Goal: Task Accomplishment & Management: Manage account settings

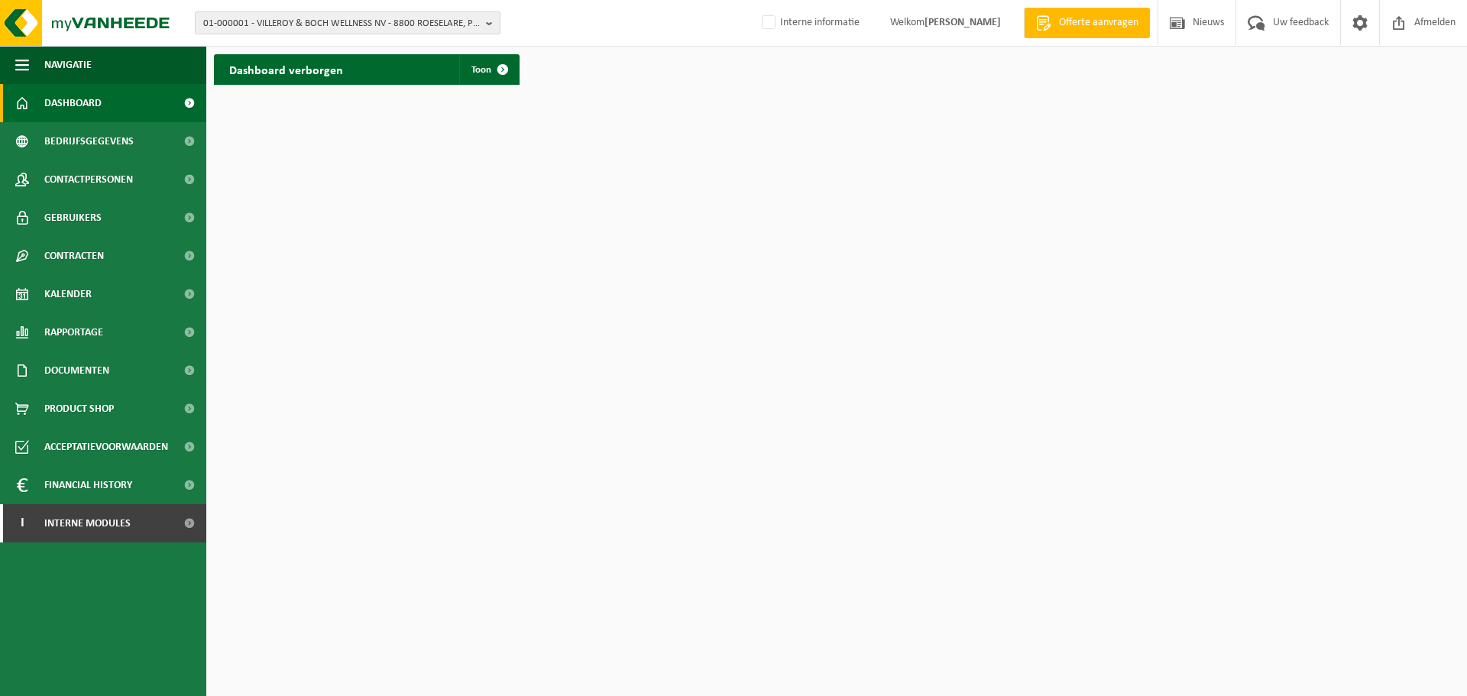
click at [344, 18] on span "01-000001 - VILLEROY & BOCH WELLNESS NV - 8800 ROESELARE, POPULIERSTRAAT 1" at bounding box center [341, 23] width 277 height 23
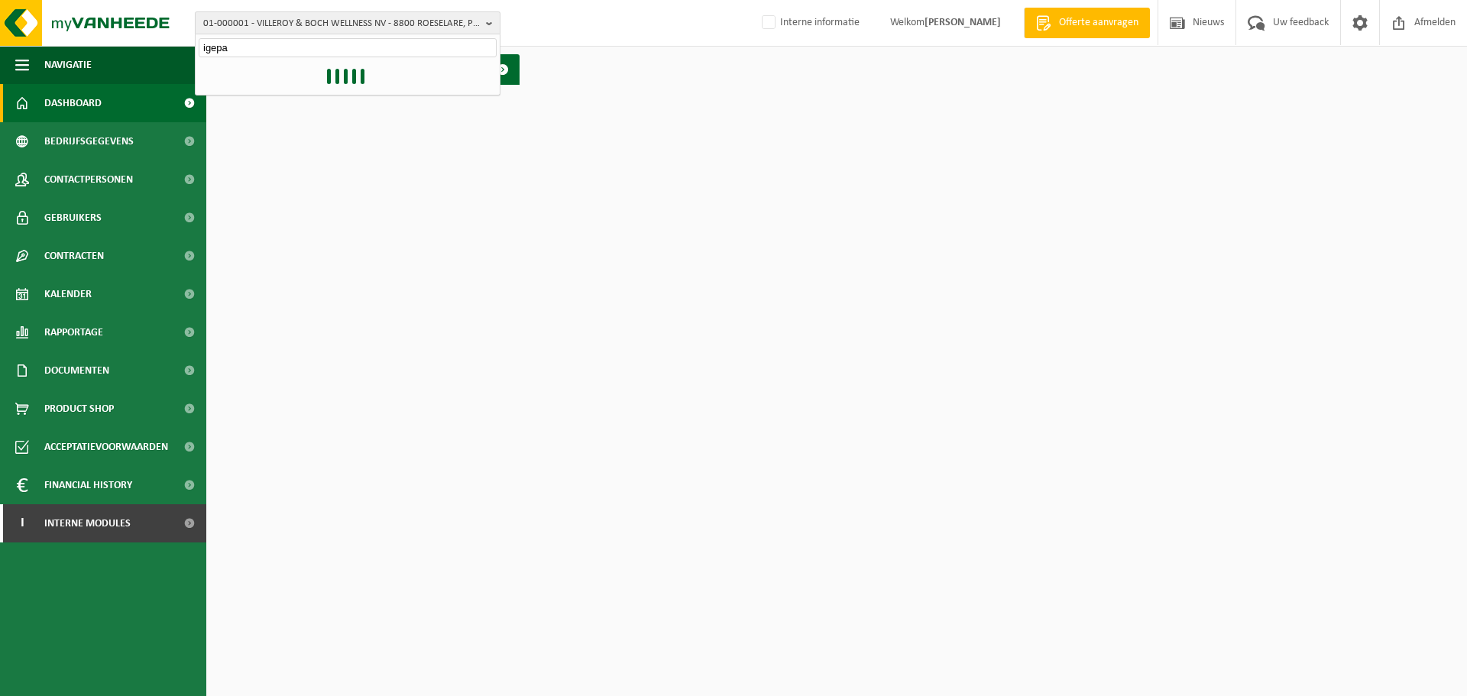
type input "igepa"
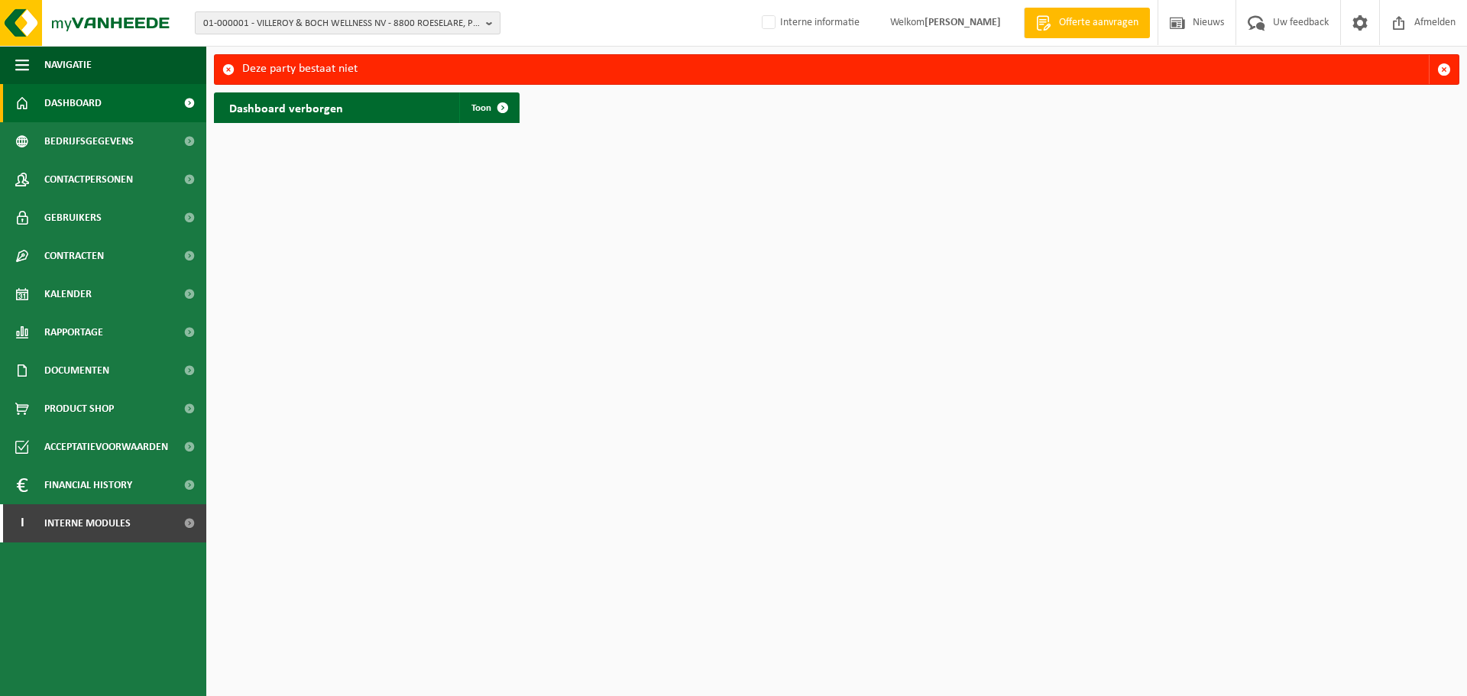
click at [350, 15] on span "01-000001 - VILLEROY & BOCH WELLNESS NV - 8800 ROESELARE, POPULIERSTRAAT 1" at bounding box center [341, 23] width 277 height 23
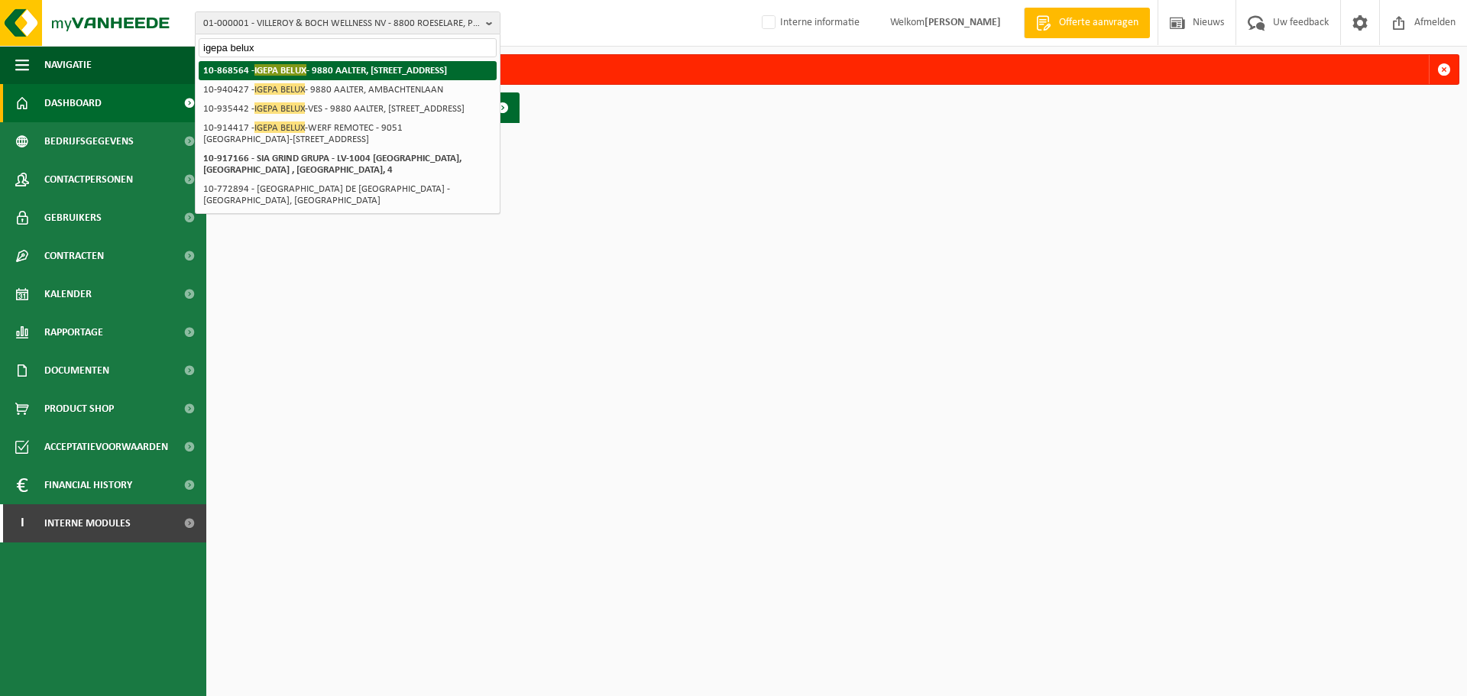
type input "igepa belux"
click at [328, 72] on strong "10-868564 - IGEPA BELUX - 9880 AALTER, NIJVERHEIDSLAAN 4" at bounding box center [325, 69] width 244 height 11
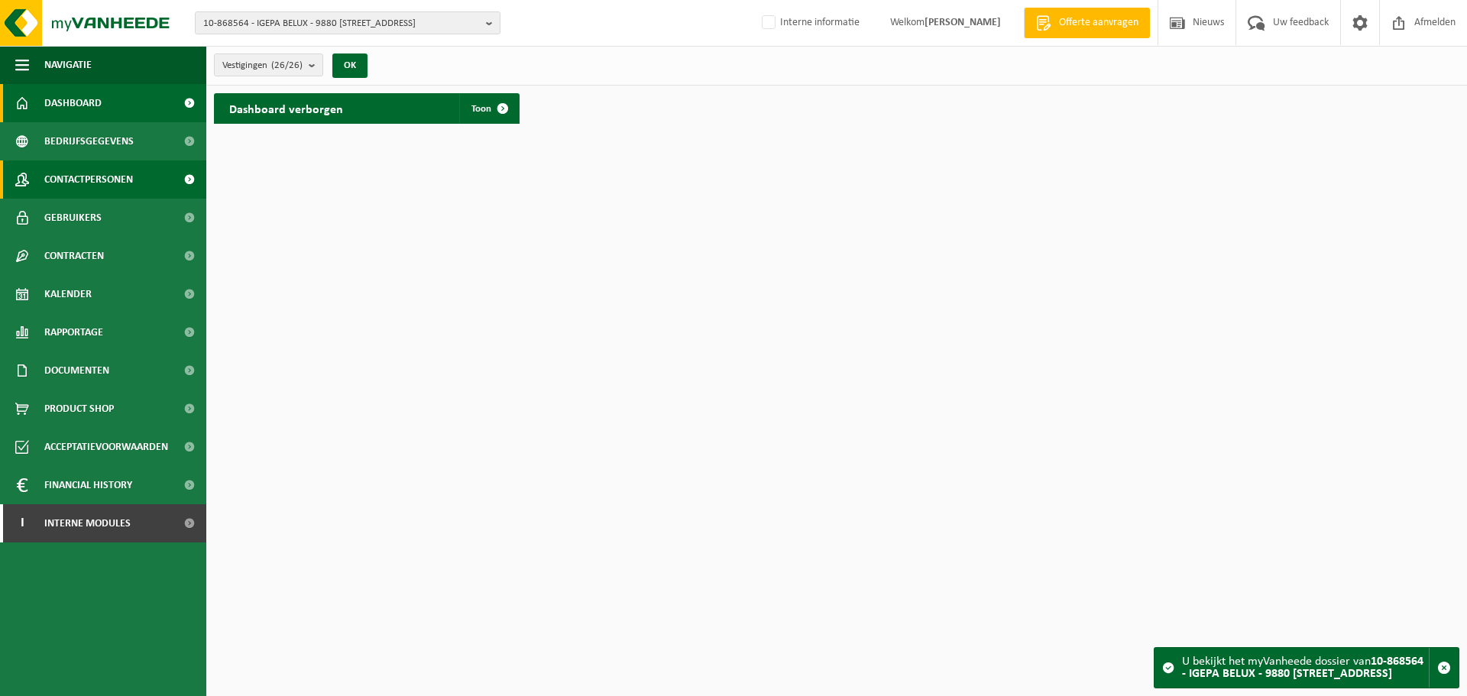
click at [146, 176] on link "Contactpersonen" at bounding box center [103, 179] width 206 height 38
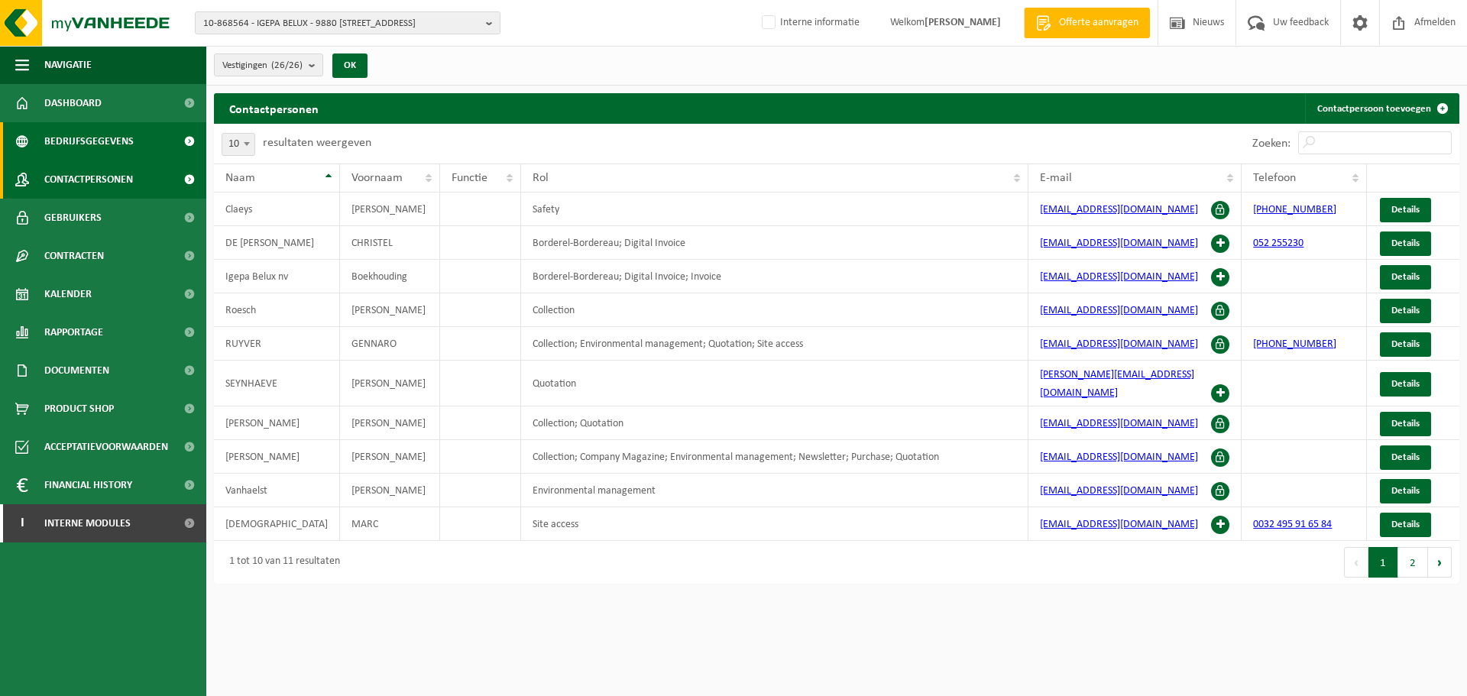
click at [88, 141] on span "Bedrijfsgegevens" at bounding box center [88, 141] width 89 height 38
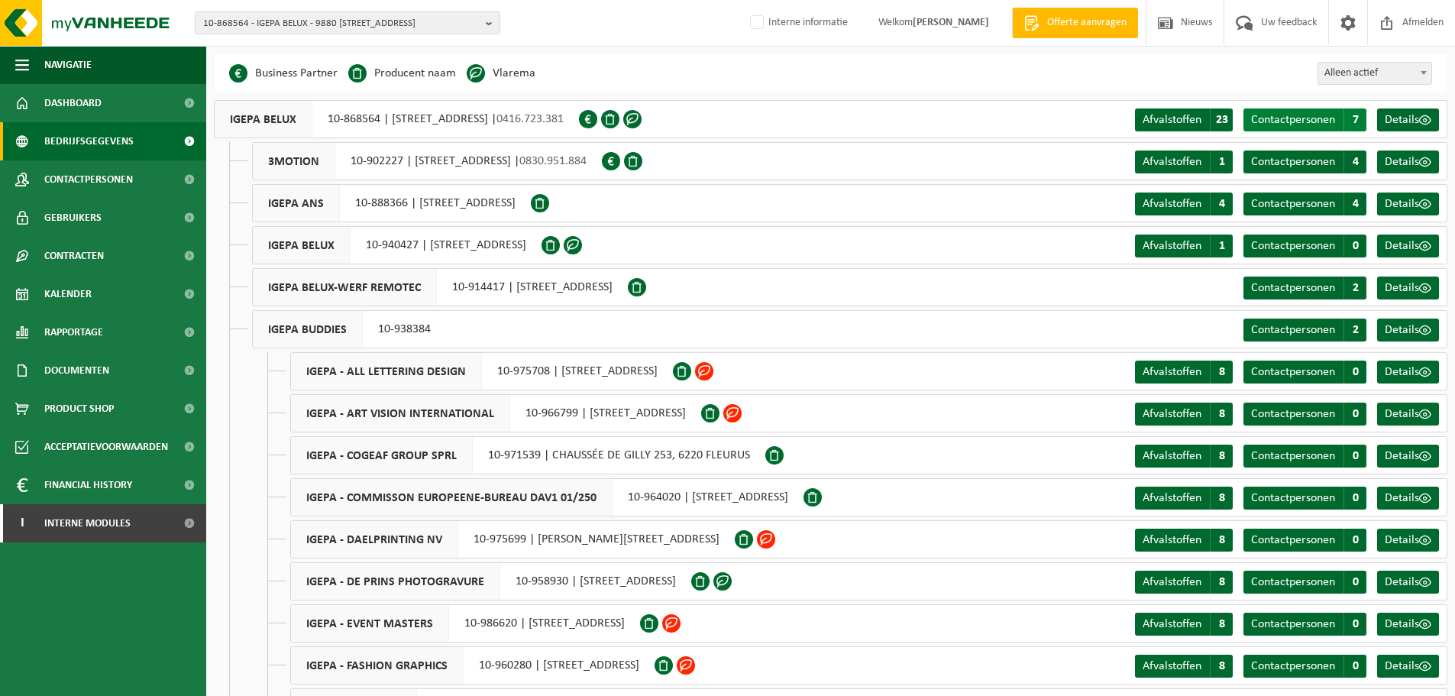
click at [1263, 114] on span "Contactpersonen" at bounding box center [1293, 120] width 84 height 12
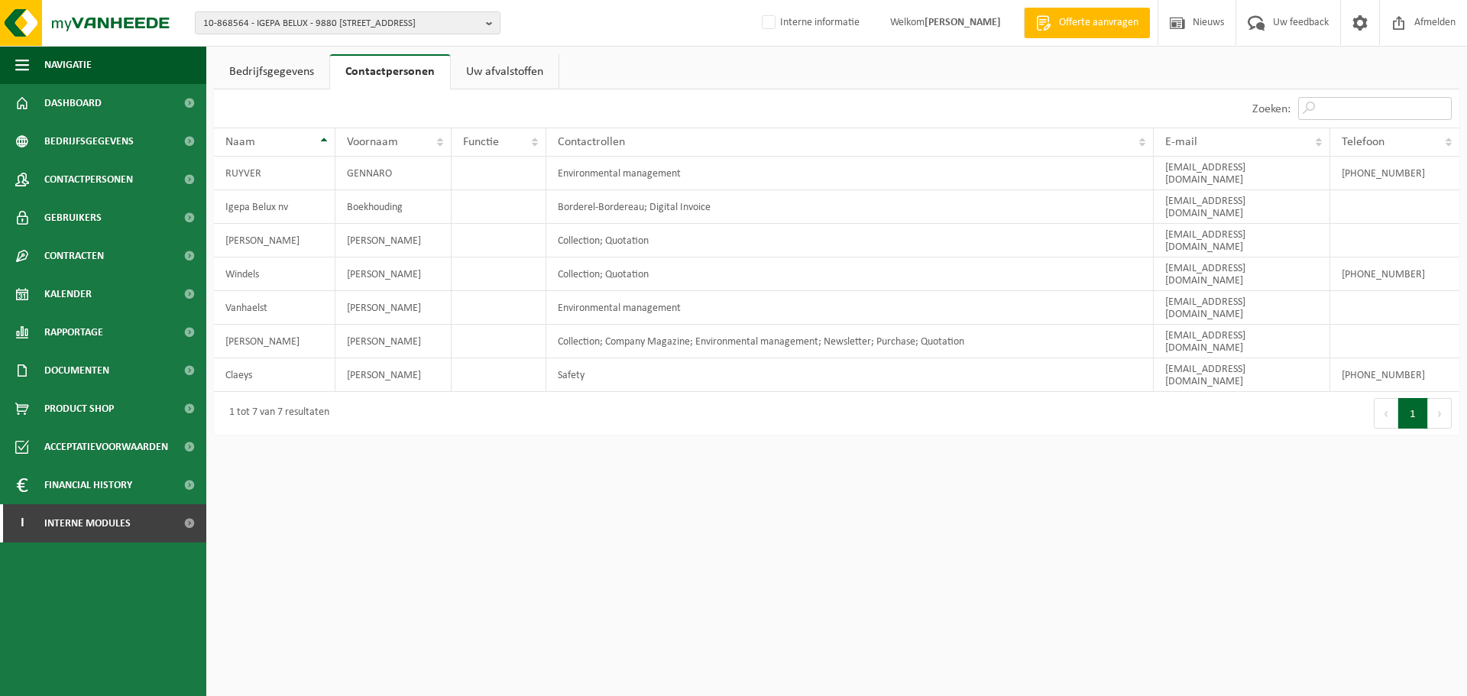
click at [1332, 112] on input "Zoeken:" at bounding box center [1375, 108] width 154 height 23
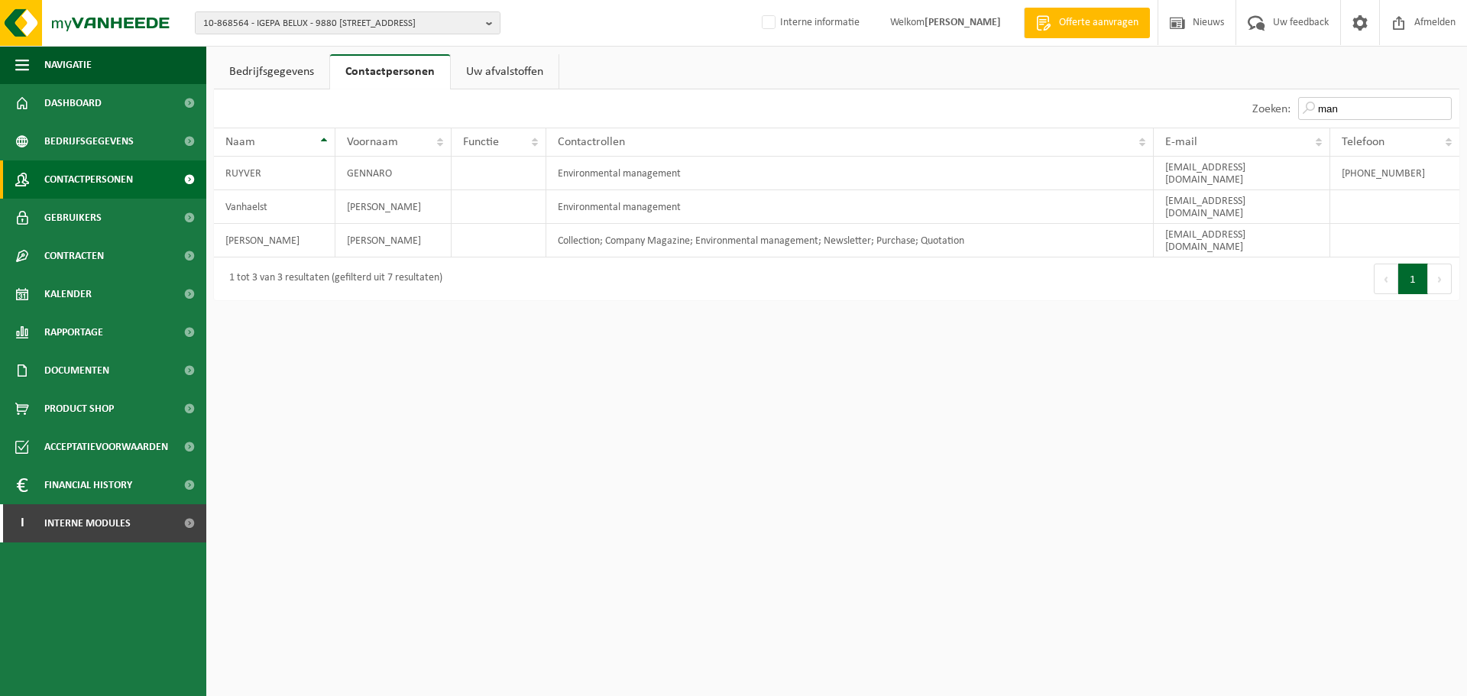
type input "man"
click at [930, 307] on html "10-868564 - IGEPA BELUX - 9880 AALTER, NIJVERHEIDSLAAN 4 10-868564 - IGEPA BELU…" at bounding box center [733, 348] width 1467 height 696
click at [291, 24] on span "10-868564 - IGEPA BELUX - 9880 AALTER, NIJVERHEIDSLAAN 4" at bounding box center [341, 23] width 277 height 23
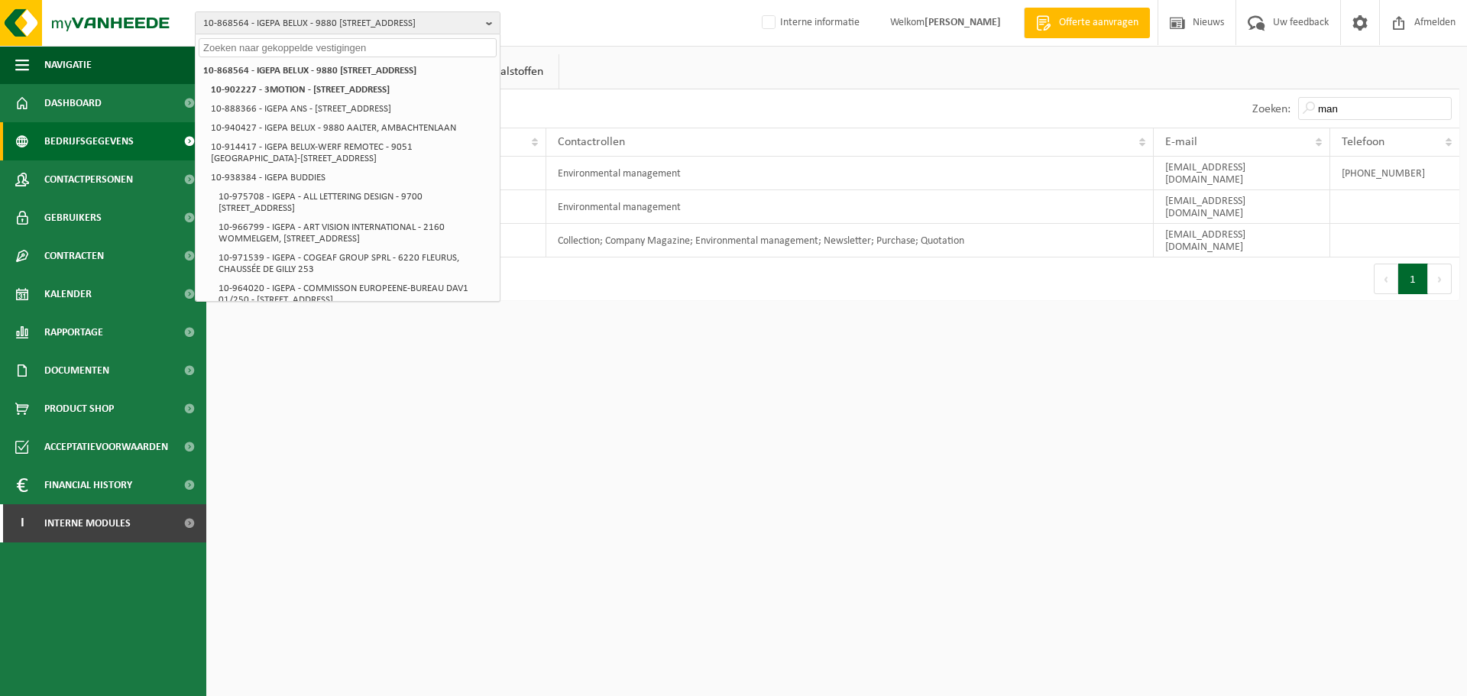
click at [112, 144] on span "Bedrijfsgegevens" at bounding box center [88, 141] width 89 height 38
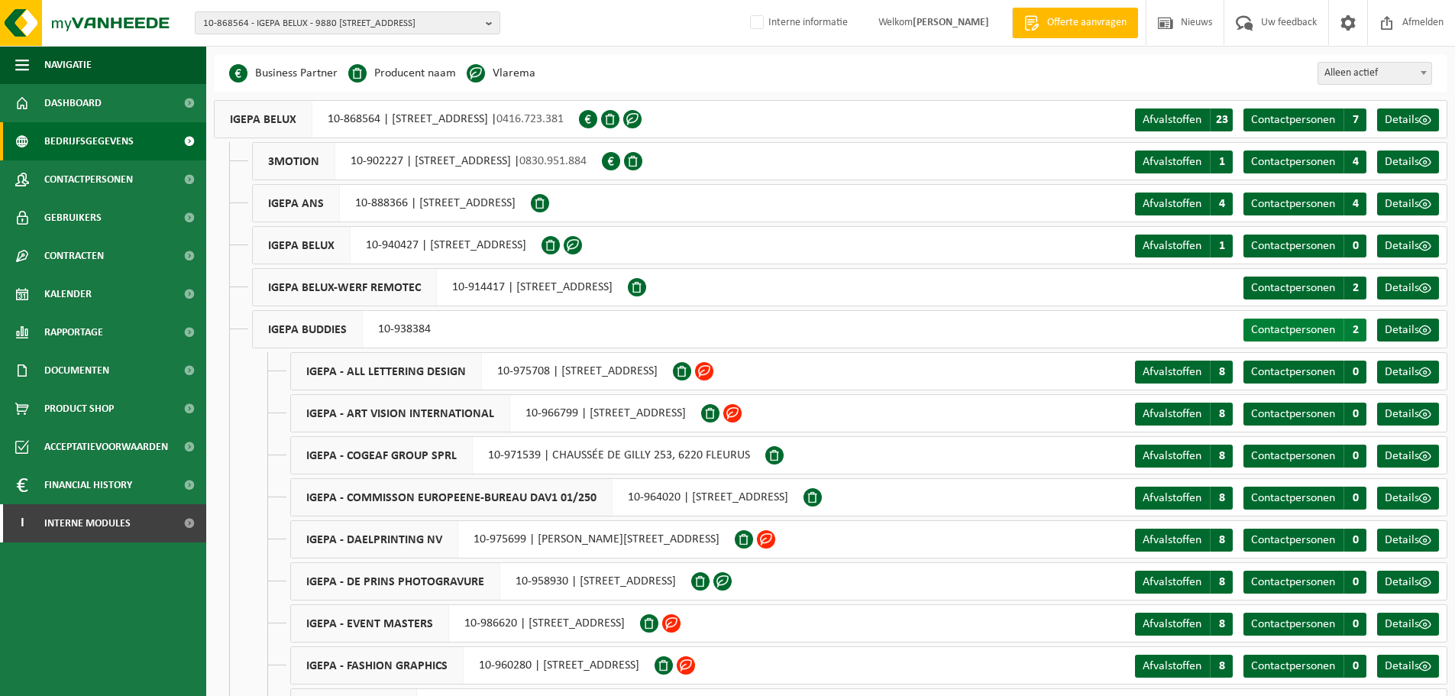
click at [1290, 324] on span "Contactpersonen" at bounding box center [1293, 330] width 84 height 12
click at [327, 24] on span "10-868564 - IGEPA BELUX - 9880 AALTER, NIJVERHEIDSLAAN 4" at bounding box center [341, 23] width 277 height 23
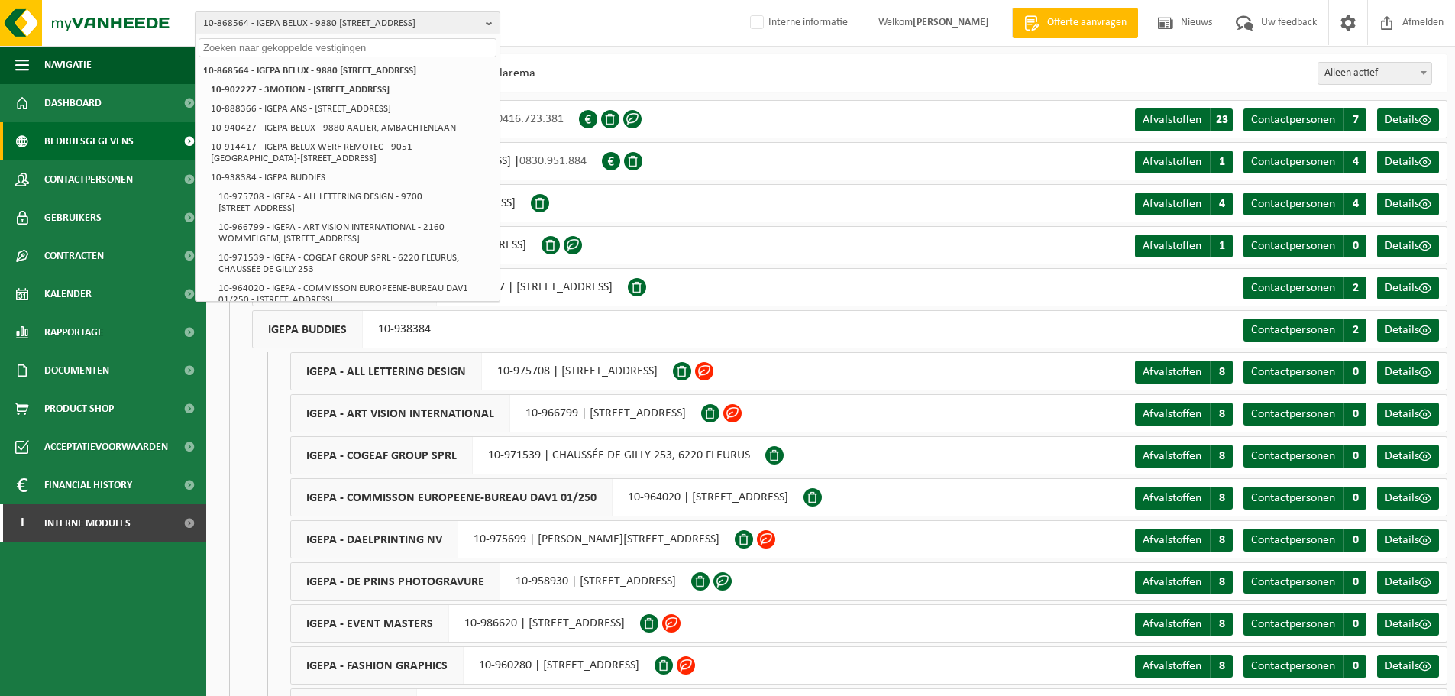
paste input "01-089281"
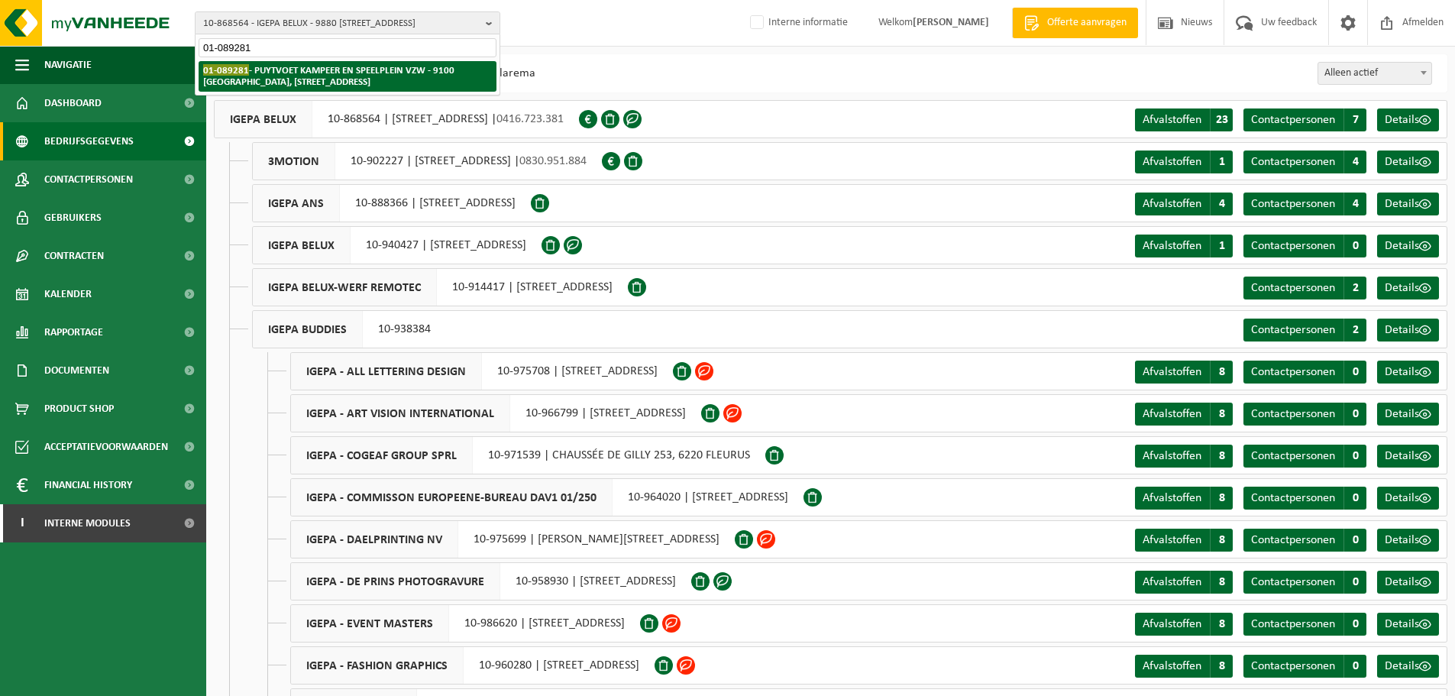
type input "01-089281"
click at [309, 66] on strong "01-089281 - PUYTVOET KAMPEER EN SPEELPLEIN VZW - 9100 SINT-NIKLAAS, PUITVOETSTR…" at bounding box center [328, 75] width 251 height 23
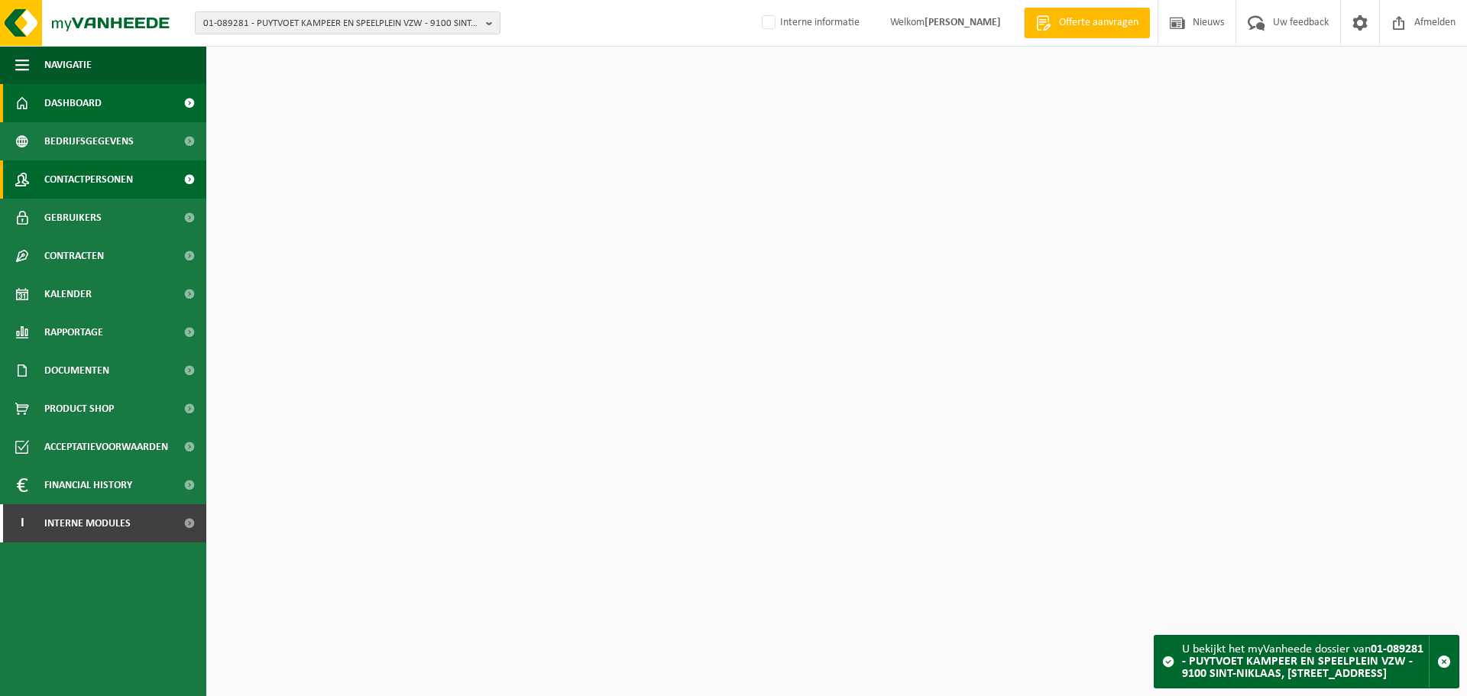
click at [109, 173] on span "Contactpersonen" at bounding box center [88, 179] width 89 height 38
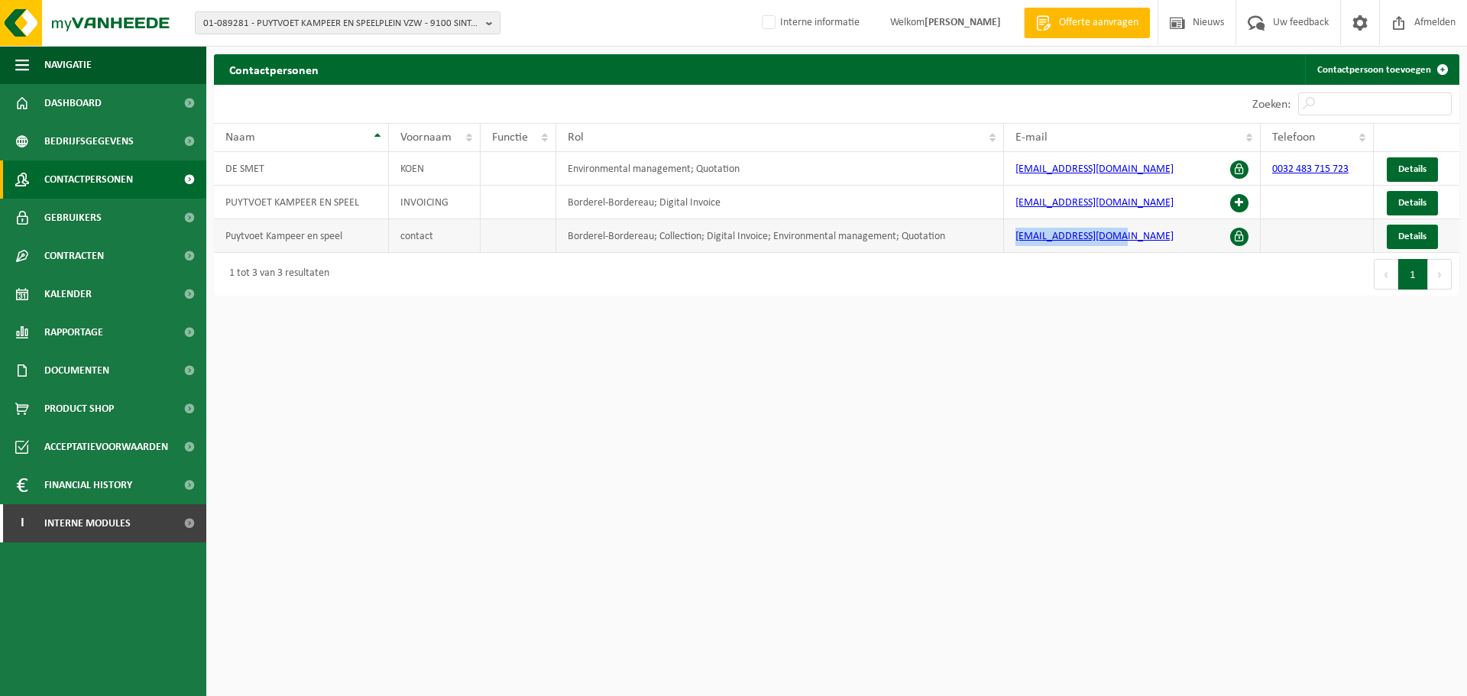
drag, startPoint x: 1131, startPoint y: 235, endPoint x: 1003, endPoint y: 234, distance: 128.3
click at [1003, 234] on tr "Puytvoet Kampeer en speel contact Borderel-Bordereau; Collection; Digital Invoi…" at bounding box center [836, 236] width 1245 height 34
copy tr "puytvoet@outlook.com"
click at [697, 403] on html "01-089281 - PUYTVOET KAMPEER EN SPEELPLEIN VZW - 9100 SINT-NIKLAAS, PUITVOETSTR…" at bounding box center [733, 348] width 1467 height 696
click at [718, 448] on html "01-089281 - PUYTVOET KAMPEER EN SPEELPLEIN VZW - 9100 SINT-NIKLAAS, PUITVOETSTR…" at bounding box center [733, 348] width 1467 height 696
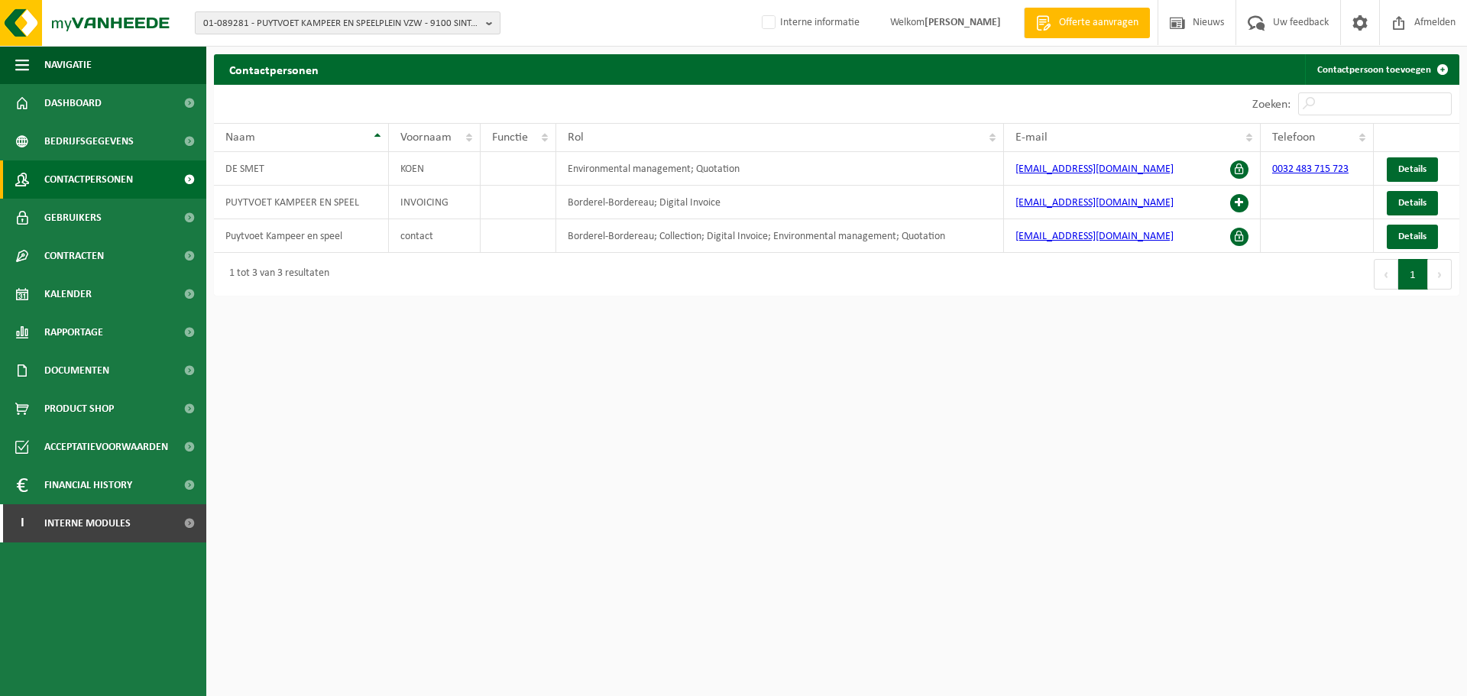
click at [312, 29] on span "01-089281 - PUYTVOET KAMPEER EN SPEELPLEIN VZW - 9100 SINT-NIKLAAS, PUITVOETSTR…" at bounding box center [341, 23] width 277 height 23
paste input "10-849710"
type input "10-849710"
click at [298, 68] on strong "10-849710 - DEVRIESE STEVEN - 8880 LEDEGEM, PROVINCIEBAAN 146c" at bounding box center [305, 69] width 205 height 11
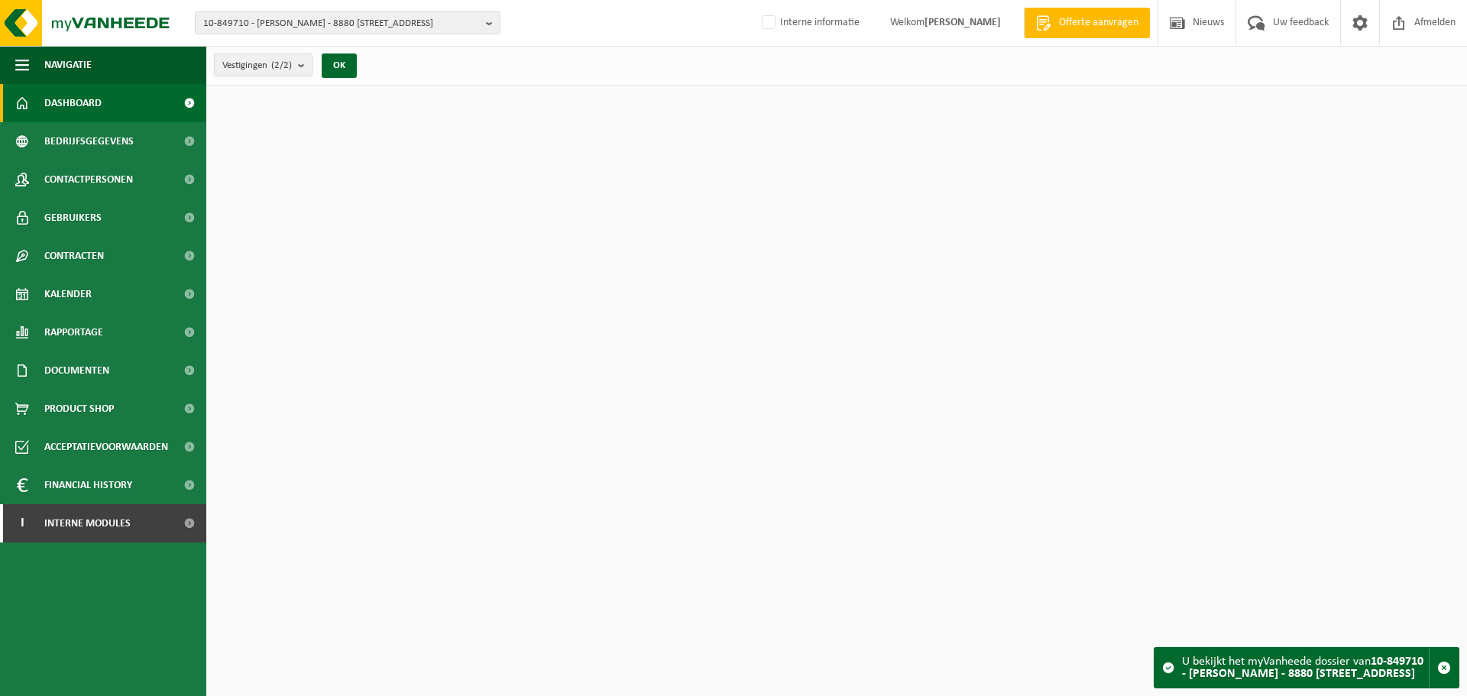
click at [104, 178] on span "Contactpersonen" at bounding box center [88, 179] width 89 height 38
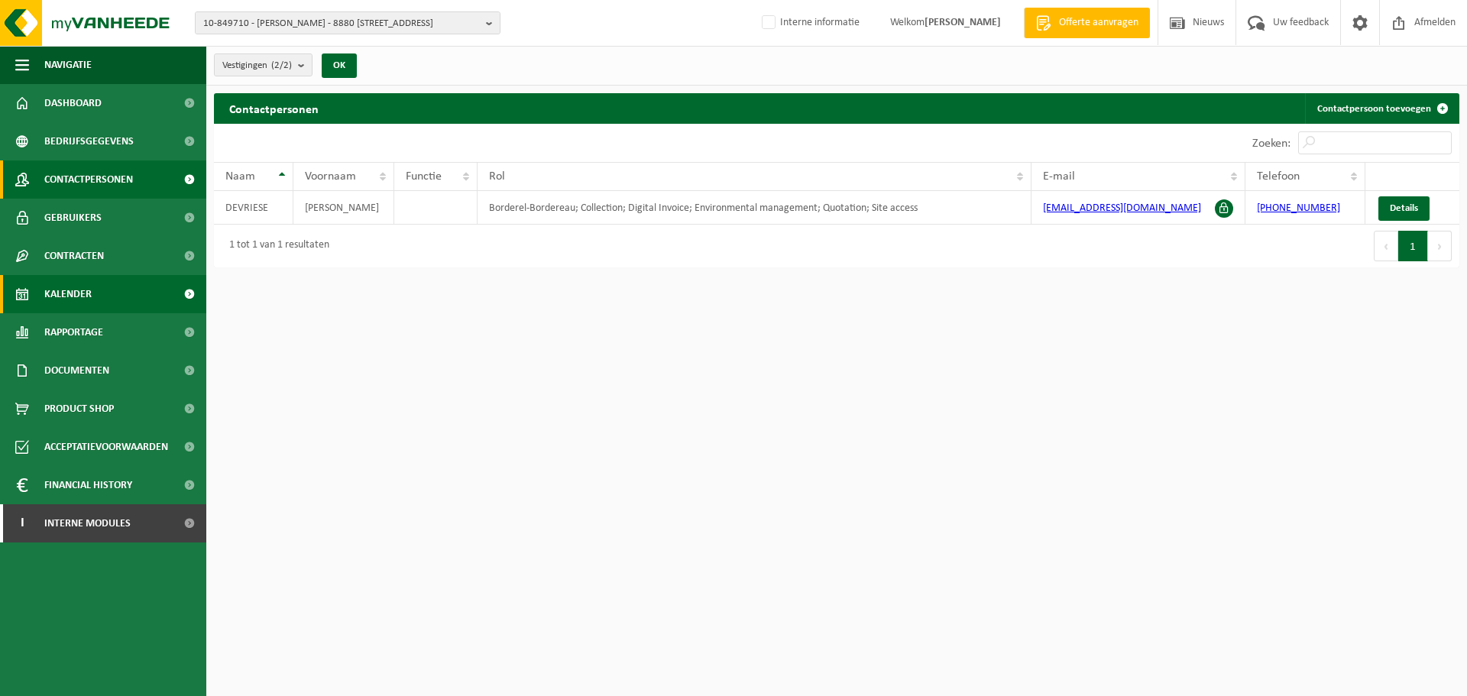
click at [108, 294] on link "Kalender" at bounding box center [103, 294] width 206 height 38
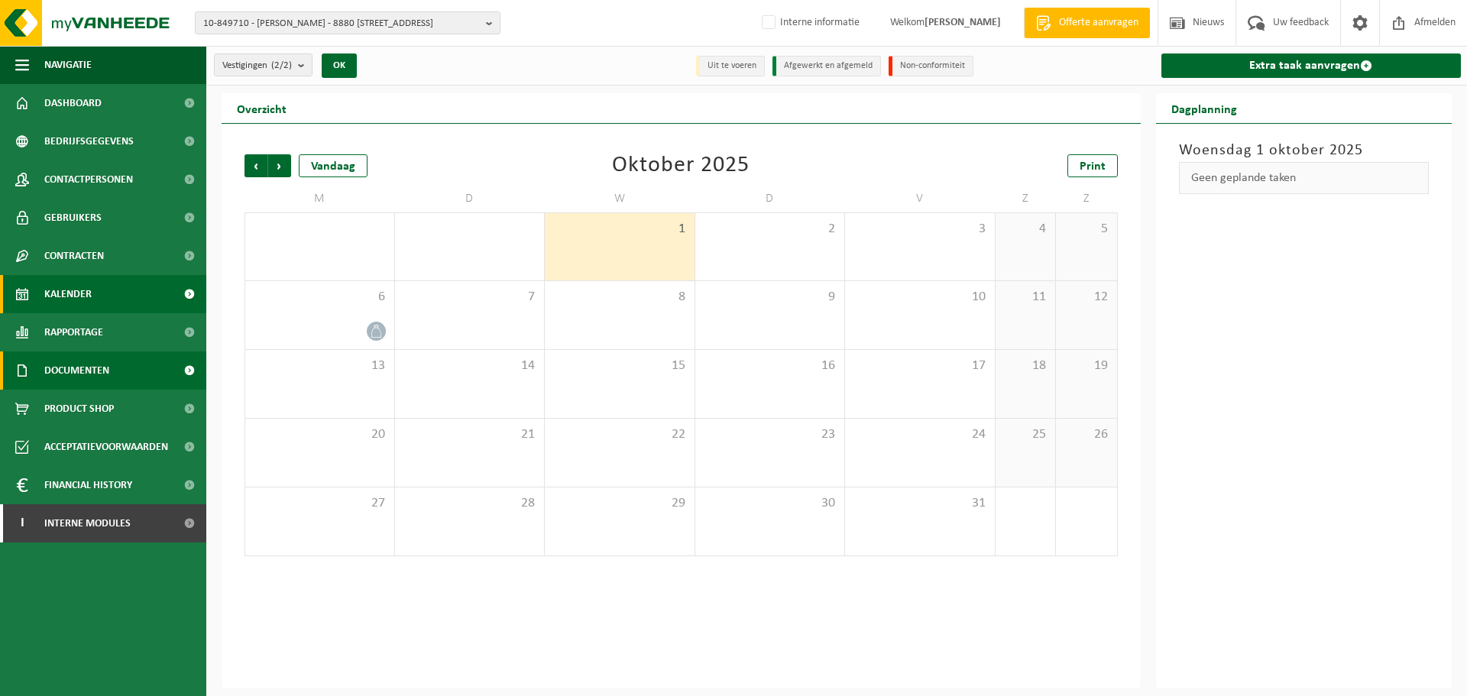
click at [83, 373] on span "Documenten" at bounding box center [76, 370] width 65 height 38
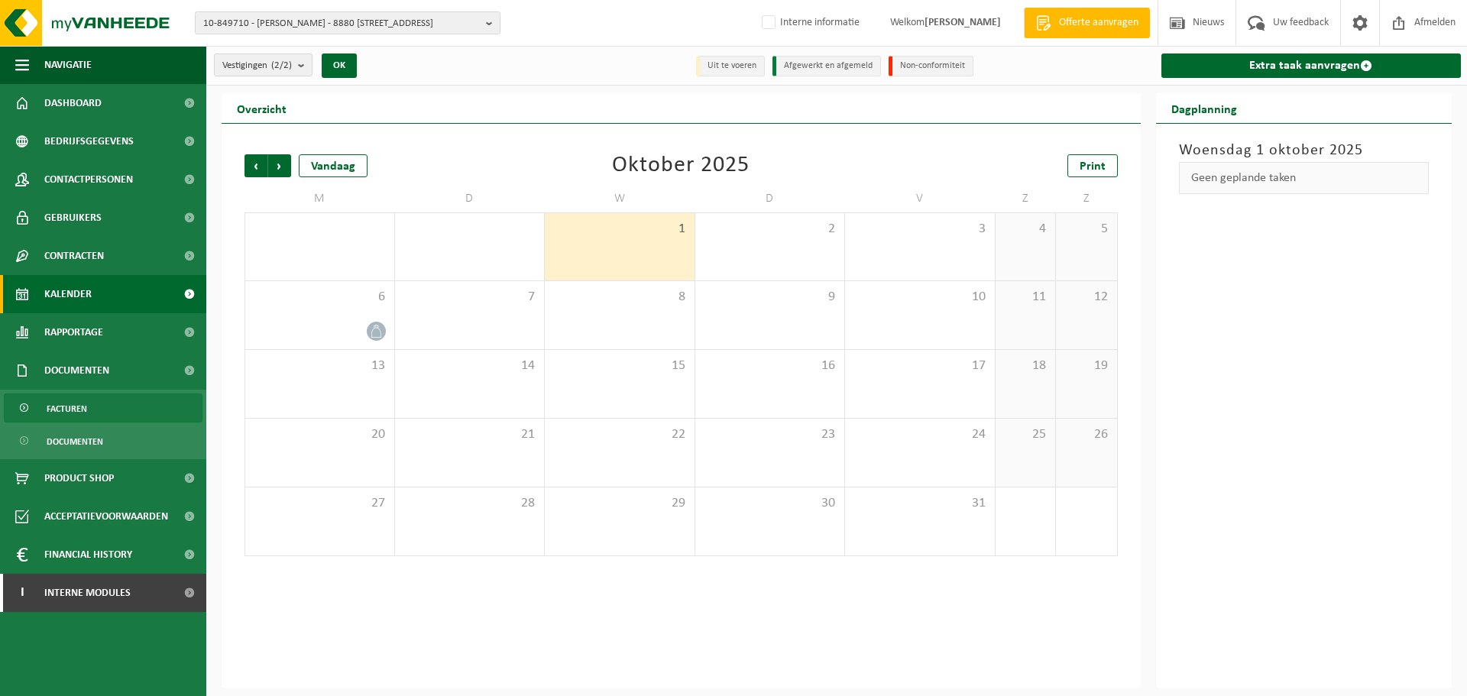
click at [86, 412] on span "Facturen" at bounding box center [67, 408] width 40 height 29
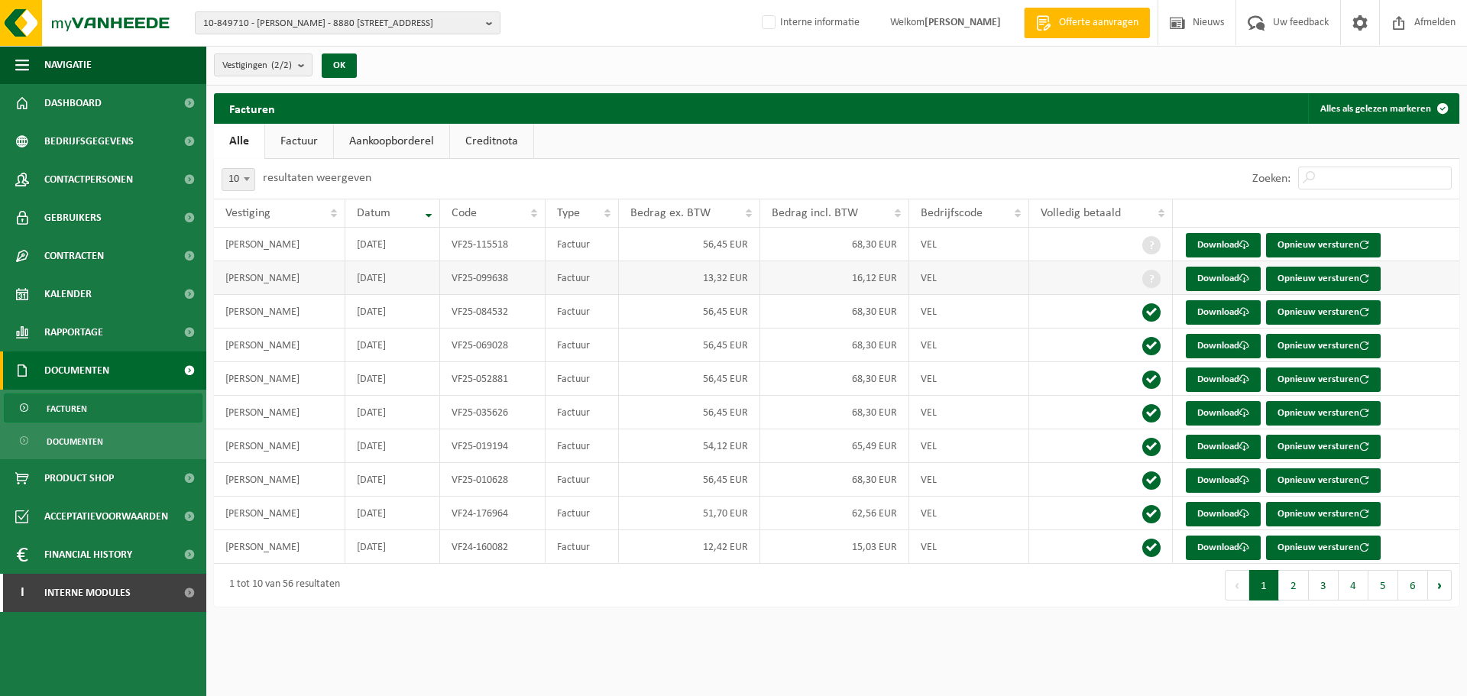
click at [413, 283] on td "2025-07-31" at bounding box center [392, 278] width 95 height 34
drag, startPoint x: 414, startPoint y: 282, endPoint x: 345, endPoint y: 281, distance: 68.8
click at [345, 281] on td "2025-07-31" at bounding box center [392, 278] width 95 height 34
click at [421, 280] on td "2025-07-31" at bounding box center [392, 278] width 95 height 34
click at [890, 406] on td "68,30 EUR" at bounding box center [834, 413] width 149 height 34
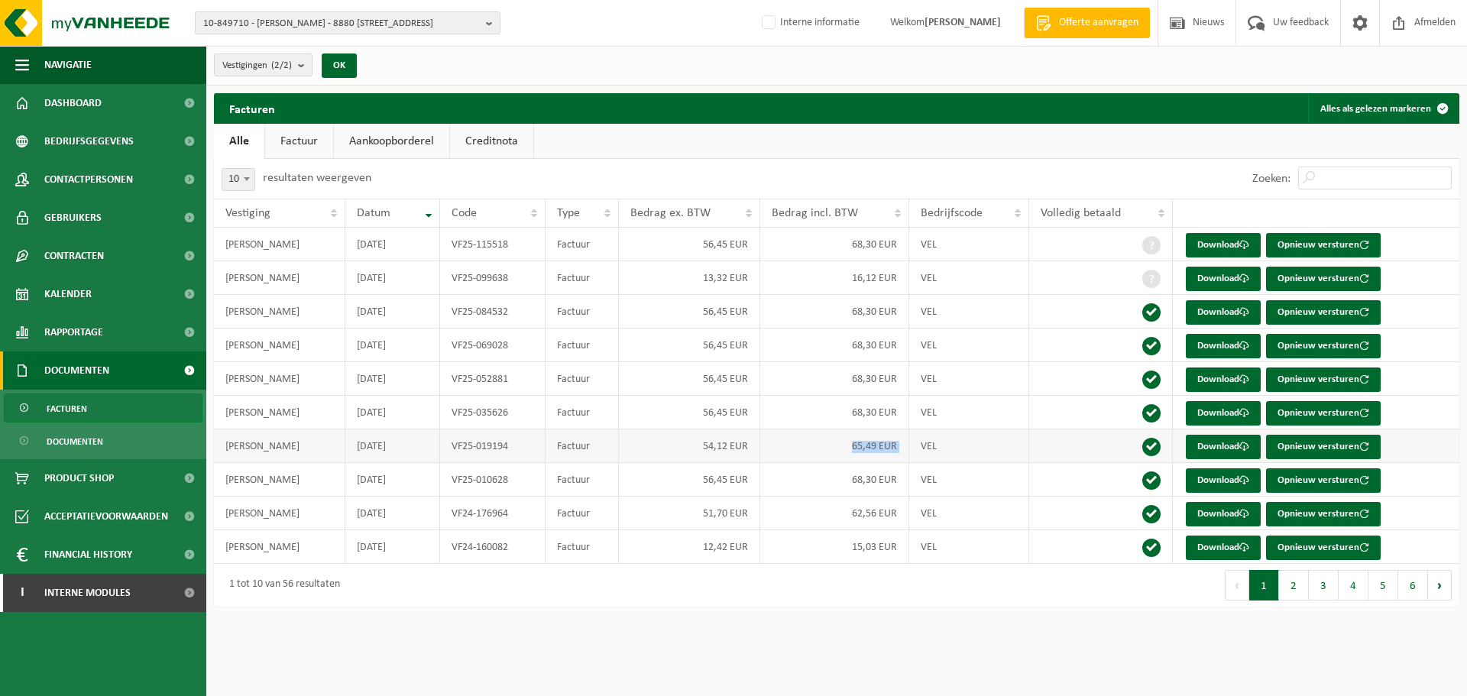
drag, startPoint x: 911, startPoint y: 451, endPoint x: 811, endPoint y: 450, distance: 100.1
click at [811, 450] on tr "DEVRIESE STEVEN 2025-02-28 VF25-019194 Factuur 54,12 EUR 65,49 EUR VEL Download…" at bounding box center [836, 446] width 1245 height 34
click at [895, 453] on td "65,49 EUR" at bounding box center [834, 446] width 149 height 34
click at [894, 448] on td "65,49 EUR" at bounding box center [834, 446] width 149 height 34
drag, startPoint x: 898, startPoint y: 448, endPoint x: 840, endPoint y: 457, distance: 58.7
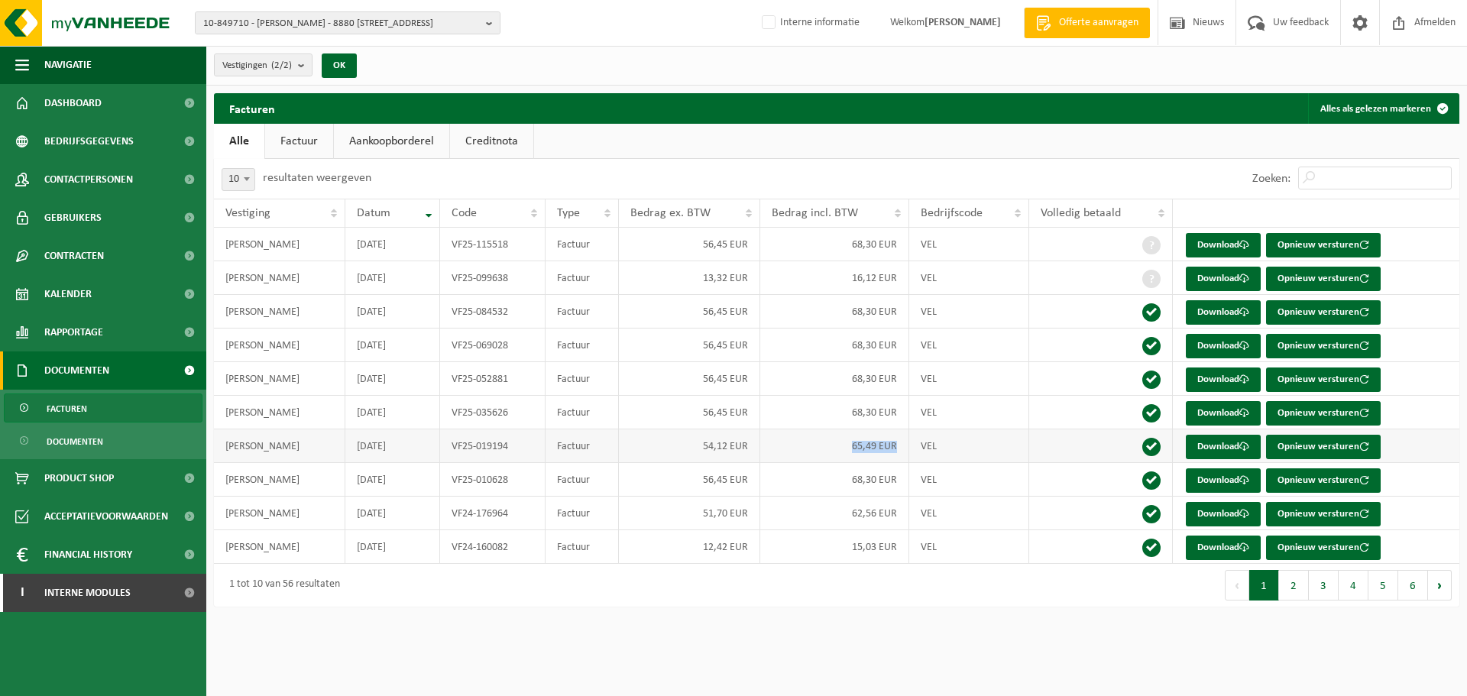
click at [840, 457] on td "65,49 EUR" at bounding box center [834, 446] width 149 height 34
click at [288, 131] on link "Factuur" at bounding box center [299, 141] width 68 height 35
click at [895, 452] on td "65,49 EUR" at bounding box center [834, 446] width 149 height 34
click at [409, 140] on link "Aankoopborderel" at bounding box center [392, 141] width 115 height 35
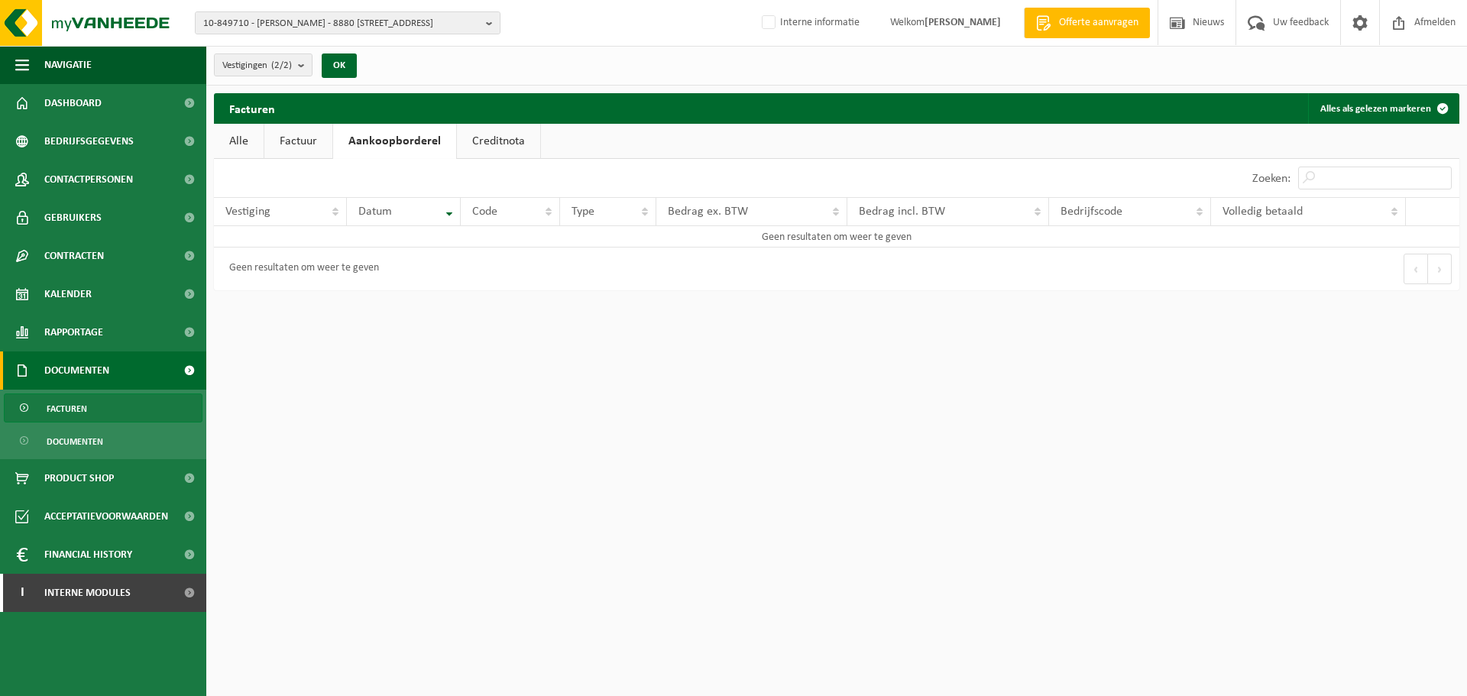
click at [492, 139] on link "Creditnota" at bounding box center [498, 141] width 83 height 35
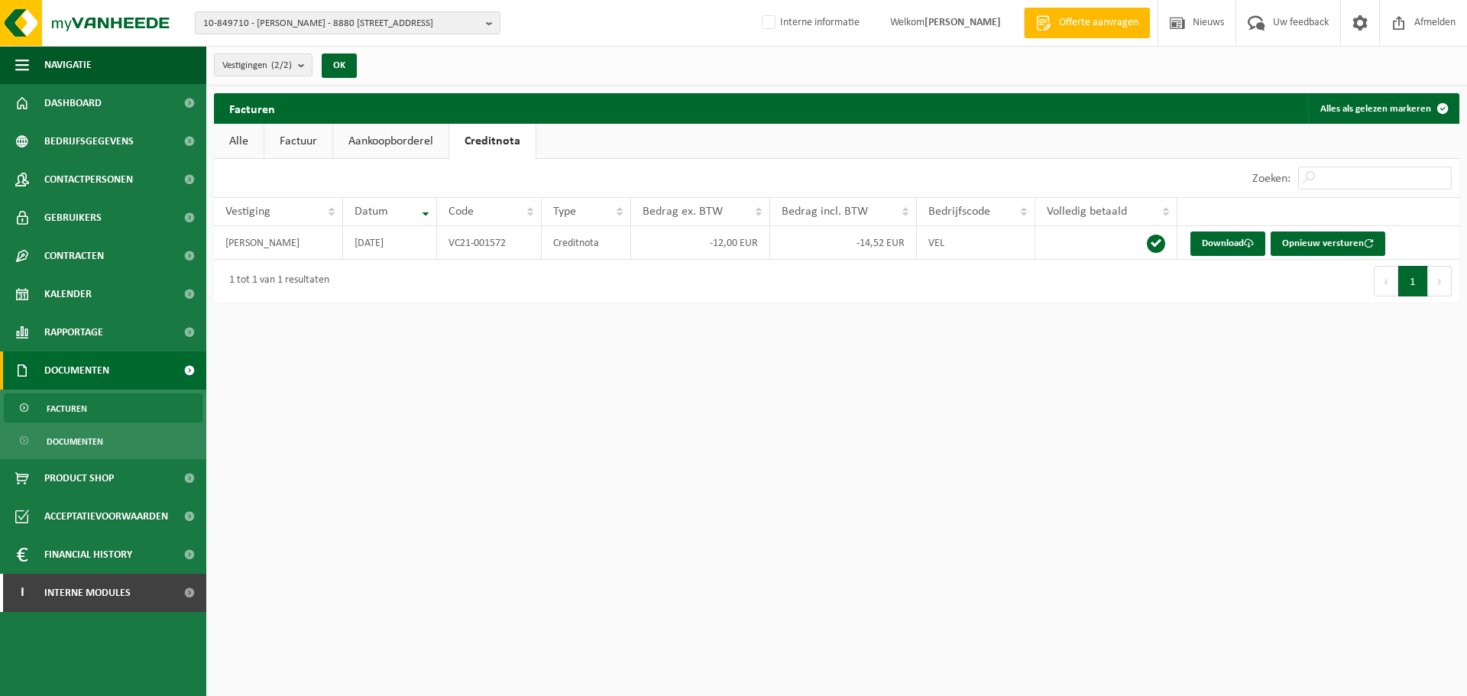
click at [857, 309] on div "Facturen Alles als gelezen markeren Even geduld. Door de grote hoeveelheid gege…" at bounding box center [836, 201] width 1260 height 217
click at [296, 143] on link "Factuur" at bounding box center [298, 141] width 68 height 35
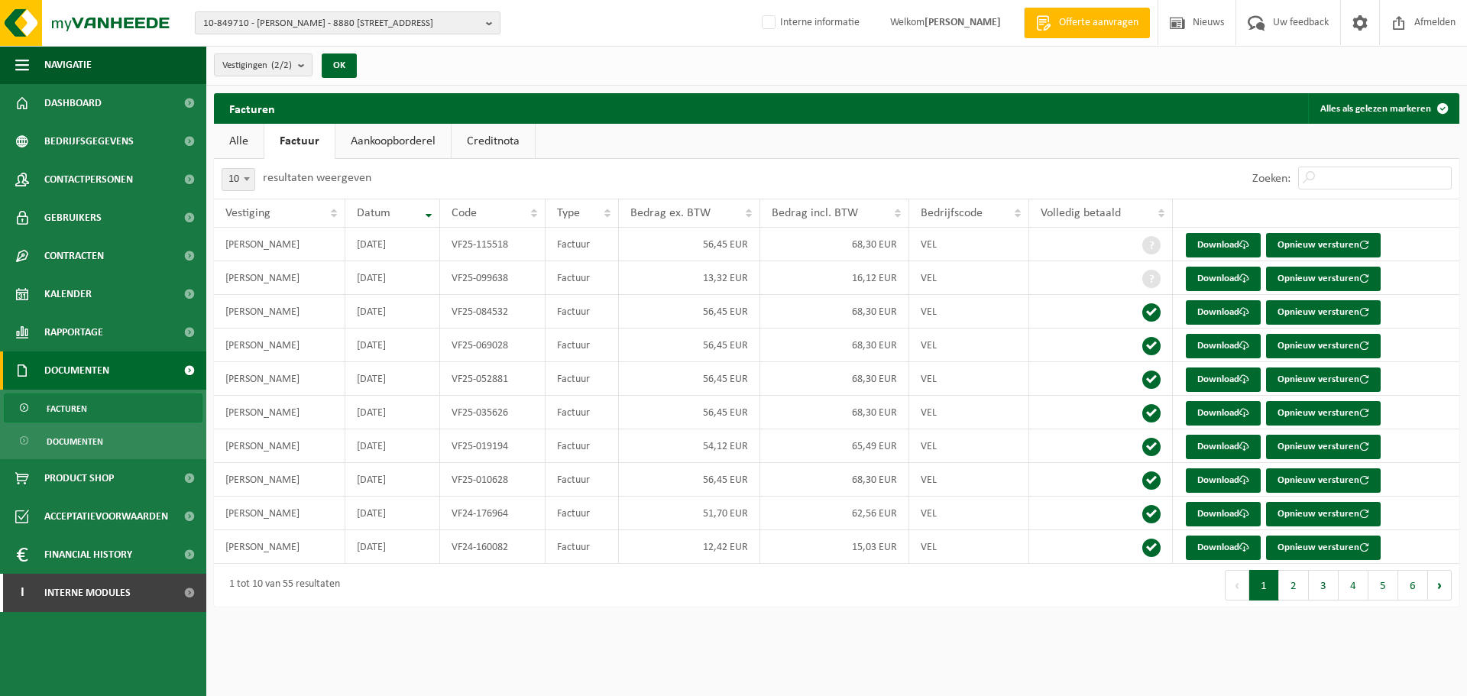
click at [345, 25] on span "10-849710 - DEVRIESE STEVEN - 8880 LEDEGEM, PROVINCIEBAAN 146c" at bounding box center [341, 23] width 277 height 23
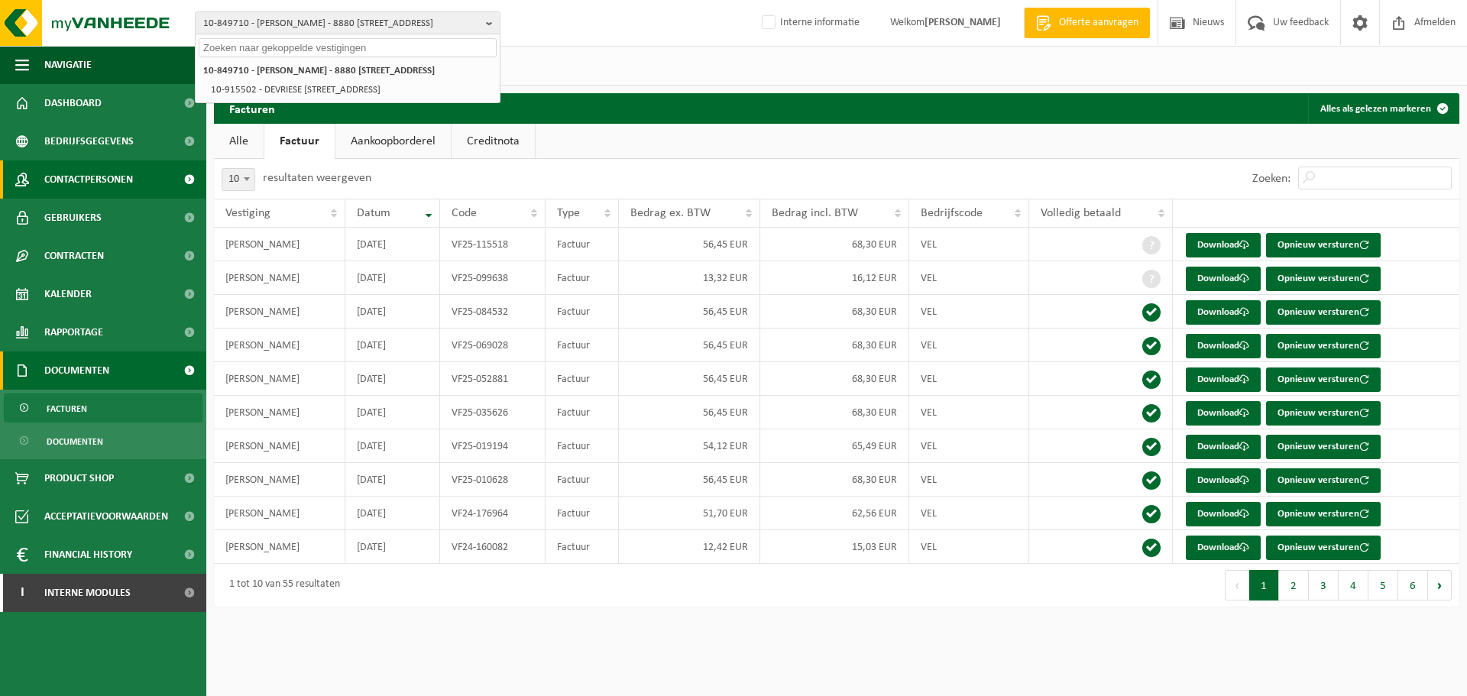
click at [125, 175] on span "Contactpersonen" at bounding box center [88, 179] width 89 height 38
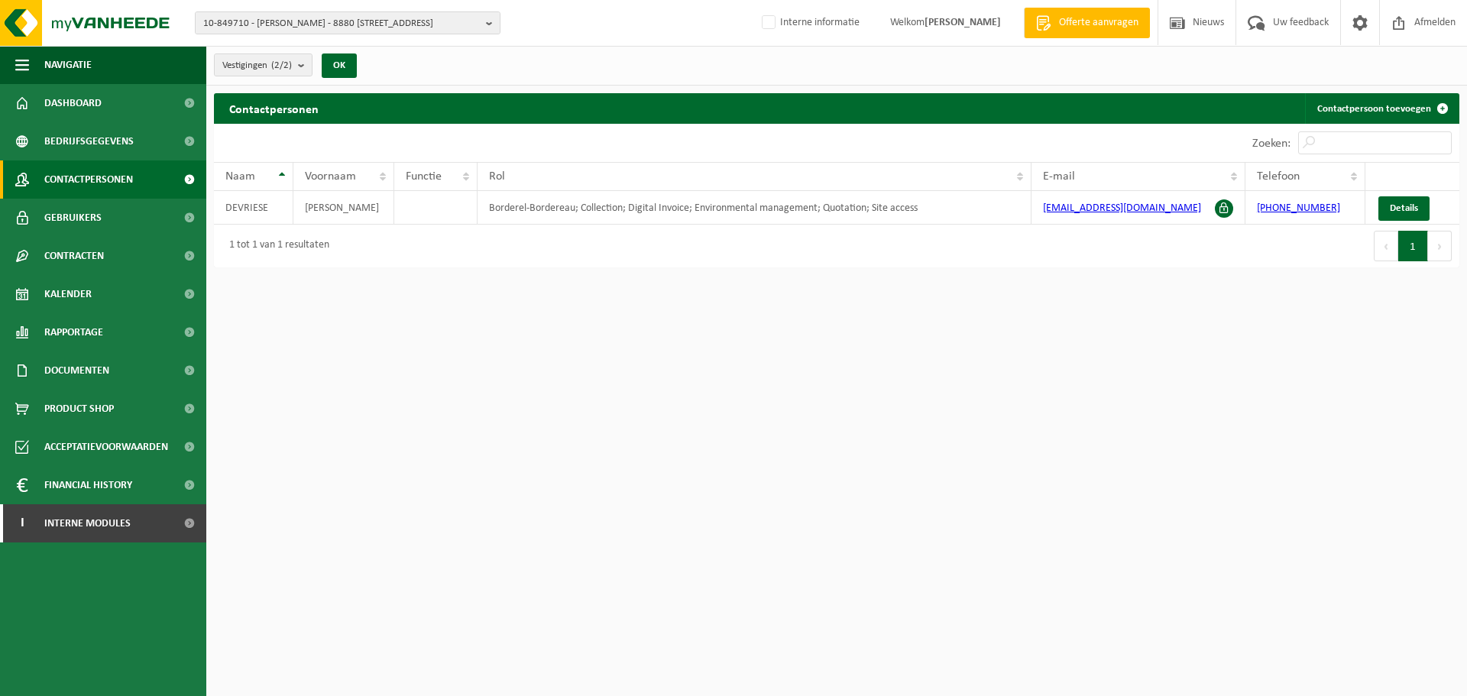
click at [908, 335] on html "10-849710 - [PERSON_NAME] - 8880 [GEOGRAPHIC_DATA], PROVINCIEBAAN 146c 10-84971…" at bounding box center [733, 348] width 1467 height 696
click at [1076, 238] on div "Eerste Vorige 1 Volgende Laatste" at bounding box center [1148, 246] width 623 height 43
click at [97, 133] on span "Bedrijfsgegevens" at bounding box center [88, 141] width 89 height 38
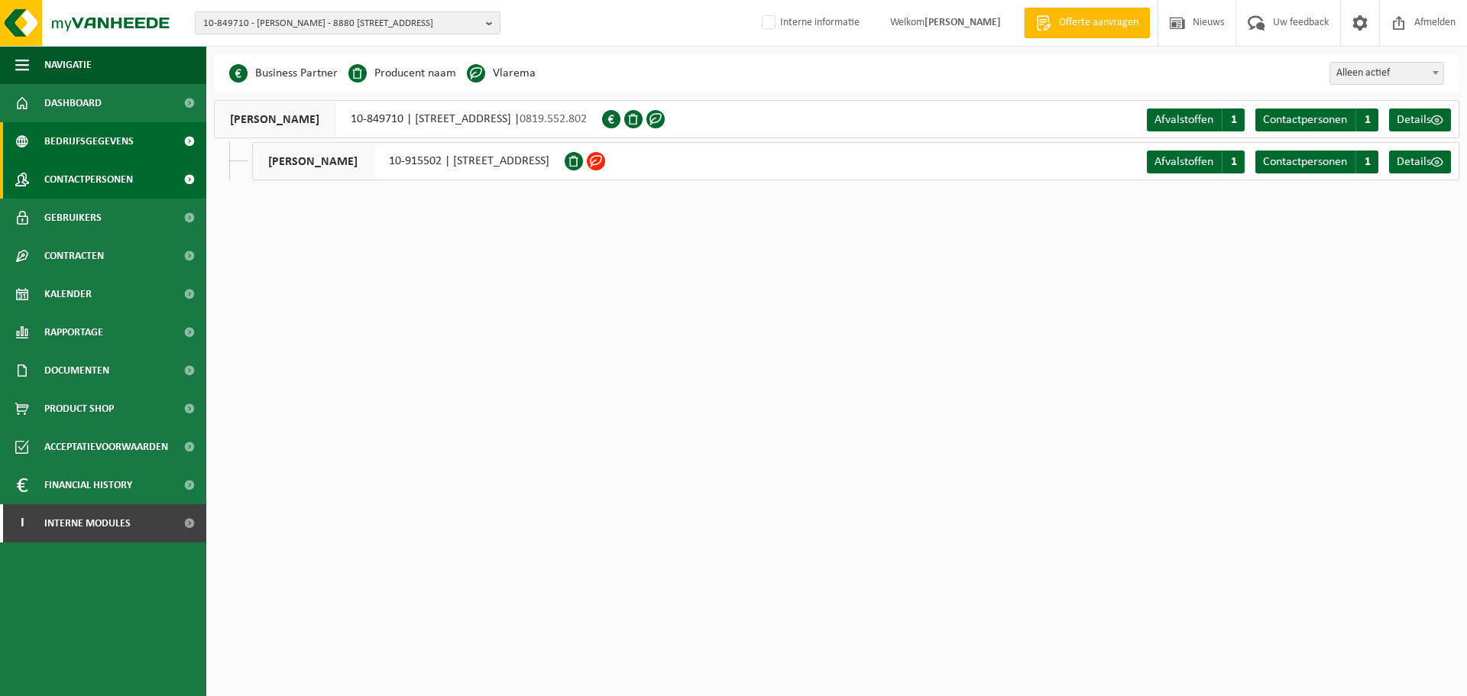
click at [99, 167] on span "Contactpersonen" at bounding box center [88, 179] width 89 height 38
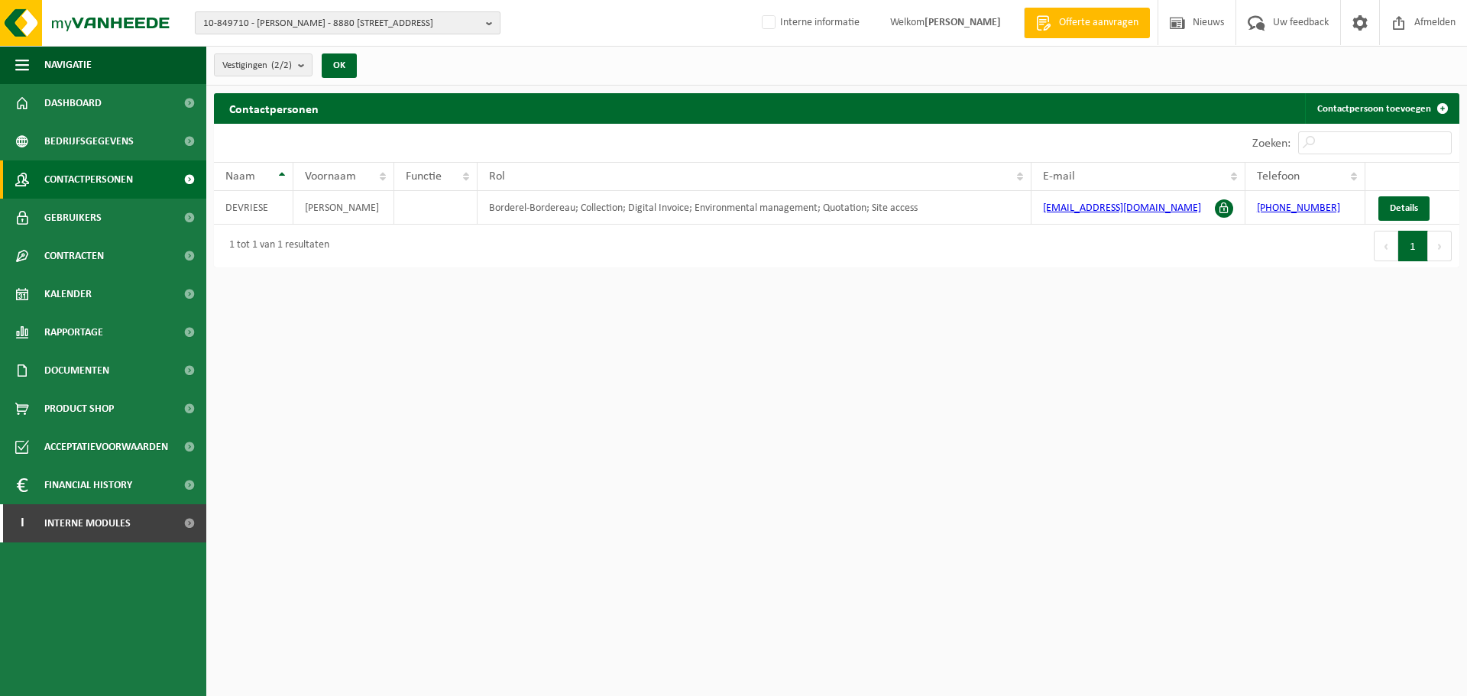
click at [325, 20] on span "10-849710 - [PERSON_NAME] - 8880 [STREET_ADDRESS]" at bounding box center [341, 23] width 277 height 23
paste input "01-053707"
type input "01-053707"
click at [423, 352] on html "10-849710 - [PERSON_NAME] - 8880 [GEOGRAPHIC_DATA], PROVINCIEBAAN 146c 01-05370…" at bounding box center [733, 348] width 1467 height 696
click at [555, 393] on html "10-849710 - DEVRIESE STEVEN - 8880 LEDEGEM, PROVINCIEBAAN 146c 01-053707 10-849…" at bounding box center [733, 348] width 1467 height 696
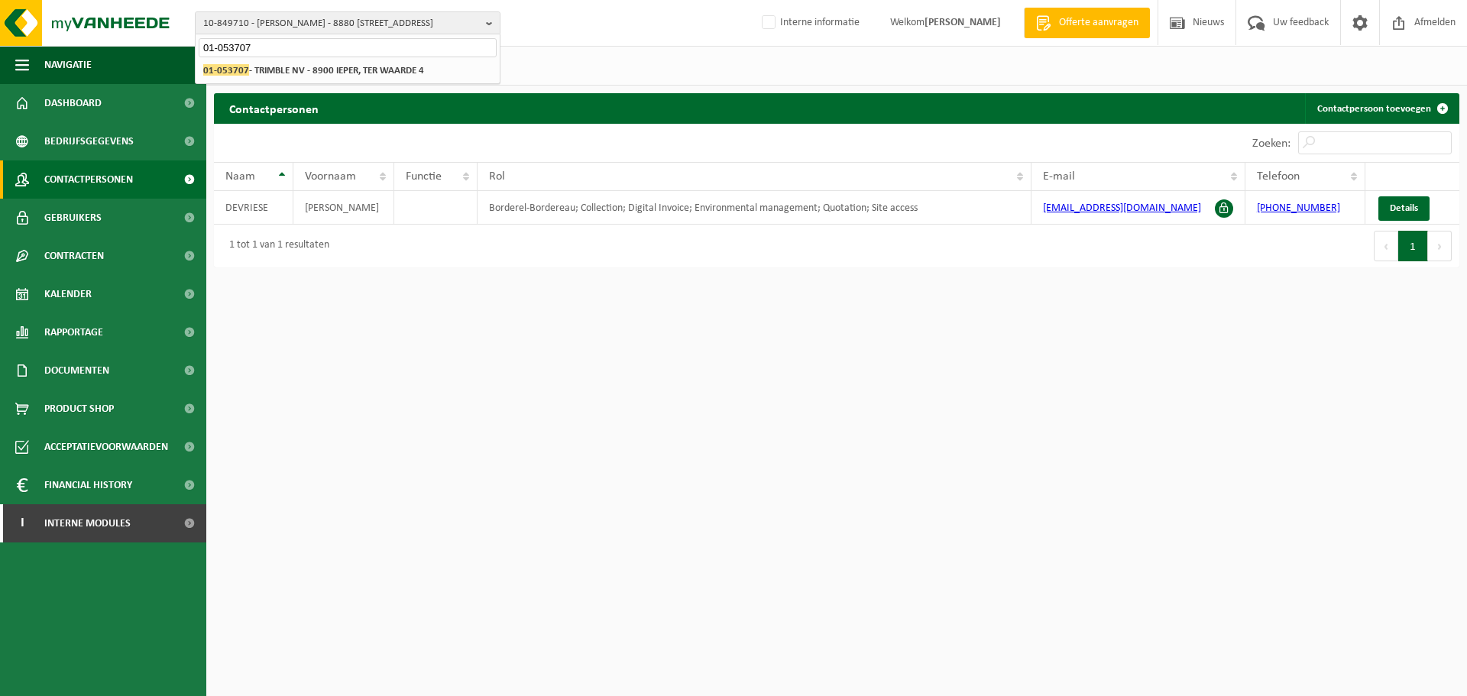
click at [417, 267] on div "Contactpersonen Contactpersoon toevoegen Even geduld. Door de grote hoeveelheid…" at bounding box center [836, 184] width 1260 height 182
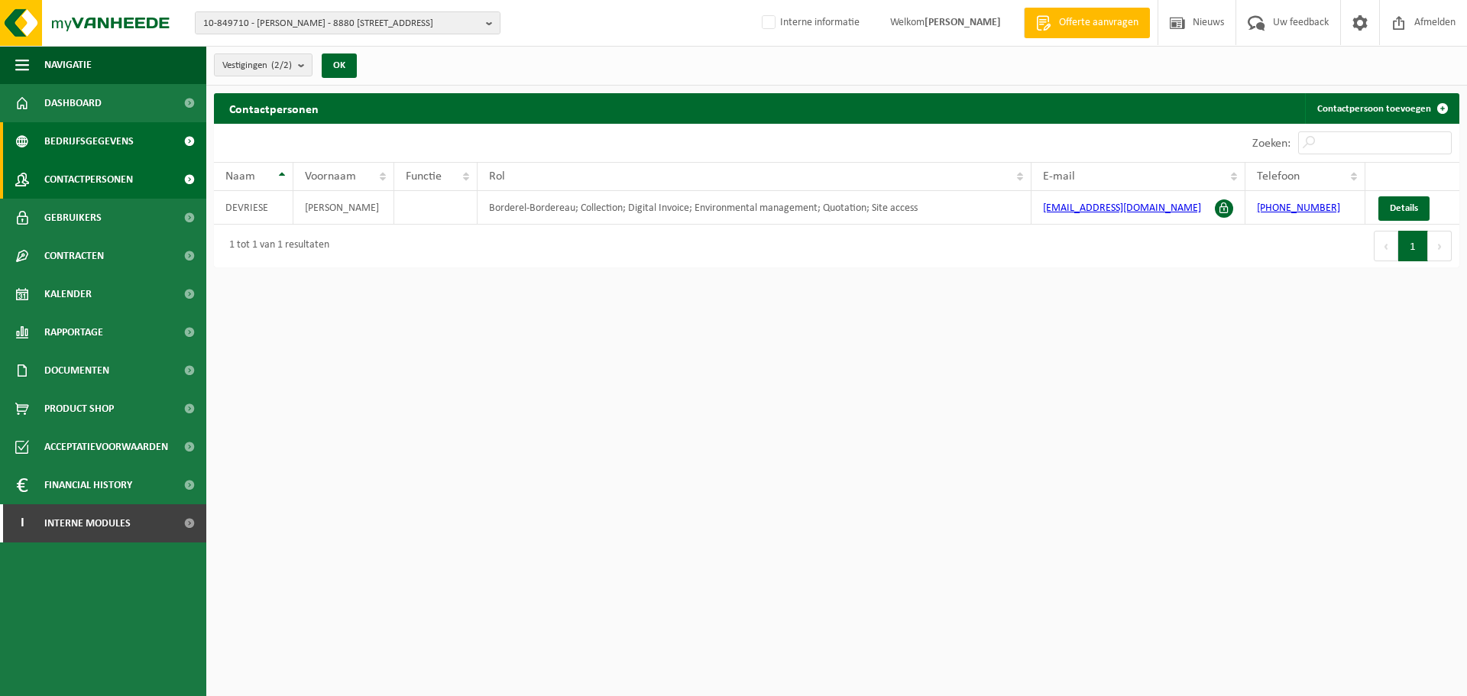
click at [86, 146] on span "Bedrijfsgegevens" at bounding box center [88, 141] width 89 height 38
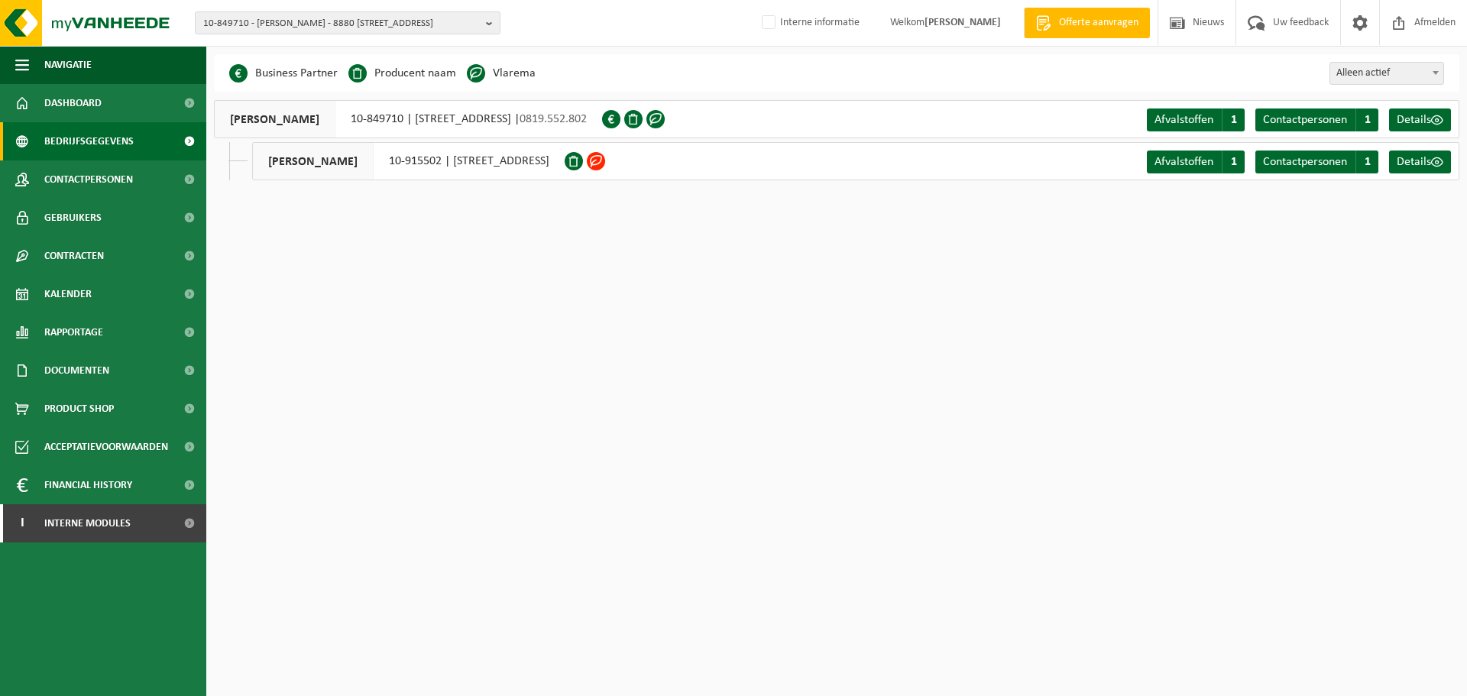
click at [616, 241] on html "10-849710 - [PERSON_NAME] - 8880 [GEOGRAPHIC_DATA], PROVINCIEBAAN 146c 10-84971…" at bounding box center [733, 348] width 1467 height 696
click at [111, 174] on span "Contactpersonen" at bounding box center [88, 179] width 89 height 38
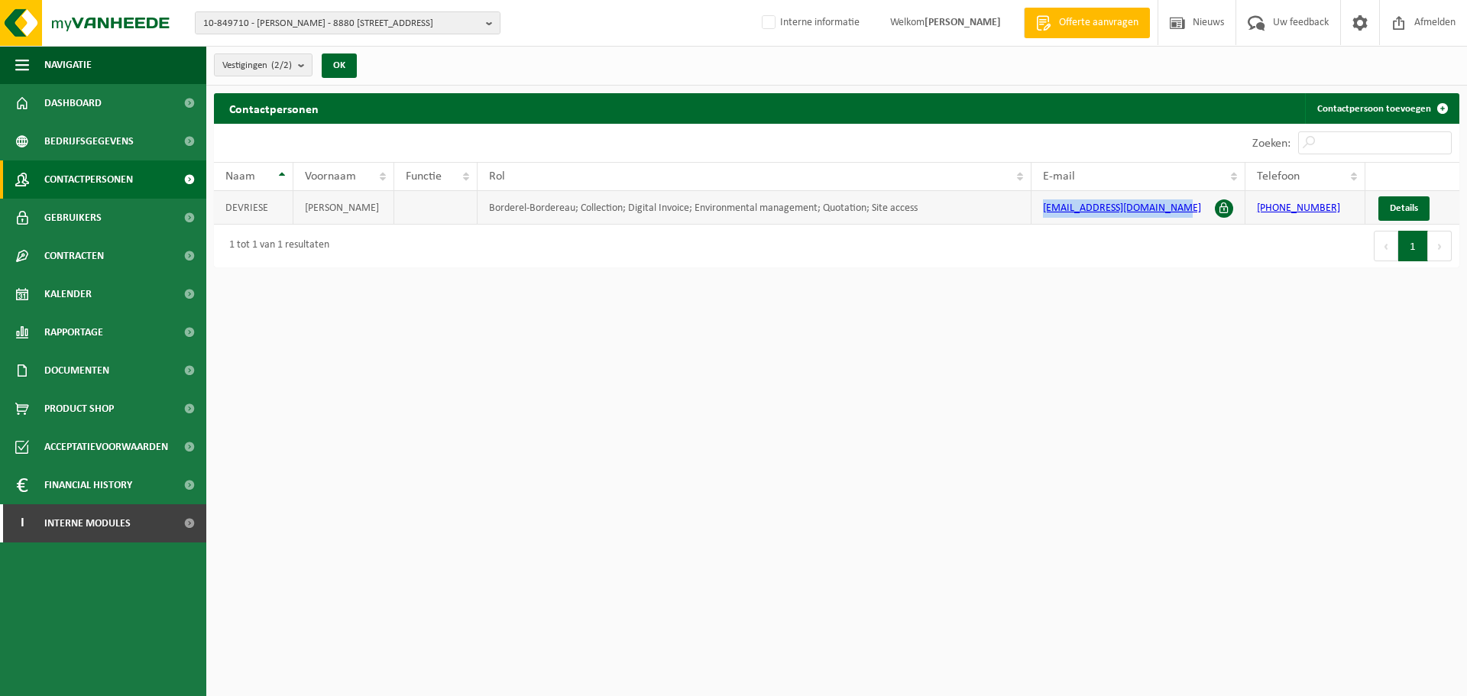
drag, startPoint x: 1184, startPoint y: 209, endPoint x: 1040, endPoint y: 209, distance: 144.4
click at [1040, 209] on td "[EMAIL_ADDRESS][DOMAIN_NAME]" at bounding box center [1138, 208] width 214 height 34
copy link "[EMAIL_ADDRESS][DOMAIN_NAME]"
click at [94, 364] on span "Documenten" at bounding box center [76, 370] width 65 height 38
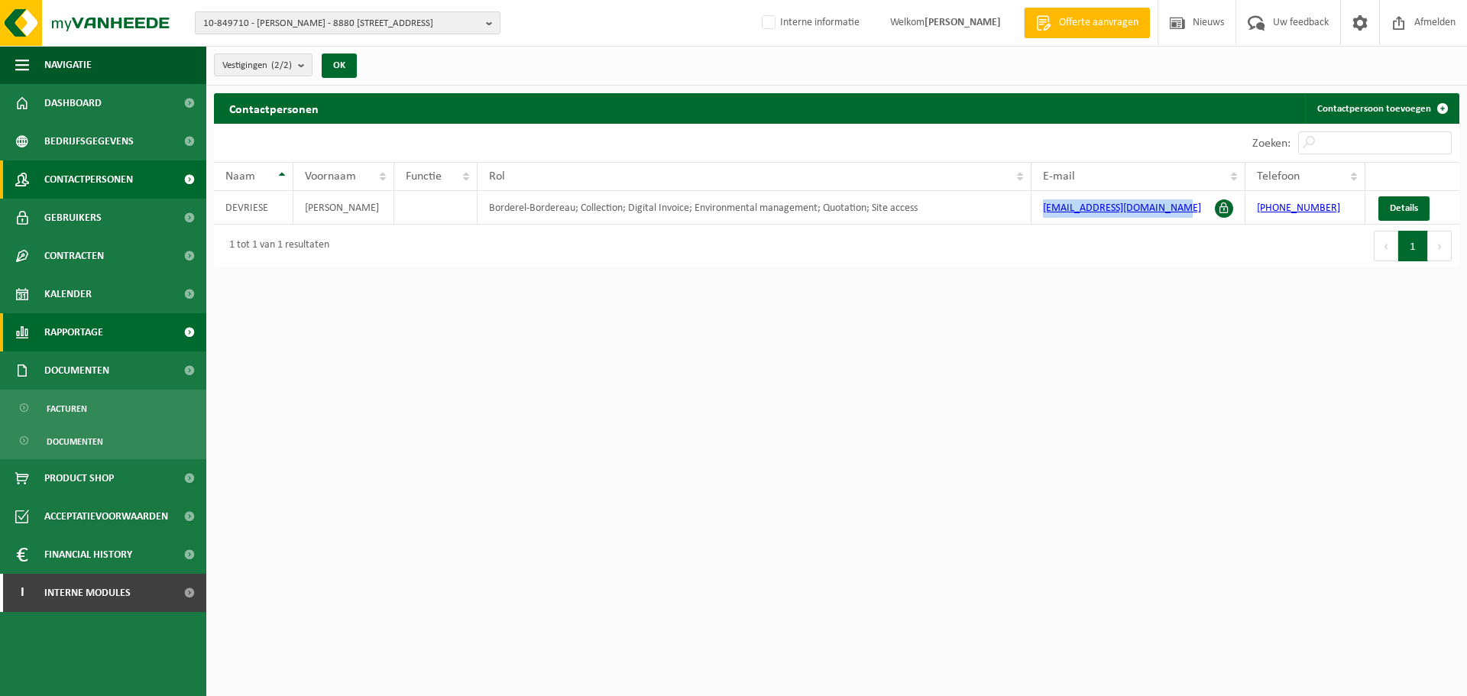
click at [91, 333] on span "Rapportage" at bounding box center [73, 332] width 59 height 38
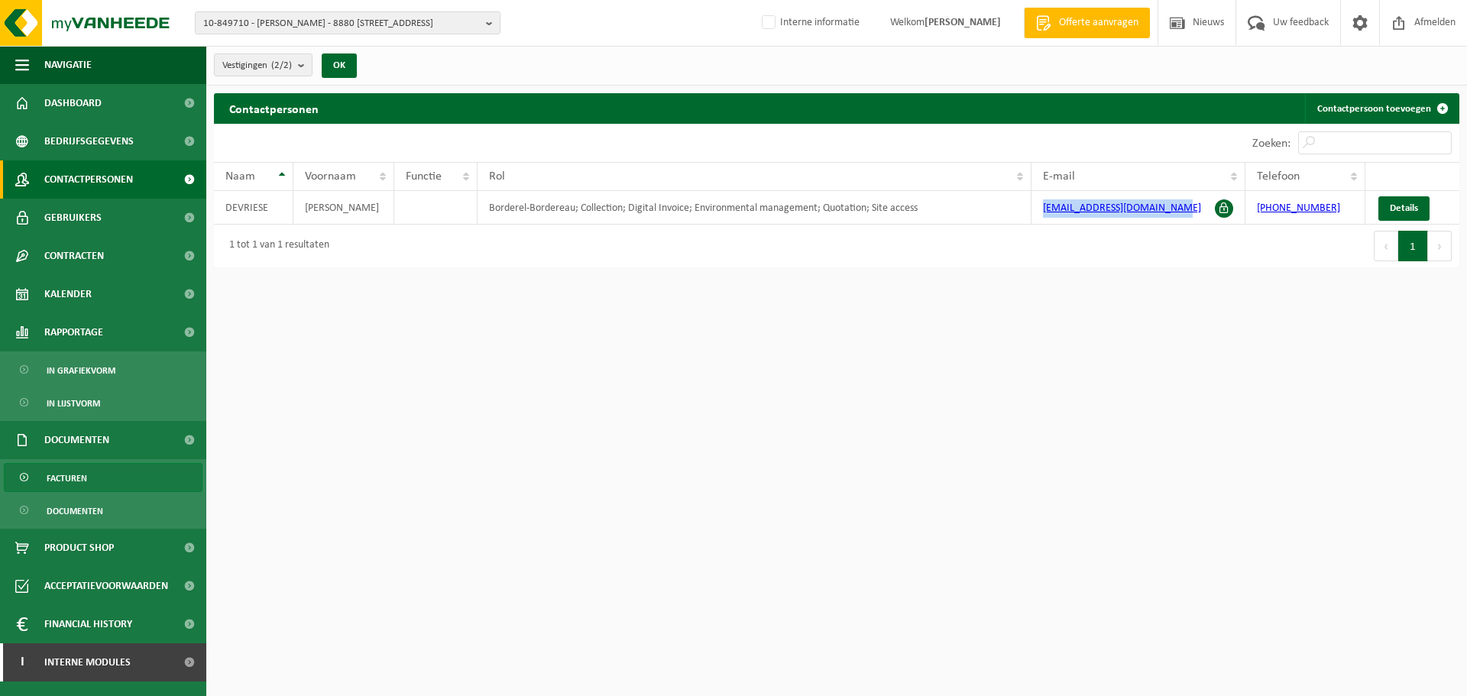
click at [84, 477] on span "Facturen" at bounding box center [67, 478] width 40 height 29
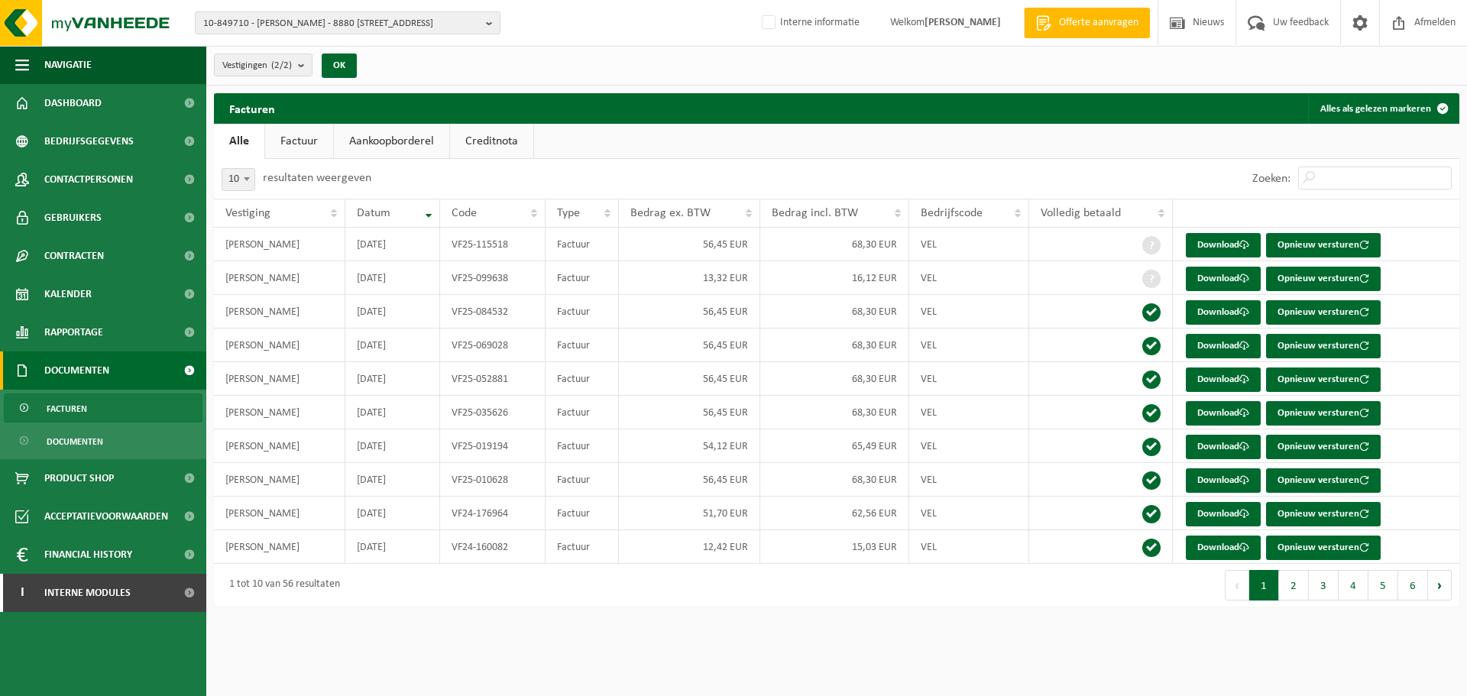
click at [316, 142] on link "Factuur" at bounding box center [299, 141] width 68 height 35
drag, startPoint x: 528, startPoint y: 448, endPoint x: 452, endPoint y: 448, distance: 75.6
click at [452, 448] on td "VF25-019194" at bounding box center [492, 446] width 105 height 34
copy td "VF25-019194"
drag, startPoint x: 899, startPoint y: 448, endPoint x: 840, endPoint y: 448, distance: 58.8
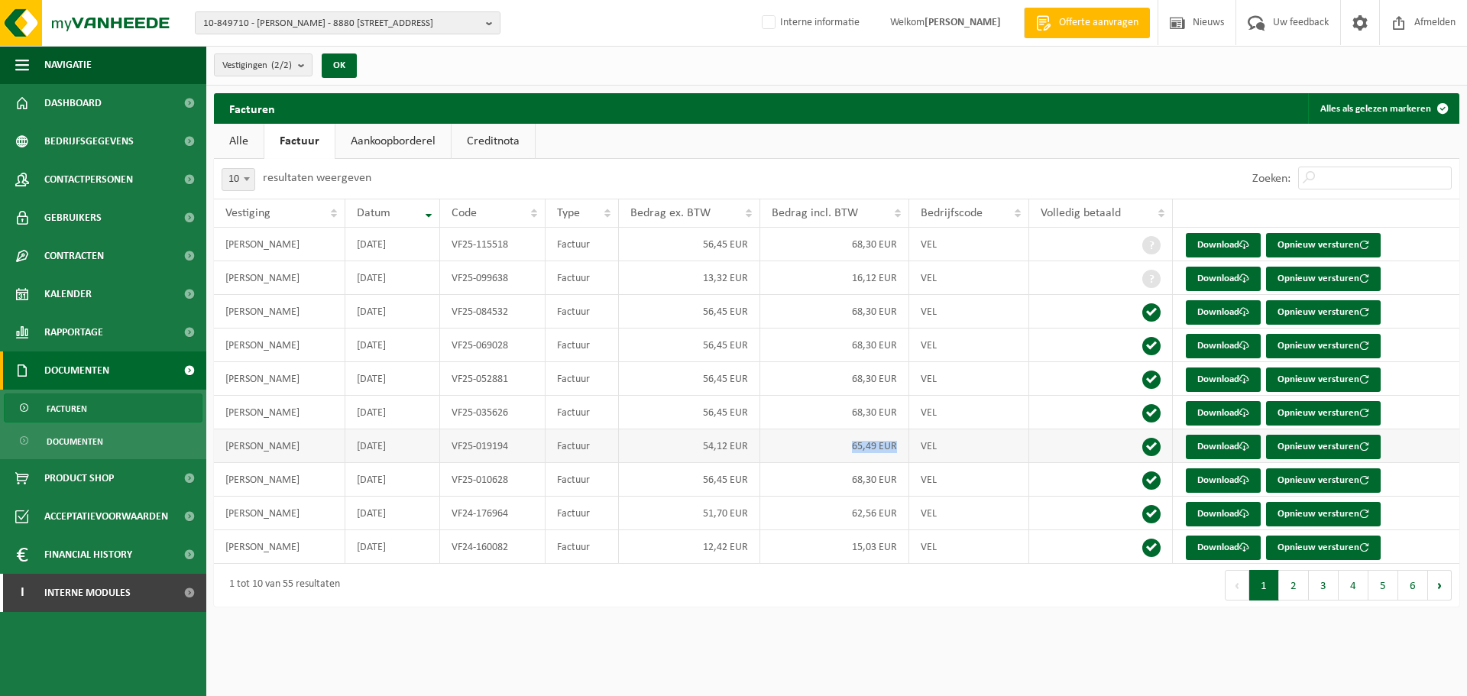
click at [840, 448] on td "65,49 EUR" at bounding box center [834, 446] width 149 height 34
copy td "65,49 EUR"
click at [312, 21] on span "10-849710 - DEVRIESE STEVEN - 8880 LEDEGEM, PROVINCIEBAAN 146c" at bounding box center [341, 23] width 277 height 23
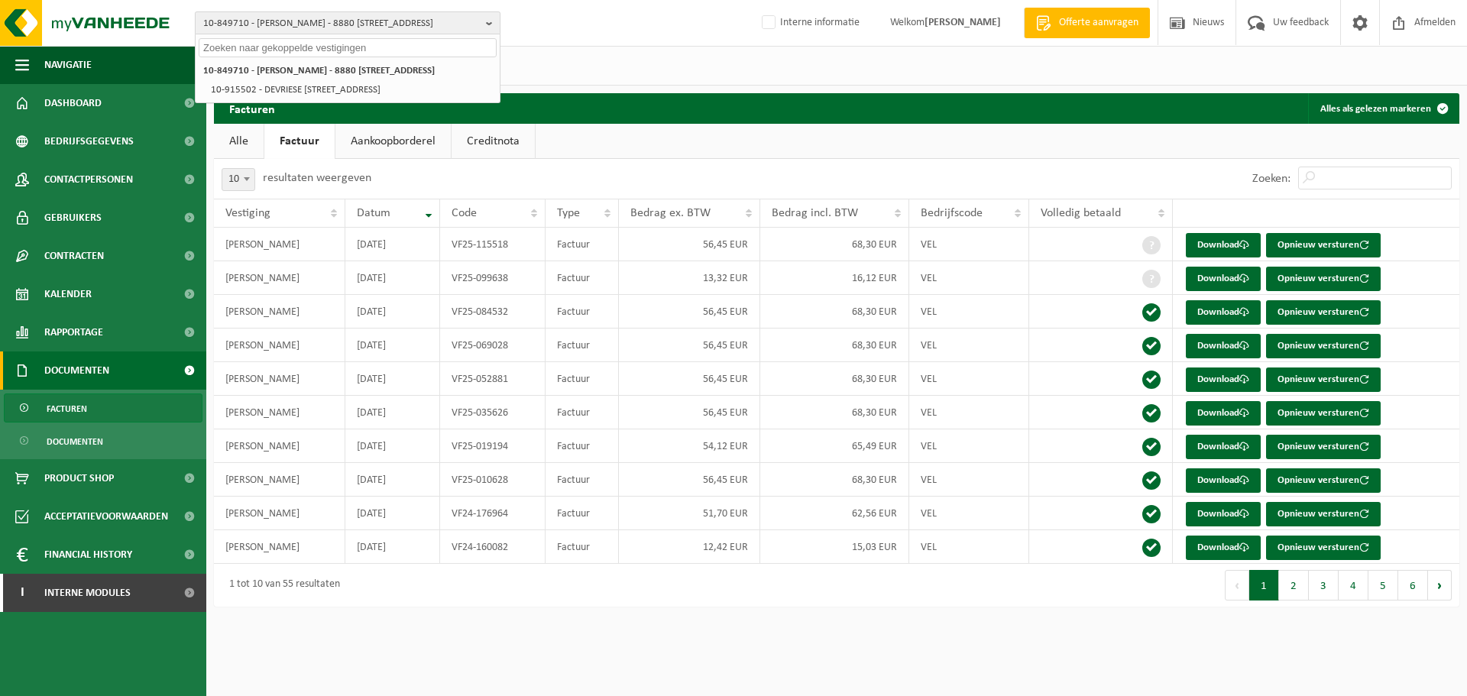
paste input "01-078456"
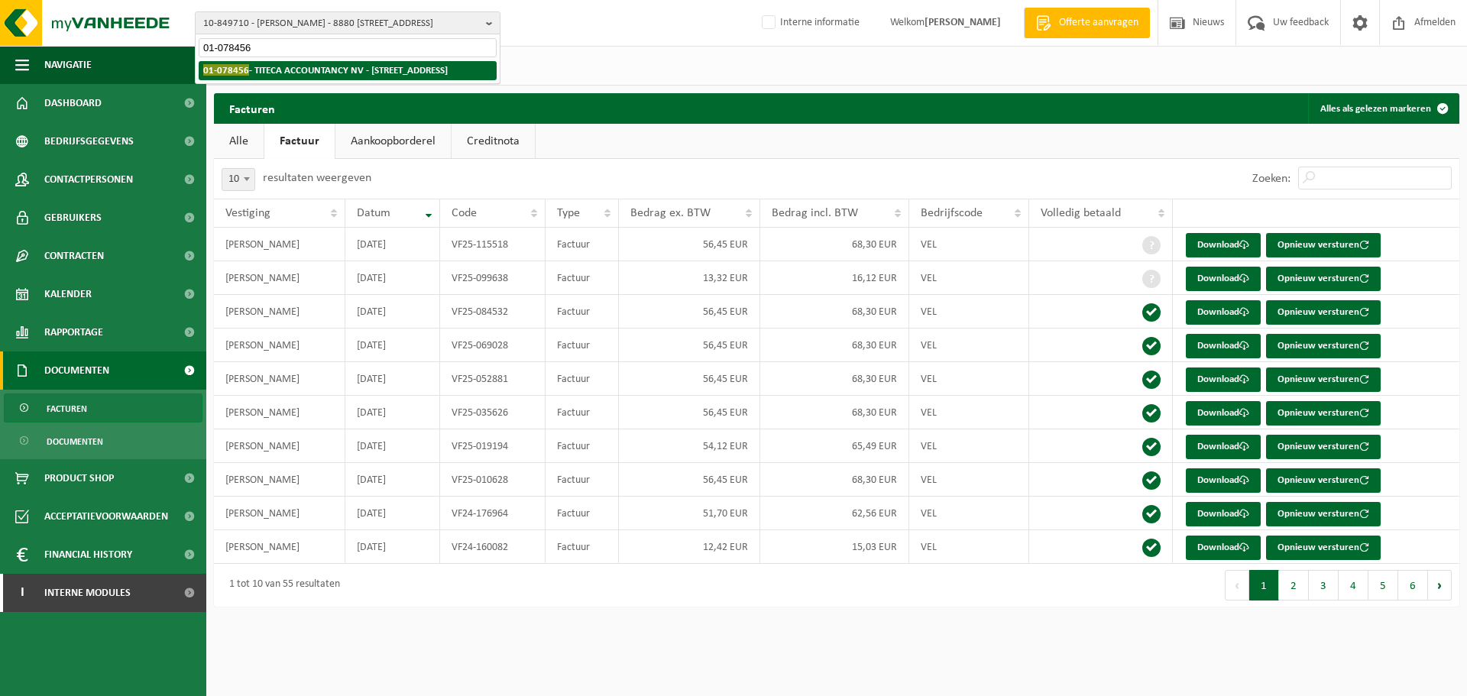
type input "01-078456"
click at [289, 66] on strong "01-078456 - TITECA ACCOUNTANCY NV - 8800 ROESELARE, HEIRWEG 198" at bounding box center [325, 69] width 244 height 11
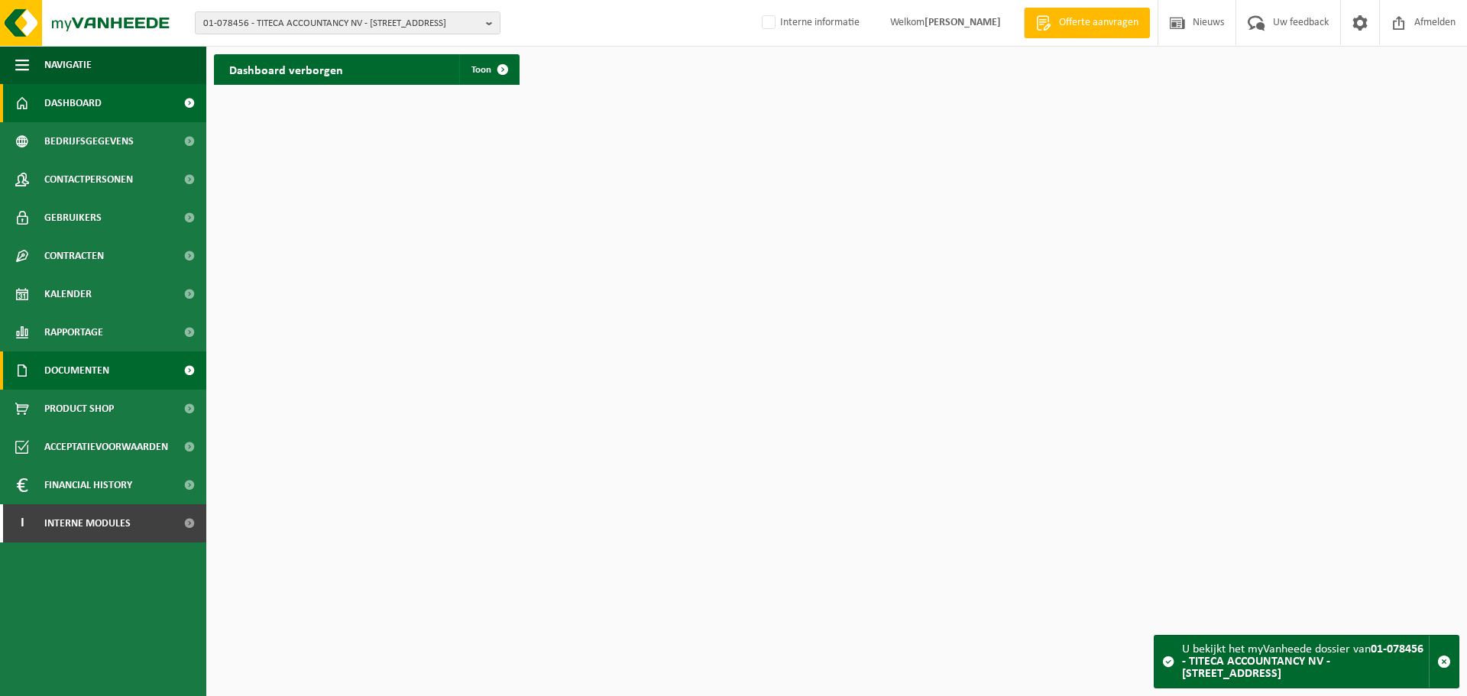
click at [105, 367] on span "Documenten" at bounding box center [76, 370] width 65 height 38
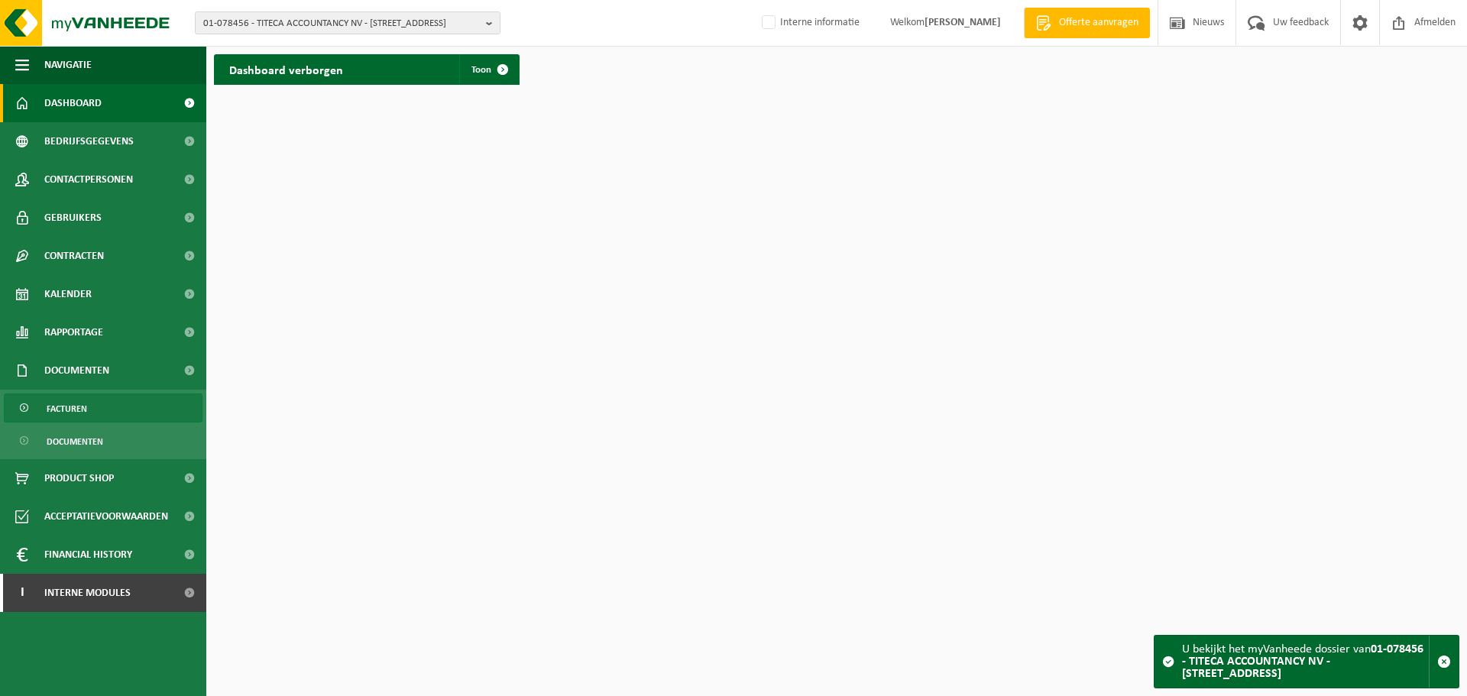
click at [88, 408] on link "Facturen" at bounding box center [103, 407] width 199 height 29
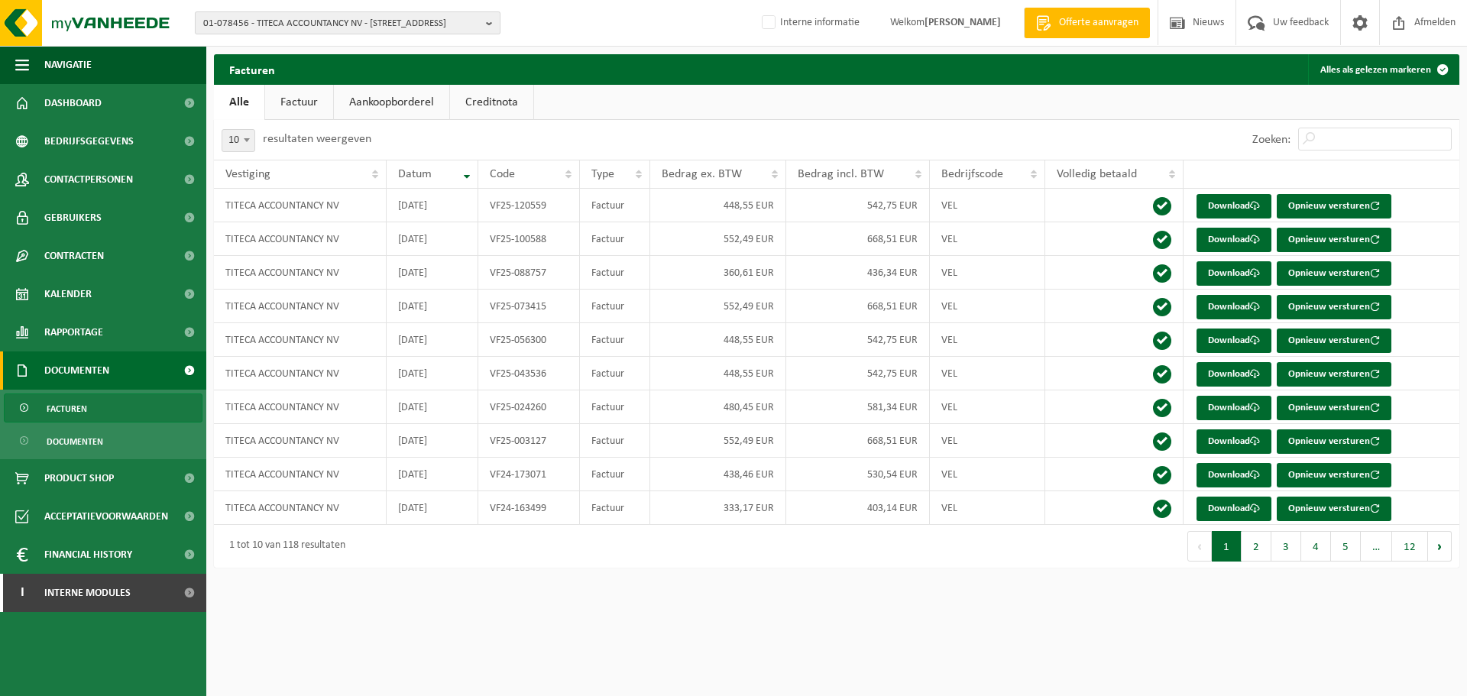
click at [356, 24] on span "01-078456 - TITECA ACCOUNTANCY NV - [STREET_ADDRESS]" at bounding box center [341, 23] width 277 height 23
paste input "10-936853"
type input "10-936853"
click at [285, 74] on strong "10-936853 - DEKIMPE BV - 9620 [GEOGRAPHIC_DATA], STEENWEG OP AALST 92" at bounding box center [296, 69] width 186 height 11
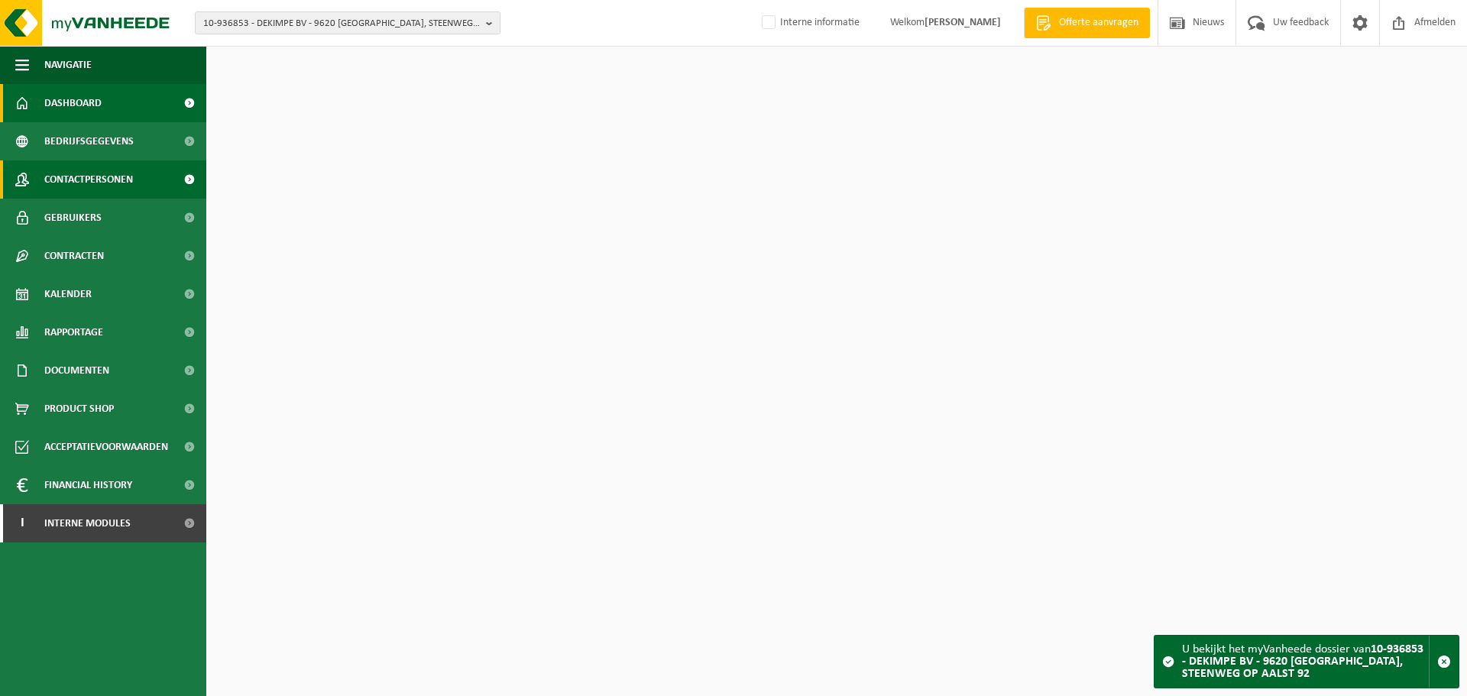
click at [101, 175] on span "Contactpersonen" at bounding box center [88, 179] width 89 height 38
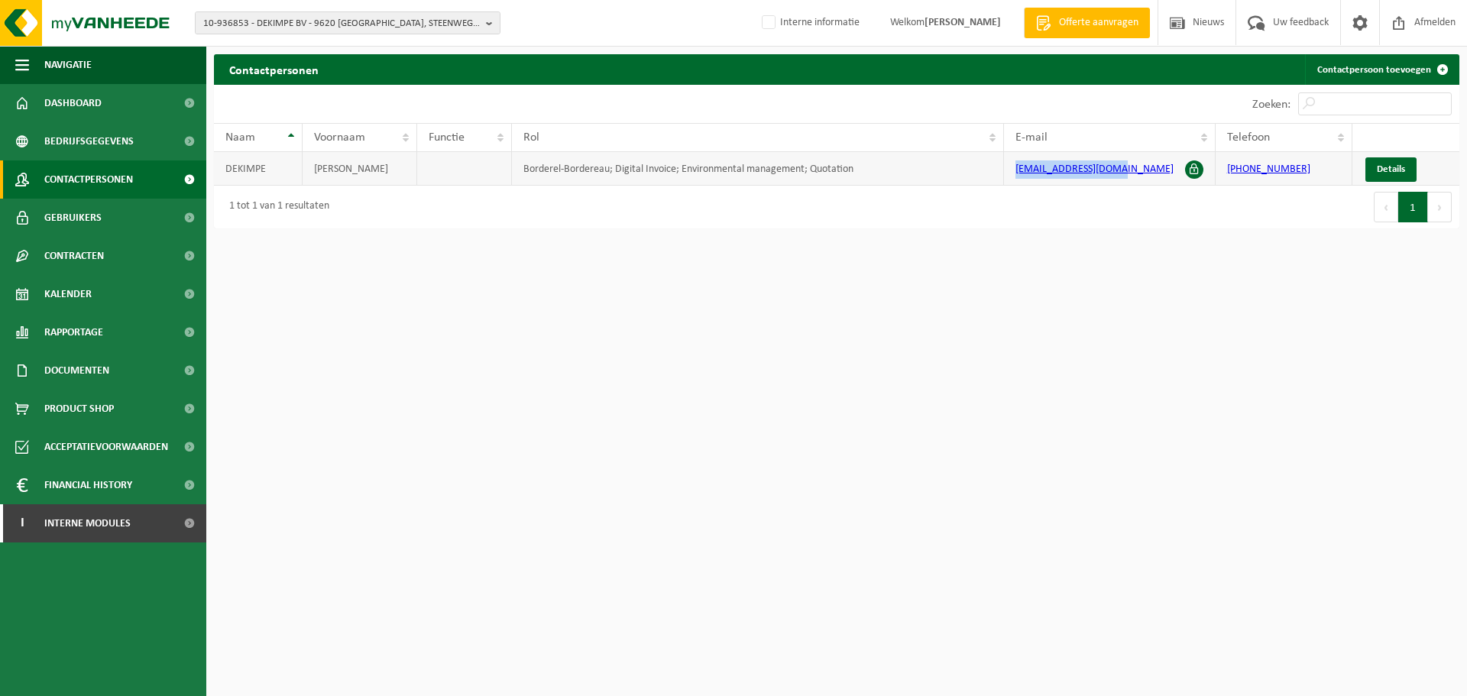
drag, startPoint x: 1146, startPoint y: 173, endPoint x: 970, endPoint y: 169, distance: 175.7
click at [970, 169] on tr "DEKIMPE PETER Borderel-Bordereau; Digital Invoice; Environmental management; Qu…" at bounding box center [836, 169] width 1245 height 34
copy tr "devoto1001@gmail.com"
click at [335, 18] on span "10-936853 - DEKIMPE BV - 9620 ZOTTEGEM, STEENWEG OP AALST 92" at bounding box center [341, 23] width 277 height 23
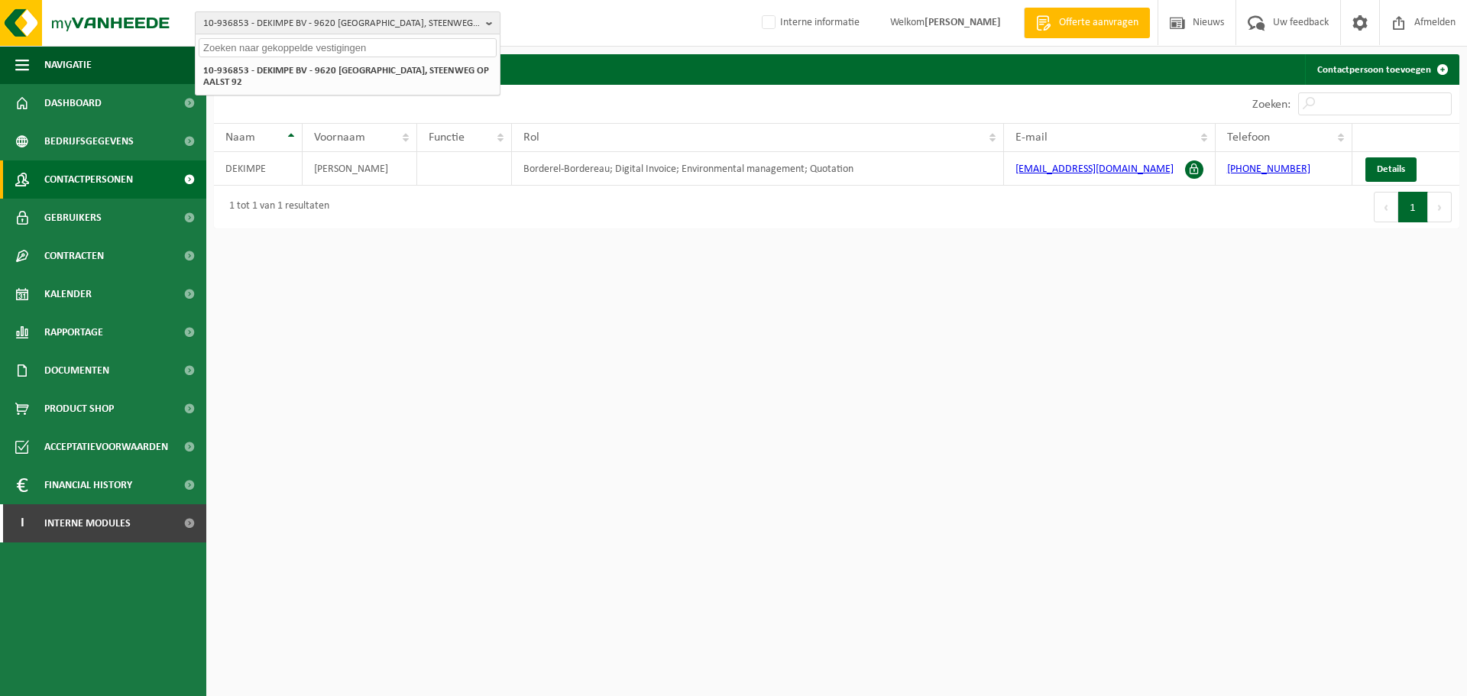
type input "w"
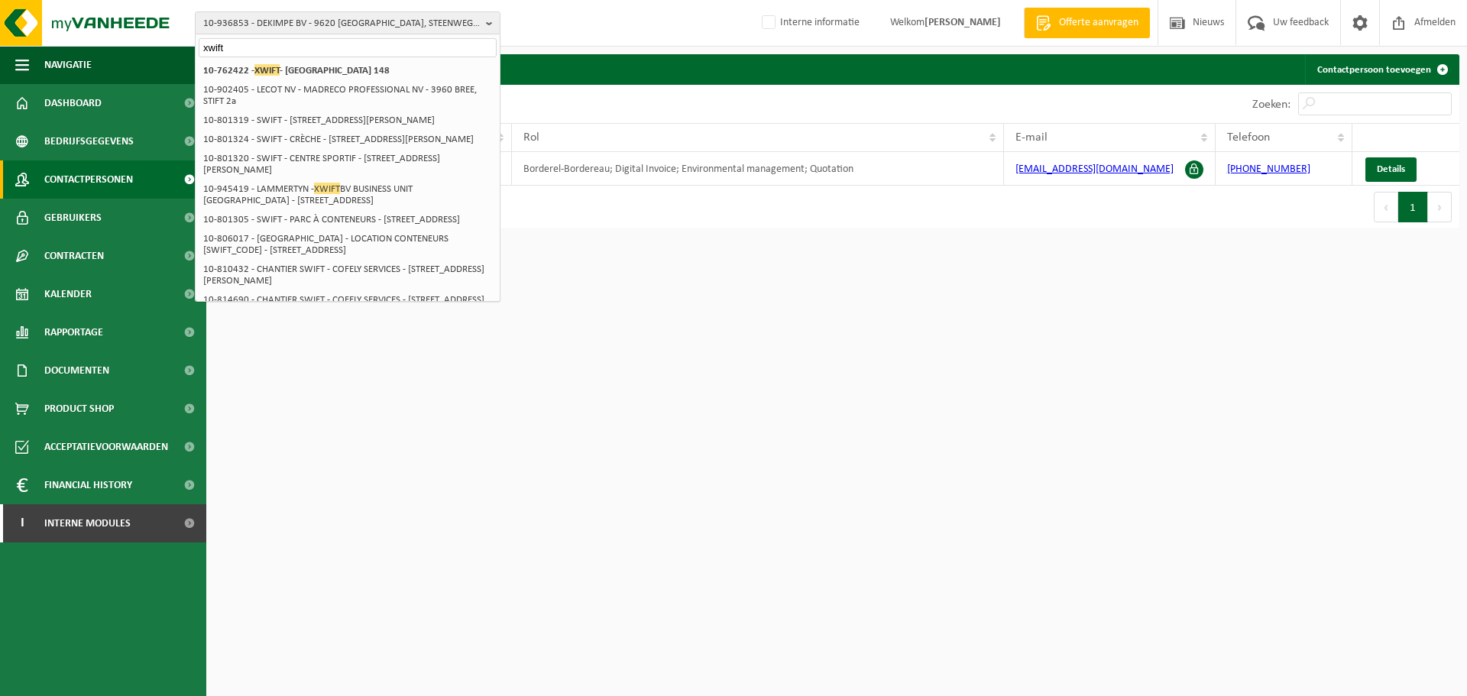
type input "xwift"
click at [381, 63] on li "10-762422 - XWIFT - 9810 NAZARETH, STEENWEG DEINZE 148" at bounding box center [348, 70] width 298 height 19
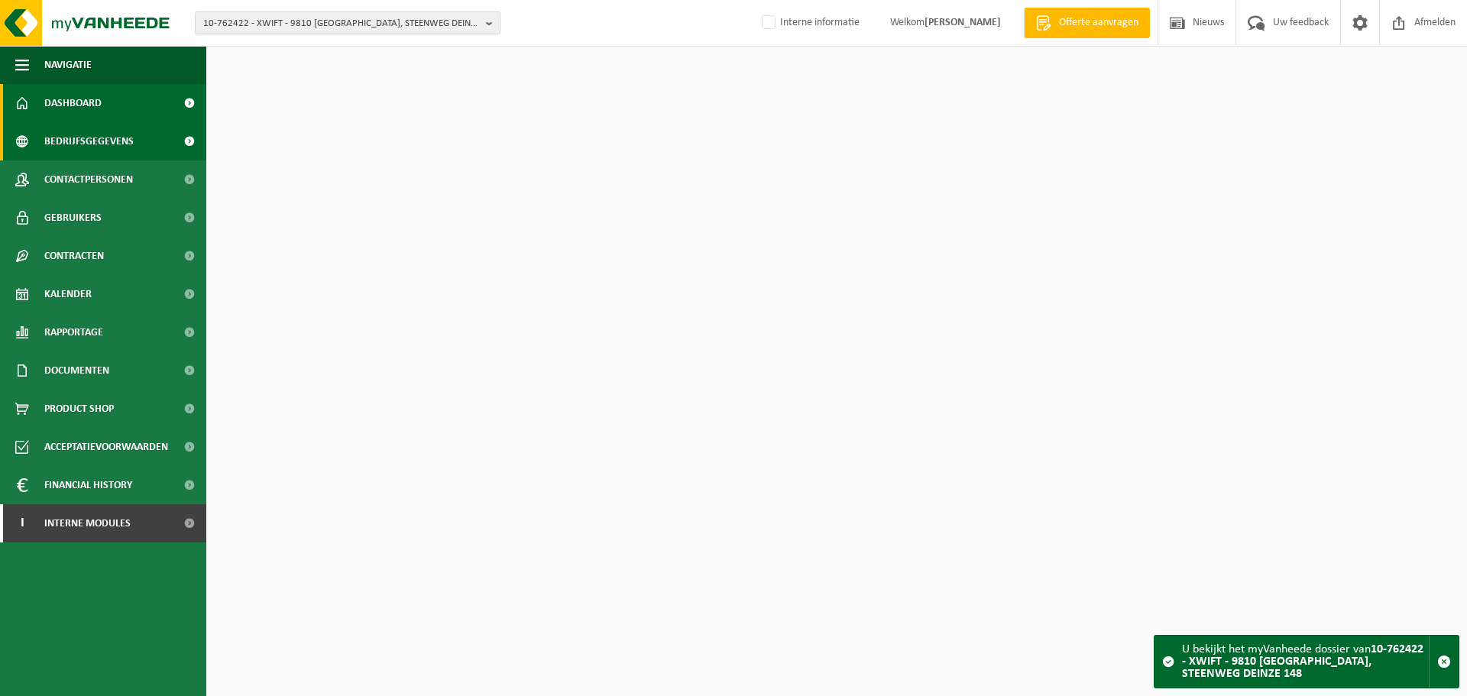
click at [134, 145] on link "Bedrijfsgegevens" at bounding box center [103, 141] width 206 height 38
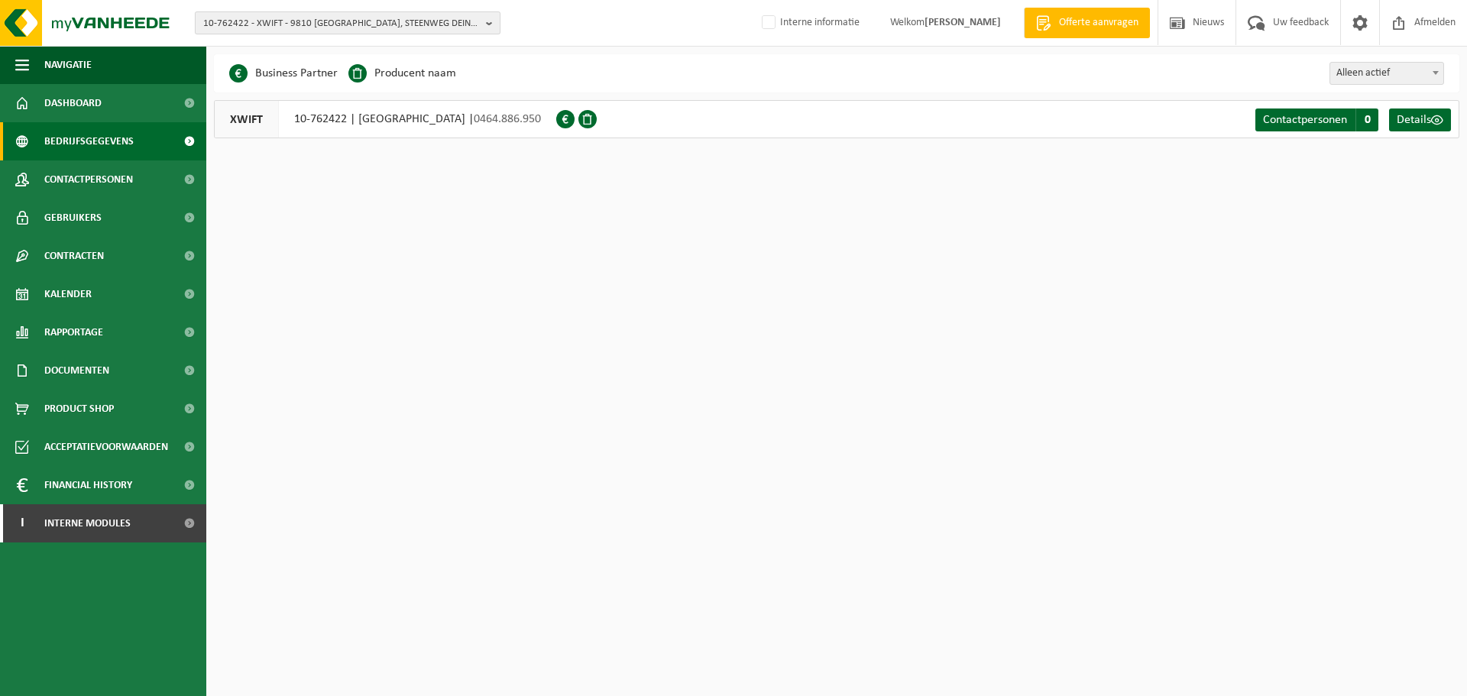
click at [241, 16] on span "10-762422 - XWIFT - 9810 NAZARETH, STEENWEG DEINZE 148" at bounding box center [341, 23] width 277 height 23
drag, startPoint x: 276, startPoint y: 24, endPoint x: 284, endPoint y: 21, distance: 8.7
click at [276, 23] on span "10-762422 - XWIFT - 9810 NAZARETH, STEENWEG DEINZE 148" at bounding box center [341, 23] width 277 height 23
click at [292, 21] on span "10-762422 - XWIFT - 9810 NAZARETH, STEENWEG DEINZE 148" at bounding box center [341, 23] width 277 height 23
paste input "10-983363"
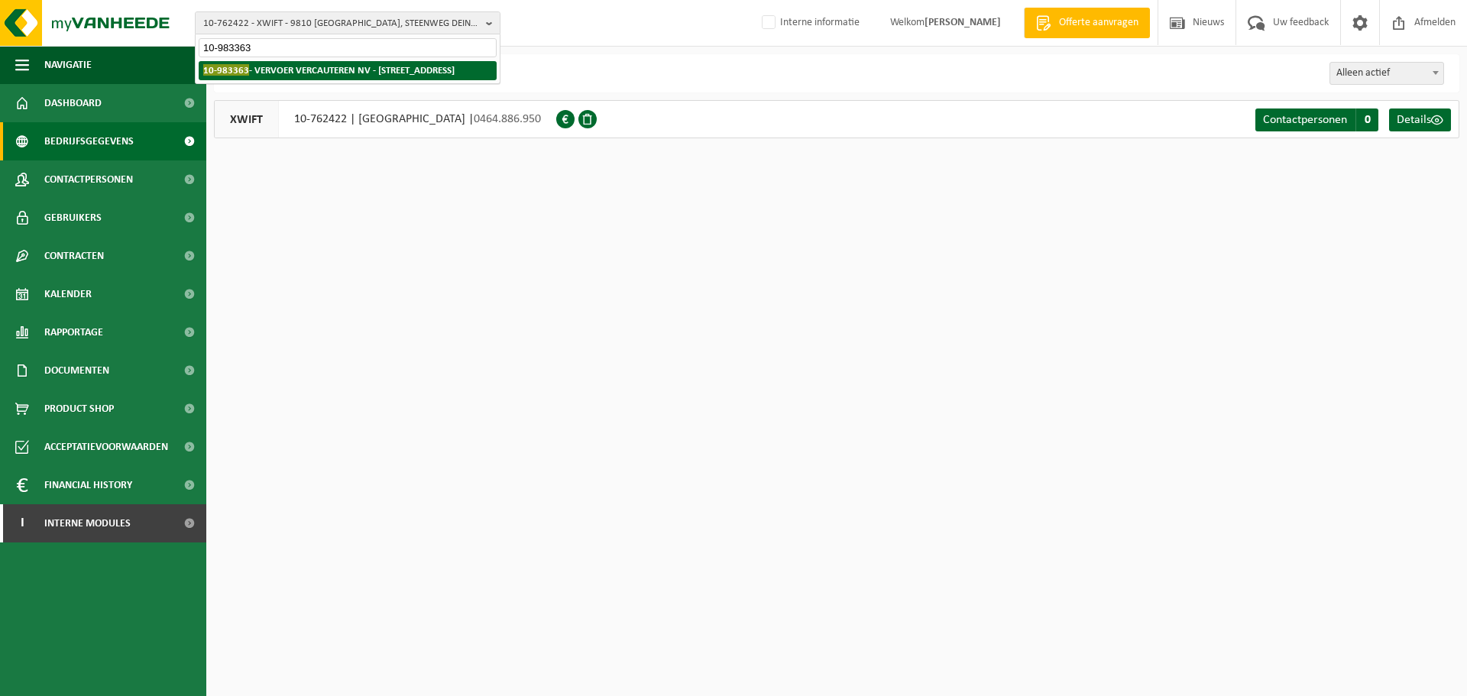
type input "10-983363"
click at [289, 68] on strong "10-983363 - VERVOER VERCAUTEREN NV - 9042 DESTELDONK, SKALDENSTRAAT 92" at bounding box center [328, 69] width 251 height 11
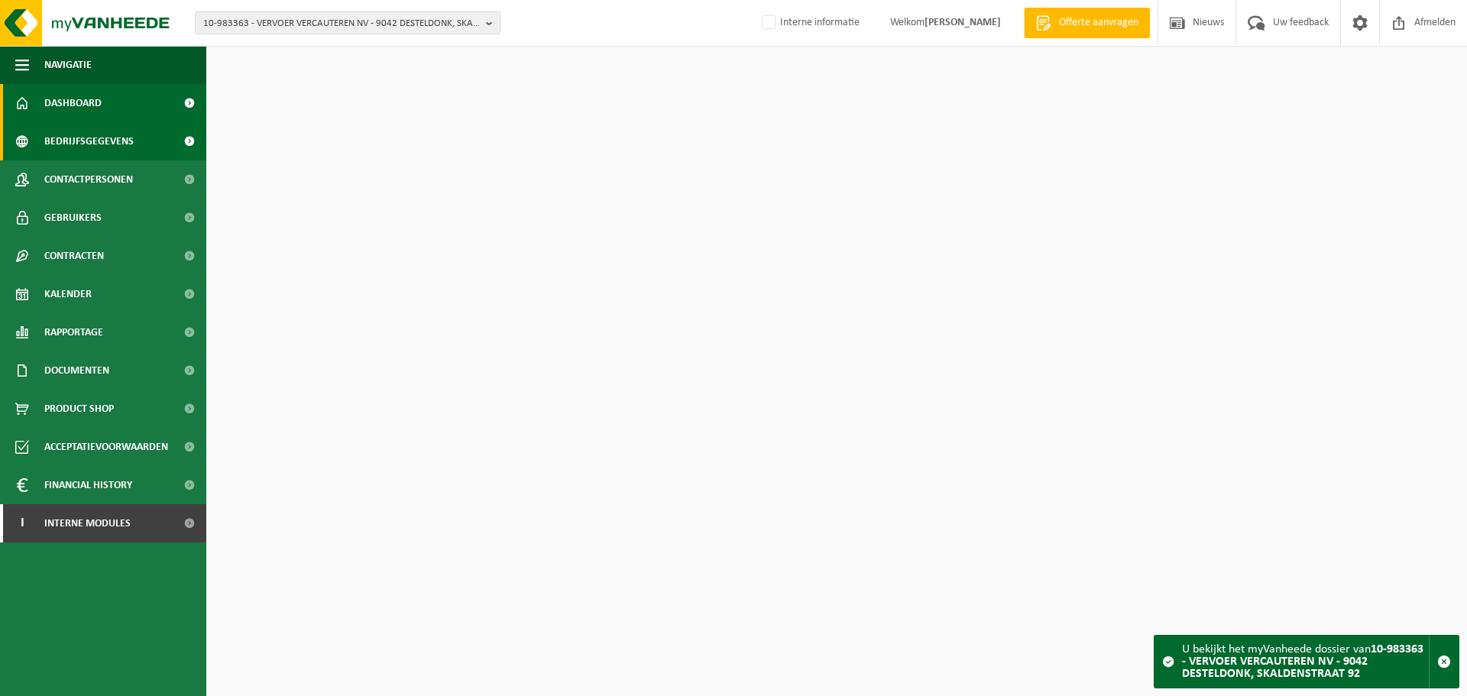
click at [110, 142] on span "Bedrijfsgegevens" at bounding box center [88, 141] width 89 height 38
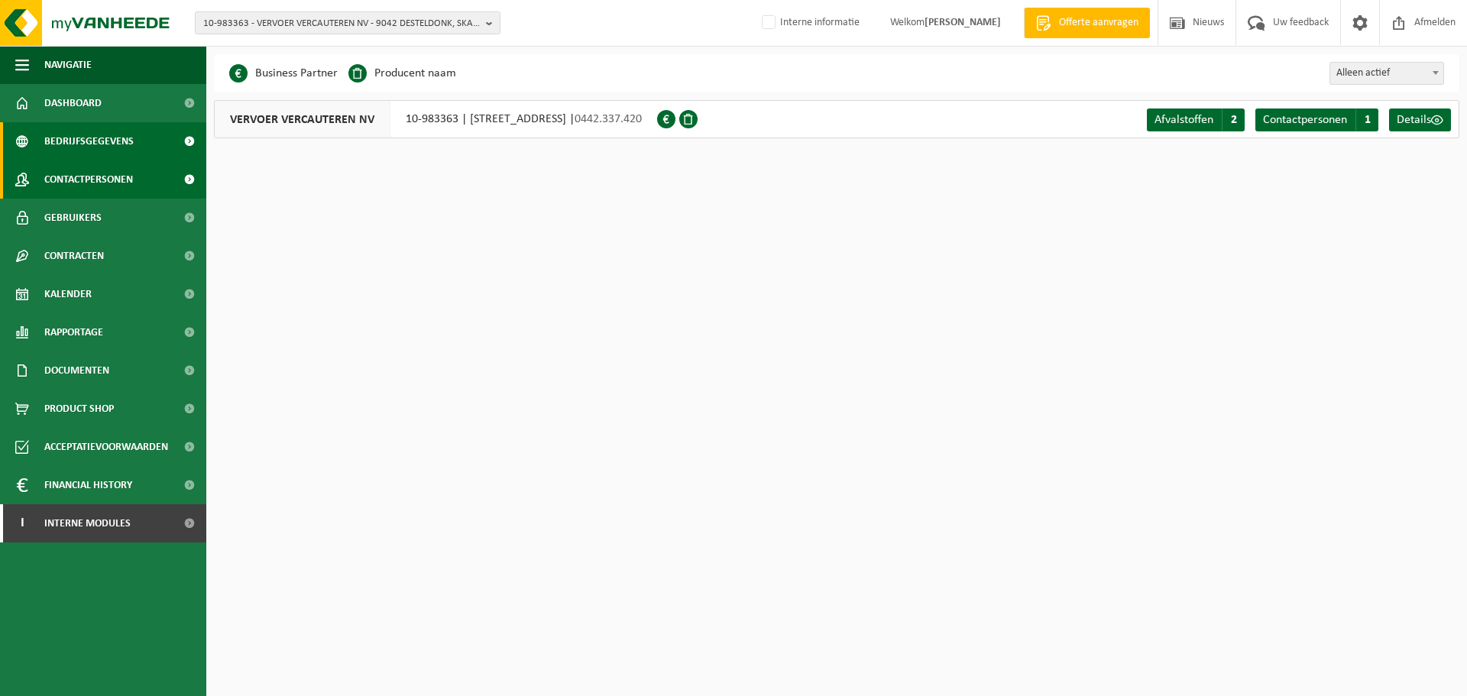
click at [109, 175] on span "Contactpersonen" at bounding box center [88, 179] width 89 height 38
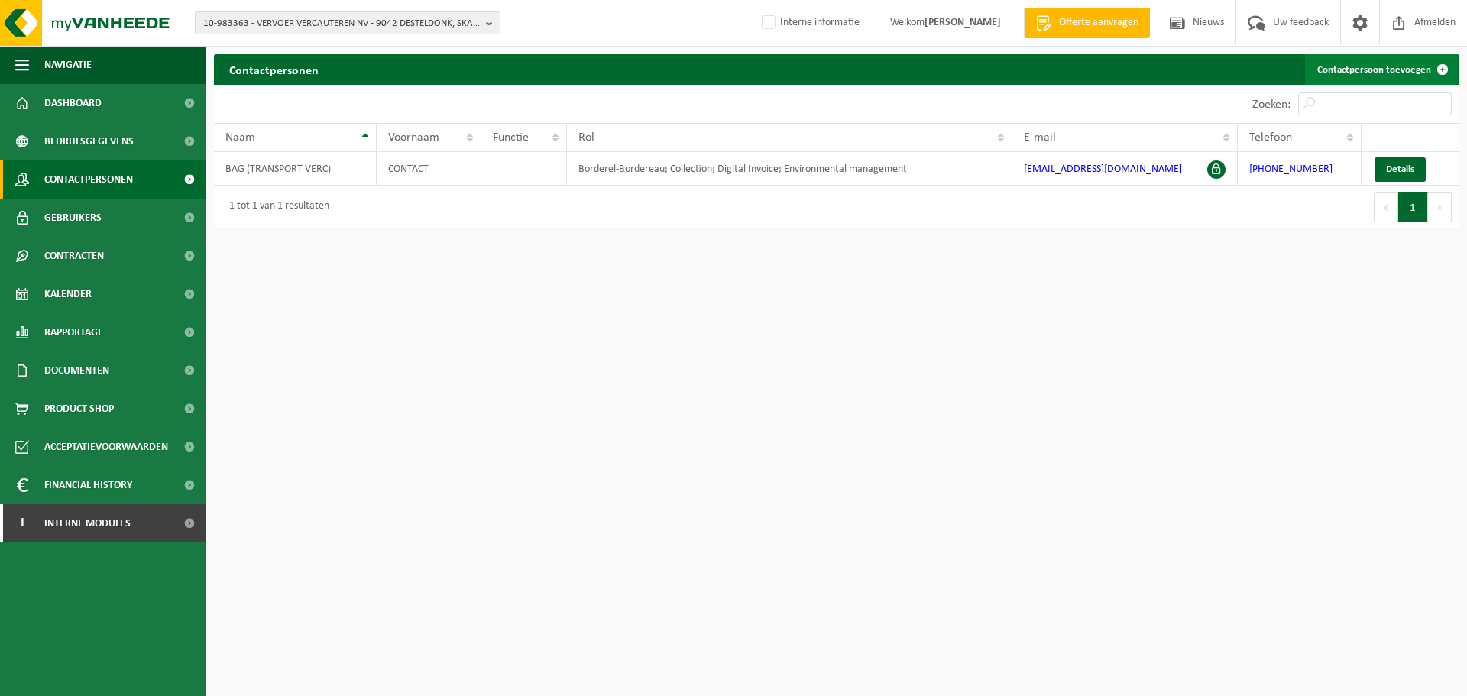
click at [1358, 62] on link "Contactpersoon toevoegen" at bounding box center [1381, 69] width 153 height 31
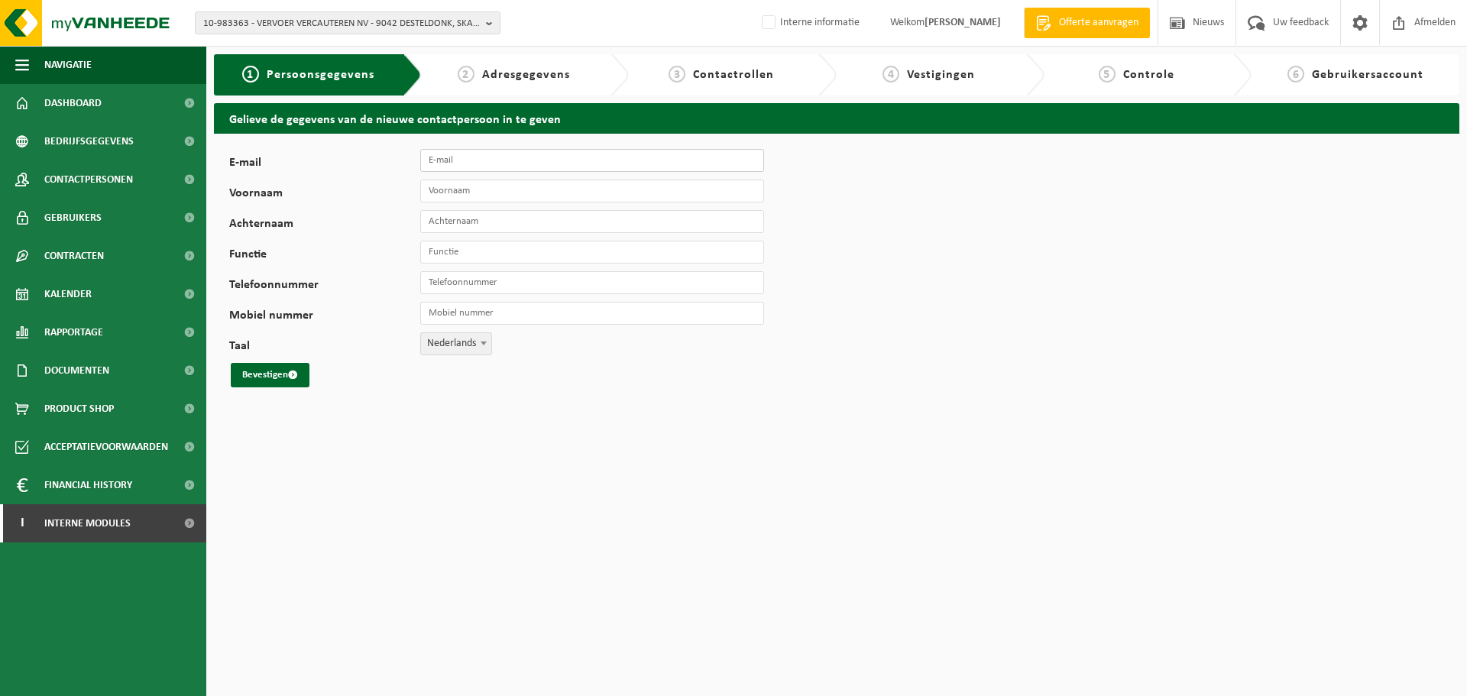
click at [466, 163] on input "E-mail" at bounding box center [592, 160] width 344 height 23
paste input "[EMAIL_ADDRESS][DOMAIN_NAME]"
click at [429, 158] on input "[EMAIL_ADDRESS][DOMAIN_NAME]" at bounding box center [592, 160] width 344 height 23
type input "[EMAIL_ADDRESS][DOMAIN_NAME]"
click at [455, 191] on input "Voornaam" at bounding box center [592, 191] width 344 height 23
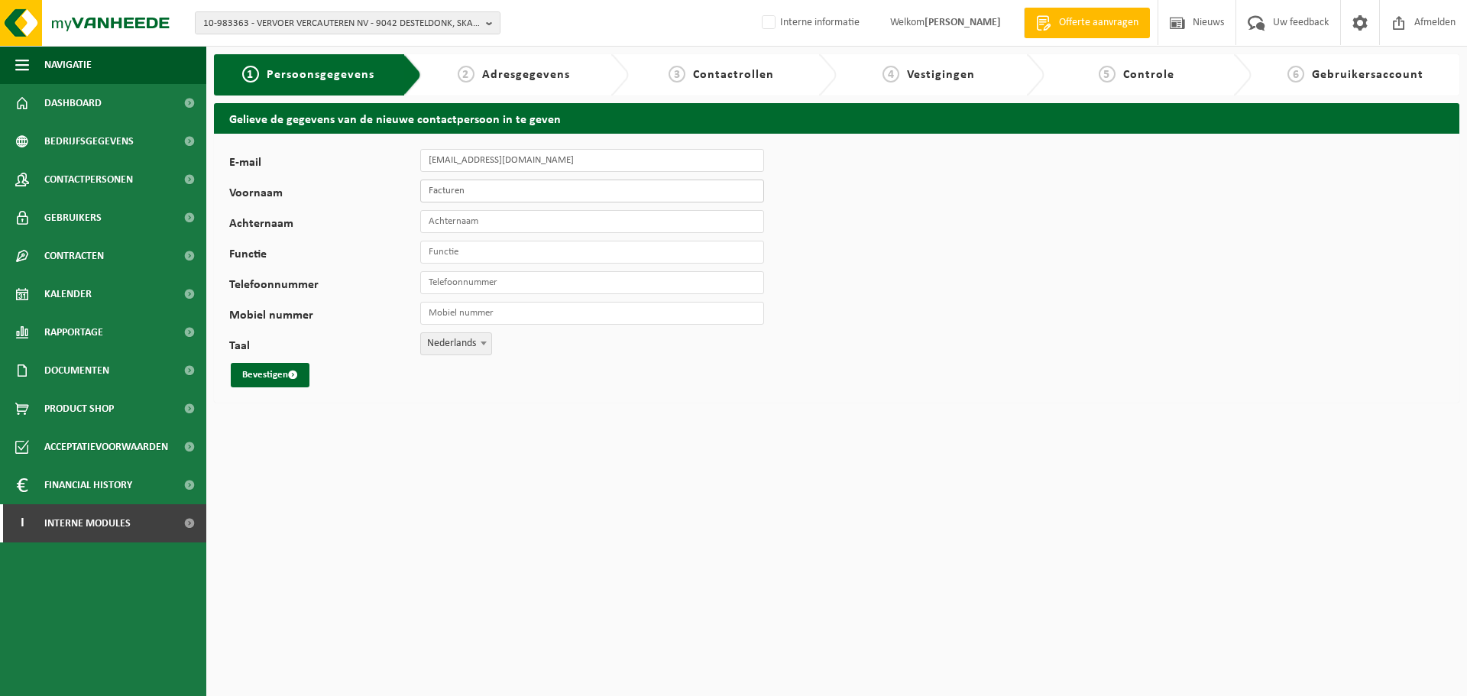
type input "Facturen"
click at [456, 227] on input "Achternaam" at bounding box center [592, 221] width 344 height 23
click at [482, 222] on input "Vervoer VErwauteren NV" at bounding box center [592, 221] width 344 height 23
type input "Vervoer Vercauteren NV"
click at [555, 246] on input "Functie" at bounding box center [592, 252] width 344 height 23
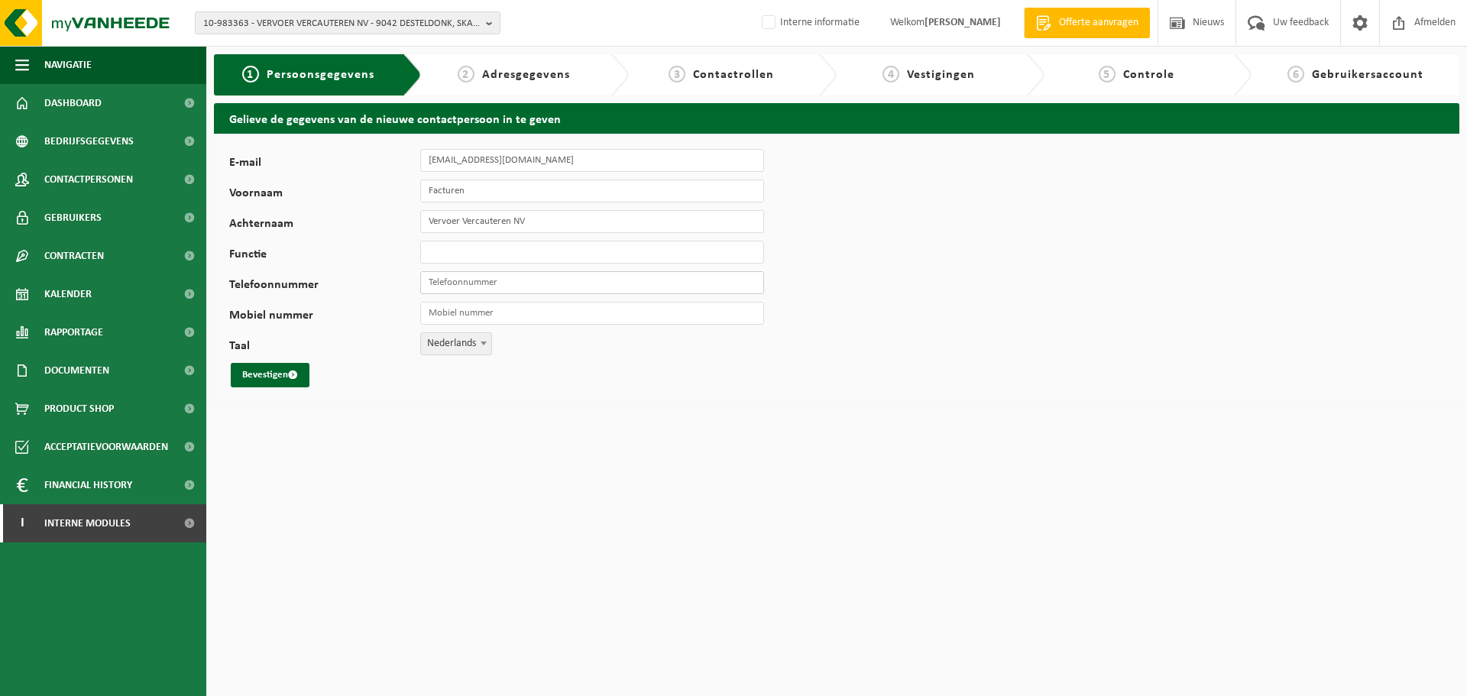
click at [455, 283] on input "Telefoonnummer" at bounding box center [592, 282] width 344 height 23
type input "[PHONE_NUMBER]"
click at [432, 310] on input "Mobiel nummer" at bounding box center [592, 313] width 344 height 23
click at [258, 377] on button "Bevestigen" at bounding box center [270, 375] width 79 height 24
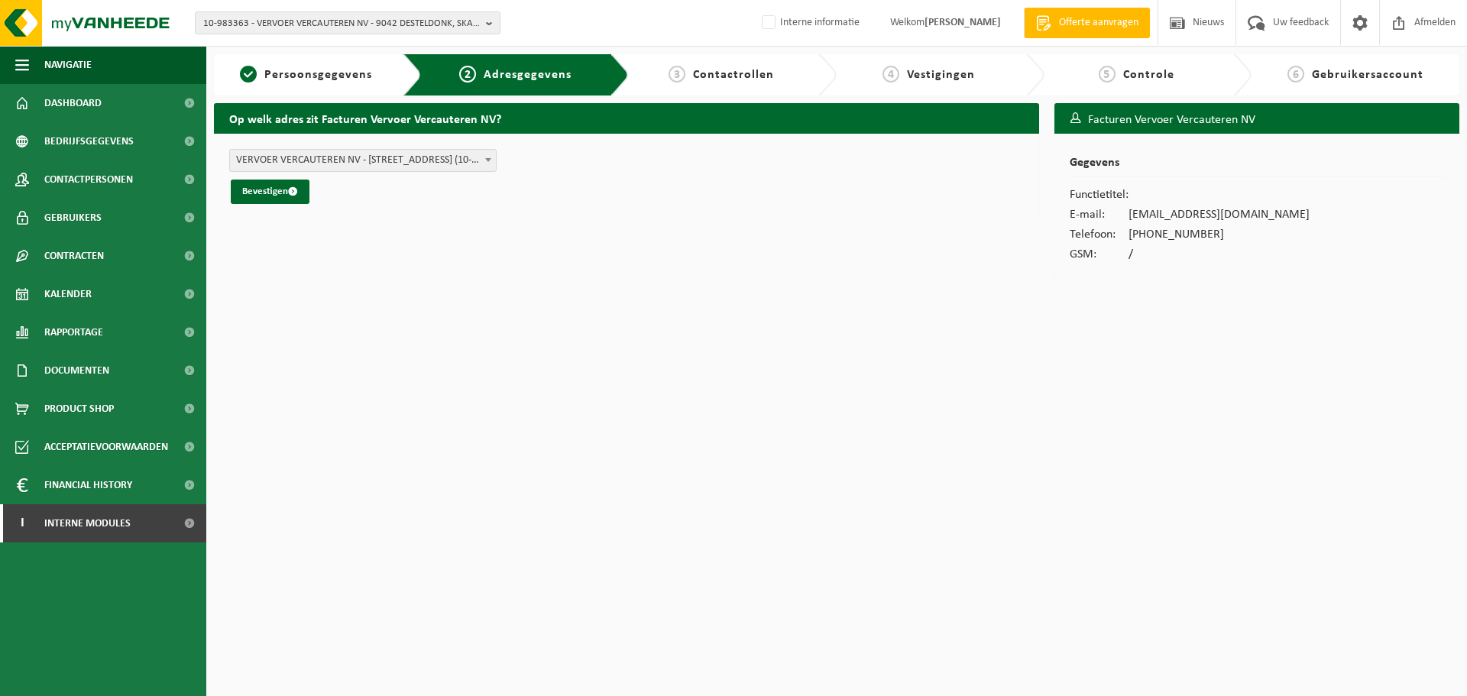
click at [307, 157] on span "VERVOER VERCAUTEREN NV - [STREET_ADDRESS] (10-983363/BUS)" at bounding box center [363, 160] width 266 height 21
click at [288, 193] on button "Bevestigen" at bounding box center [270, 192] width 79 height 24
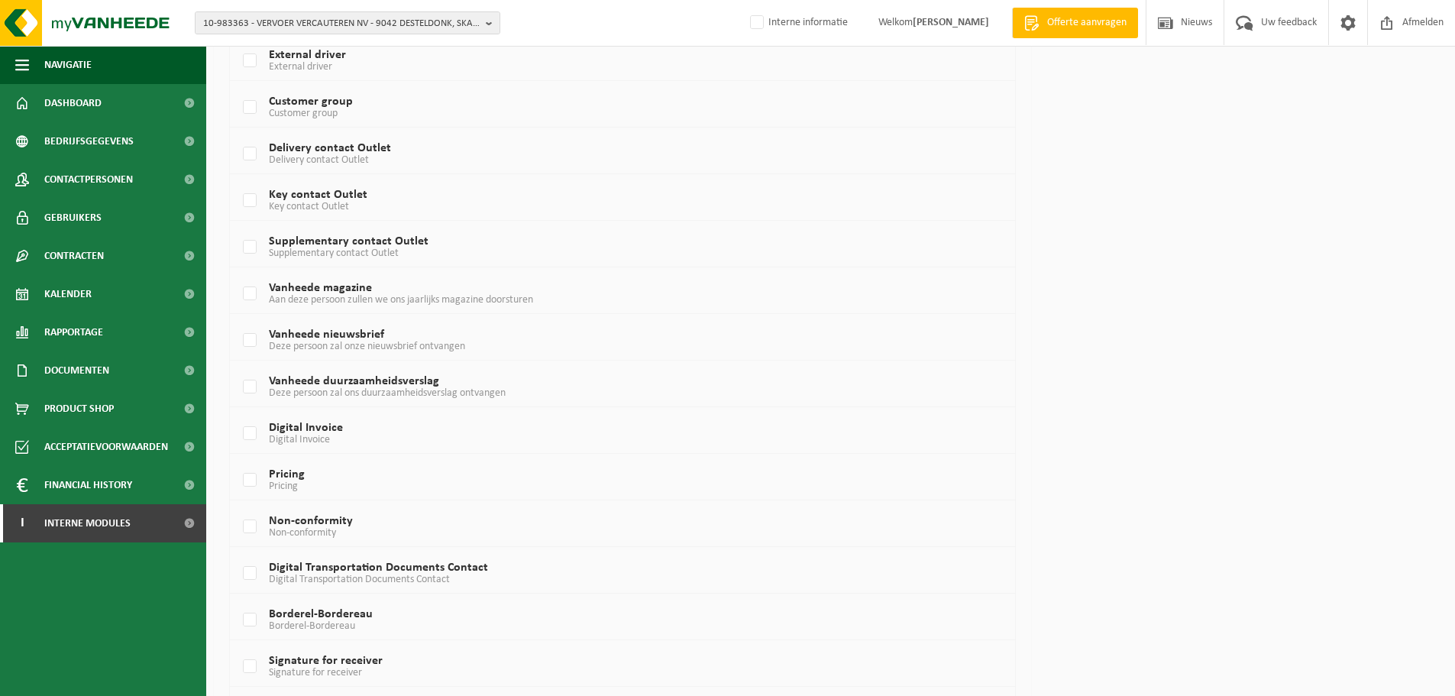
scroll to position [821, 0]
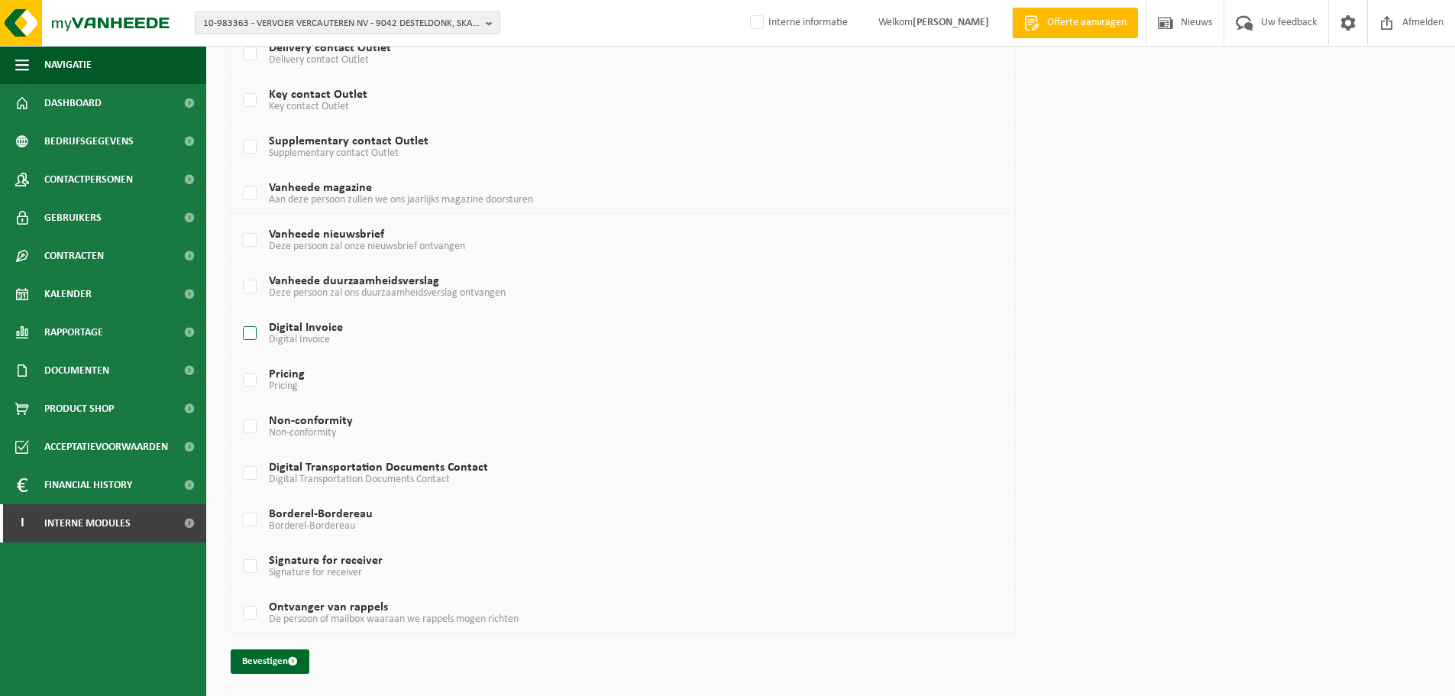
click at [249, 334] on label "Digital Invoice Digital Invoice" at bounding box center [590, 333] width 700 height 23
click at [238, 315] on input "Digital Invoice Digital Invoice" at bounding box center [237, 314] width 1 height 1
checkbox input "true"
click at [255, 522] on label "Borderel-Bordereau Borderel-Bordereau" at bounding box center [590, 520] width 700 height 23
click at [238, 501] on input "Borderel-Bordereau Borderel-Bordereau" at bounding box center [237, 500] width 1 height 1
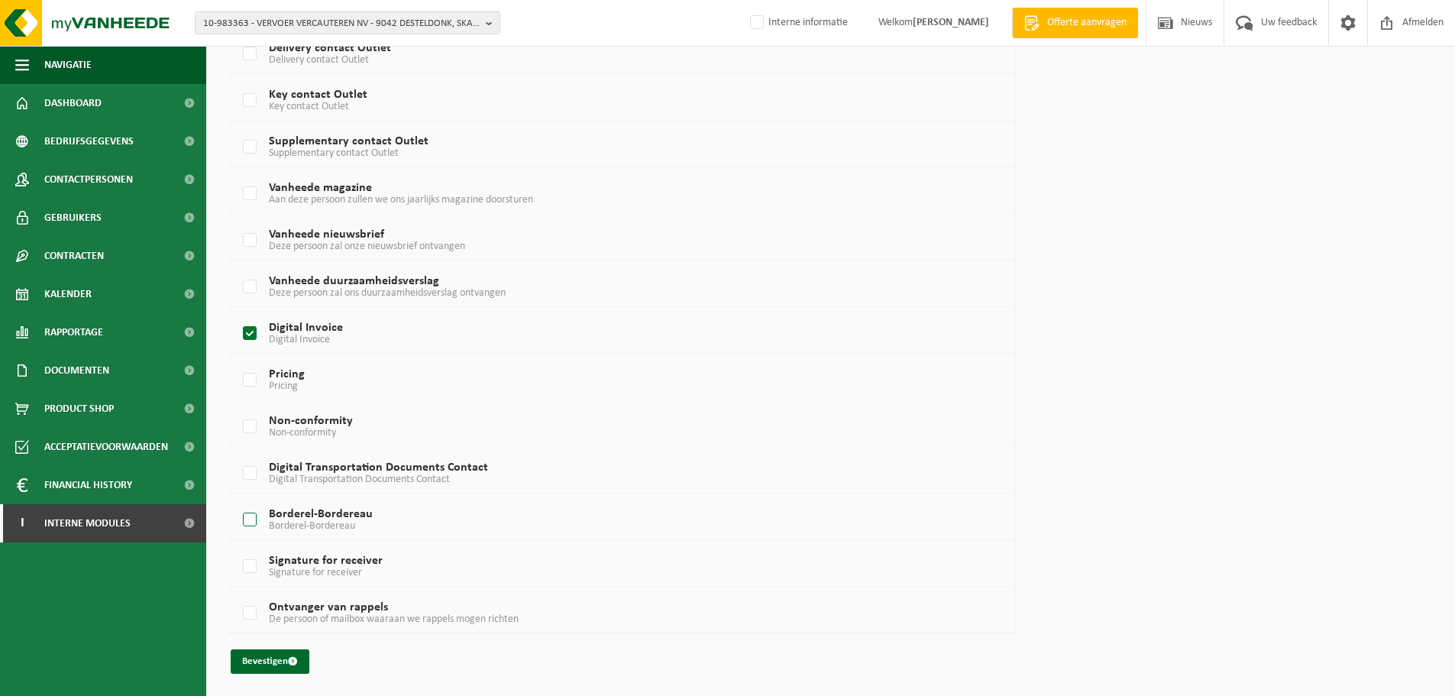
checkbox input "true"
click at [289, 664] on span "submit" at bounding box center [293, 661] width 10 height 10
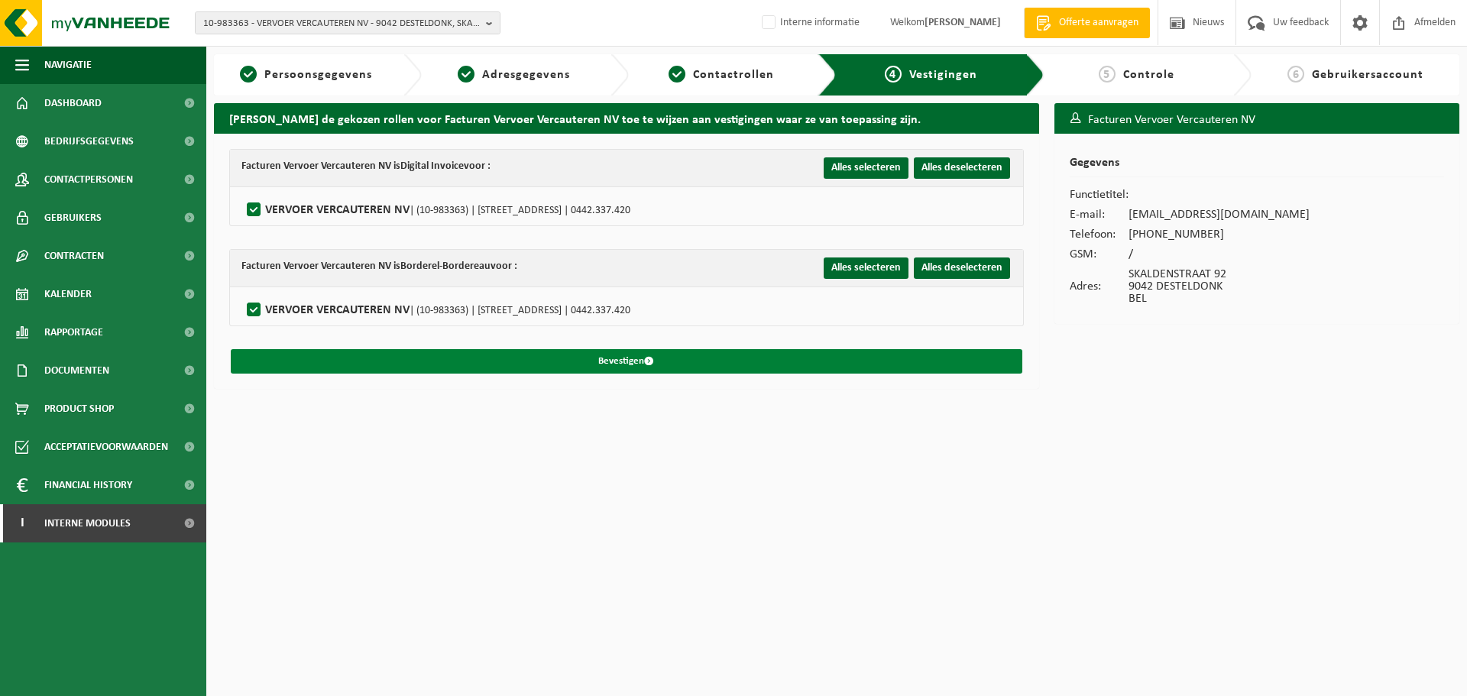
click at [303, 360] on button "Bevestigen" at bounding box center [626, 361] width 791 height 24
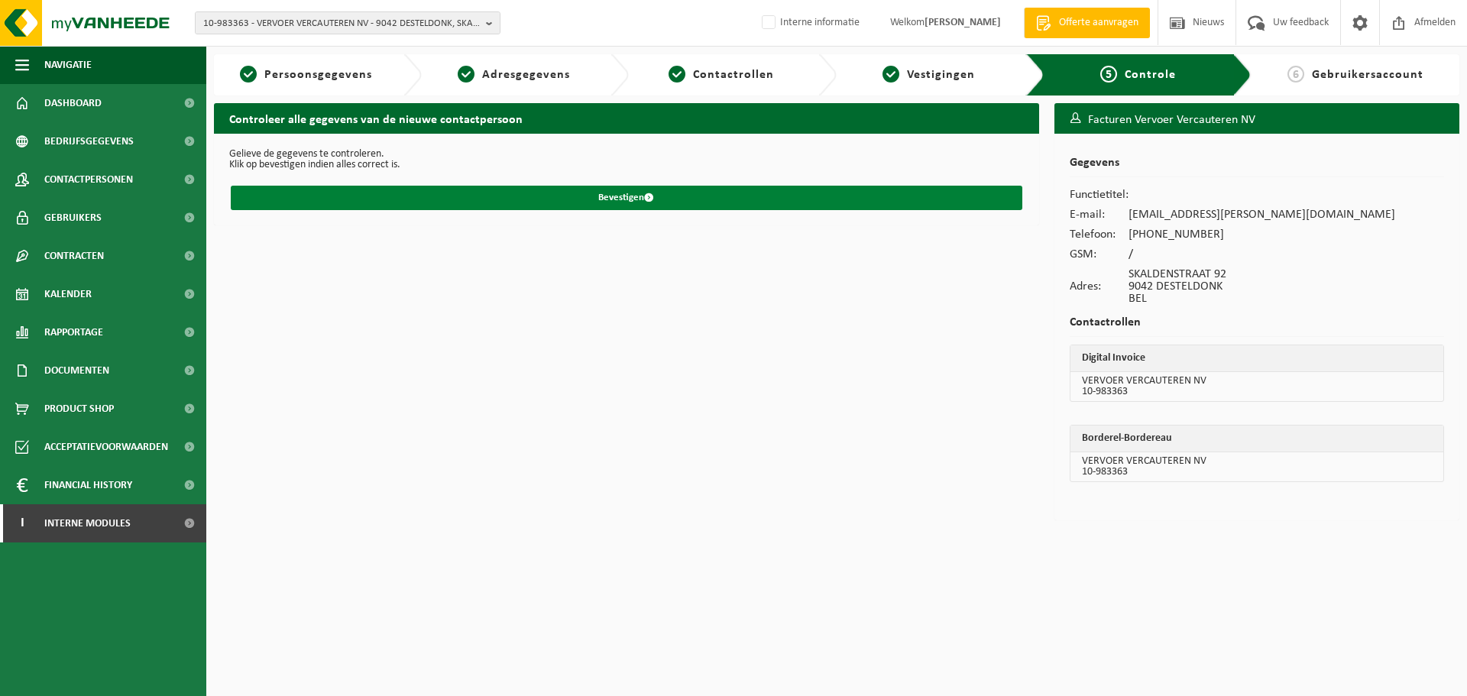
click at [286, 196] on button "Bevestigen" at bounding box center [626, 198] width 791 height 24
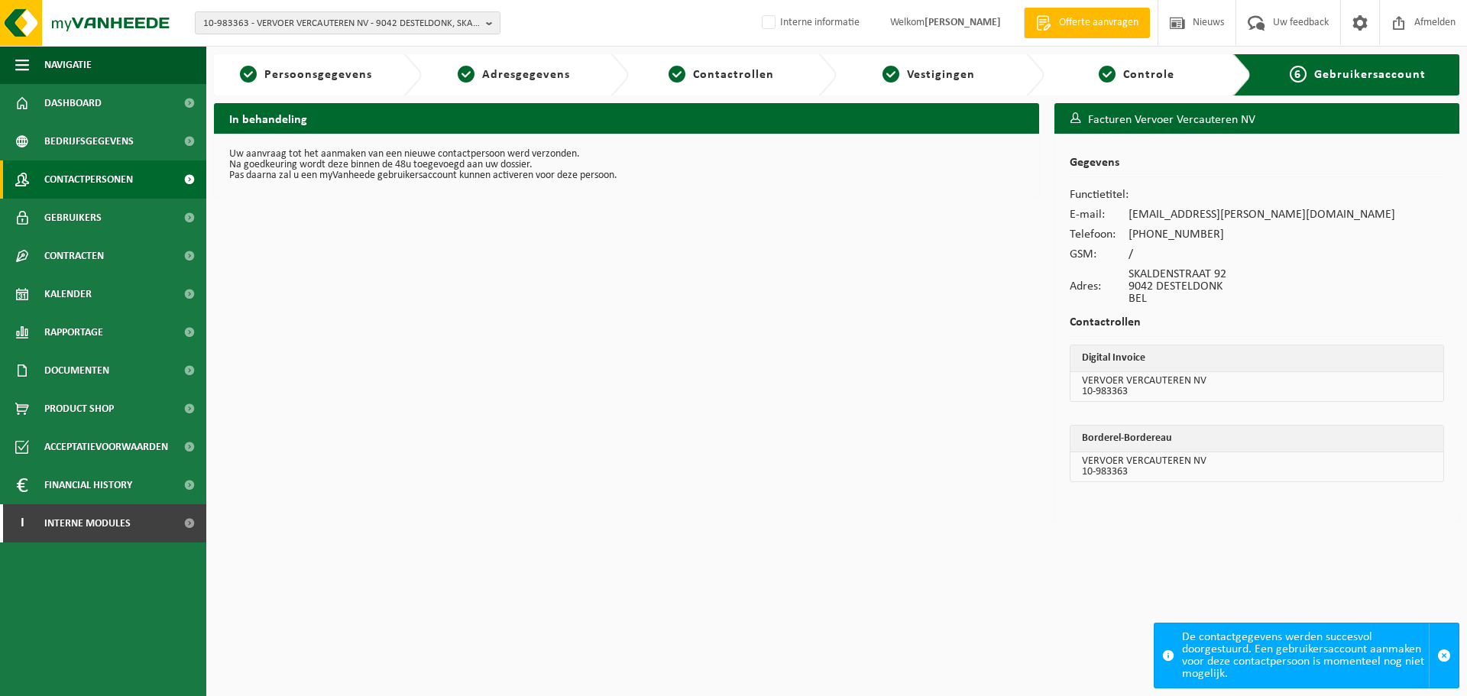
click at [114, 179] on span "Contactpersonen" at bounding box center [88, 179] width 89 height 38
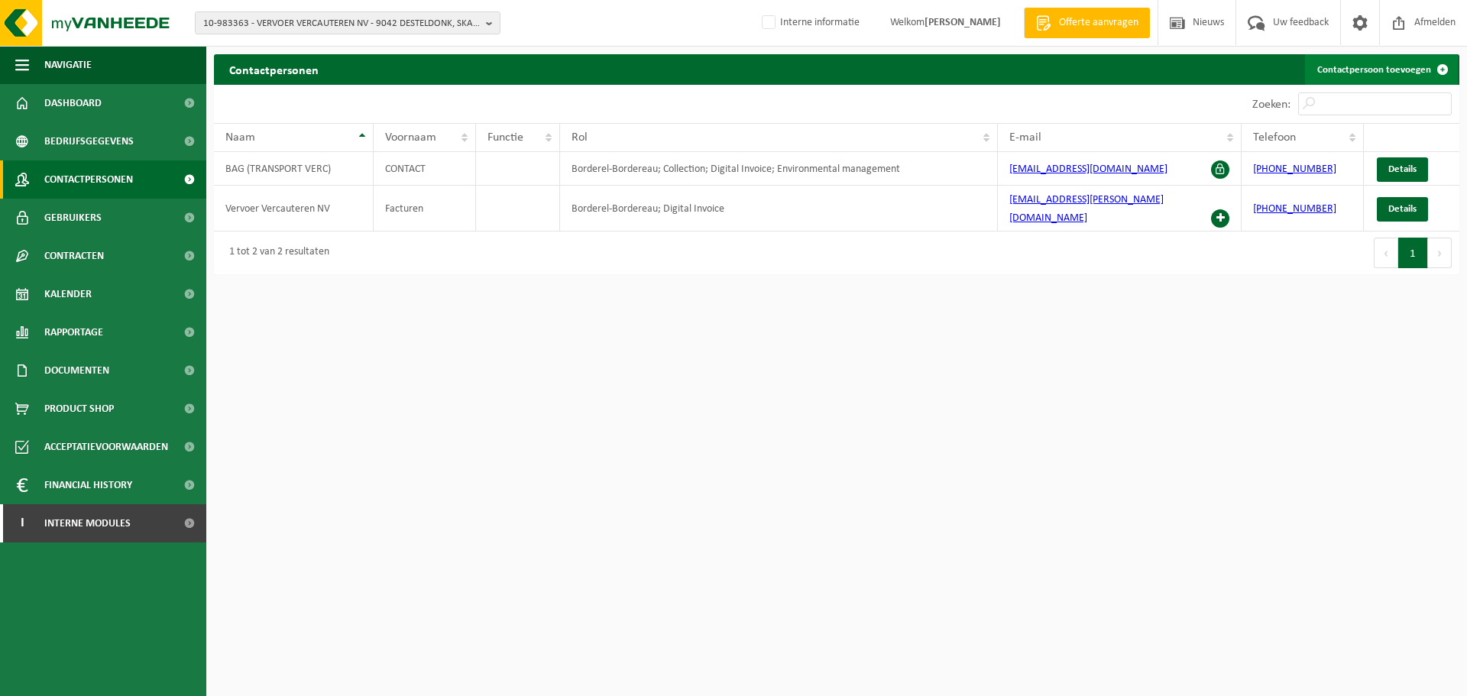
click at [1332, 63] on link "Contactpersoon toevoegen" at bounding box center [1381, 69] width 153 height 31
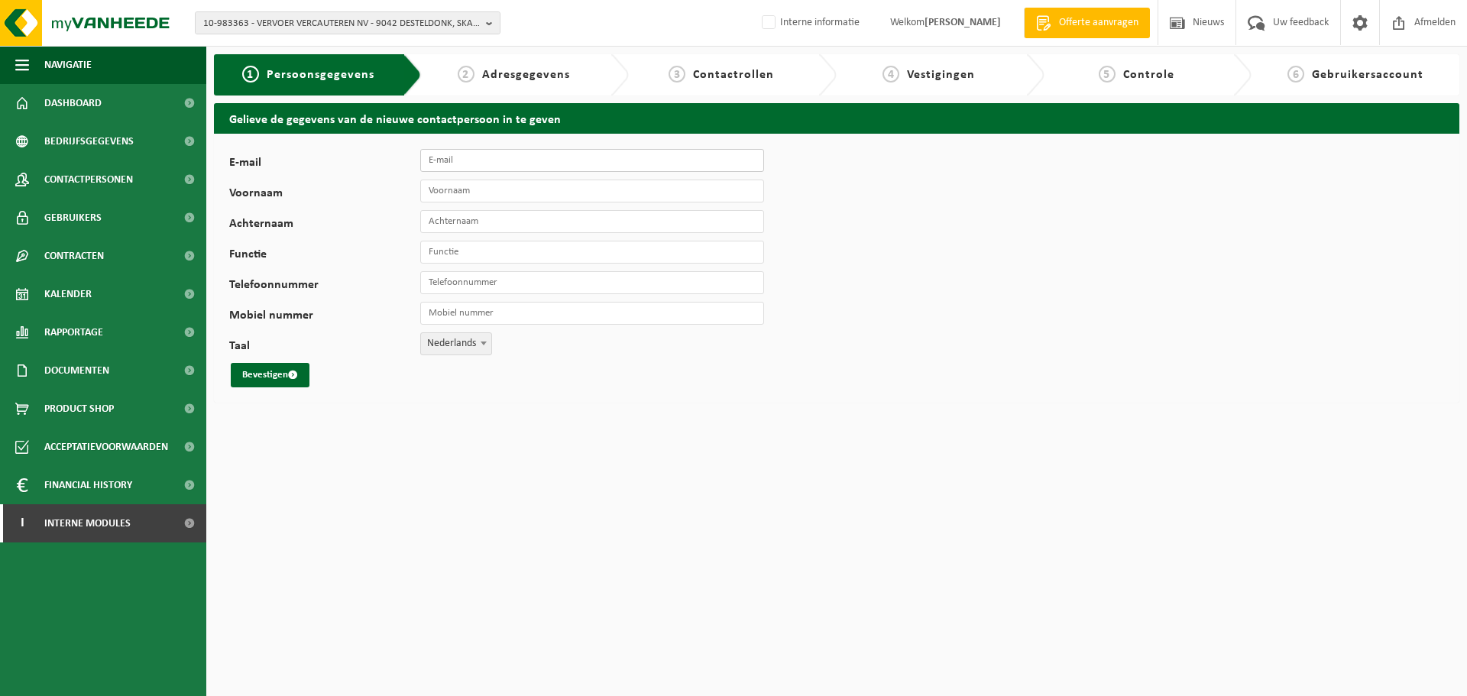
click at [452, 164] on input "E-mail" at bounding box center [592, 160] width 344 height 23
paste input "[EMAIL_ADDRESS][PERSON_NAME][DOMAIN_NAME]"
click at [429, 159] on input "[EMAIL_ADDRESS][PERSON_NAME][DOMAIN_NAME]" at bounding box center [592, 160] width 344 height 23
type input "[EMAIL_ADDRESS][PERSON_NAME][DOMAIN_NAME]"
click at [490, 186] on input "Voornaam" at bounding box center [592, 191] width 344 height 23
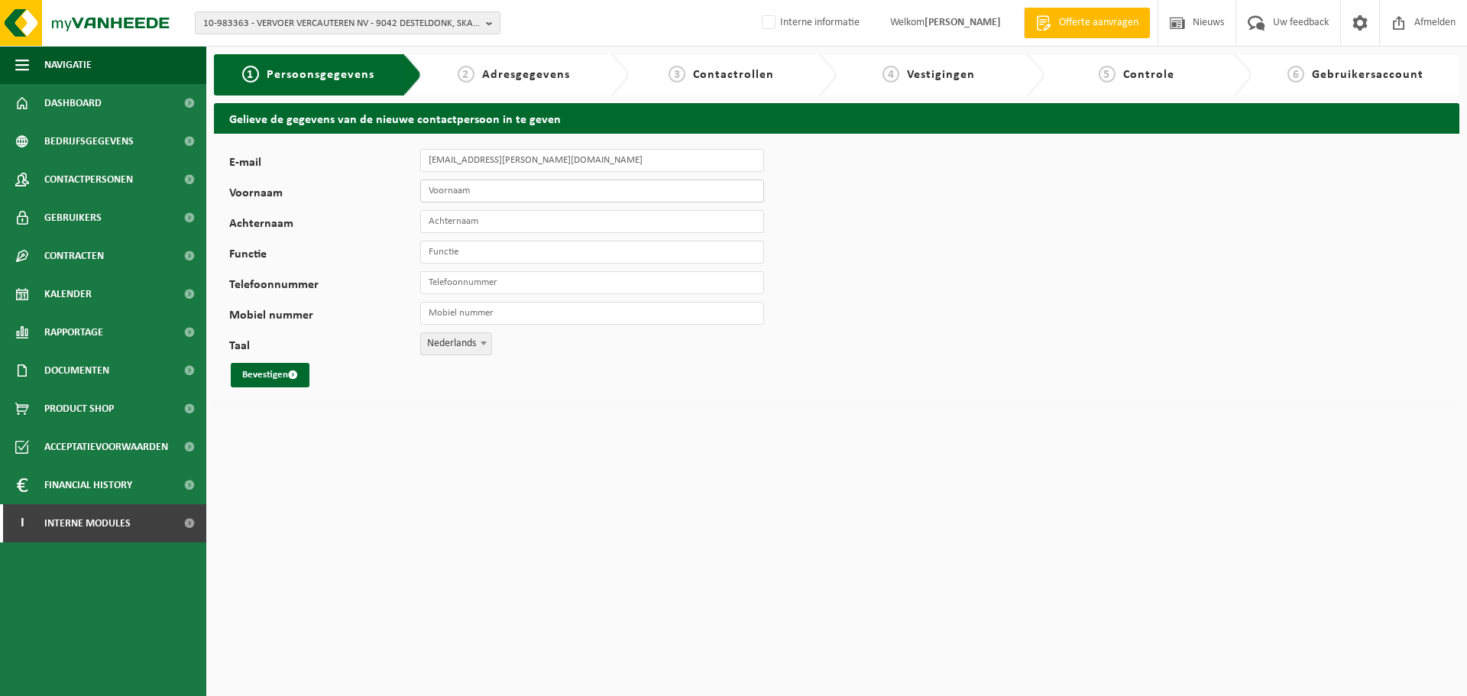
type input "R"
type input "Boekhouding"
click at [474, 218] on input "Achternaam" at bounding box center [592, 221] width 344 height 23
type input "Vercauteren"
click at [471, 252] on input "Functie" at bounding box center [592, 252] width 344 height 23
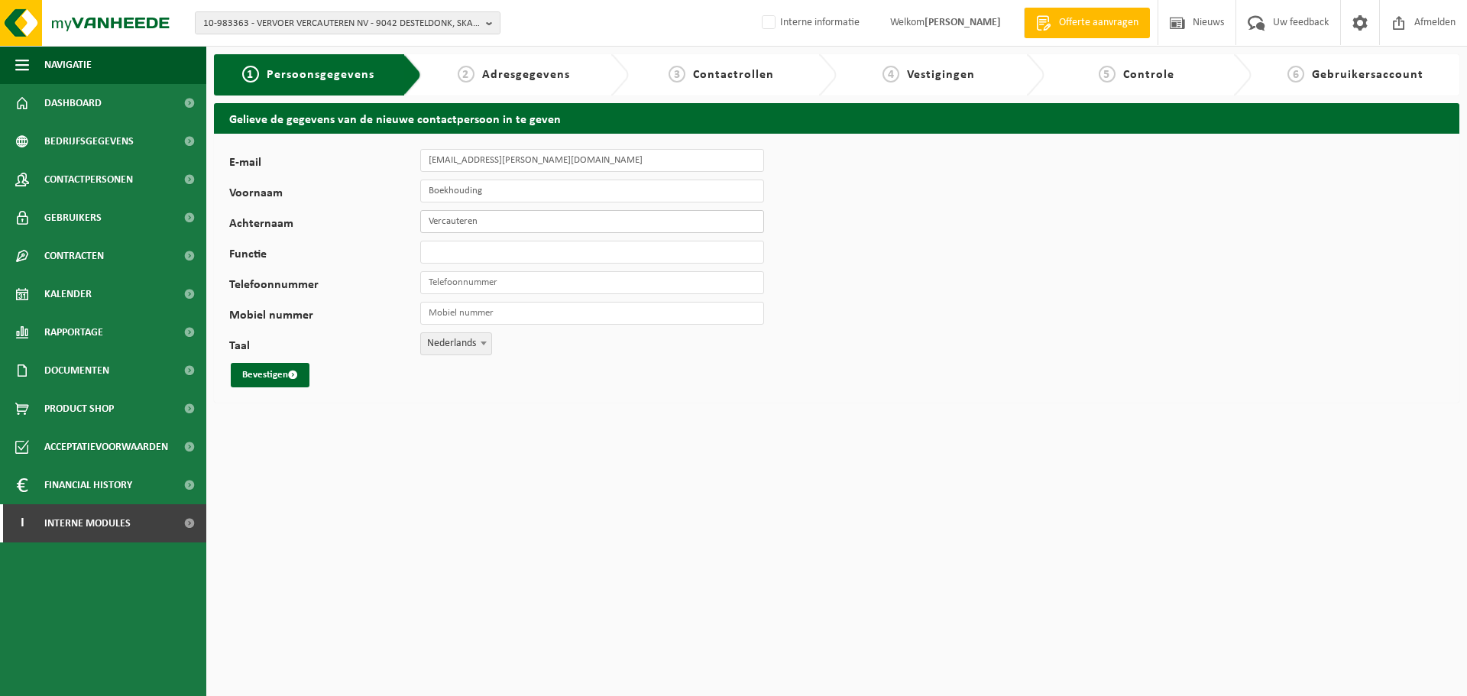
click at [513, 221] on input "Vercauteren" at bounding box center [592, 221] width 344 height 23
type input "Vercauteren Transport"
click at [475, 283] on input "Telefoonnummer" at bounding box center [592, 282] width 344 height 23
click at [256, 377] on button "Bevestigen" at bounding box center [270, 375] width 79 height 24
click at [461, 292] on input "Telefoonnummer" at bounding box center [592, 282] width 344 height 23
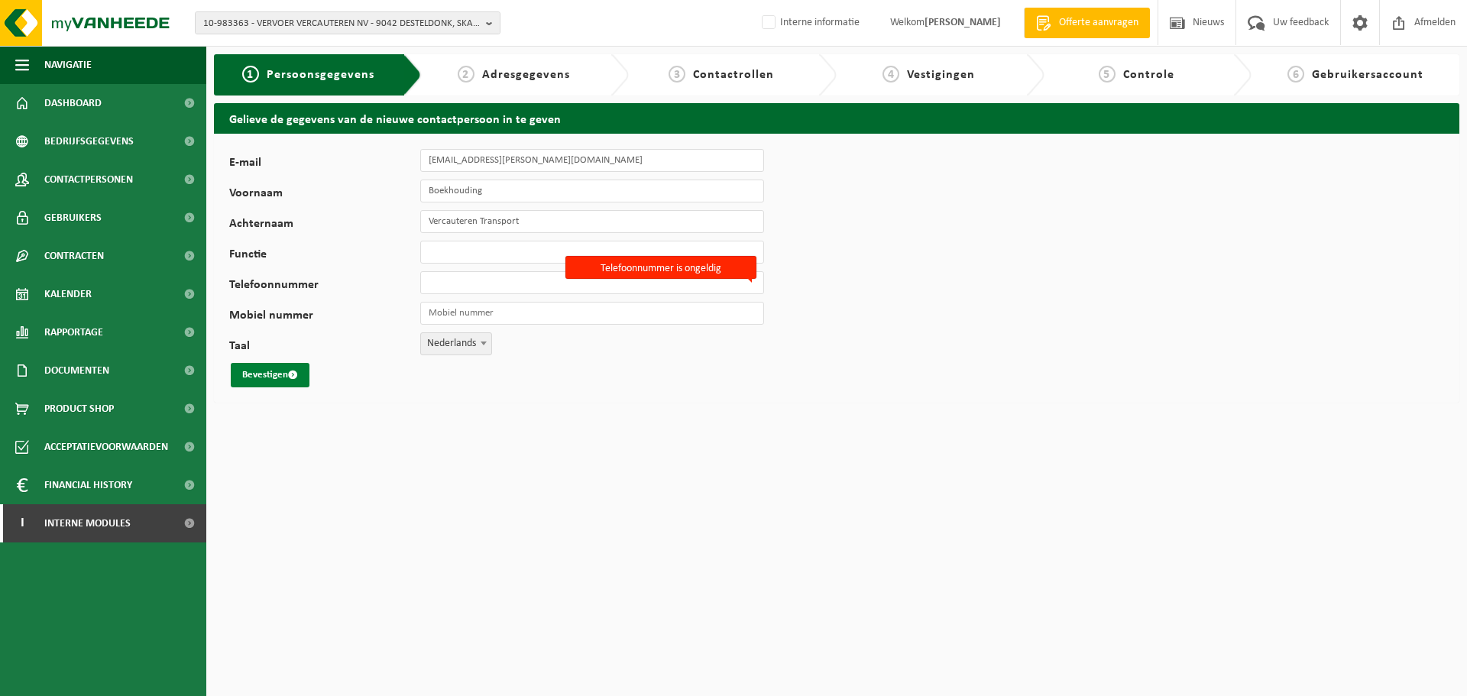
click at [261, 369] on button "Bevestigen" at bounding box center [270, 375] width 79 height 24
click at [501, 286] on input "Telefoonnummer" at bounding box center [592, 282] width 344 height 23
type input "0"
type input "[PHONE_NUMBER]"
click at [462, 308] on input "Mobiel nummer" at bounding box center [592, 313] width 344 height 23
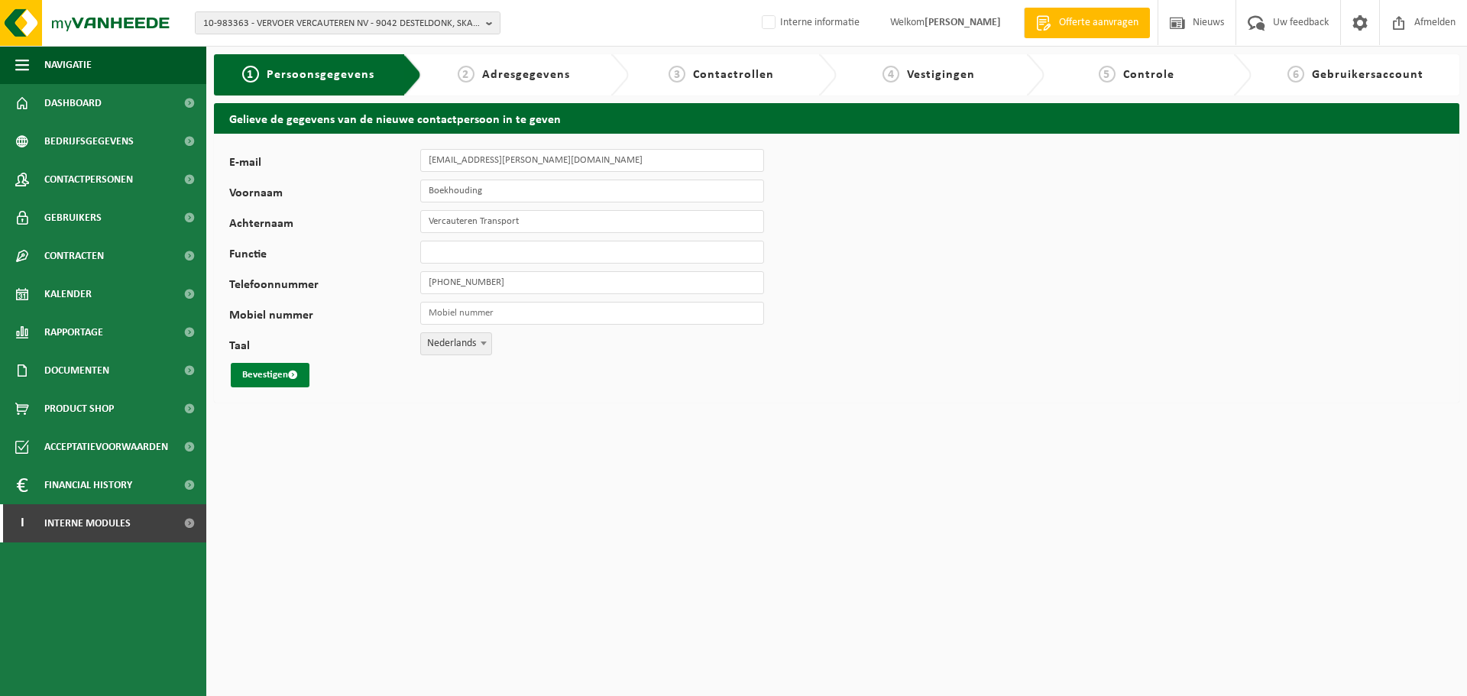
click at [261, 378] on button "Bevestigen" at bounding box center [270, 375] width 79 height 24
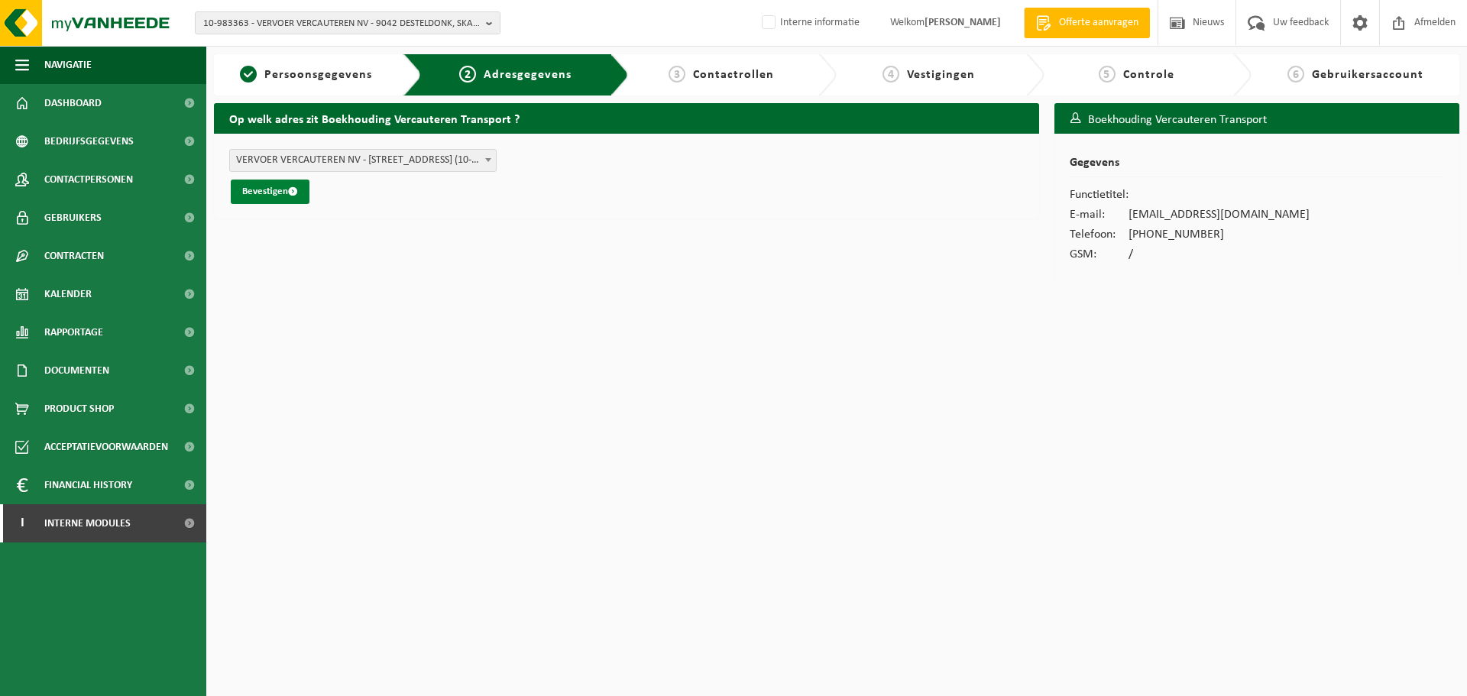
click at [247, 190] on button "Bevestigen" at bounding box center [270, 192] width 79 height 24
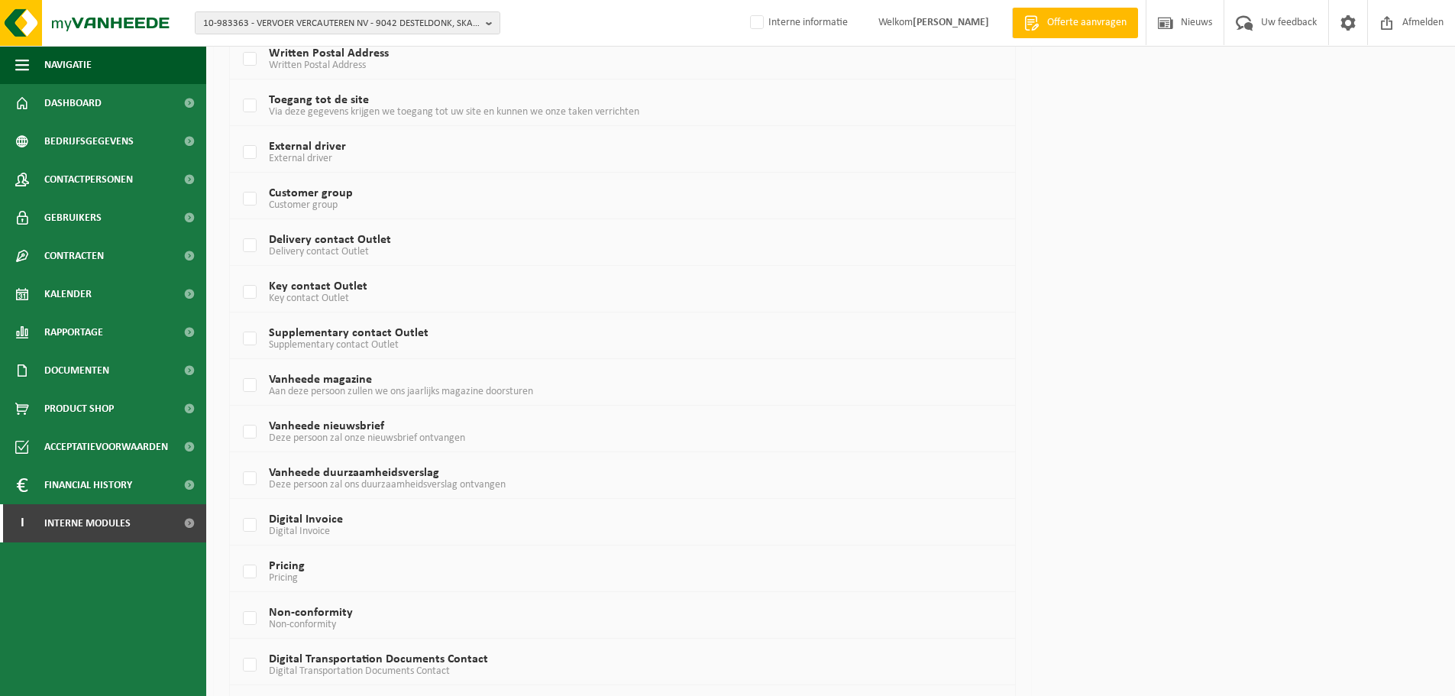
scroll to position [821, 0]
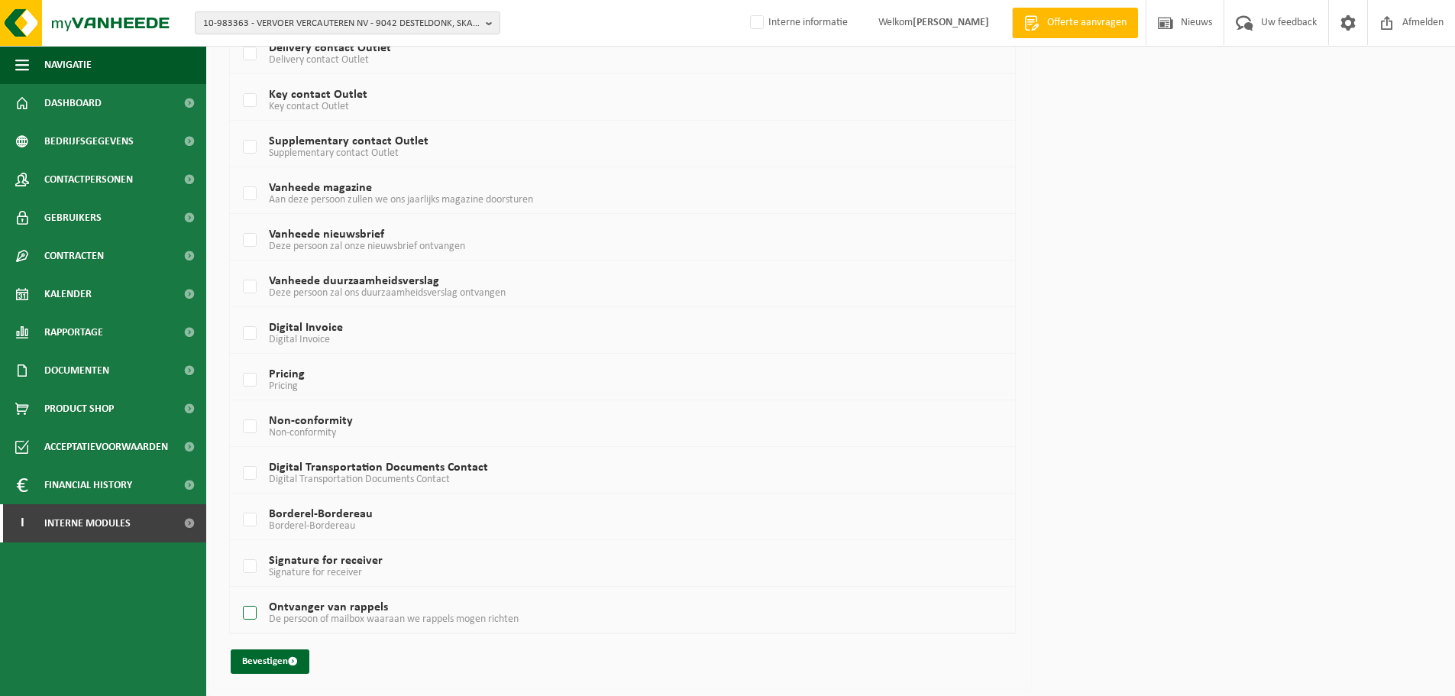
click at [244, 613] on label "Ontvanger van rappels De persoon of mailbox waaraan we rappels mogen richten" at bounding box center [590, 613] width 700 height 23
click at [238, 594] on input "Ontvanger van rappels De persoon of mailbox waaraan we rappels mogen richten" at bounding box center [237, 594] width 1 height 1
checkbox input "true"
click at [262, 659] on button "Bevestigen" at bounding box center [270, 661] width 79 height 24
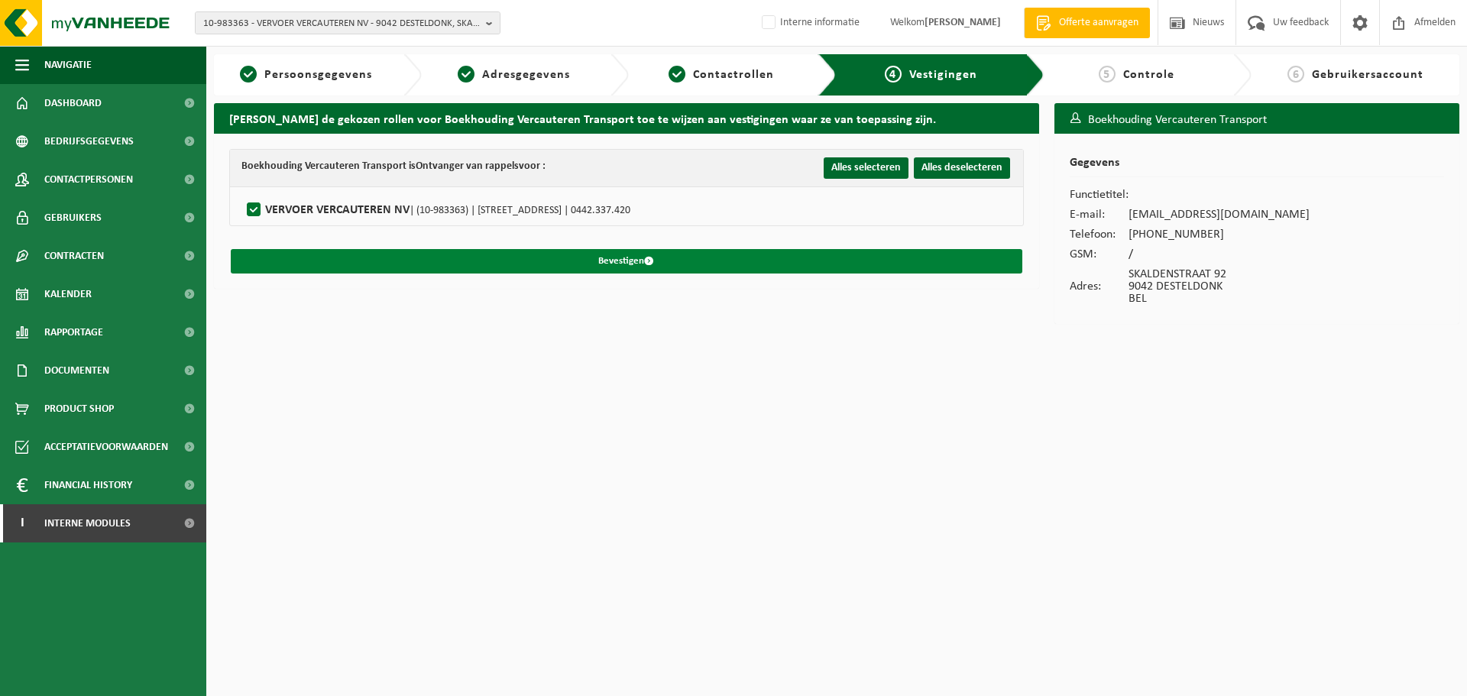
click at [292, 256] on button "Bevestigen" at bounding box center [626, 261] width 791 height 24
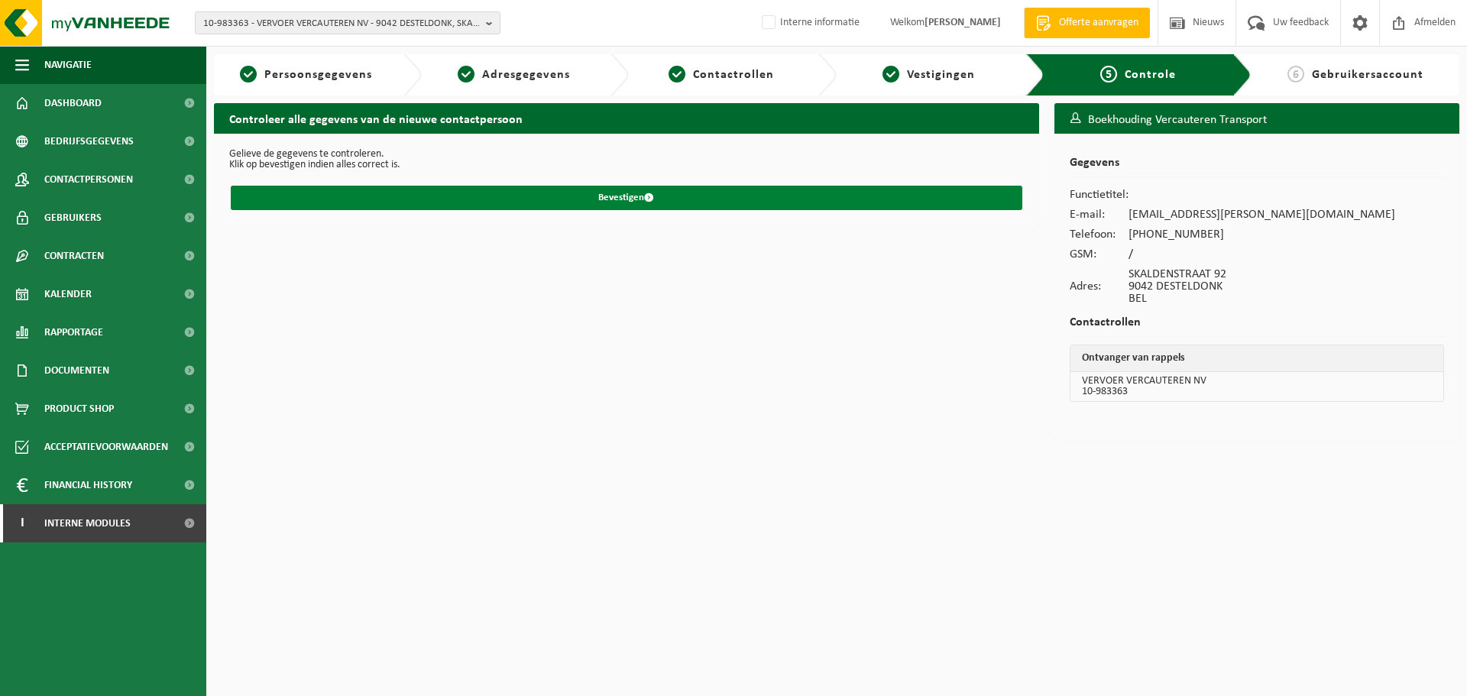
click at [327, 197] on button "Bevestigen" at bounding box center [626, 198] width 791 height 24
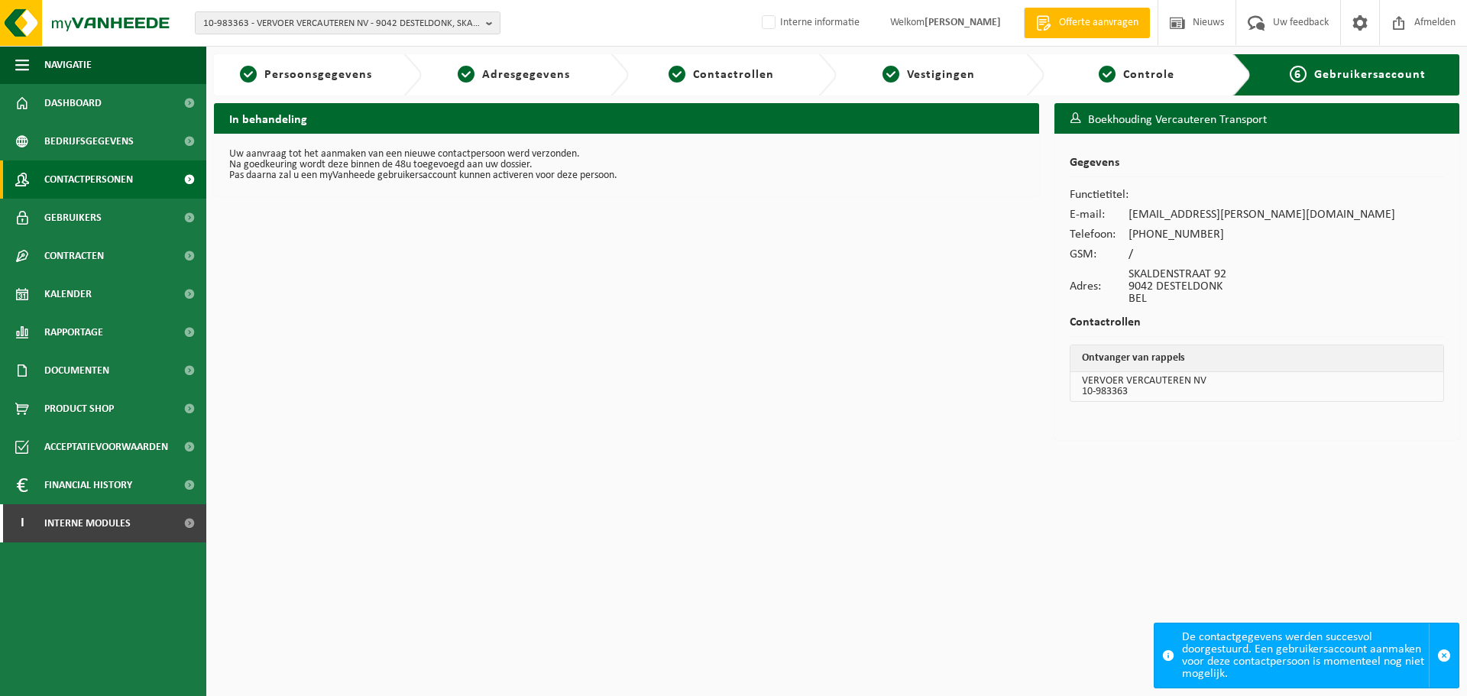
click at [125, 183] on span "Contactpersonen" at bounding box center [88, 179] width 89 height 38
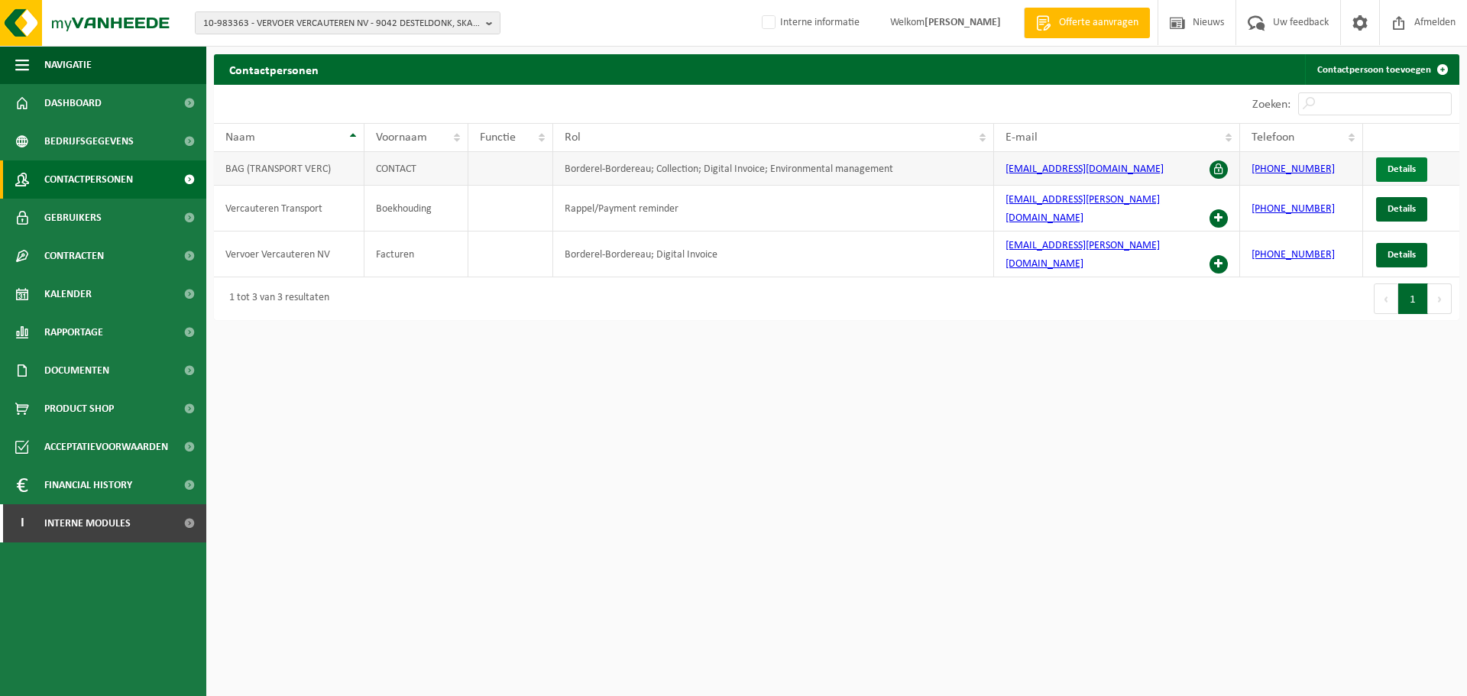
click at [1397, 161] on link "Details" at bounding box center [1401, 169] width 51 height 24
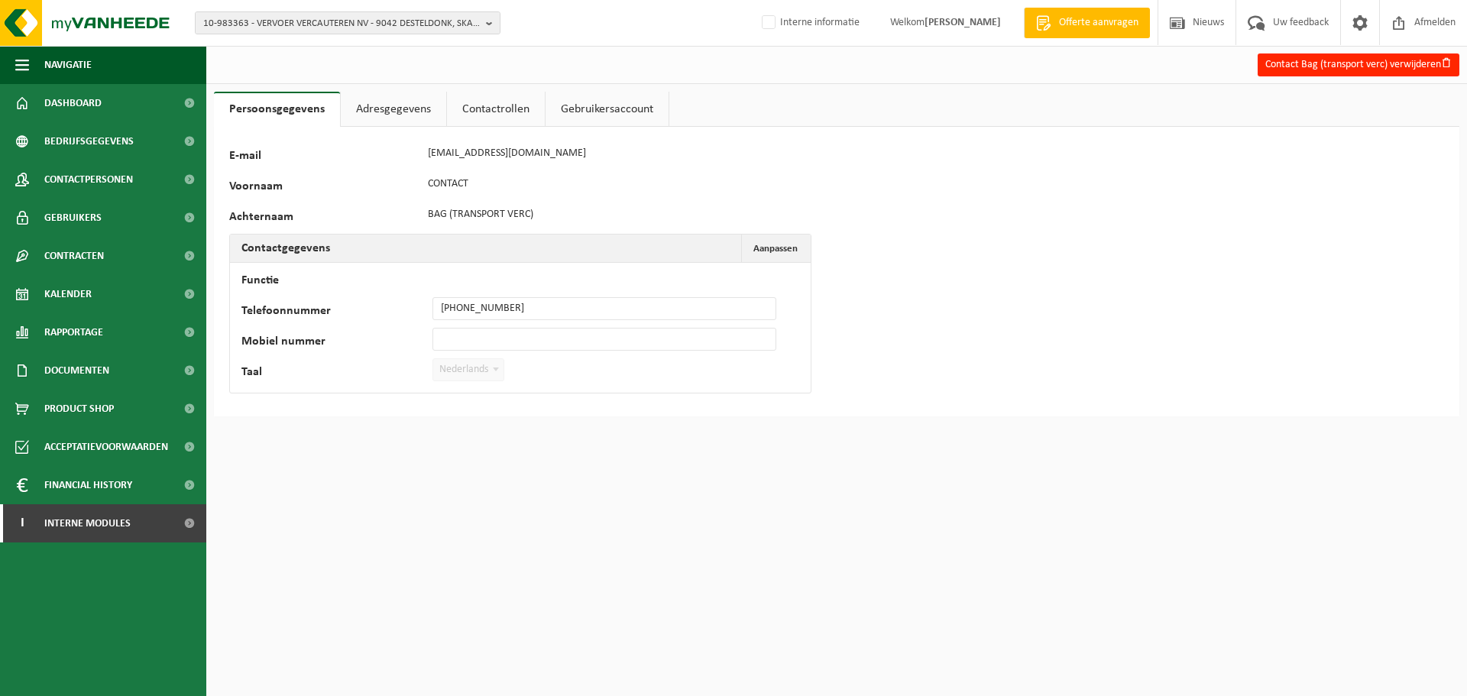
click at [387, 113] on link "Adresgegevens" at bounding box center [393, 109] width 105 height 35
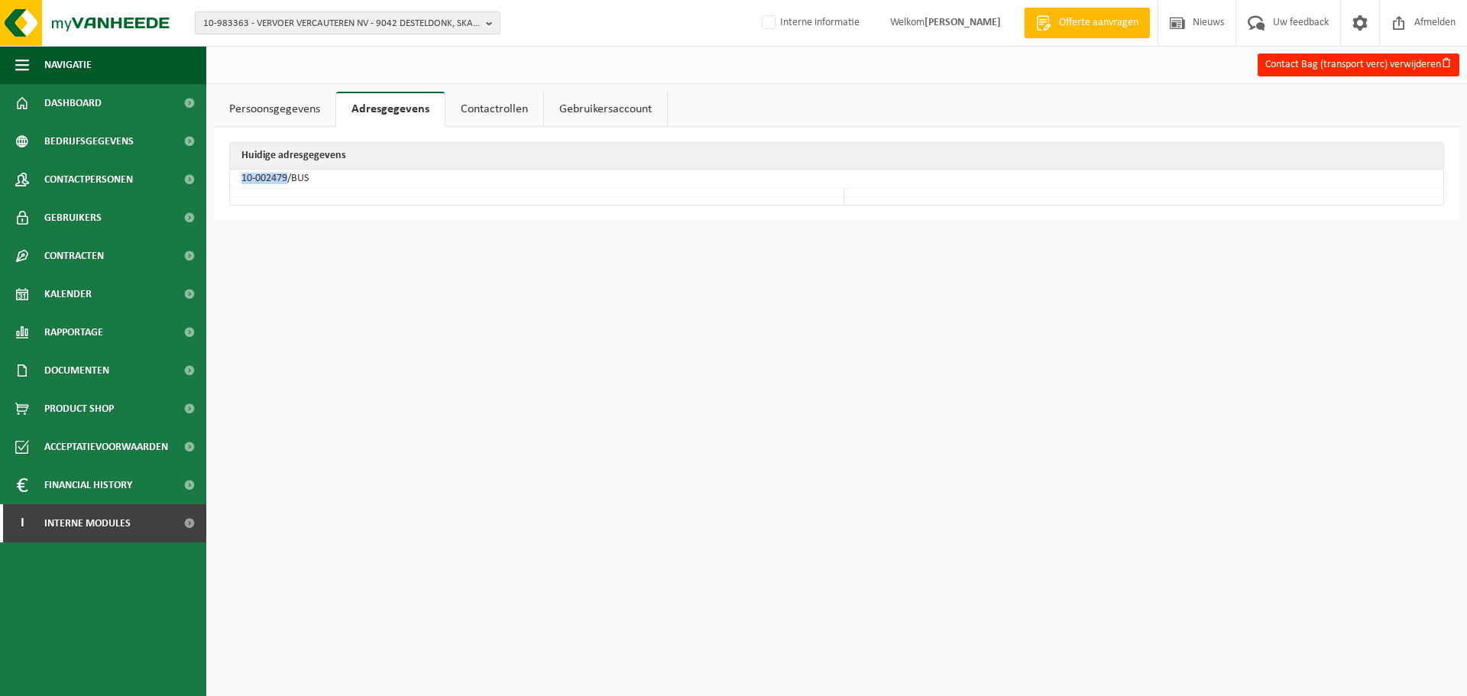
drag, startPoint x: 290, startPoint y: 180, endPoint x: 242, endPoint y: 184, distance: 47.6
click at [242, 184] on td "10-002479/BUS" at bounding box center [836, 179] width 1213 height 19
copy td "10-002479"
click at [291, 27] on span "10-983363 - VERVOER VERCAUTEREN NV - 9042 DESTELDONK, SKALDENSTRAAT 92" at bounding box center [341, 23] width 277 height 23
paste input "10-780788"
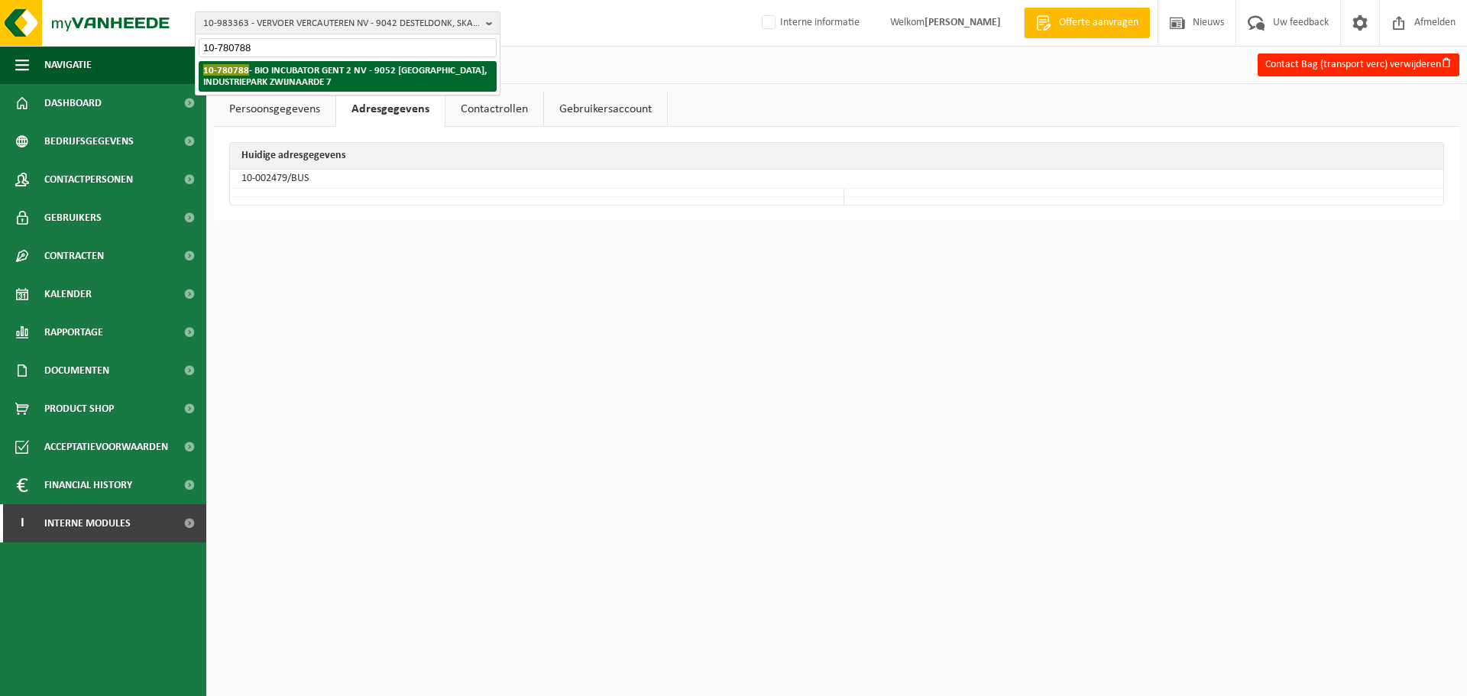
type input "10-780788"
click at [293, 74] on strong "10-780788 - BIO INCUBATOR GENT 2 NV - 9052 ZWIJNAARDE, INDUSTRIEPARK ZWIJNAARDE…" at bounding box center [344, 75] width 283 height 23
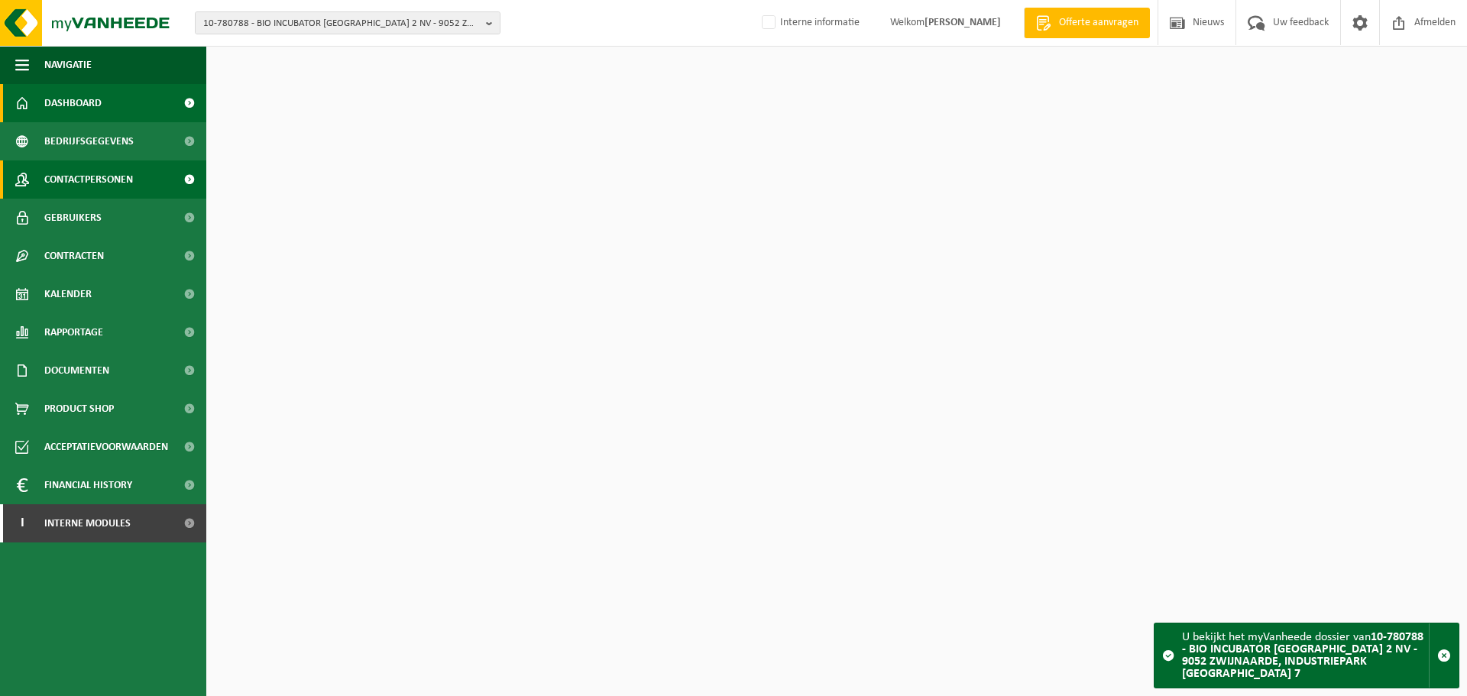
click at [107, 176] on span "Contactpersonen" at bounding box center [88, 179] width 89 height 38
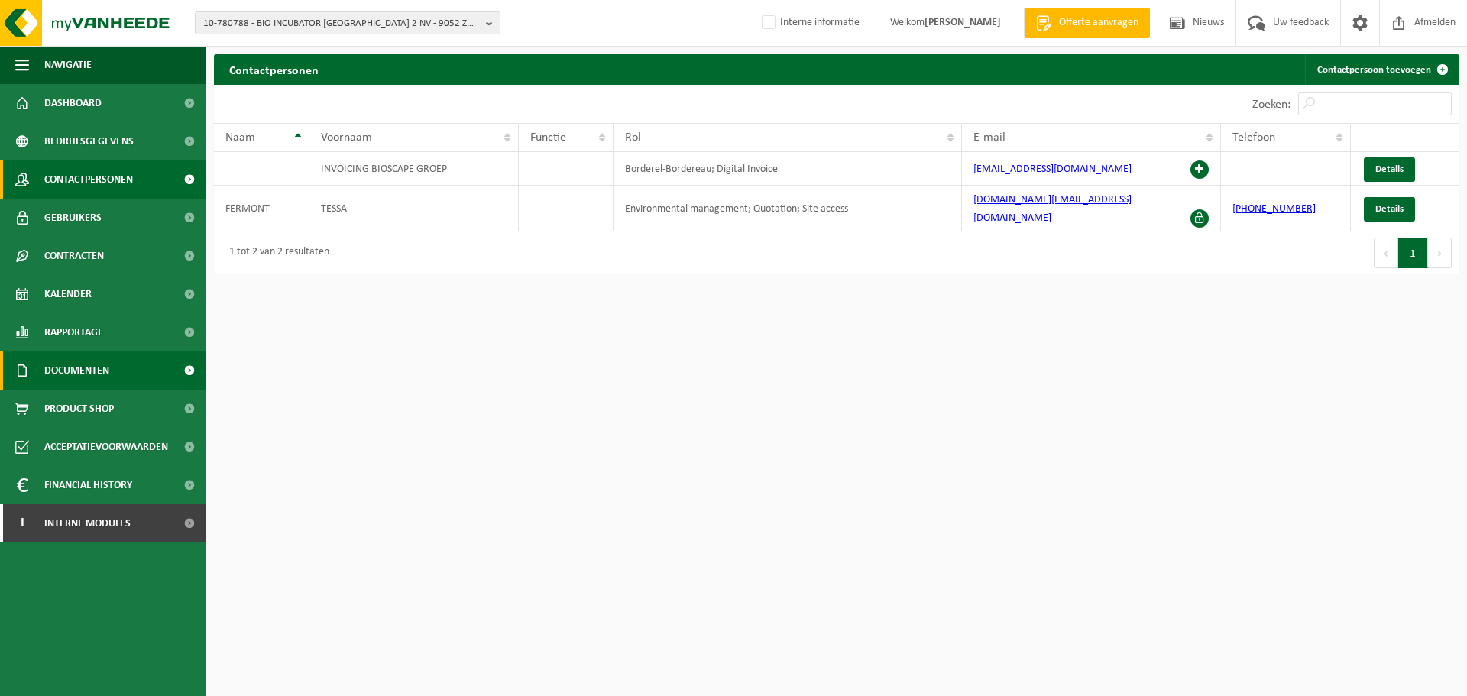
click at [92, 374] on span "Documenten" at bounding box center [76, 370] width 65 height 38
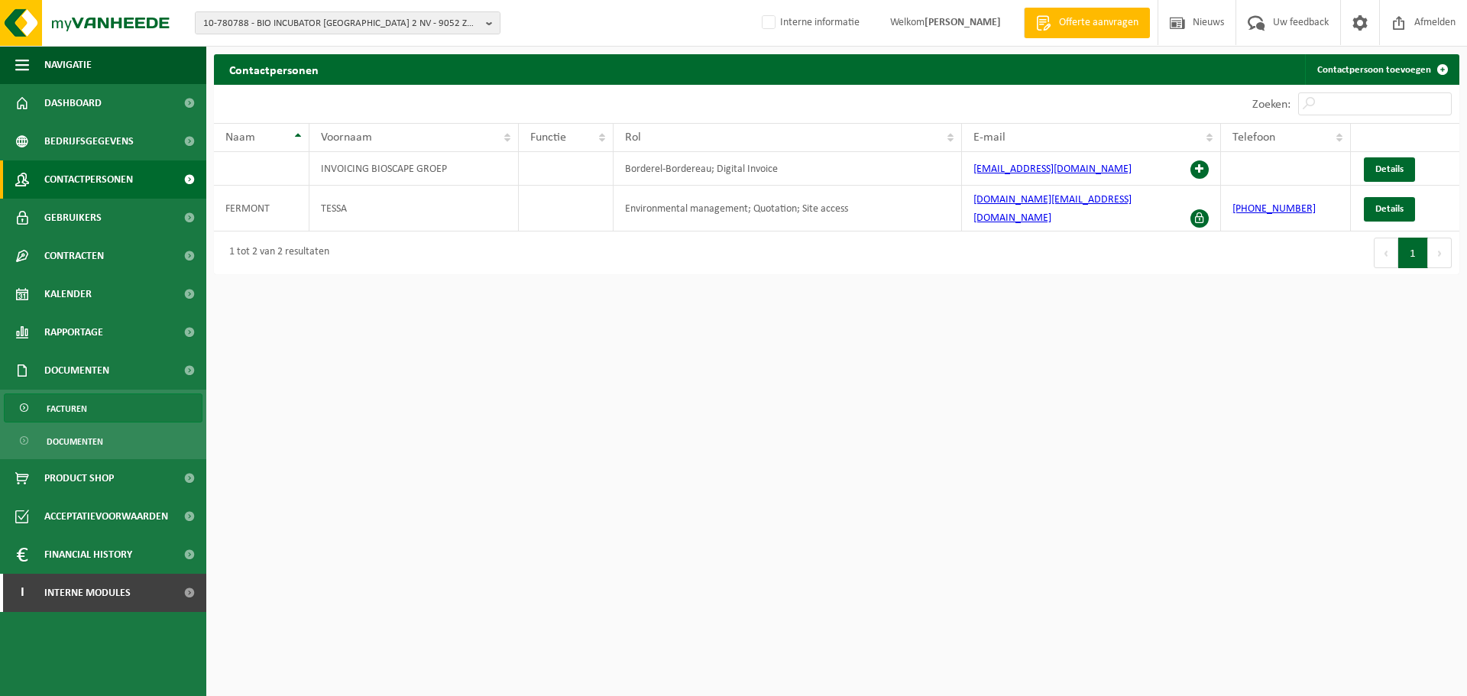
click at [94, 406] on link "Facturen" at bounding box center [103, 407] width 199 height 29
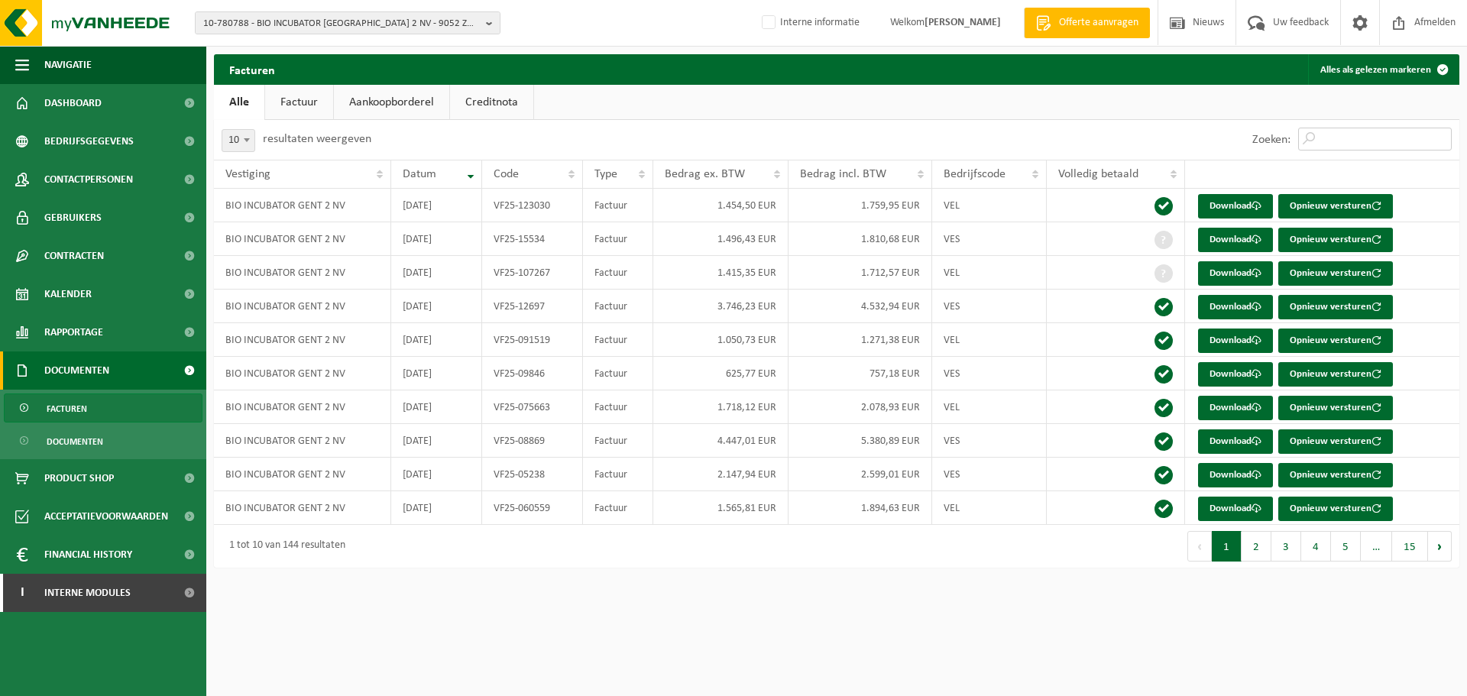
click at [1338, 137] on input "Zoeken:" at bounding box center [1375, 139] width 154 height 23
type input "vel"
click at [1233, 302] on link "Download" at bounding box center [1235, 307] width 75 height 24
click at [319, 19] on span "10-780788 - BIO INCUBATOR GENT 2 NV - 9052 ZWIJNAARDE, INDUSTRIEPARK ZWIJNAARDE…" at bounding box center [341, 23] width 277 height 23
paste input "10-748777"
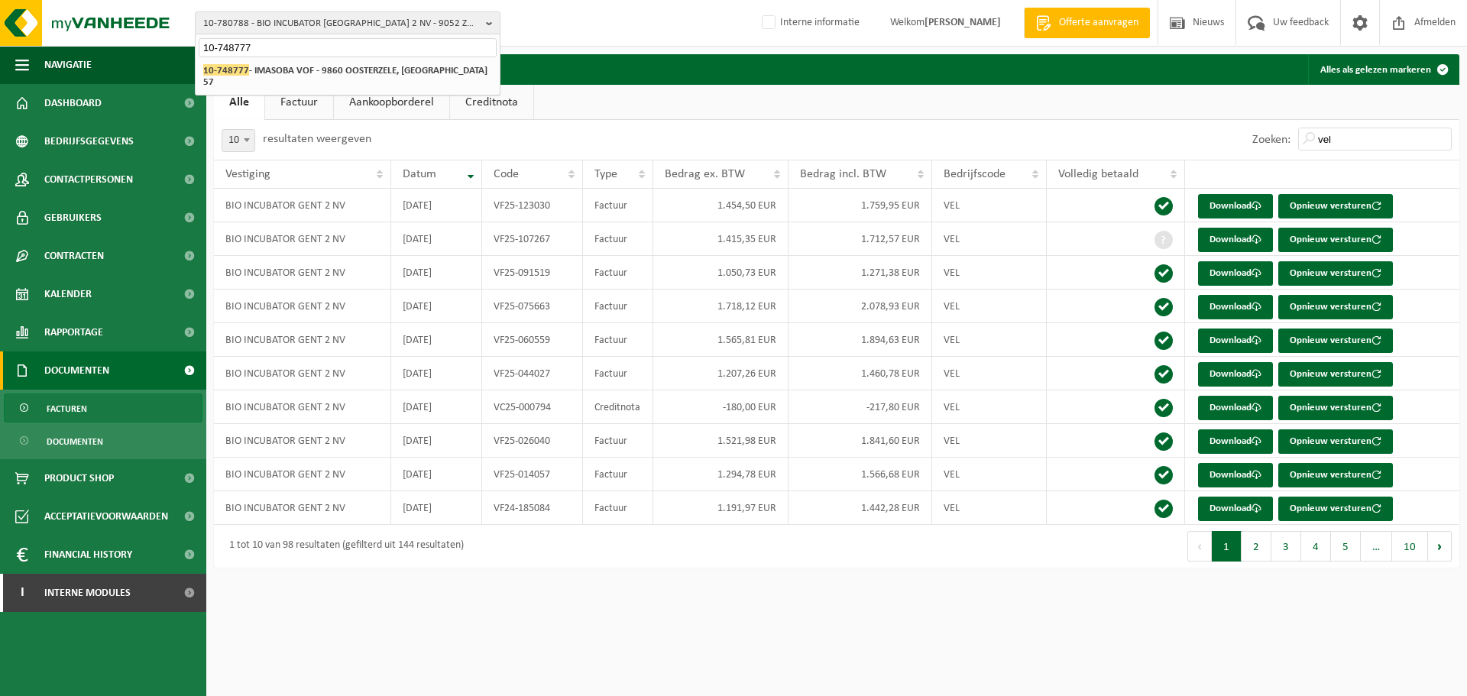
type input "10-748777"
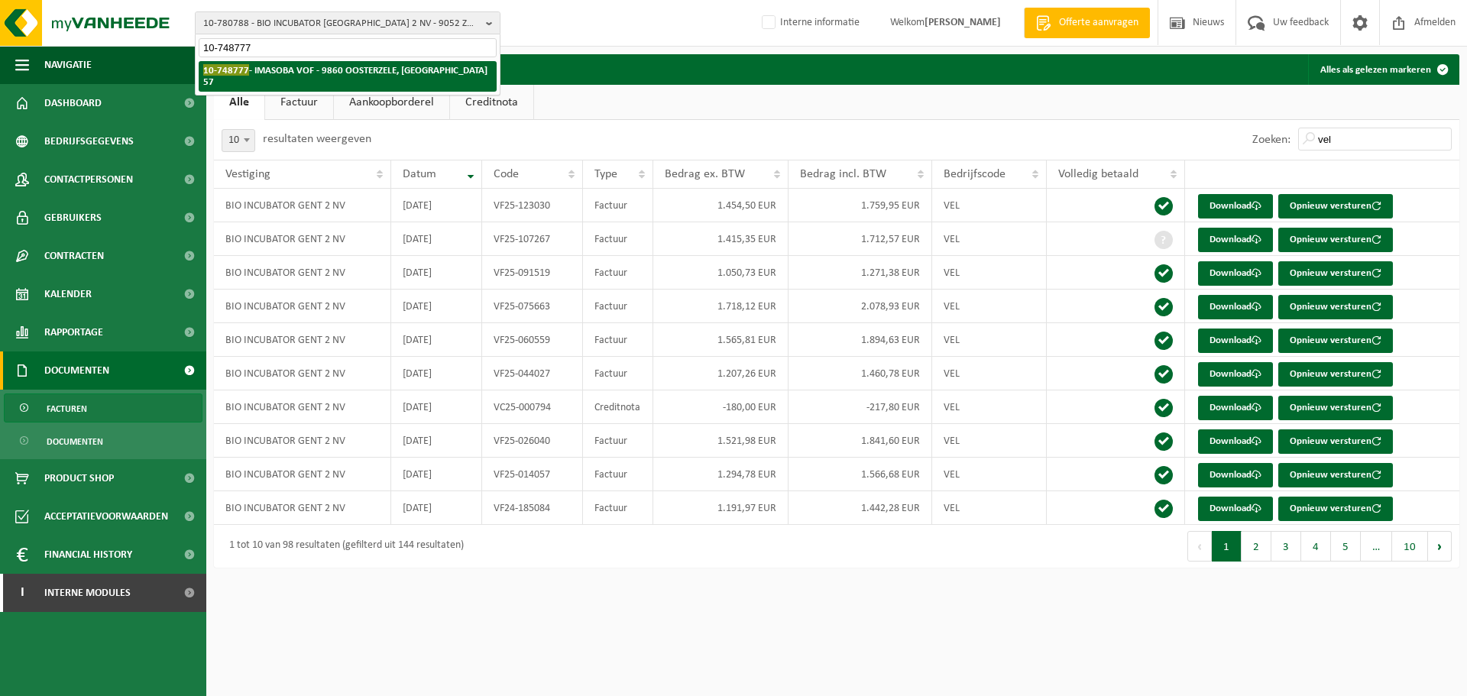
click at [292, 62] on li "10-748777 - IMASOBA VOF - 9860 OOSTERZELE, GOOTJE 57" at bounding box center [348, 76] width 298 height 31
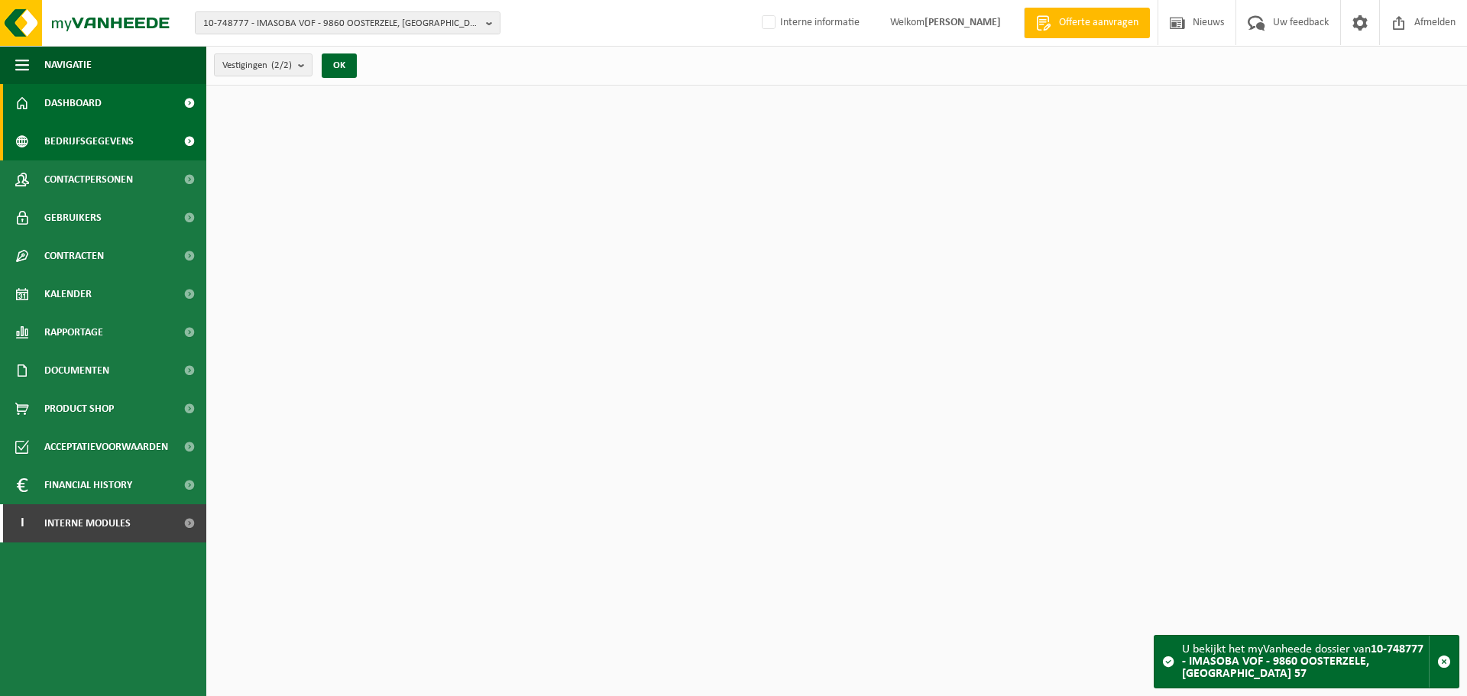
drag, startPoint x: 99, startPoint y: 171, endPoint x: 95, endPoint y: 157, distance: 14.5
click at [99, 172] on span "Contactpersonen" at bounding box center [88, 179] width 89 height 38
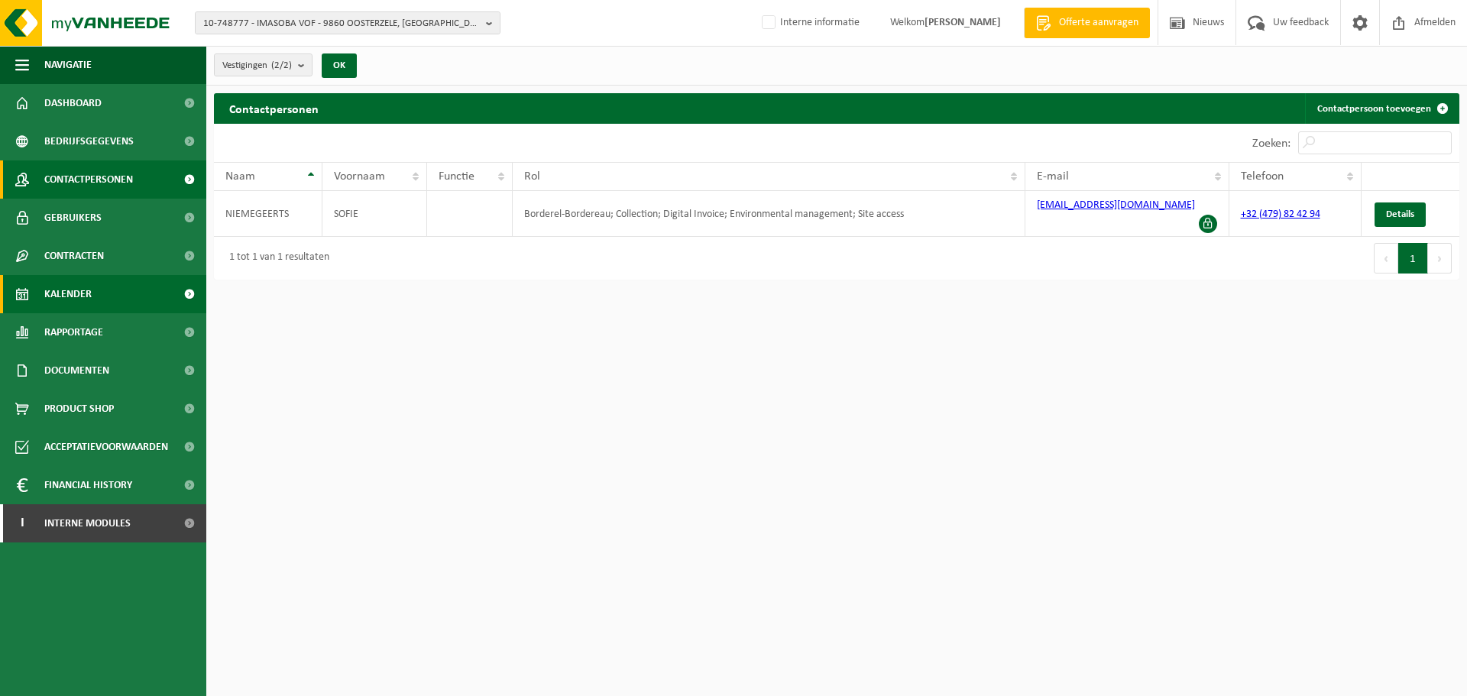
click at [95, 298] on link "Kalender" at bounding box center [103, 294] width 206 height 38
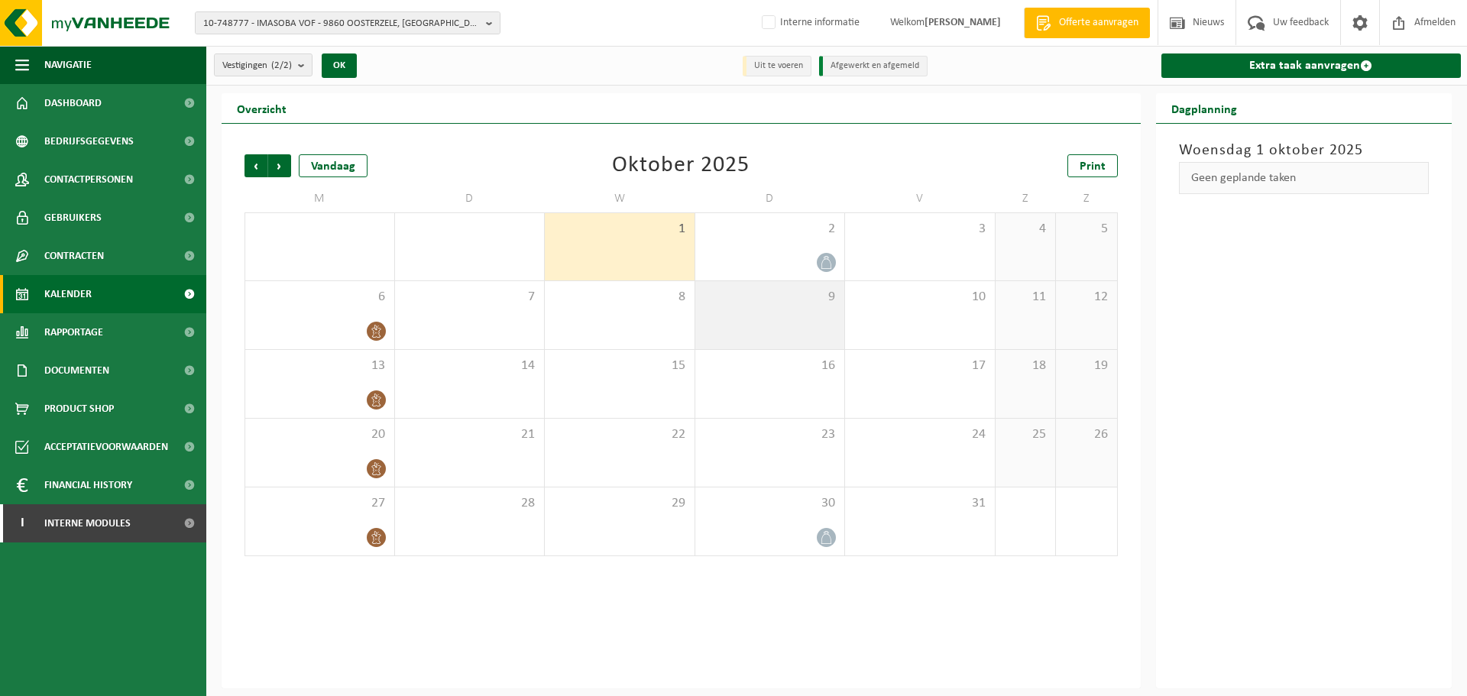
click at [772, 319] on div "9" at bounding box center [770, 315] width 150 height 68
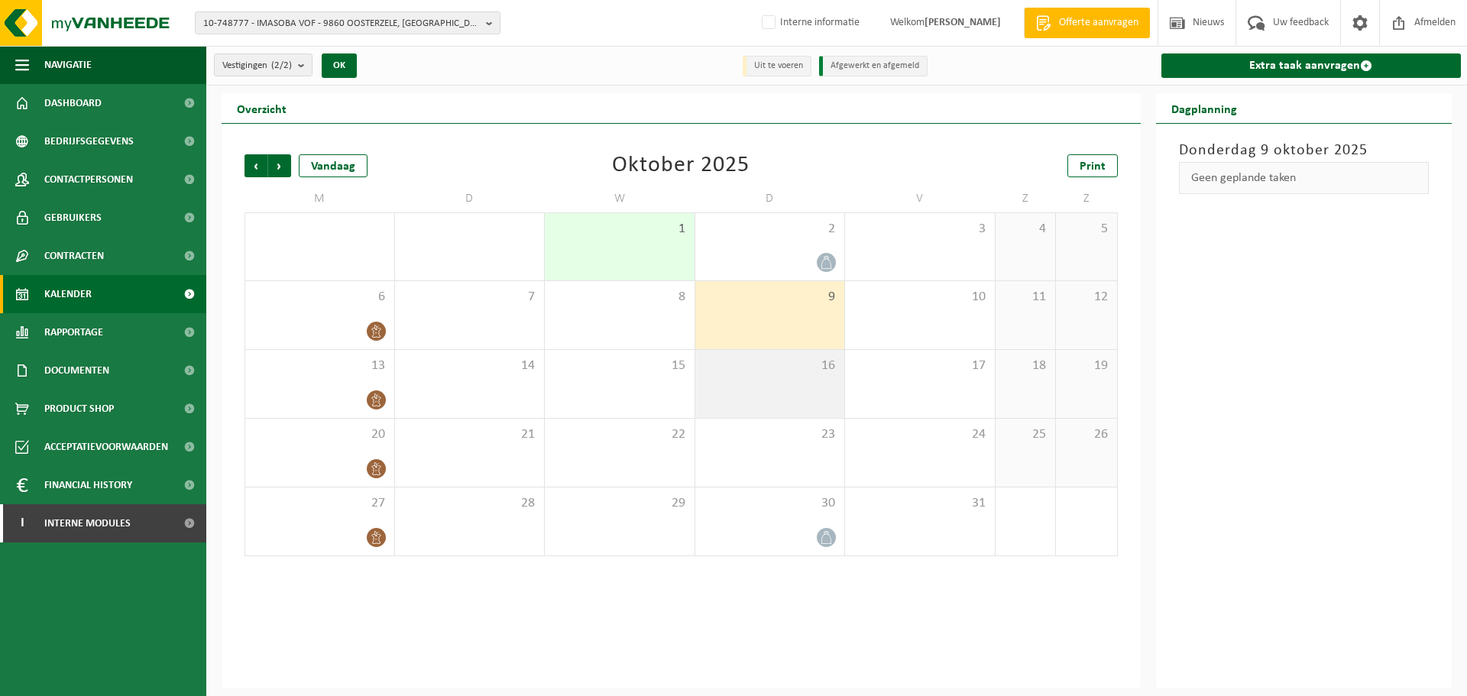
click at [771, 365] on span "16" at bounding box center [770, 366] width 134 height 17
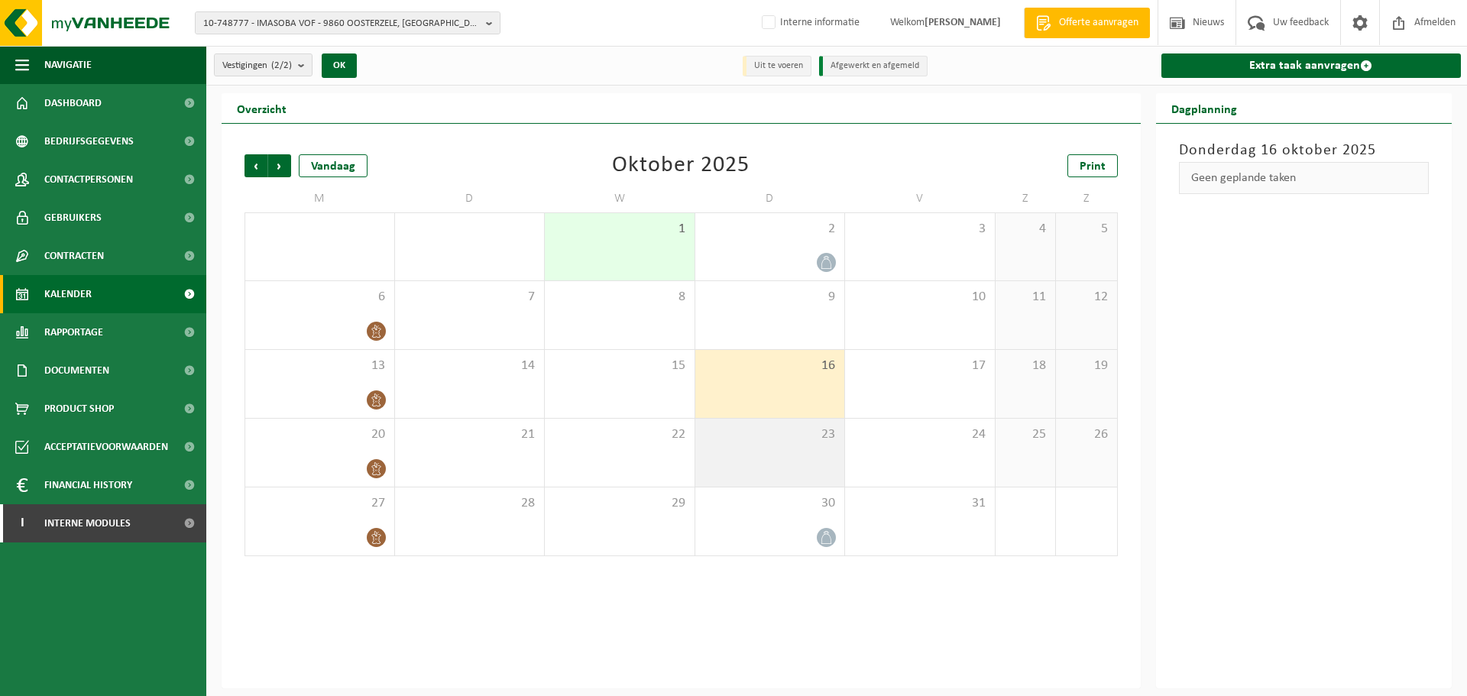
click at [770, 446] on div "23" at bounding box center [770, 453] width 150 height 68
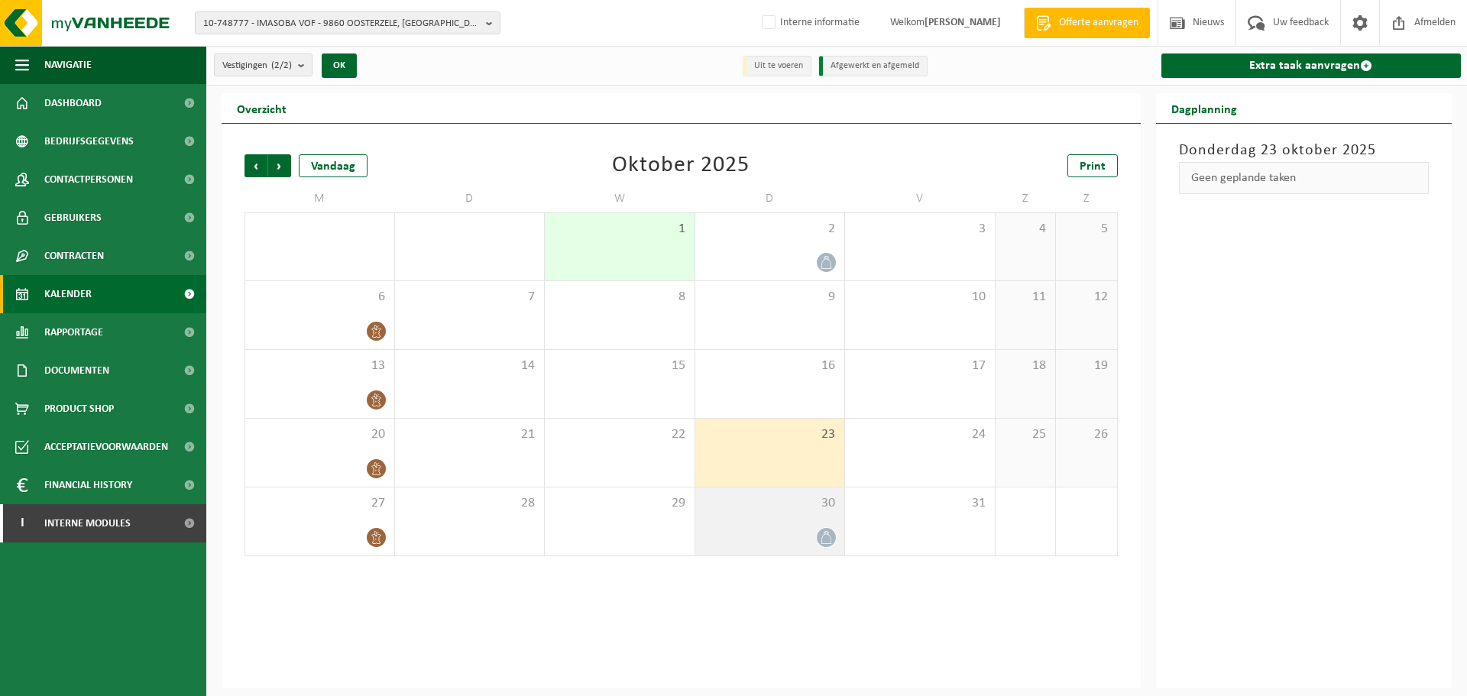
click at [760, 525] on div "30" at bounding box center [770, 521] width 150 height 68
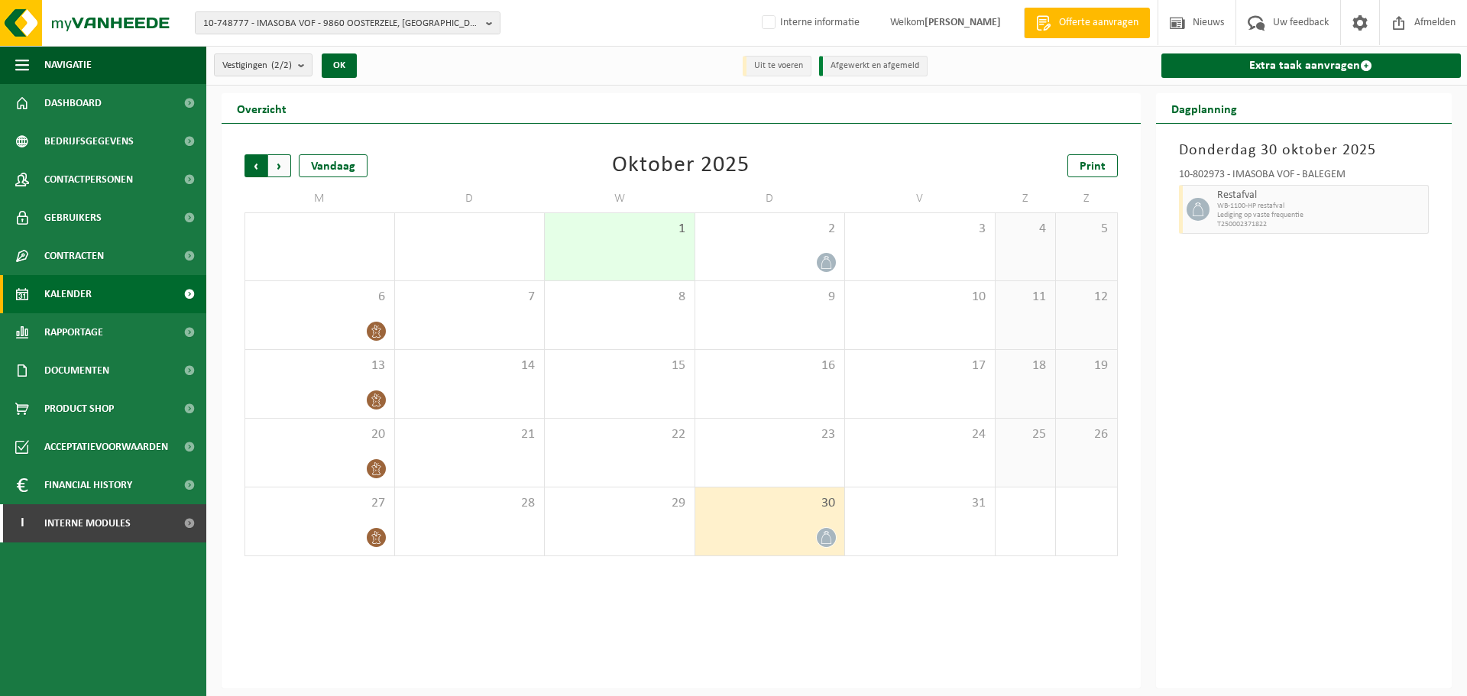
click at [286, 164] on span "Volgende" at bounding box center [279, 165] width 23 height 23
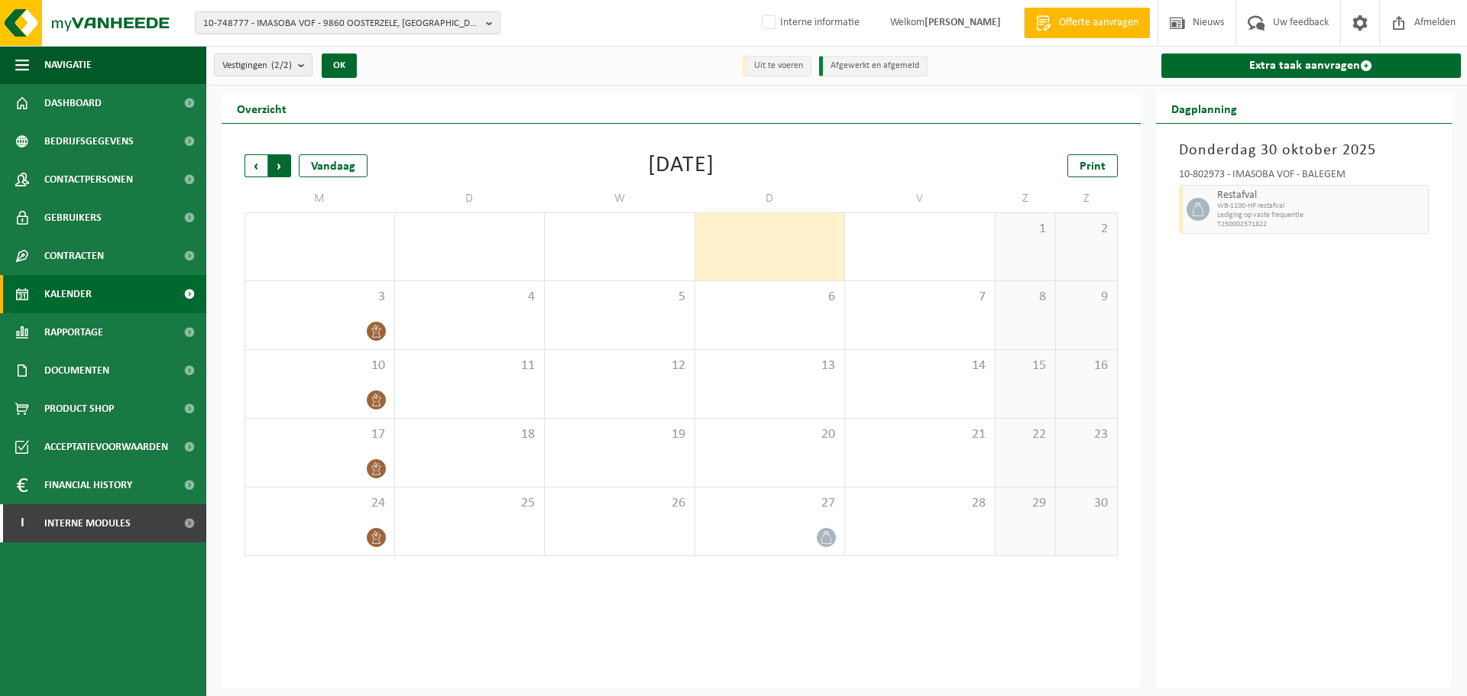
click at [248, 169] on span "Vorige" at bounding box center [255, 165] width 23 height 23
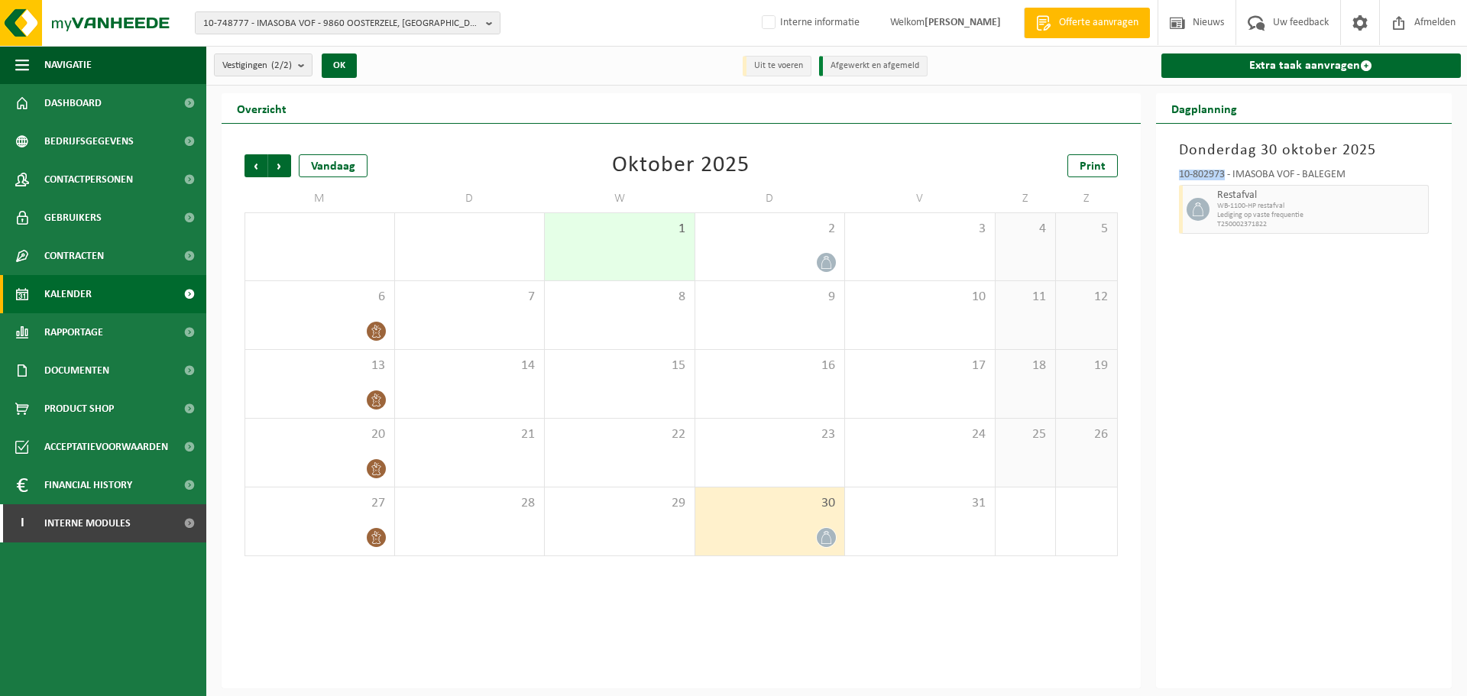
drag, startPoint x: 1226, startPoint y: 173, endPoint x: 1171, endPoint y: 173, distance: 55.0
click at [1171, 173] on div "10-802973 - IMASOBA VOF - BALEGEM Restafval WB-1100-HP restafval Lediging op va…" at bounding box center [1304, 199] width 266 height 74
copy div "10-802973"
click at [129, 519] on span "Interne modules" at bounding box center [87, 523] width 86 height 38
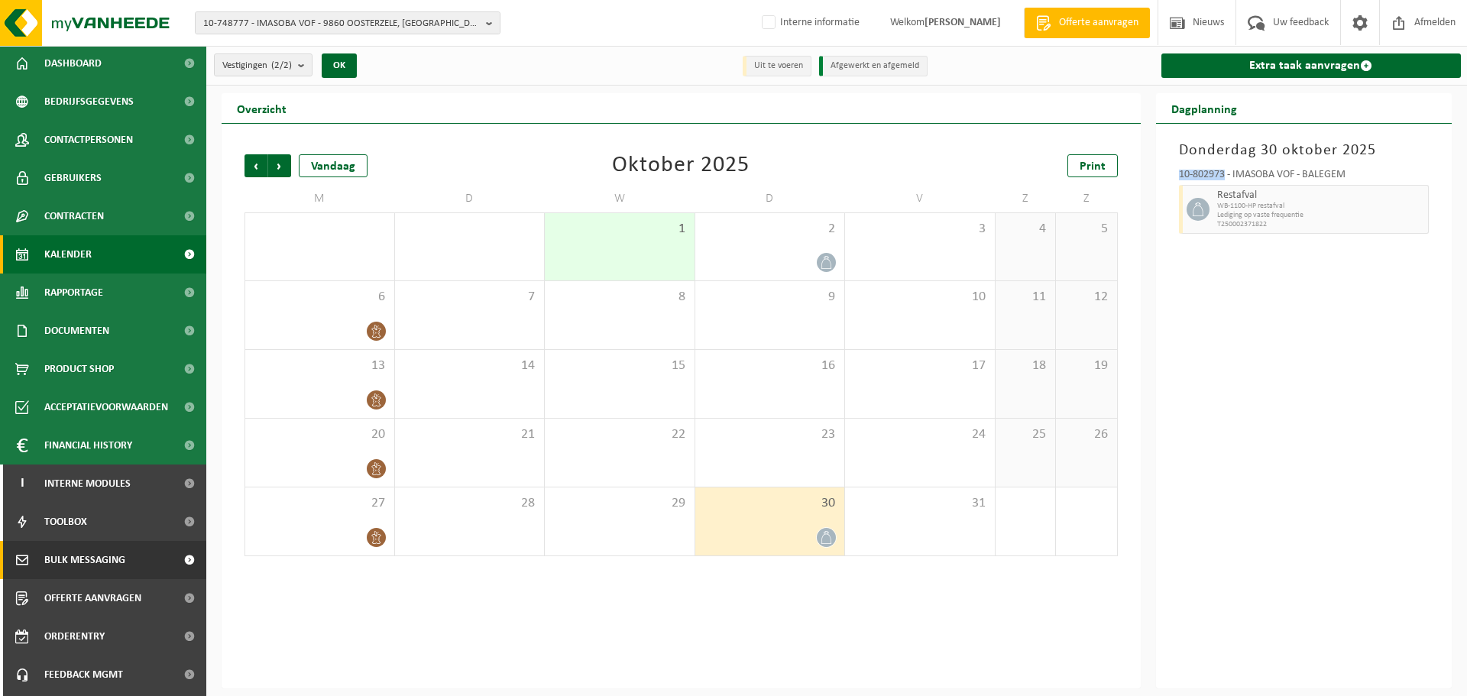
scroll to position [76, 0]
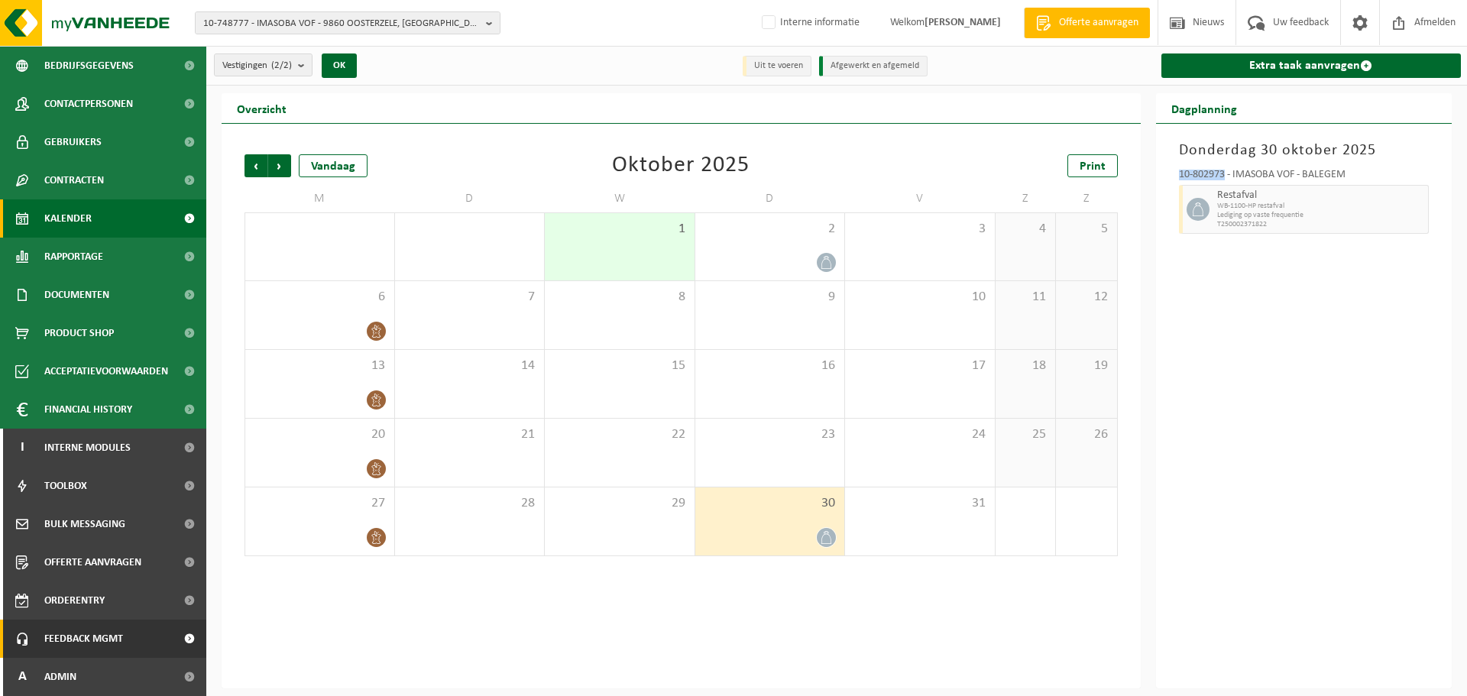
click at [91, 632] on span "Feedback MGMT" at bounding box center [83, 639] width 79 height 38
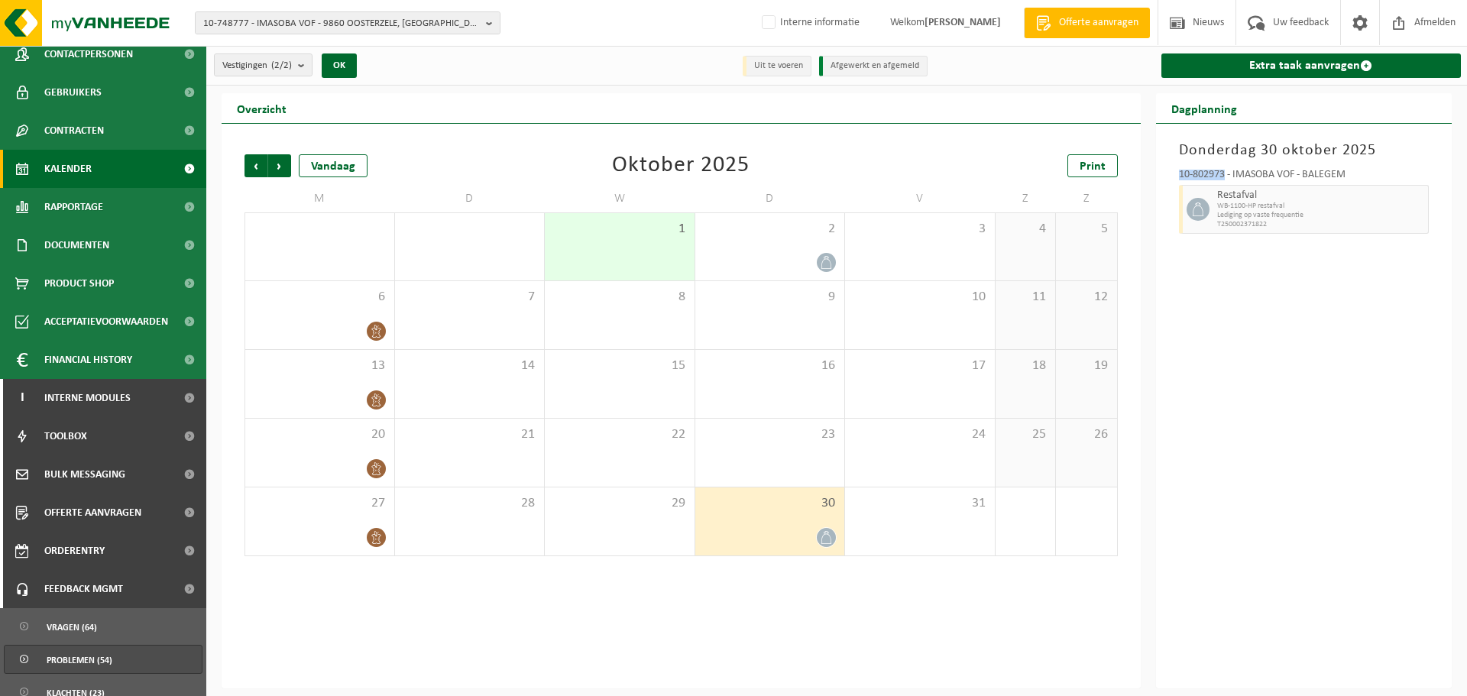
scroll to position [178, 0]
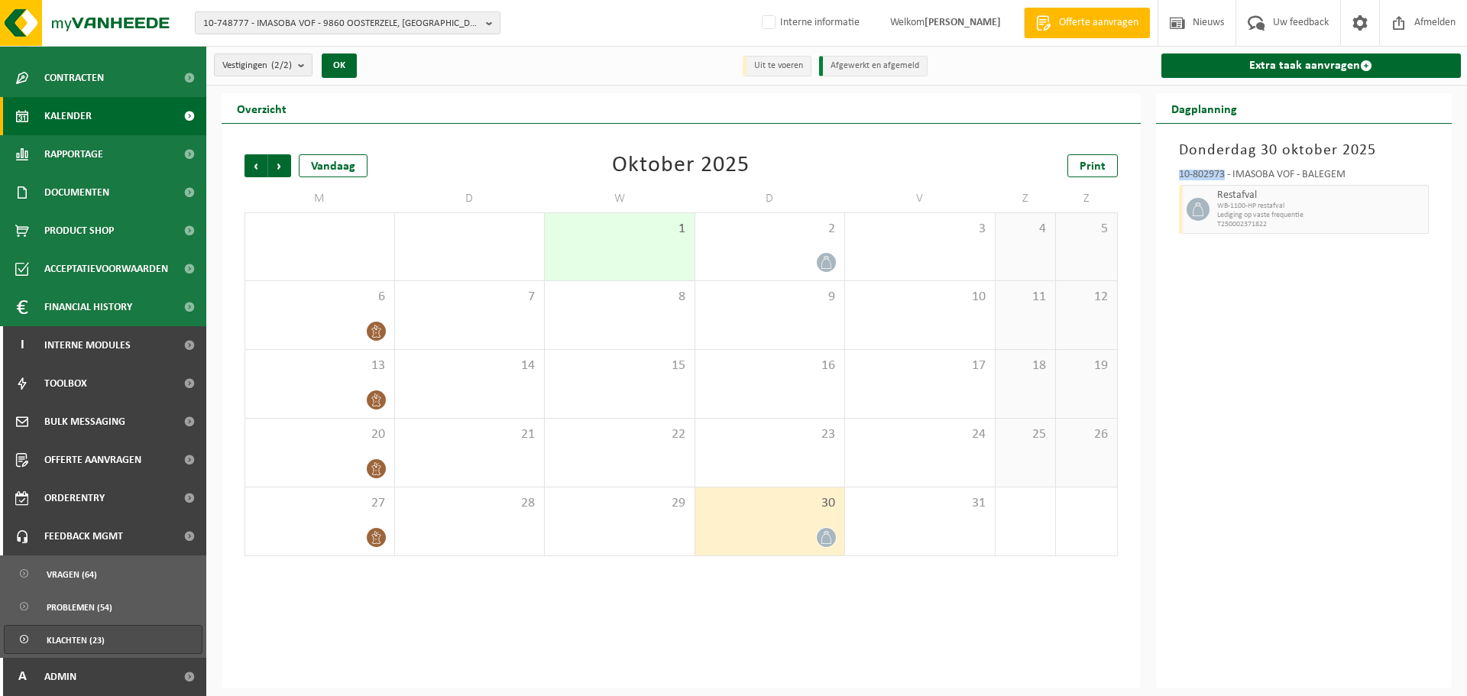
click at [90, 636] on span "Klachten (23)" at bounding box center [76, 640] width 58 height 29
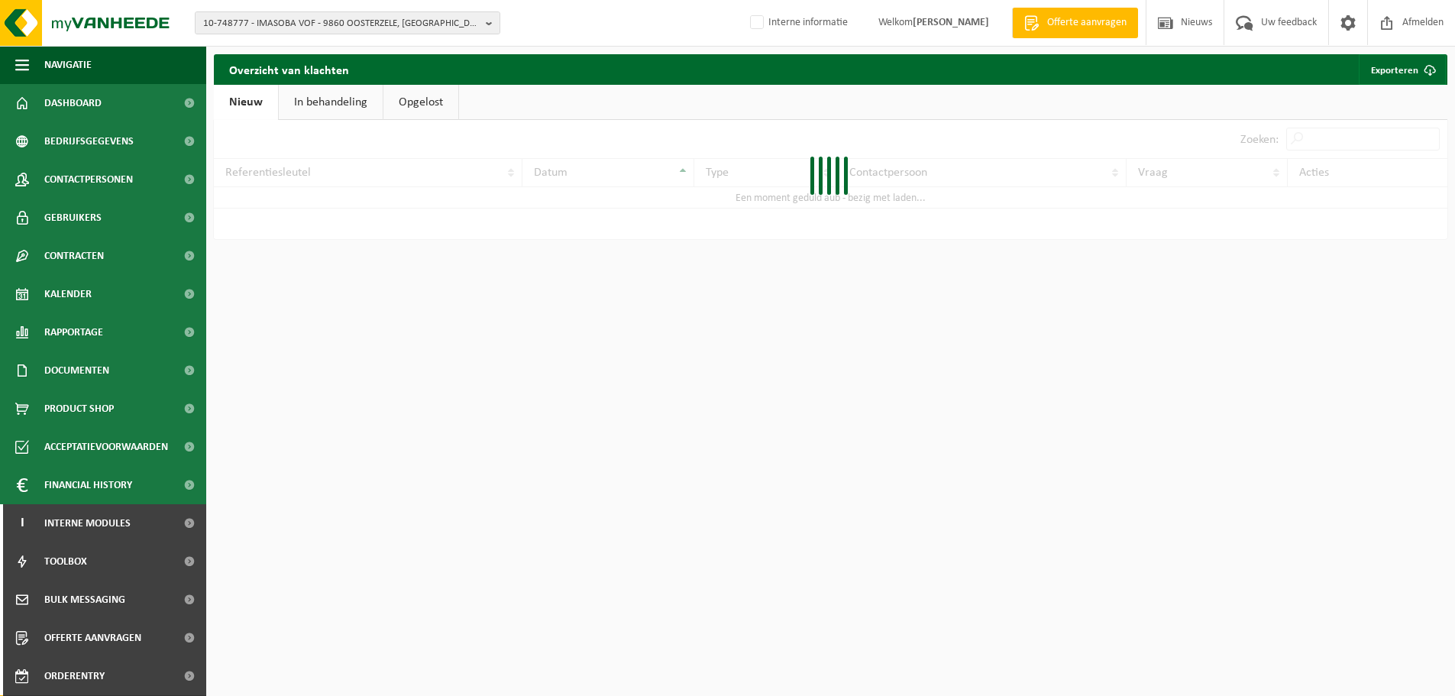
click at [336, 98] on link "In behandeling" at bounding box center [331, 102] width 104 height 35
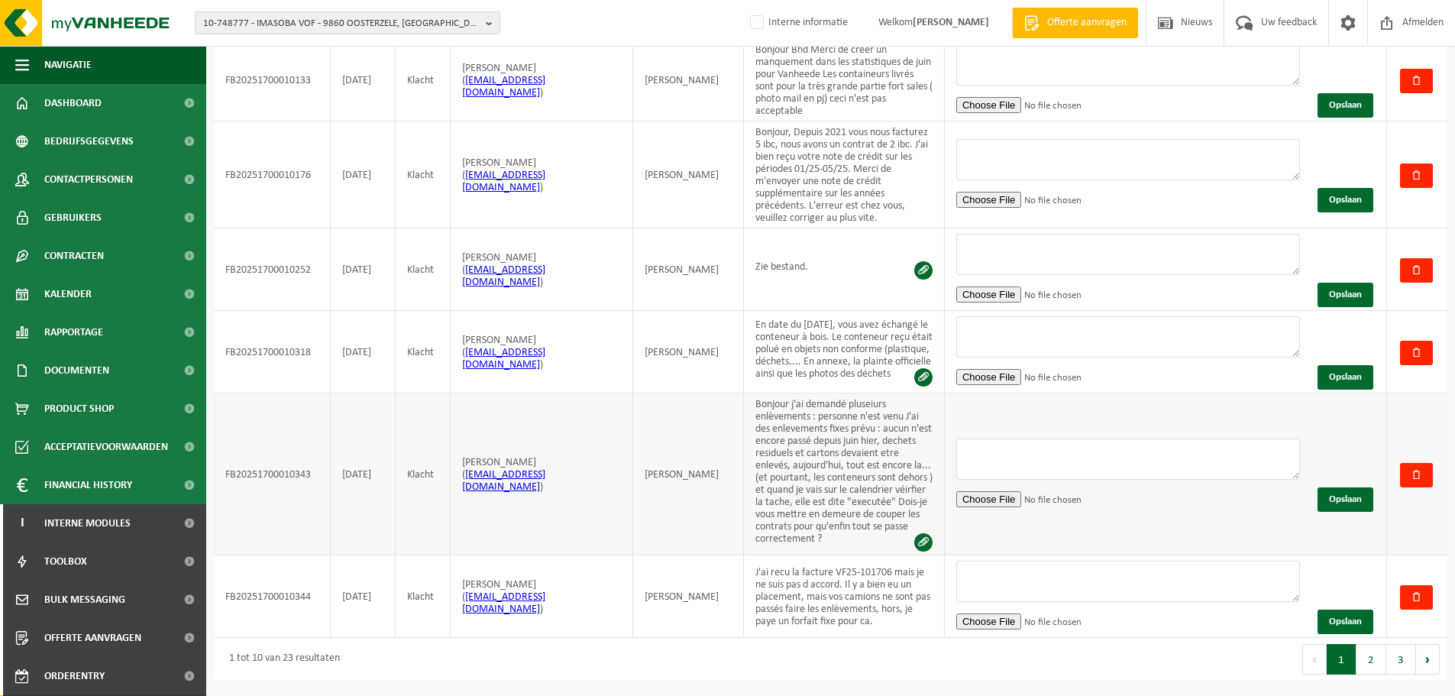
scroll to position [616, 0]
click at [1399, 662] on button "3" at bounding box center [1402, 659] width 30 height 31
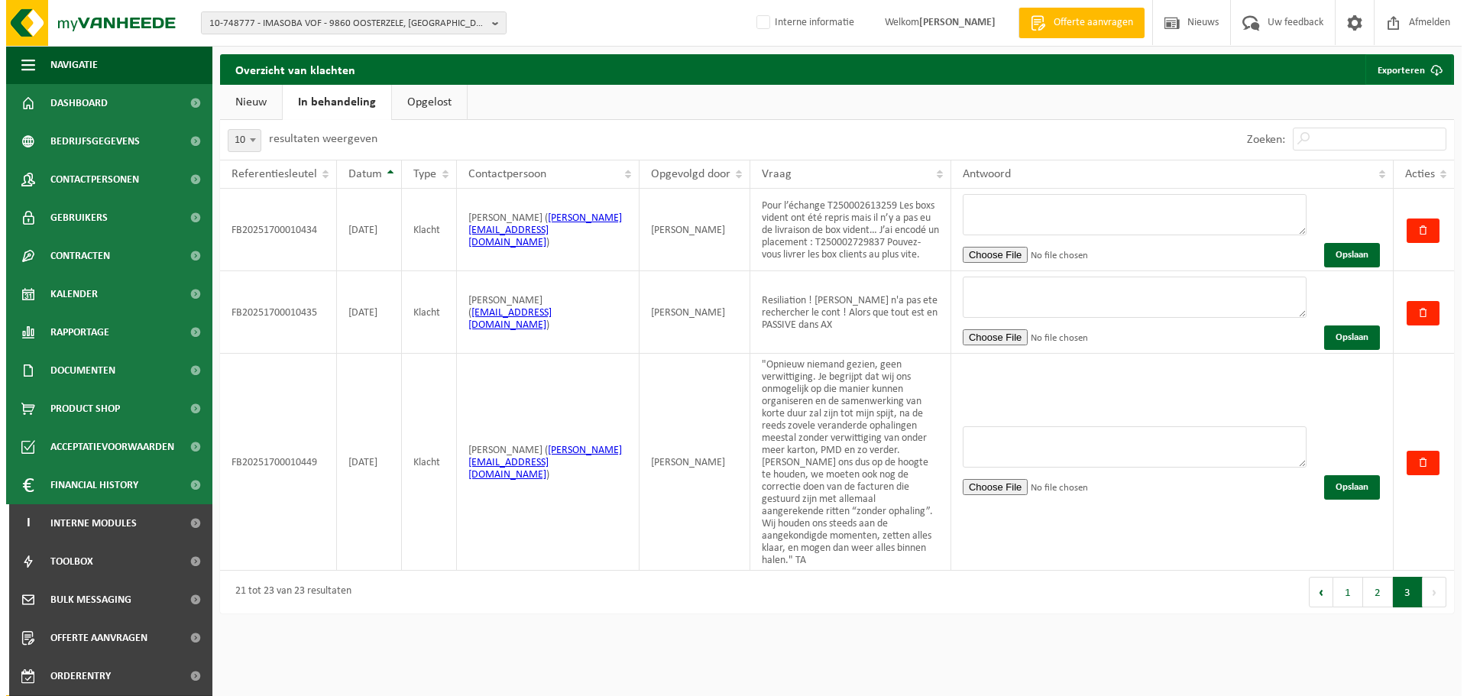
scroll to position [0, 0]
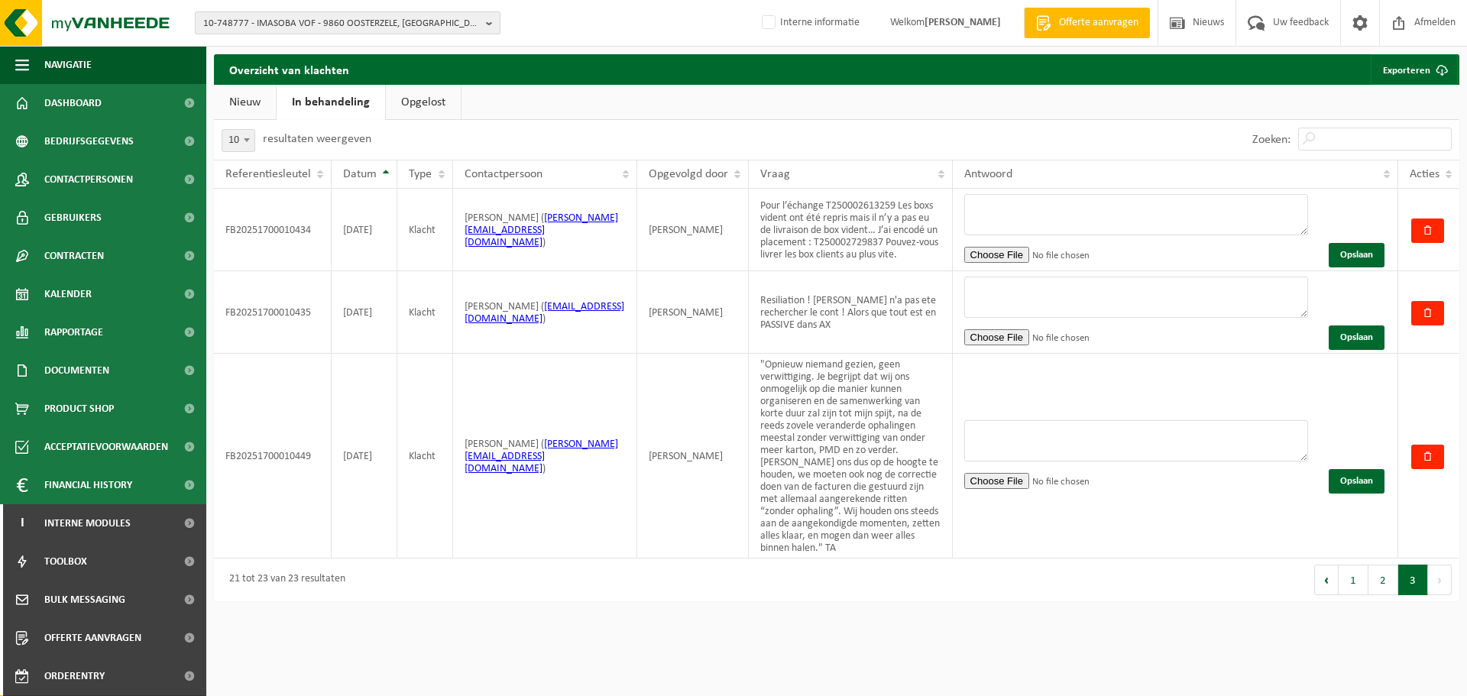
click at [356, 22] on span "10-748777 - IMASOBA VOF - 9860 OOSTERZELE, [GEOGRAPHIC_DATA] 57" at bounding box center [341, 23] width 277 height 23
type input "10-893904"
click at [345, 68] on strong "10-893904 - CIMA-FIRE EN SECURITY BV - [STREET_ADDRESS]" at bounding box center [325, 69] width 245 height 11
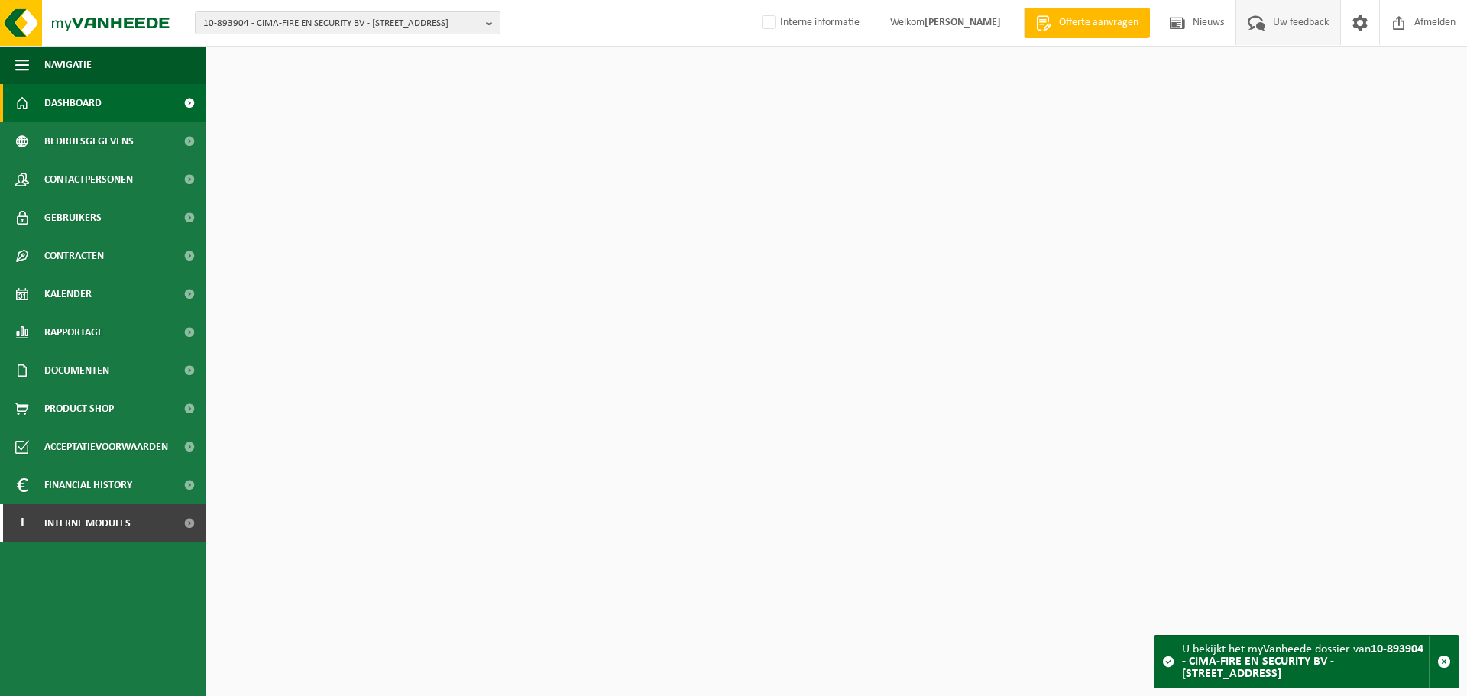
click at [1297, 28] on span "Uw feedback" at bounding box center [1300, 22] width 63 height 45
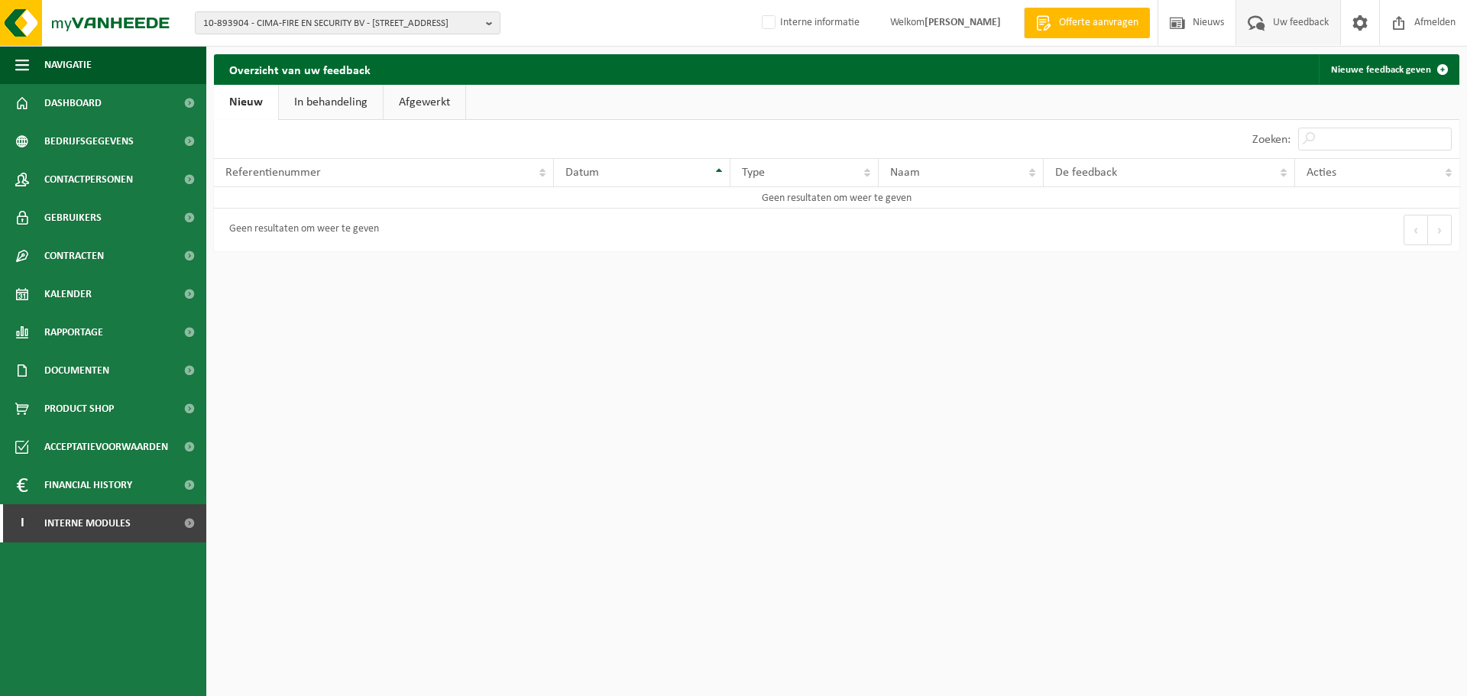
click at [323, 107] on link "In behandeling" at bounding box center [331, 102] width 104 height 35
click at [429, 104] on link "Afgewerkt" at bounding box center [427, 102] width 82 height 35
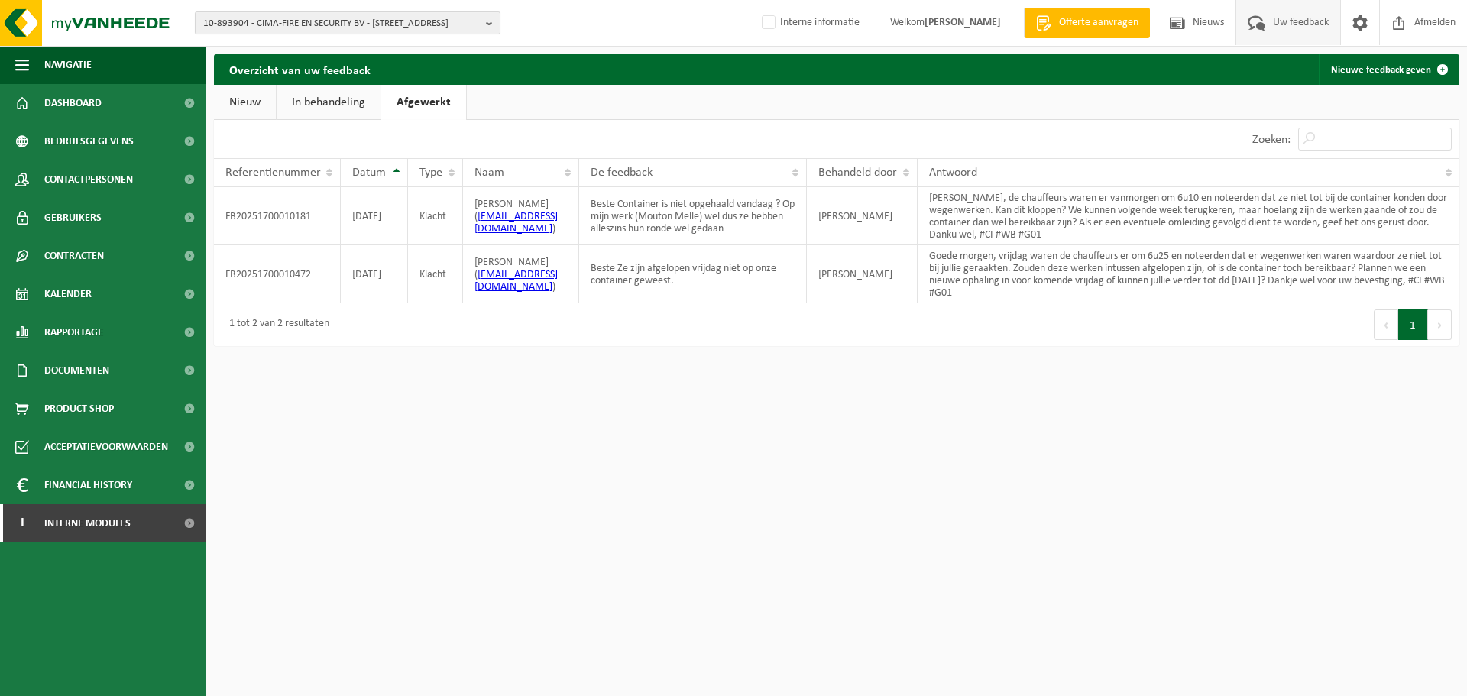
click at [277, 24] on span "10-893904 - CIMA-FIRE EN SECURITY BV - 9090 MELLE, WOLVENSTRAAT 13" at bounding box center [341, 23] width 277 height 23
paste input "10-741291"
type input "10-741291"
click at [280, 69] on strong "10-741291 - ANGLO BELGIAN CORPORATION - 9000 GENT, WIEDAUWKAAI 43" at bounding box center [336, 69] width 267 height 11
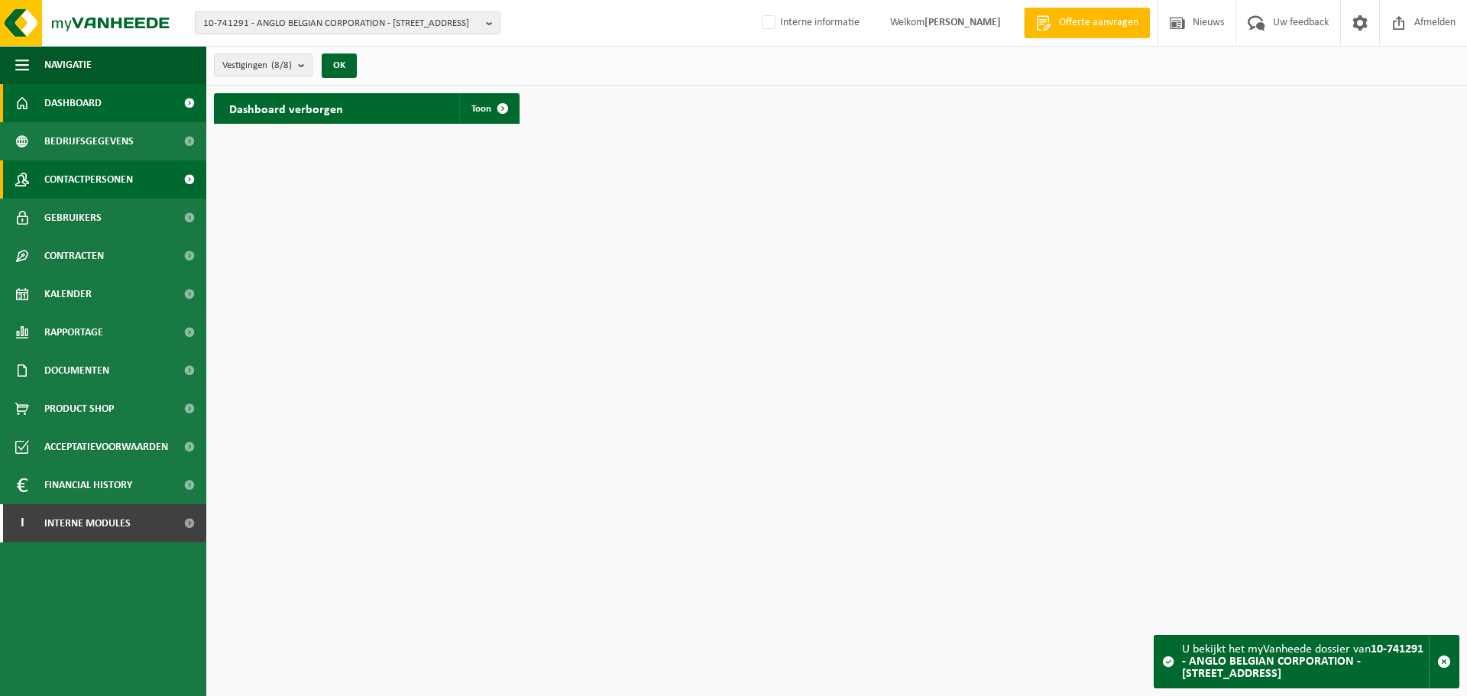
click at [95, 182] on span "Contactpersonen" at bounding box center [88, 179] width 89 height 38
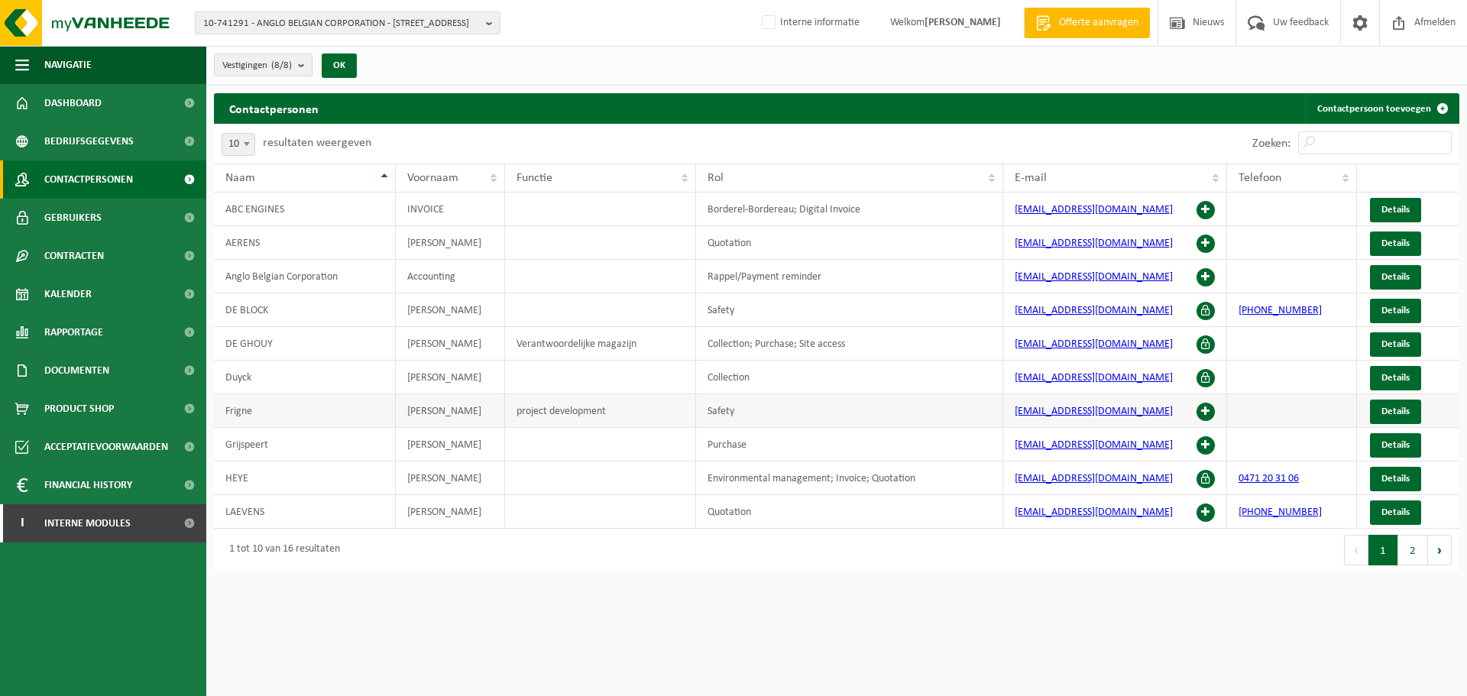
click at [1209, 414] on span at bounding box center [1205, 412] width 18 height 18
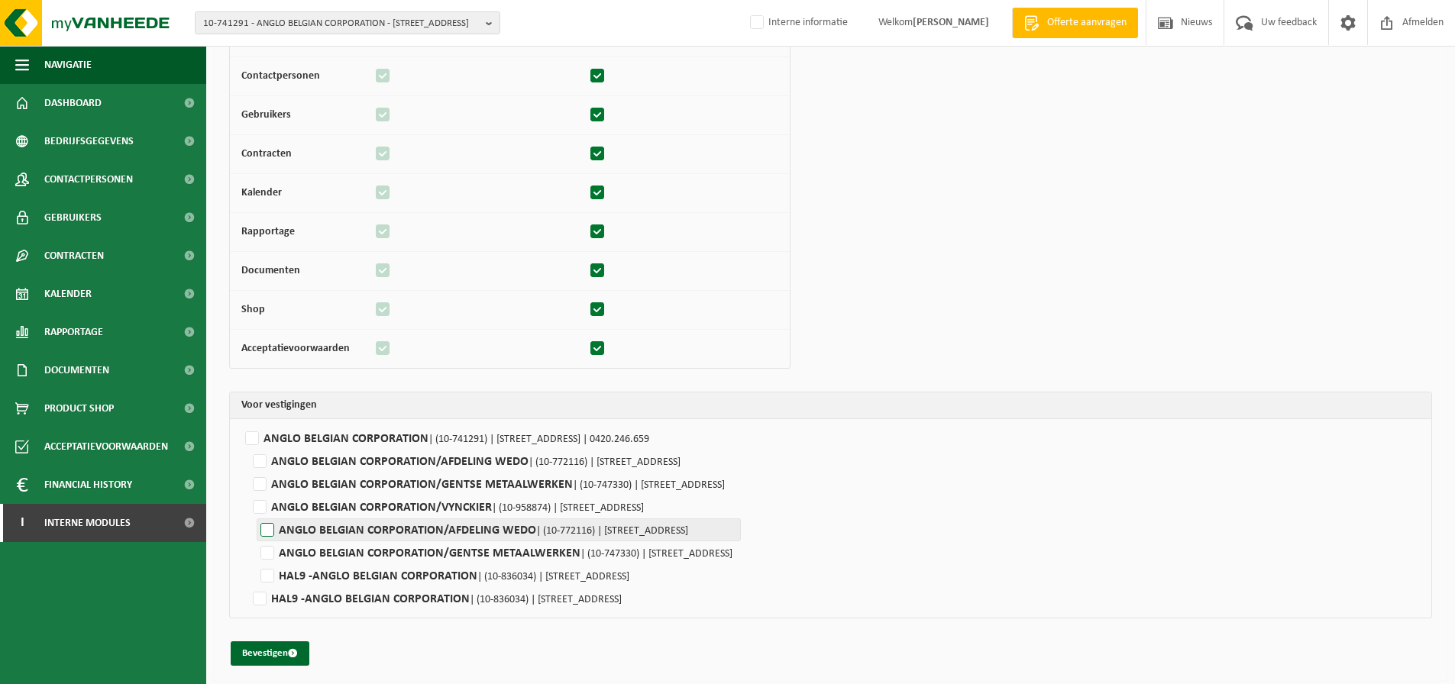
scroll to position [182, 0]
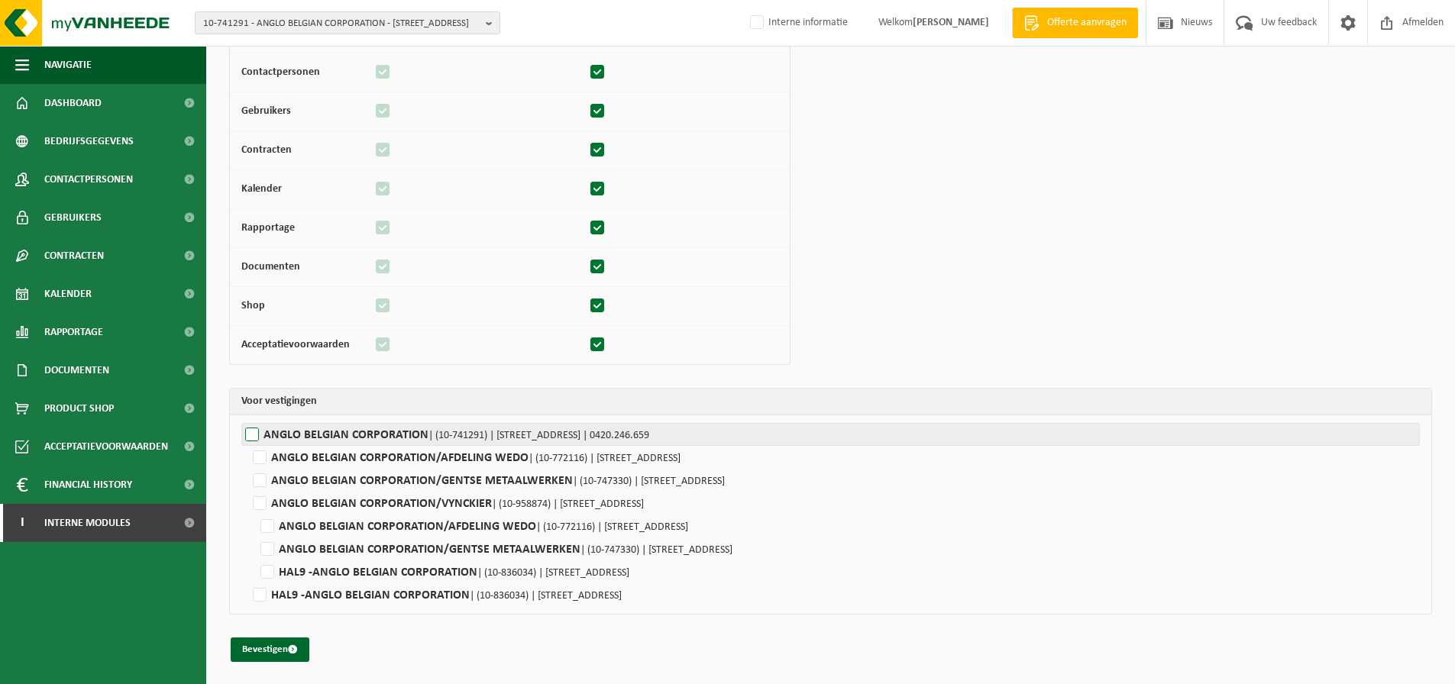
click at [251, 433] on label"] "ANGLO BELGIAN CORPORATION | (10-741291) | WIEDAUWKAAI 43, 9000 GENT | 0420.246.…" at bounding box center [830, 434] width 1179 height 23
click at [251, 433] on input "ANGLO BELGIAN CORPORATION | (10-741291) | WIEDAUWKAAI 43, 9000 GENT | 0420.246.…" at bounding box center [968, 434] width 1455 height 23
checkbox input "true"
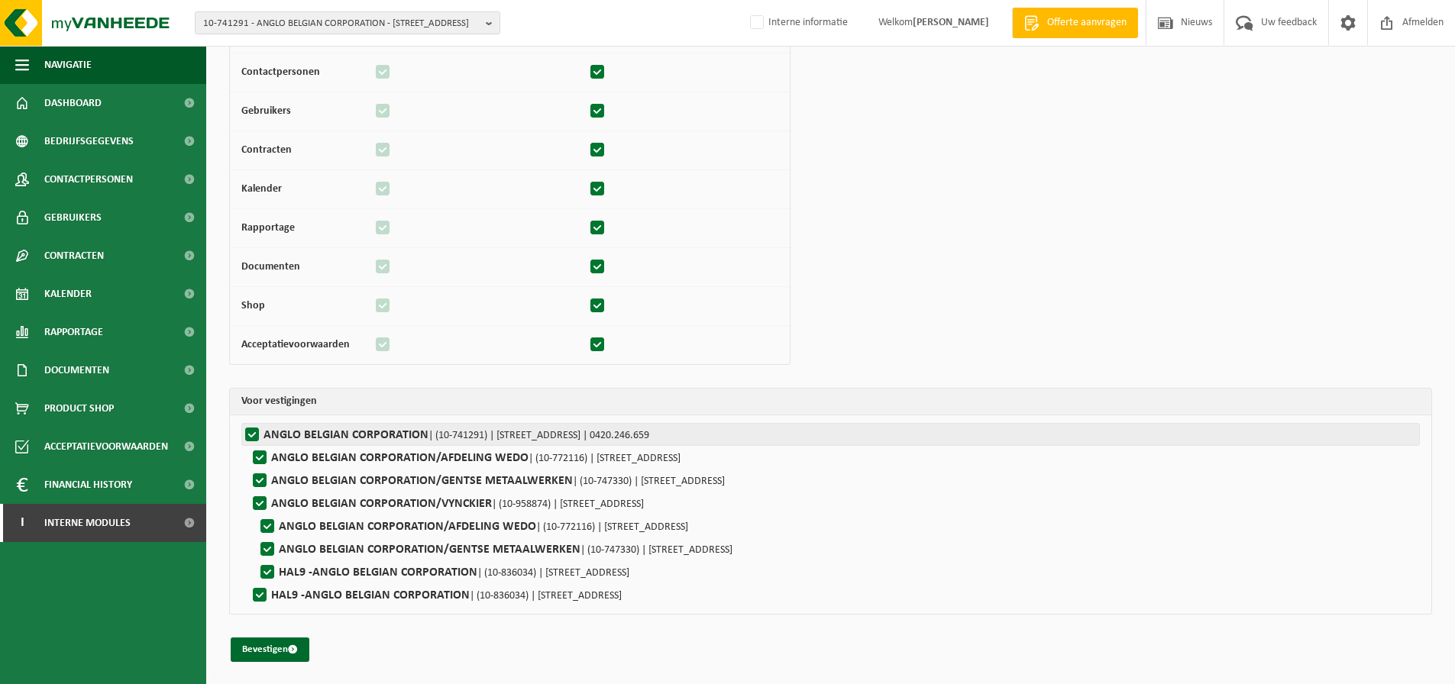
checkbox input "true"
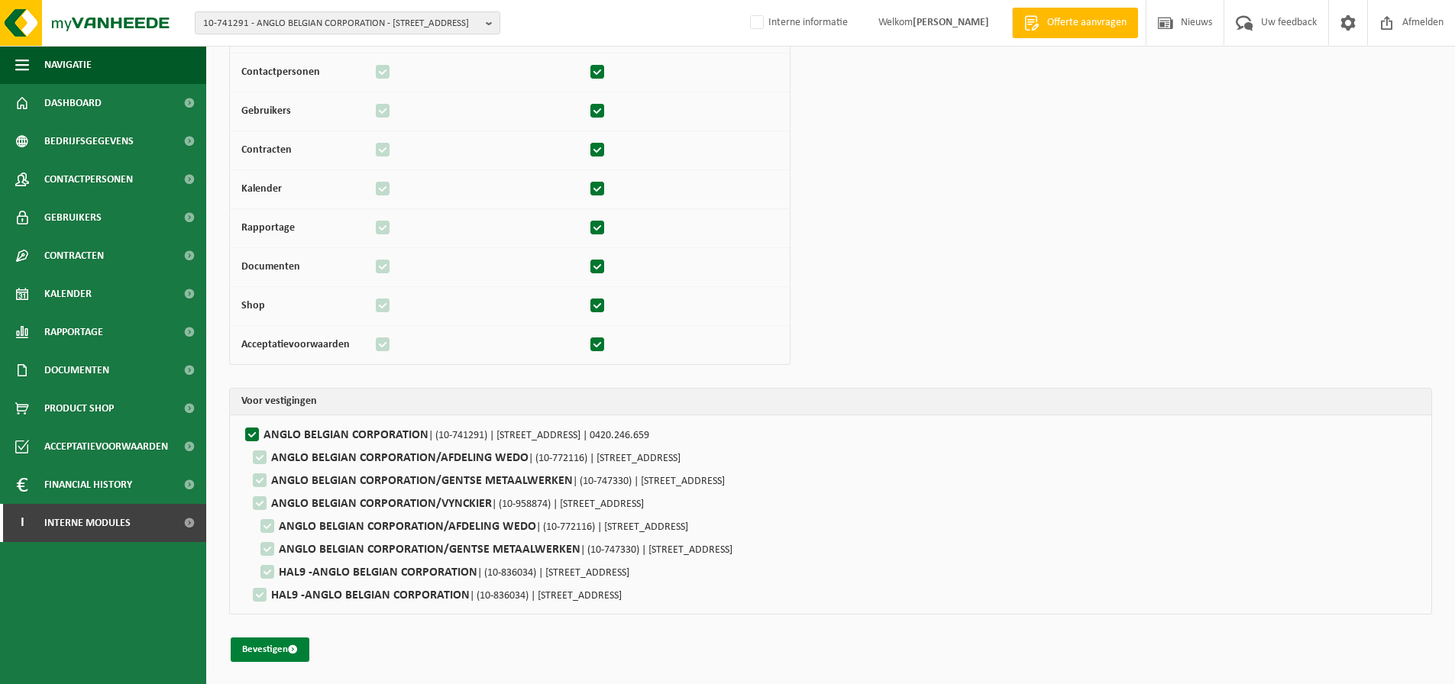
click at [257, 653] on button "Bevestigen" at bounding box center [270, 650] width 79 height 24
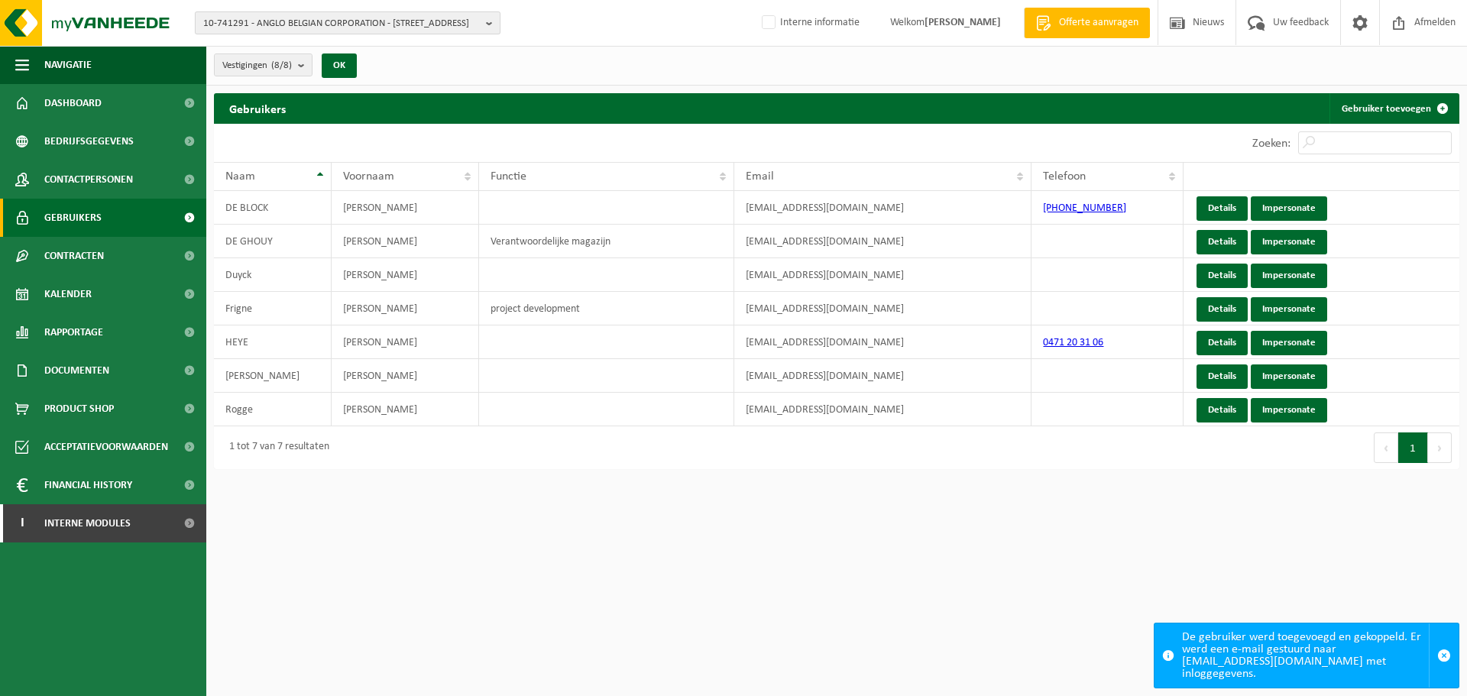
click at [324, 23] on span "10-741291 - ANGLO BELGIAN CORPORATION - 9000 GENT, WIEDAUWKAAI 43" at bounding box center [341, 23] width 277 height 23
paste input "10-987217"
type input "10-987217"
click at [304, 67] on li "10-987217 - DELA-ZONE LISU" at bounding box center [348, 70] width 298 height 19
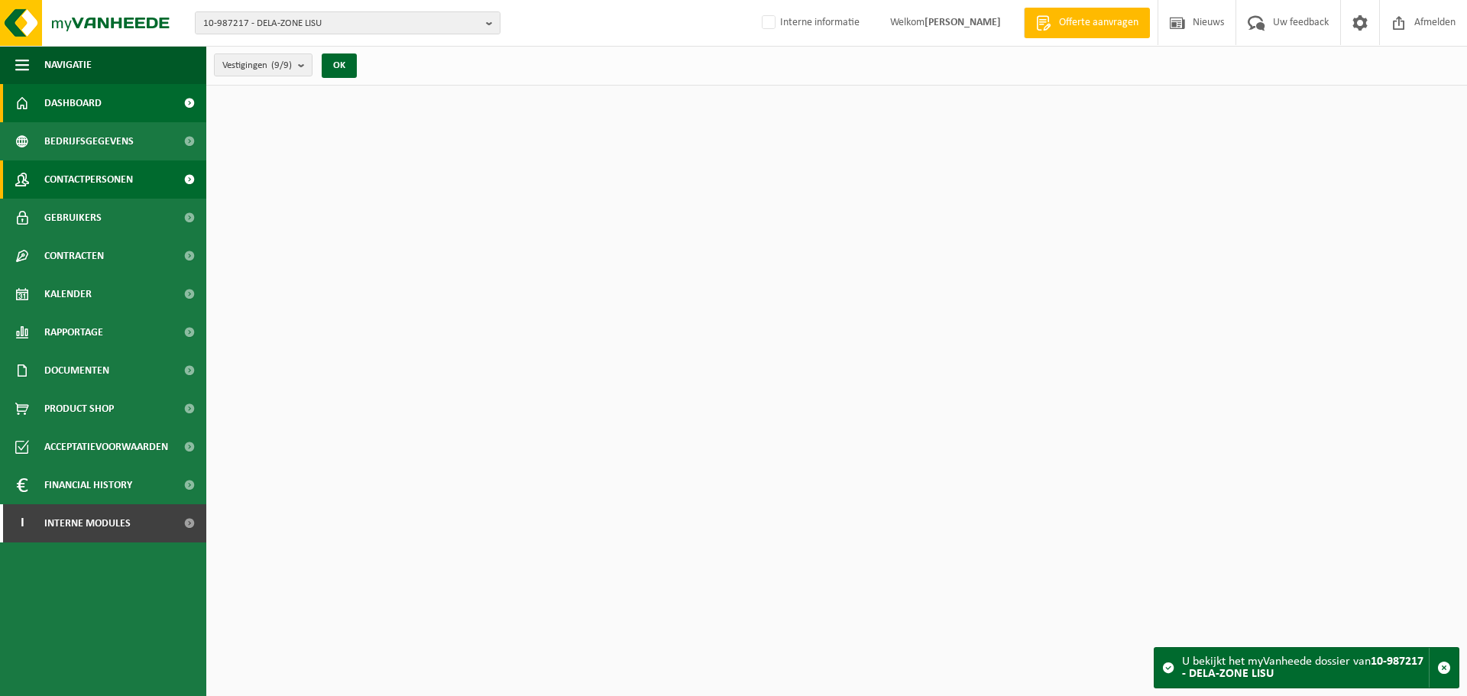
click at [129, 171] on span "Contactpersonen" at bounding box center [88, 179] width 89 height 38
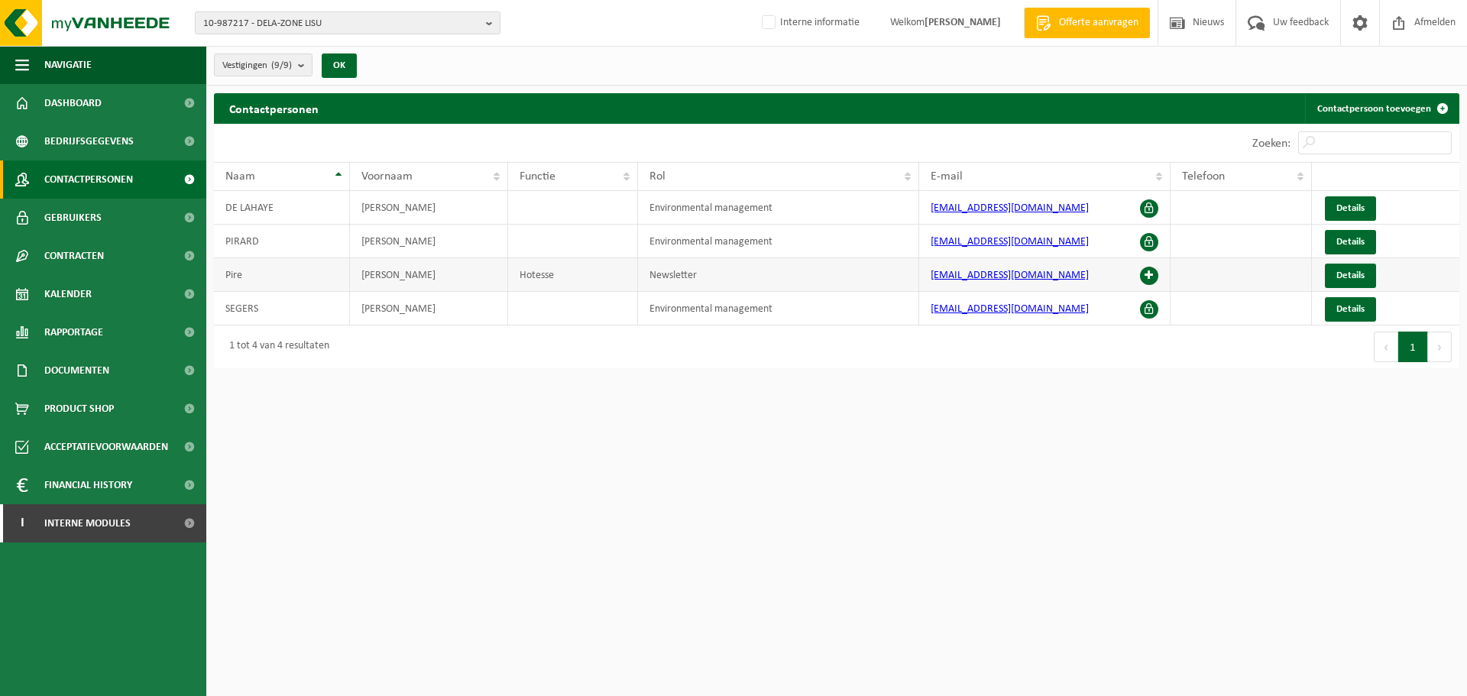
click at [1150, 275] on span at bounding box center [1149, 276] width 18 height 18
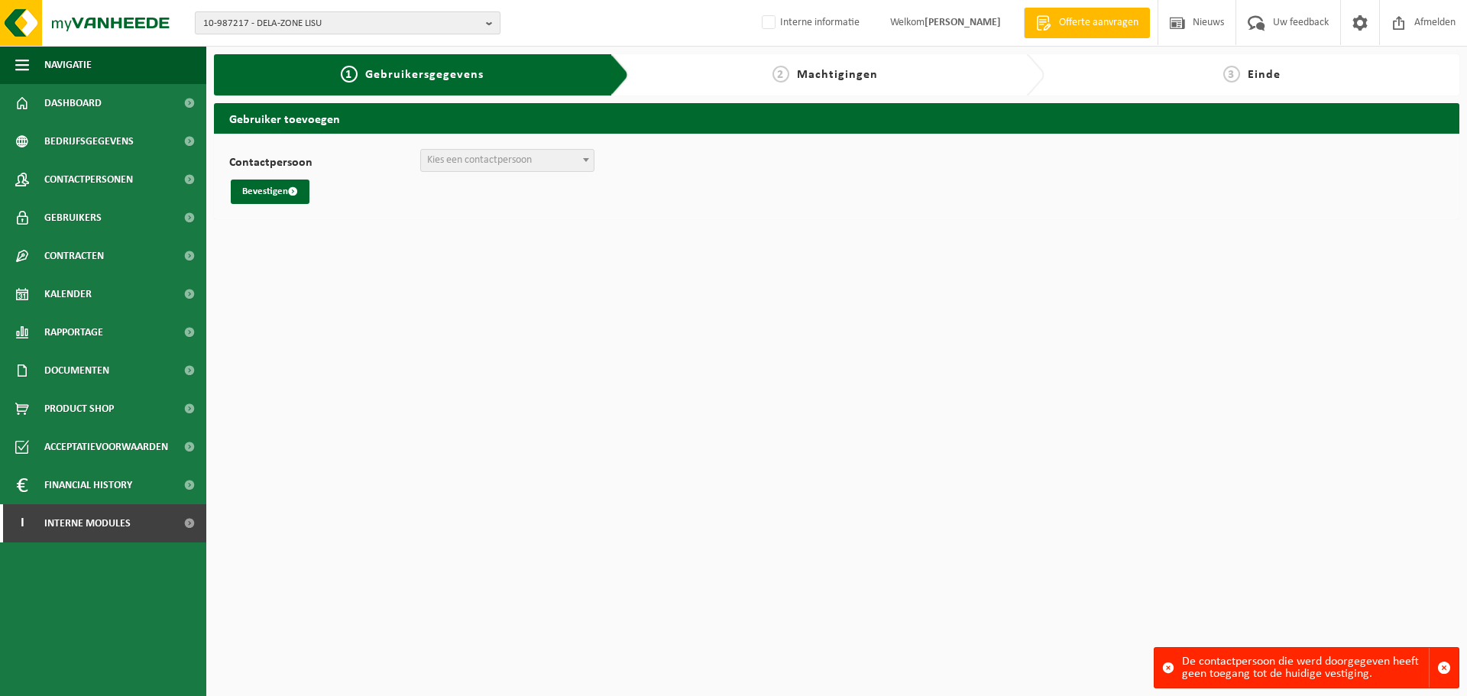
click at [283, 18] on span "10-987217 - DELA-ZONE LISU" at bounding box center [341, 23] width 277 height 23
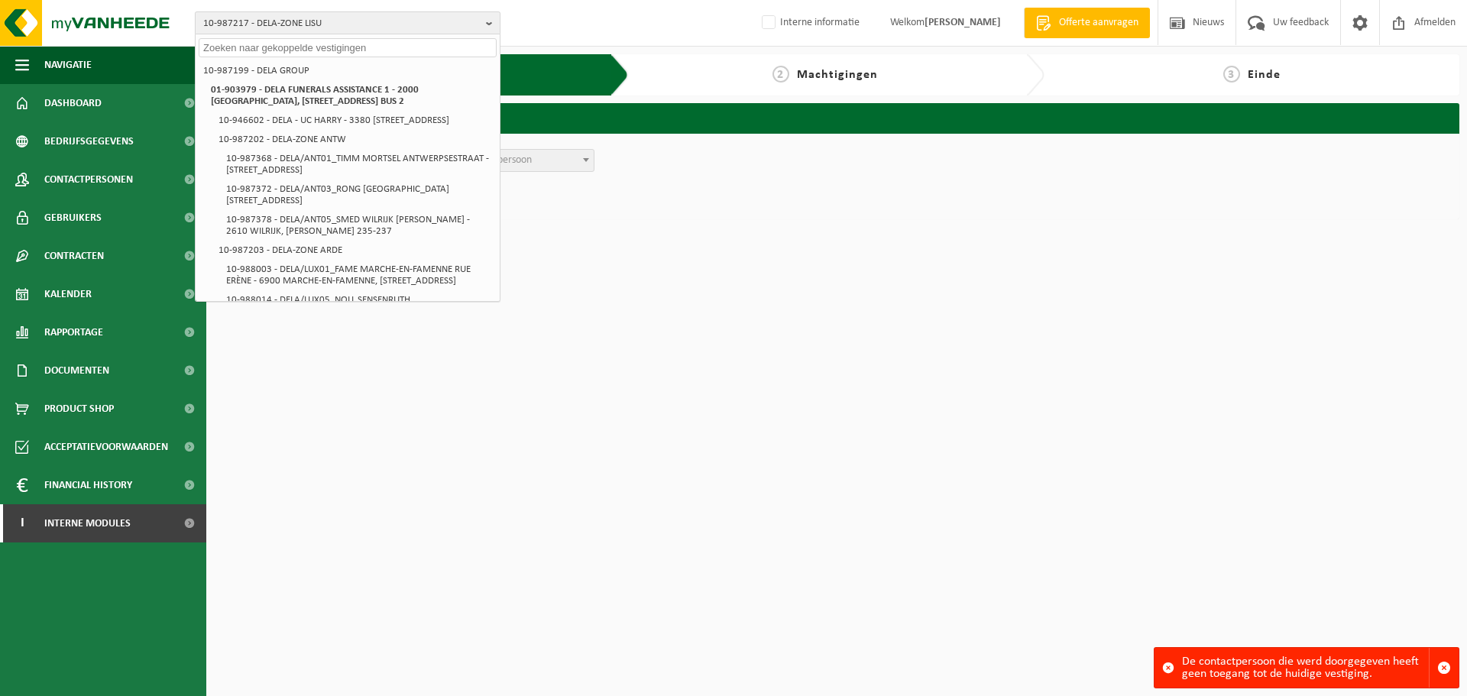
paste input "01-903770"
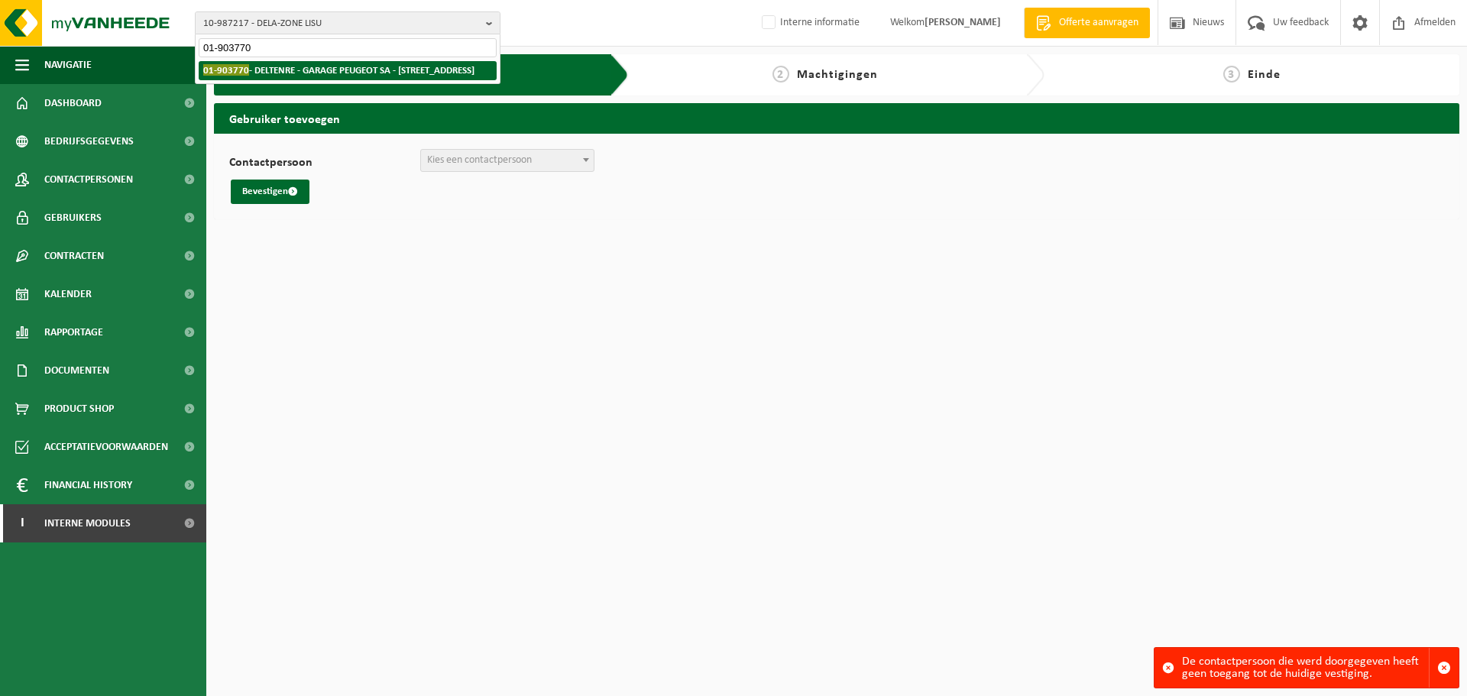
type input "01-903770"
click at [274, 71] on strong "01-903770 - DELTENRE - GARAGE PEUGEOT SA - 7070 LE ROEULX, RUE D'HOUDENG 228" at bounding box center [338, 69] width 271 height 11
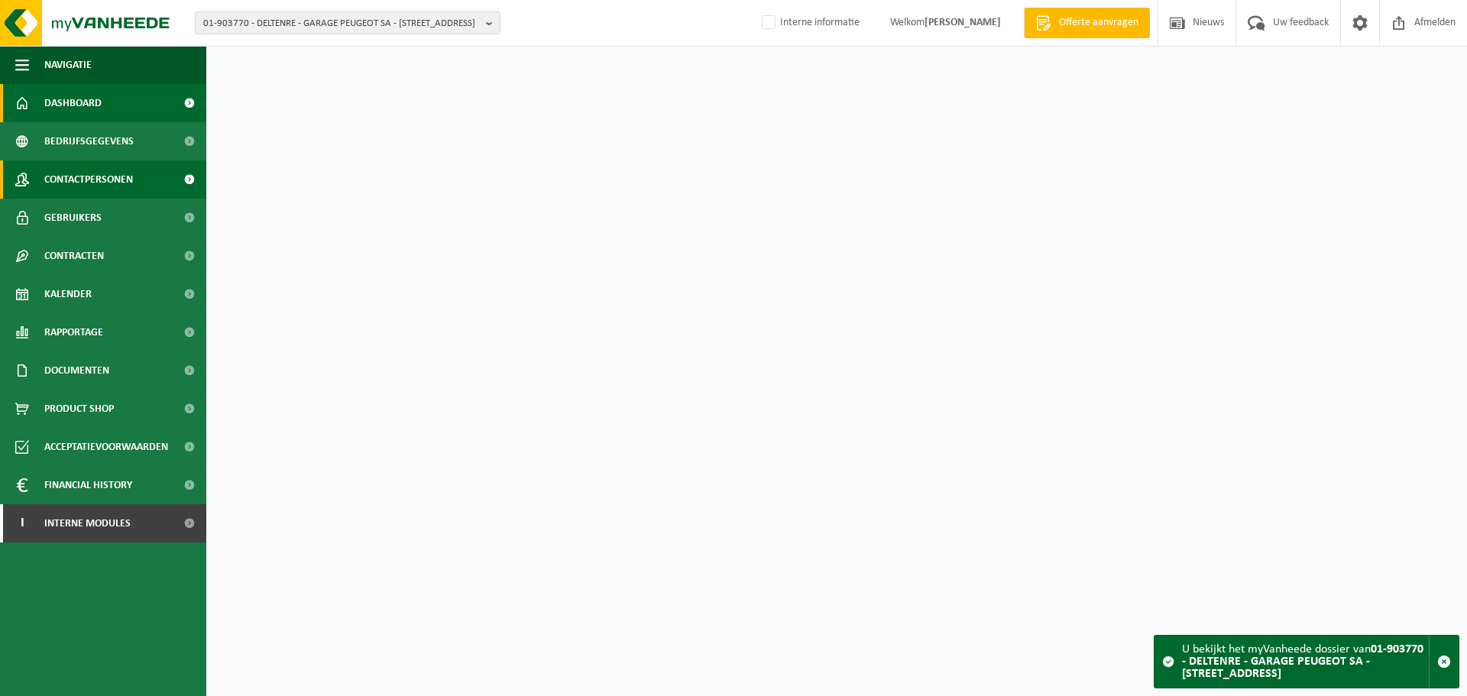
click at [118, 176] on span "Contactpersonen" at bounding box center [88, 179] width 89 height 38
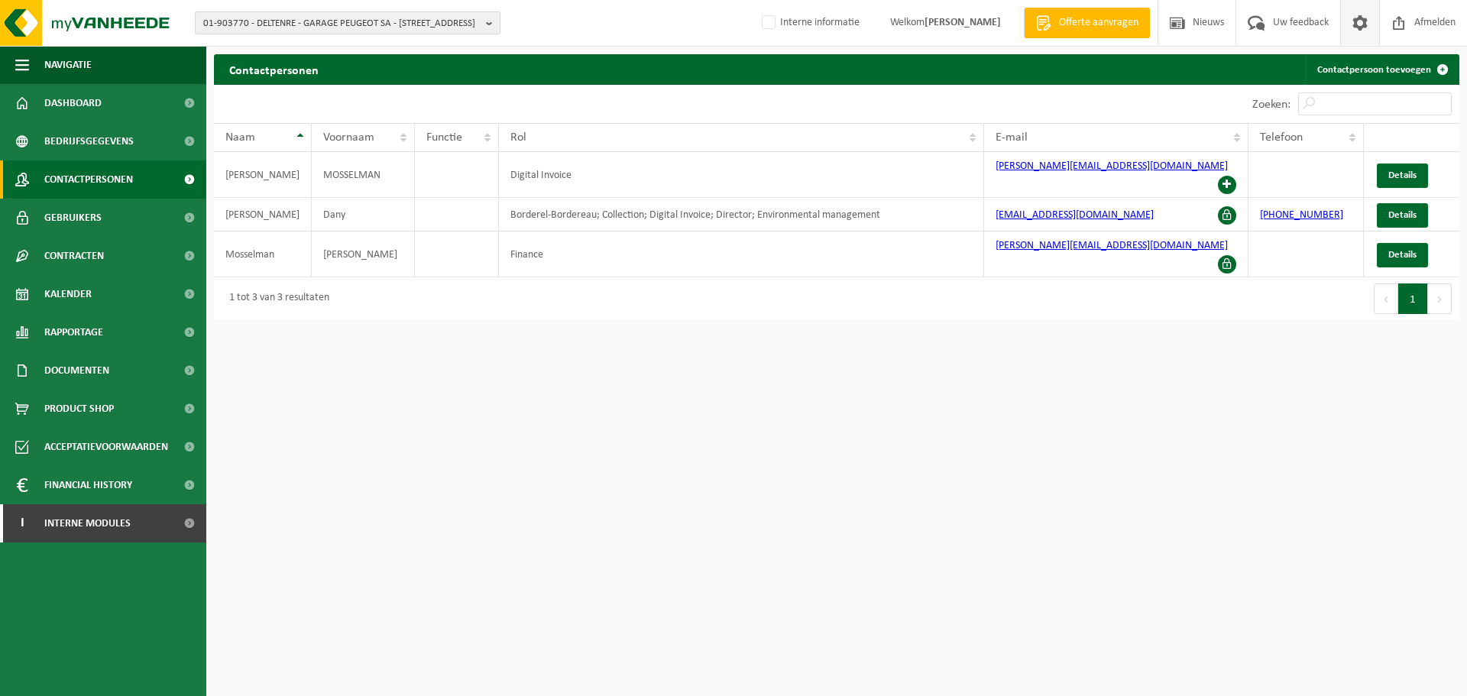
click at [1359, 18] on span at bounding box center [1359, 22] width 23 height 45
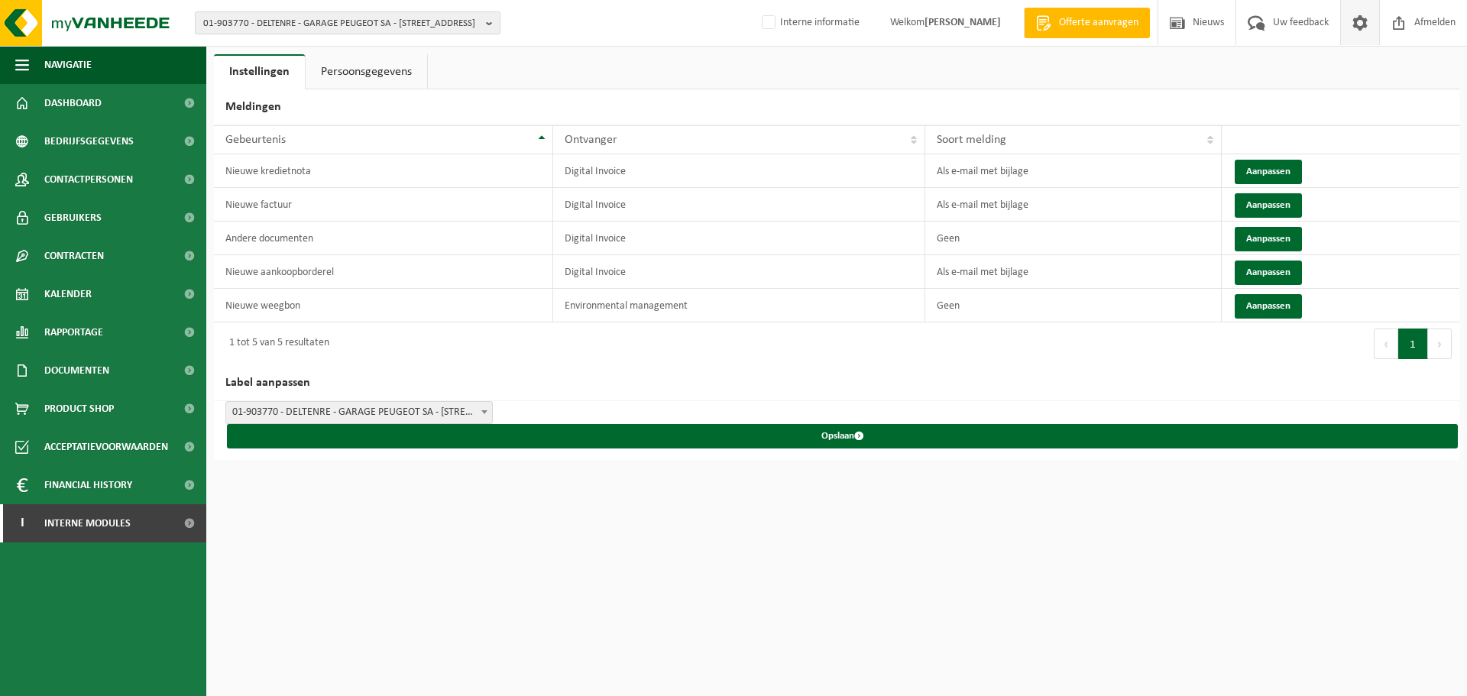
click at [351, 22] on span "01-903770 - DELTENRE - GARAGE PEUGEOT SA - [STREET_ADDRESS]" at bounding box center [341, 23] width 277 height 23
paste input "01-101332"
type input "01-101332"
click at [283, 70] on strong "01-101332 - DE GEYTER NV - 9620 ZOTTEGEM, BUKE 78" at bounding box center [315, 69] width 225 height 11
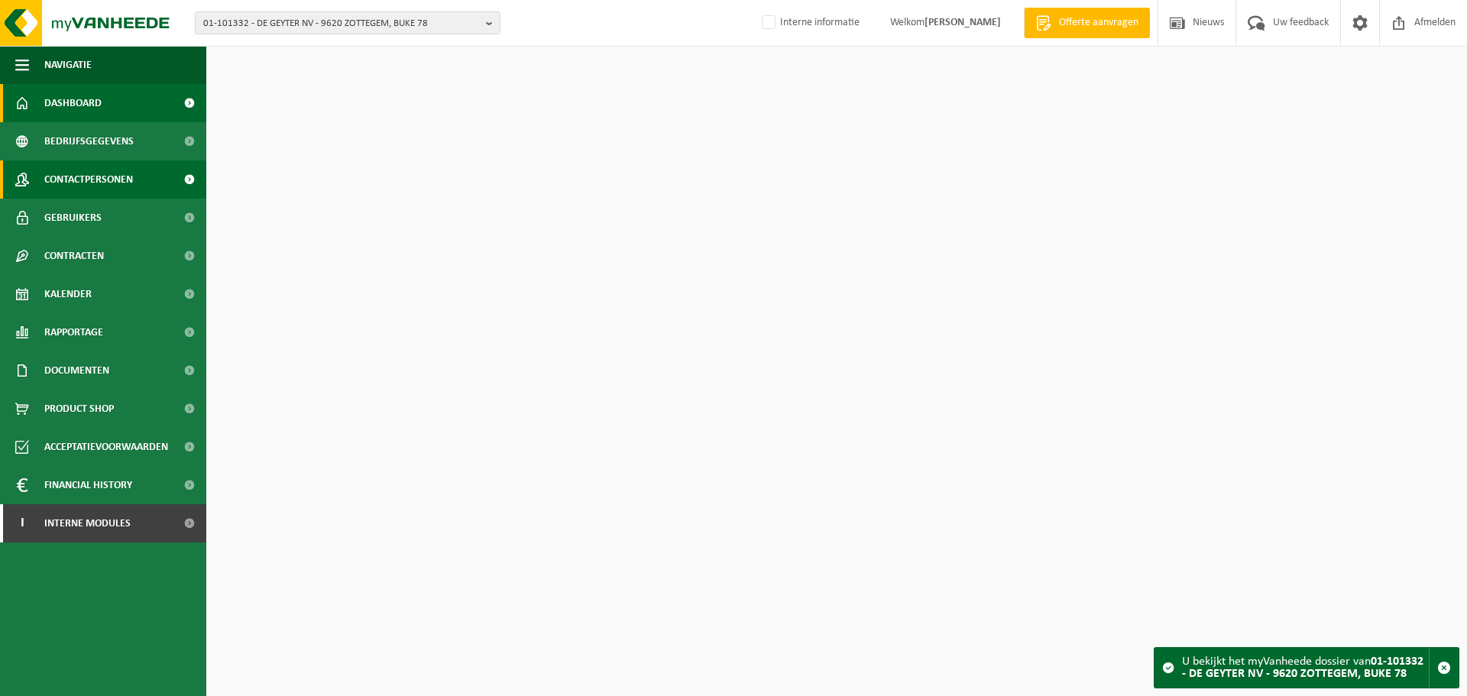
click at [97, 180] on span "Contactpersonen" at bounding box center [88, 179] width 89 height 38
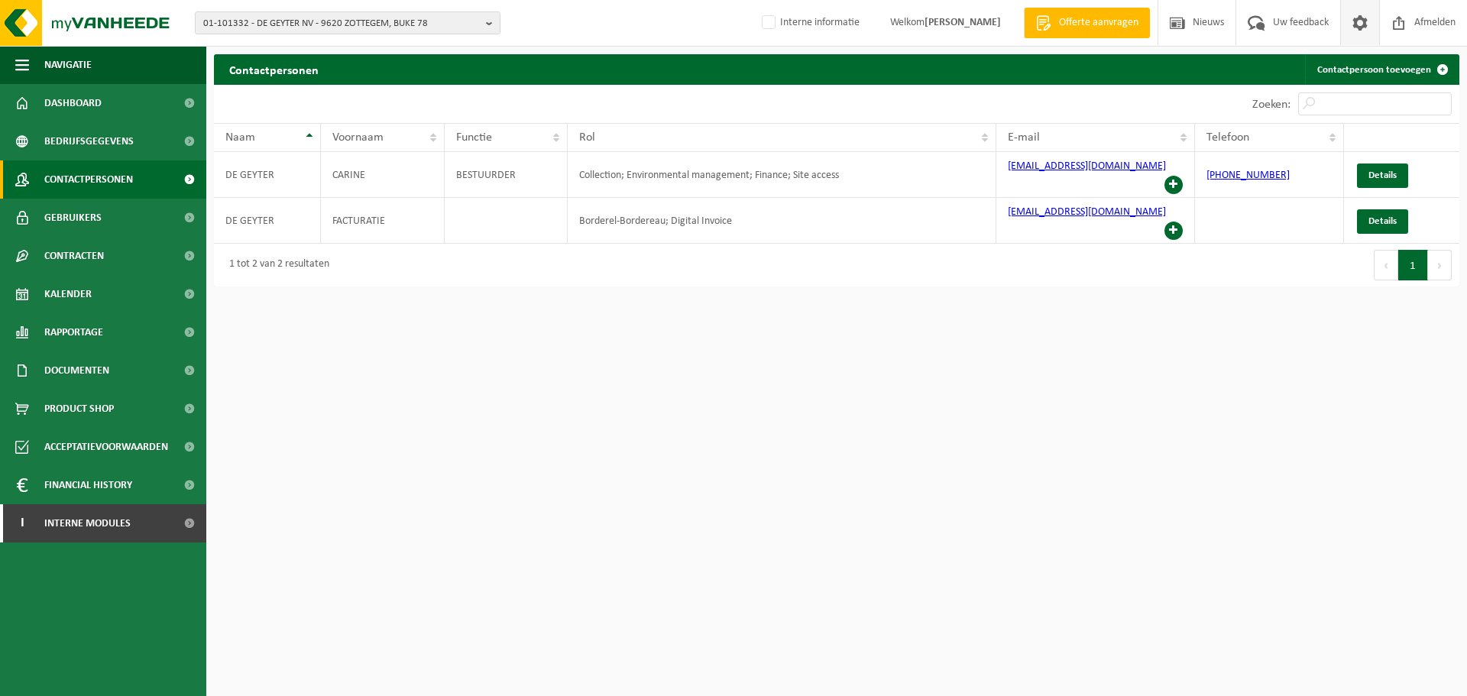
click at [1364, 30] on span at bounding box center [1359, 22] width 23 height 45
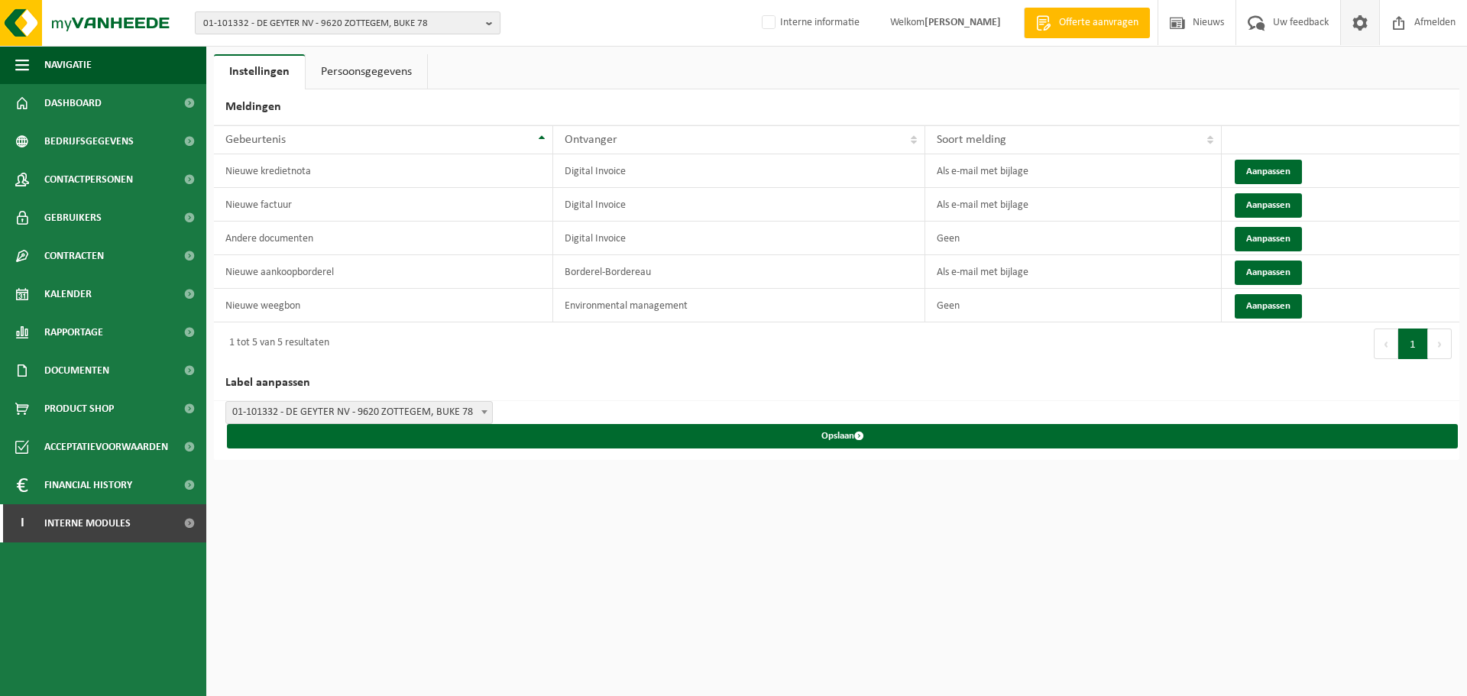
click at [282, 16] on span "01-101332 - DE GEYTER NV - 9620 ZOTTEGEM, BUKE 78" at bounding box center [341, 23] width 277 height 23
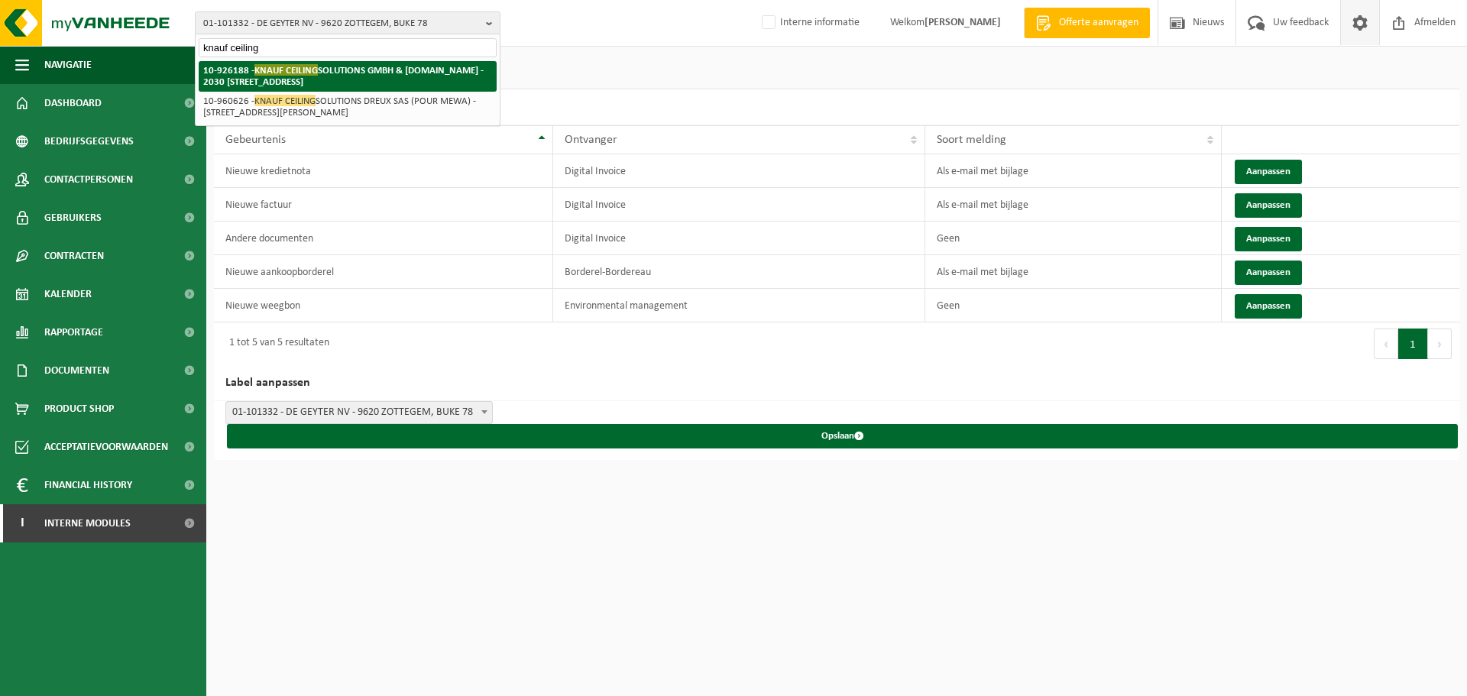
type input "knauf ceiling"
click at [377, 72] on strong "10-926188 - KNAUF CEILING SOLUTIONS GMBH & [DOMAIN_NAME] - 2030 [STREET_ADDRESS]" at bounding box center [343, 75] width 280 height 23
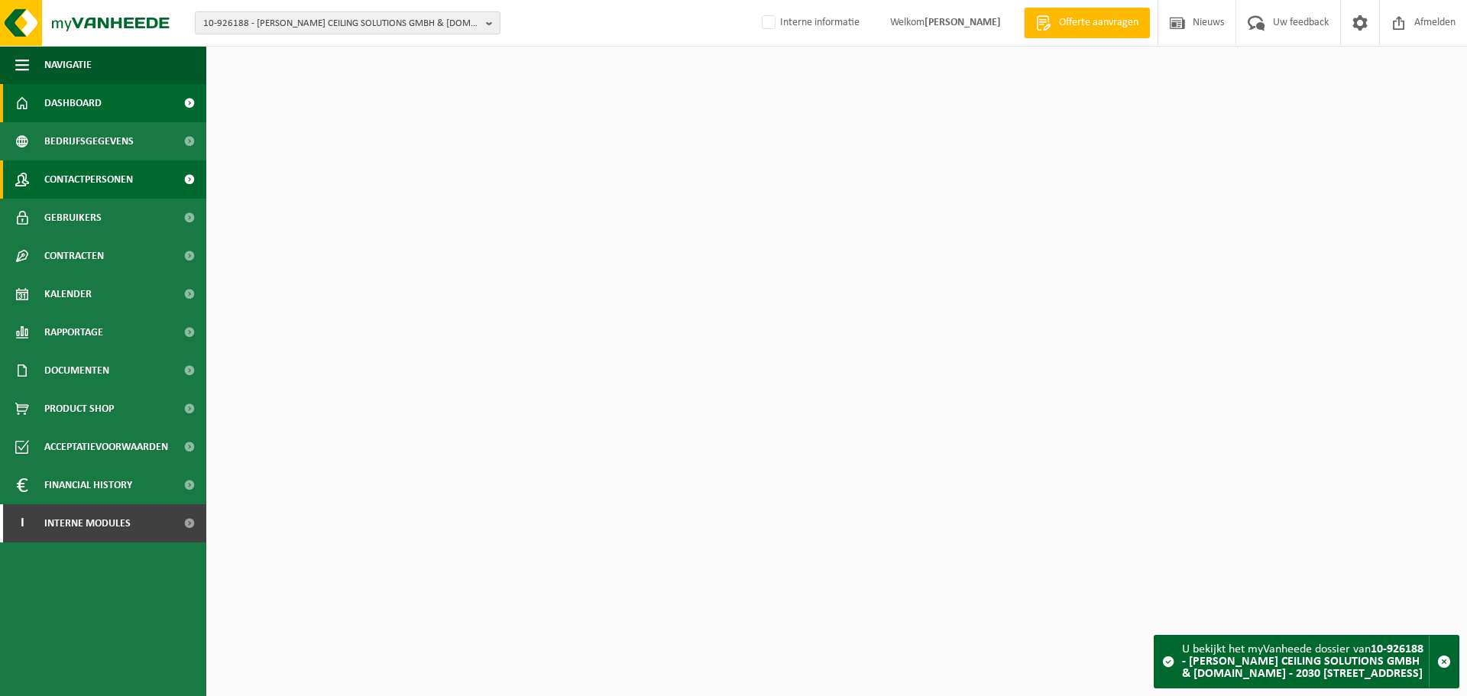
click at [102, 175] on span "Contactpersonen" at bounding box center [88, 179] width 89 height 38
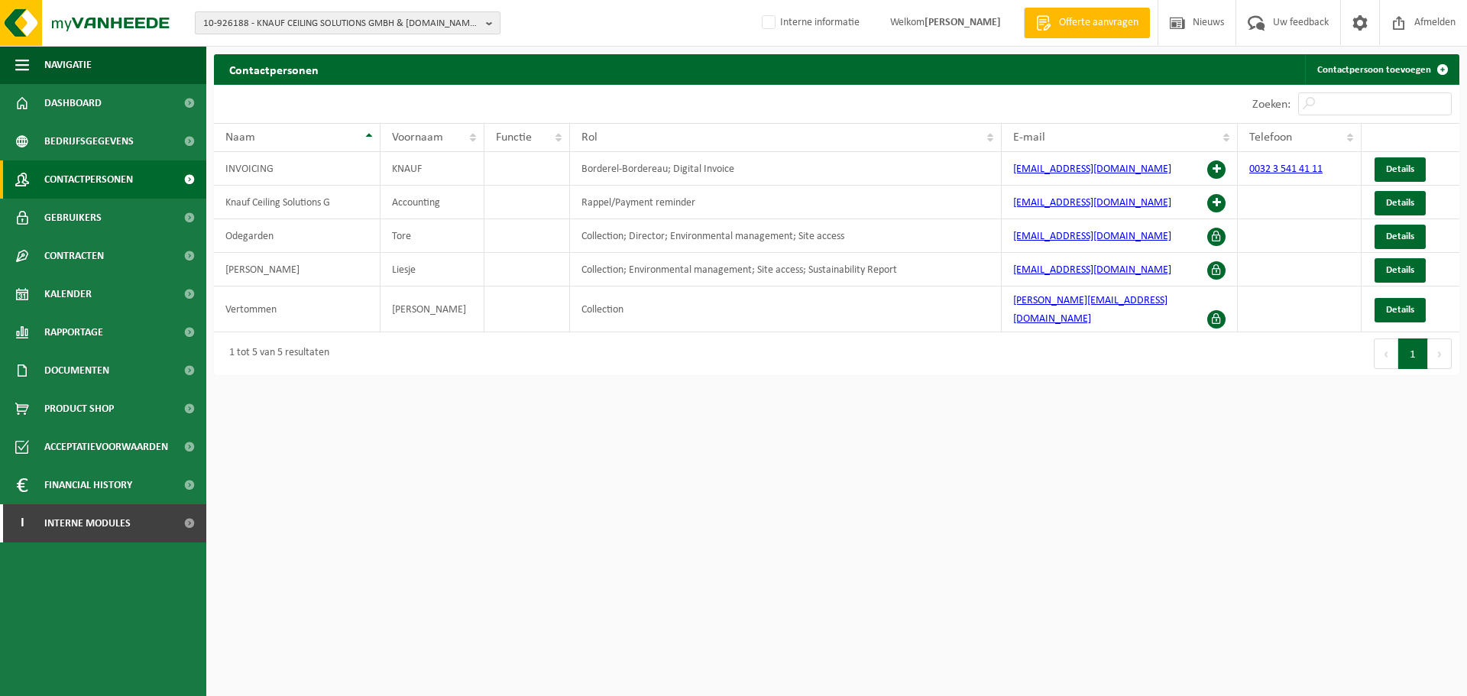
click at [306, 24] on span "10-926188 - KNAUF CEILING SOLUTIONS GMBH & CO.KG - 2030 ANTWERPEN, NARVIKSTRAAT…" at bounding box center [341, 23] width 277 height 23
paste input "10-848039"
type input "10-848039"
click at [269, 70] on strong "10-848039 - WDS- ALGEMEEN SCHRIJNWERK BV - 9750 KRUISEM, NERETHSTRAAT 5" at bounding box center [343, 69] width 280 height 11
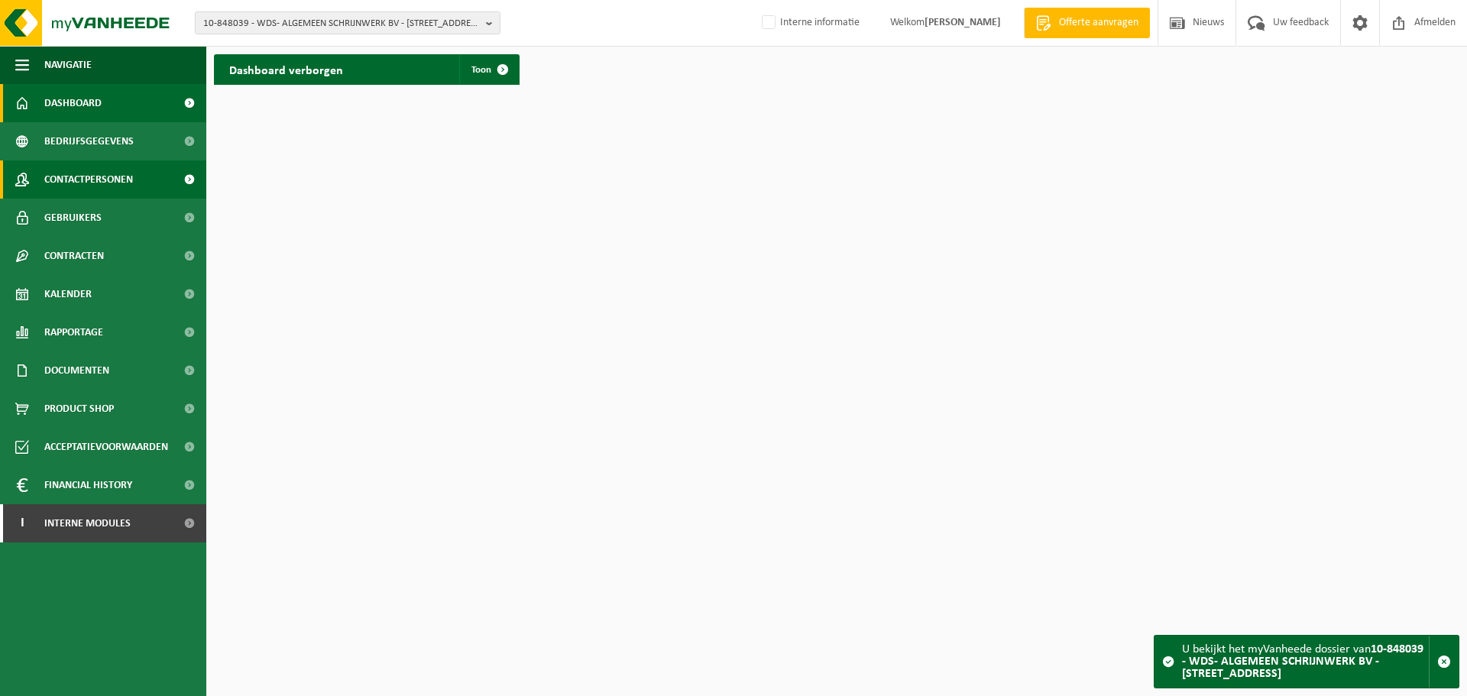
click at [91, 176] on span "Contactpersonen" at bounding box center [88, 179] width 89 height 38
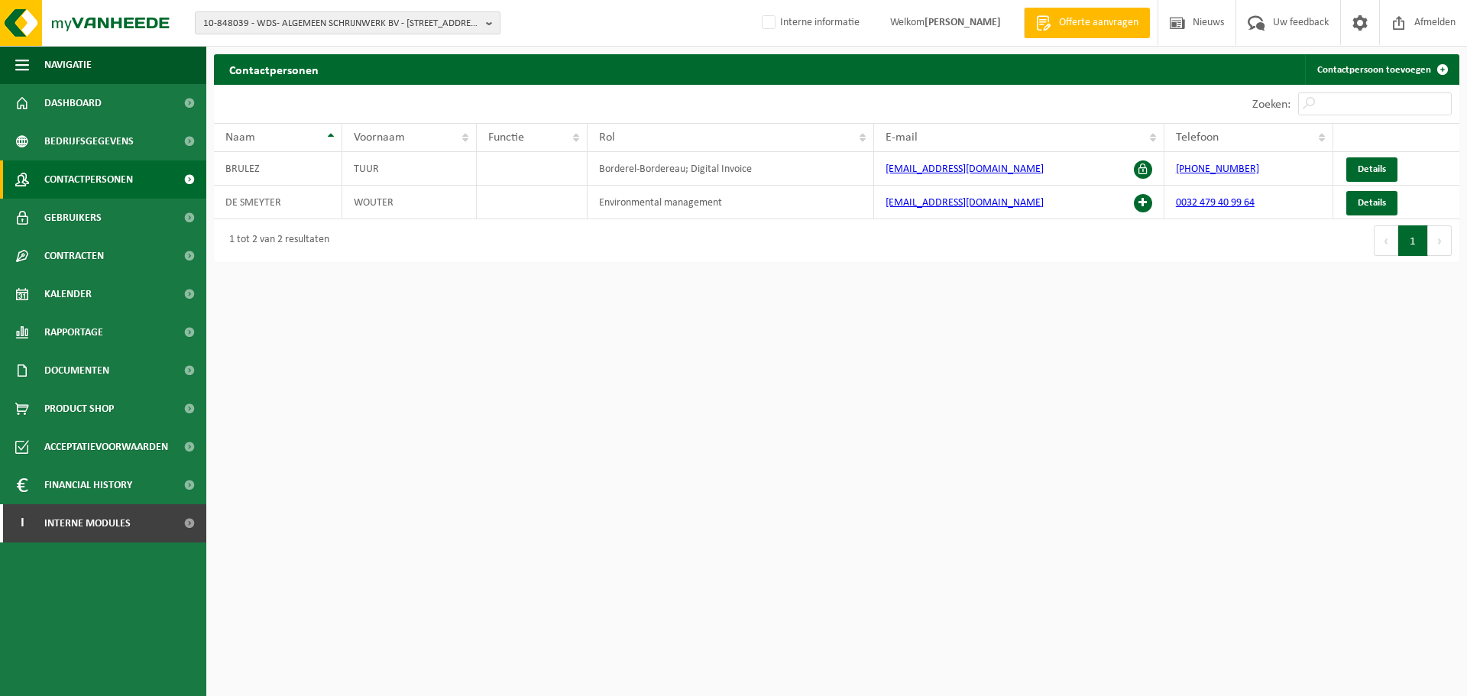
click at [304, 23] on span "10-848039 - WDS- ALGEMEEN SCHRIJNWERK BV - 9750 KRUISEM, NERETHSTRAAT 5" at bounding box center [341, 23] width 277 height 23
paste input "10-963990"
type input "10-963990"
click at [296, 72] on strong "10-963990 - [PERSON_NAME] ENTRE AMIS - [STREET_ADDRESS]" at bounding box center [331, 69] width 257 height 11
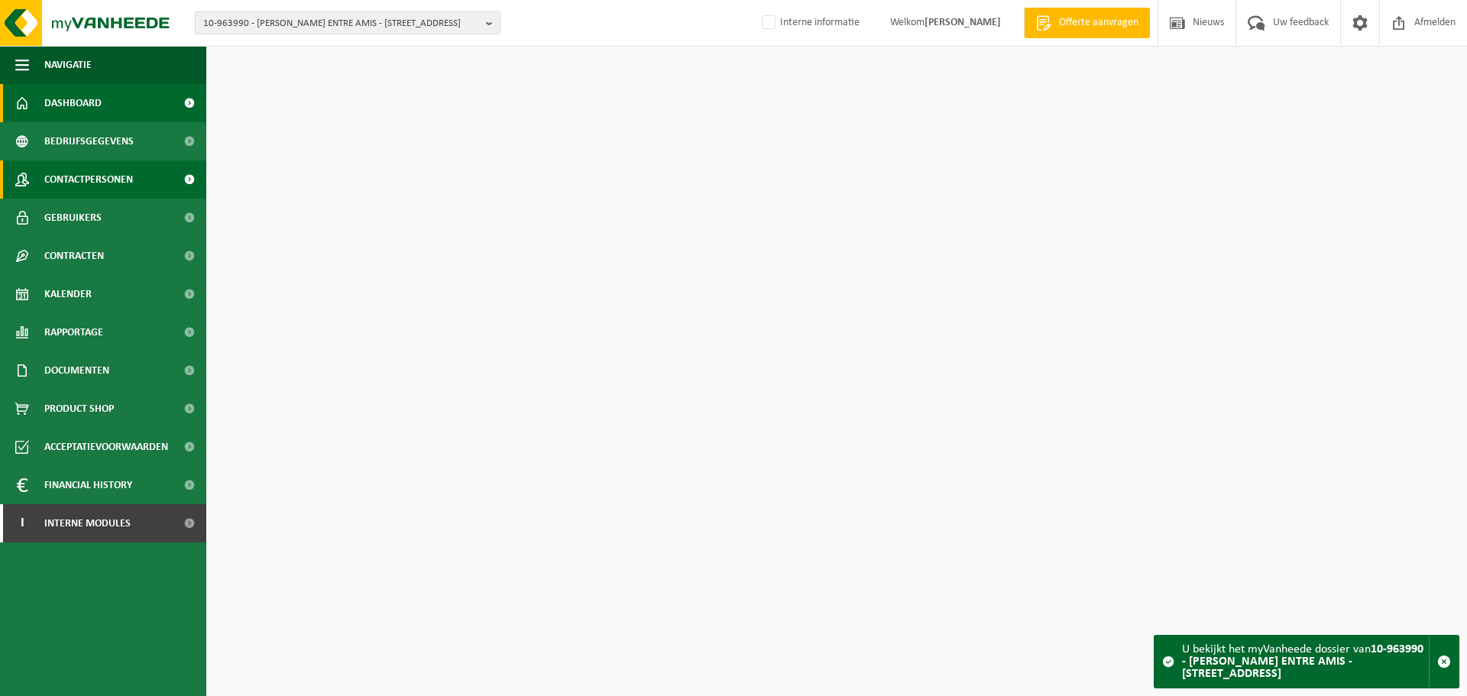
click at [124, 174] on span "Contactpersonen" at bounding box center [88, 179] width 89 height 38
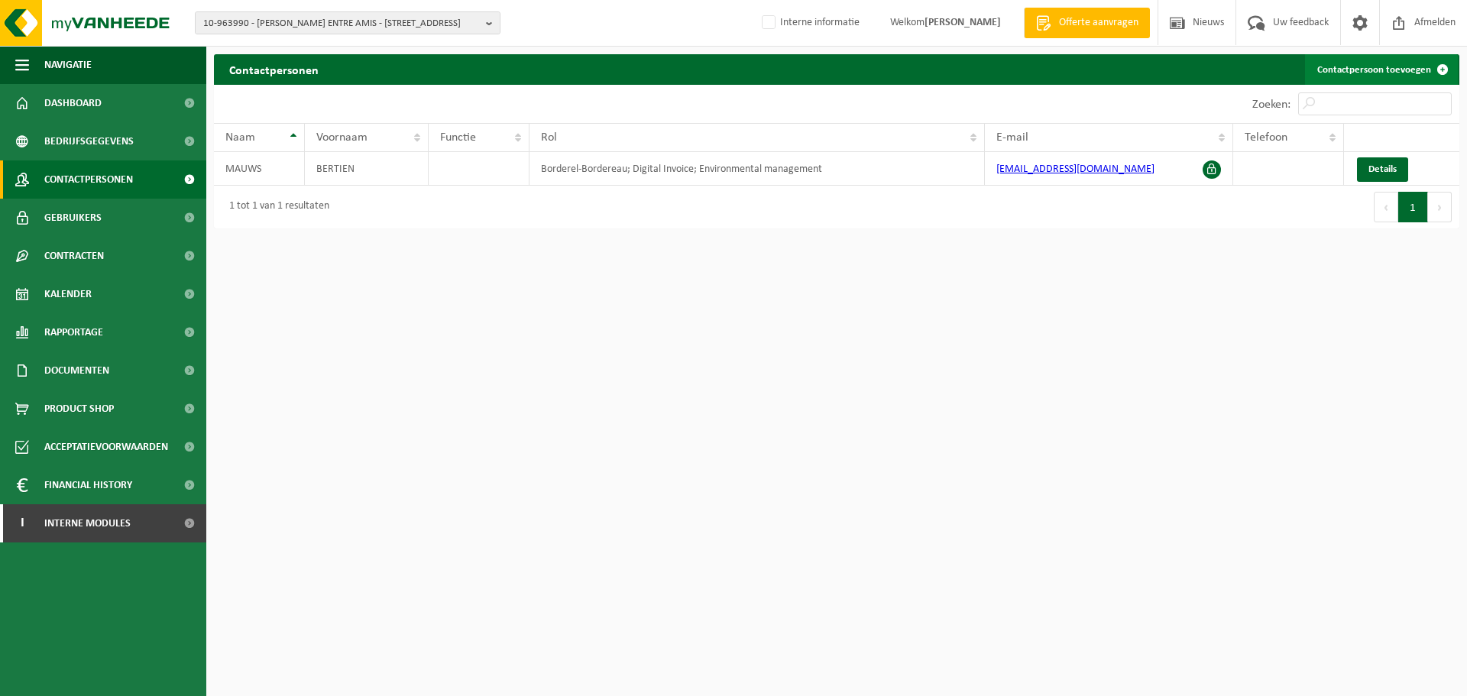
click at [1335, 80] on link "Contactpersoon toevoegen" at bounding box center [1381, 69] width 153 height 31
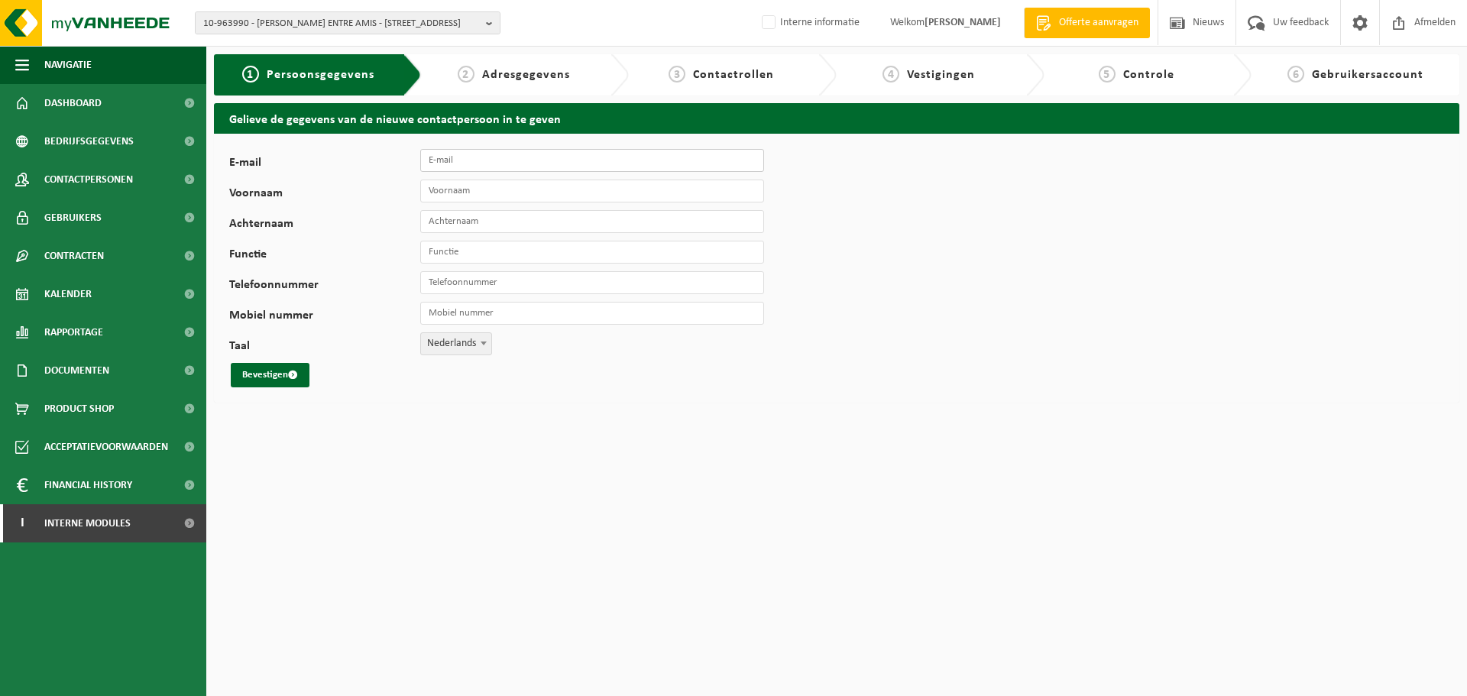
click at [472, 156] on input "E-mail" at bounding box center [592, 160] width 344 height 23
paste input "[EMAIL_ADDRESS][DOMAIN_NAME]"
click at [429, 159] on input "[EMAIL_ADDRESS][DOMAIN_NAME]" at bounding box center [592, 160] width 344 height 23
type input "[EMAIL_ADDRESS][DOMAIN_NAME]"
click at [440, 187] on input "Voornaam" at bounding box center [592, 191] width 344 height 23
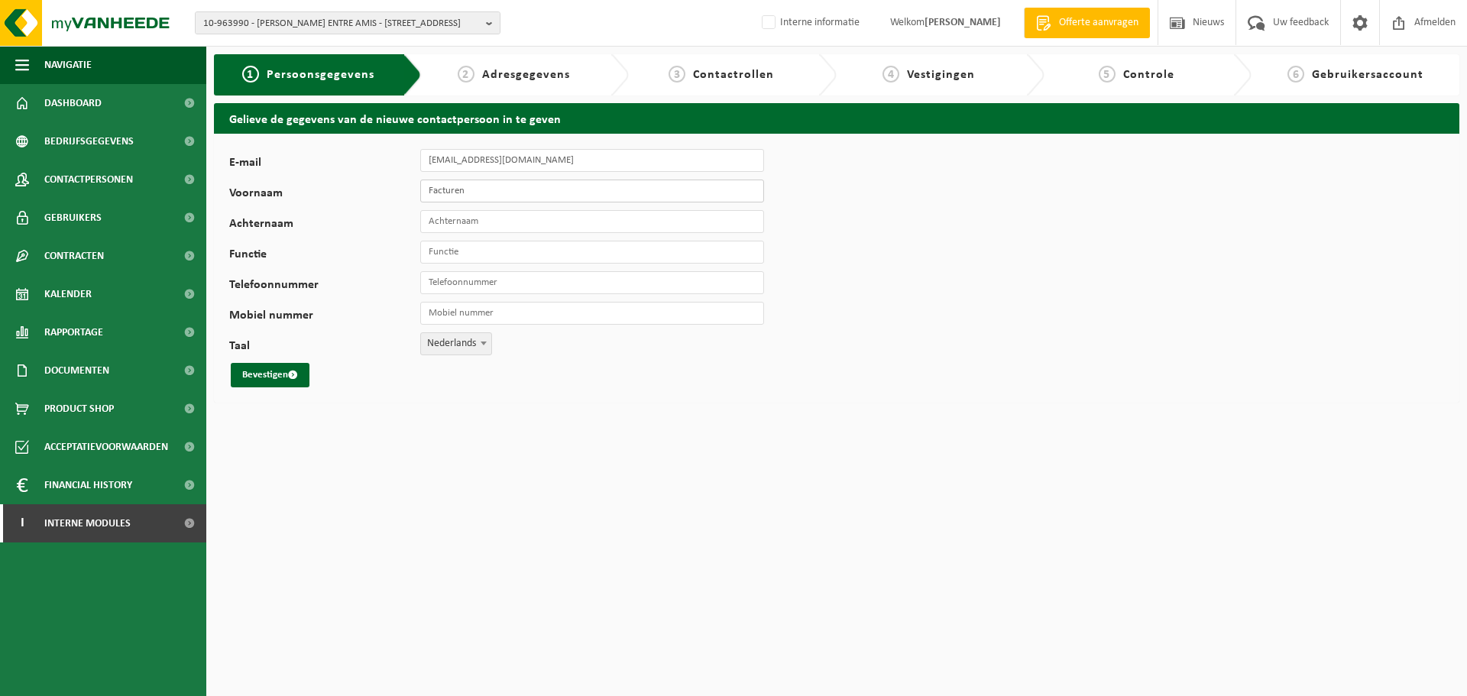
type input "Facturen"
click at [442, 229] on input "Achternaam" at bounding box center [592, 221] width 344 height 23
type input "Chalet entre amis"
click at [445, 255] on input "Functie" at bounding box center [592, 252] width 344 height 23
click at [442, 278] on input "Telefoonnummer" at bounding box center [592, 282] width 344 height 23
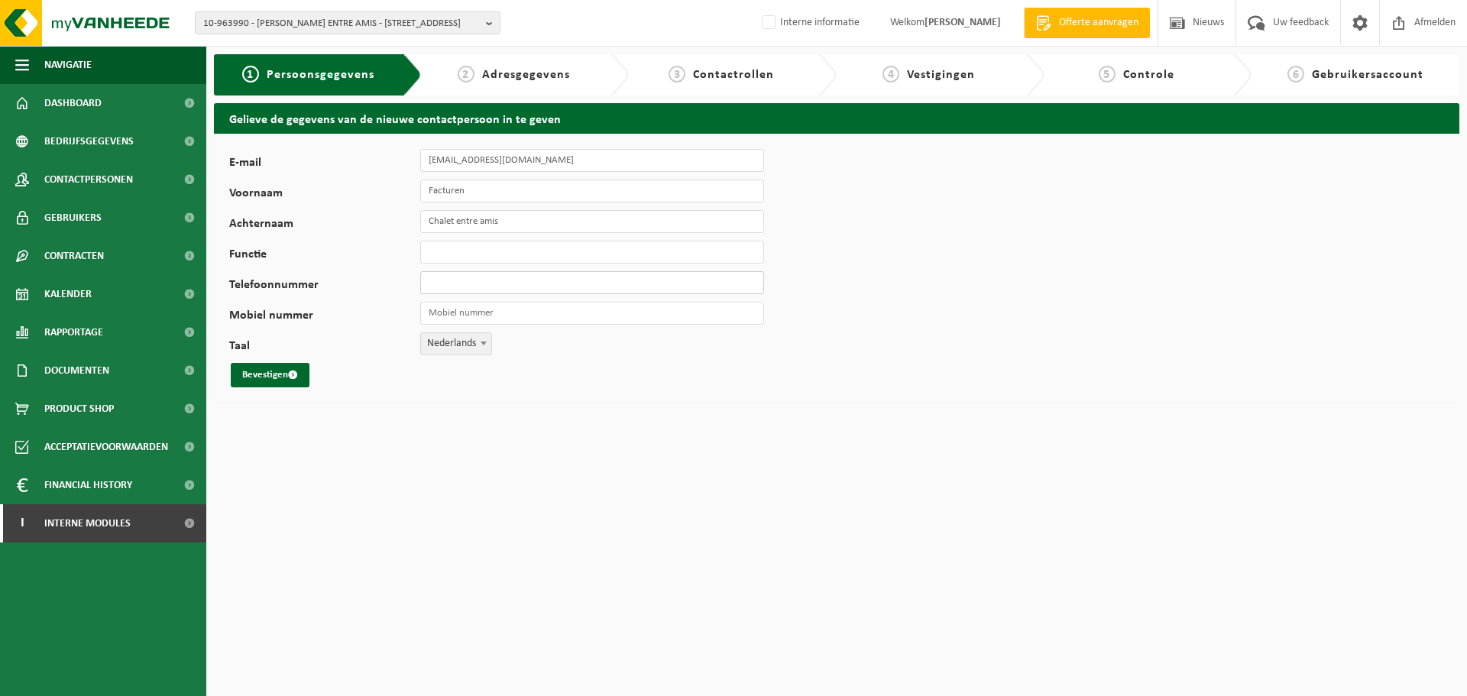
click at [445, 281] on input "Telefoonnummer" at bounding box center [592, 282] width 344 height 23
click at [287, 371] on button "Bevestigen" at bounding box center [270, 375] width 79 height 24
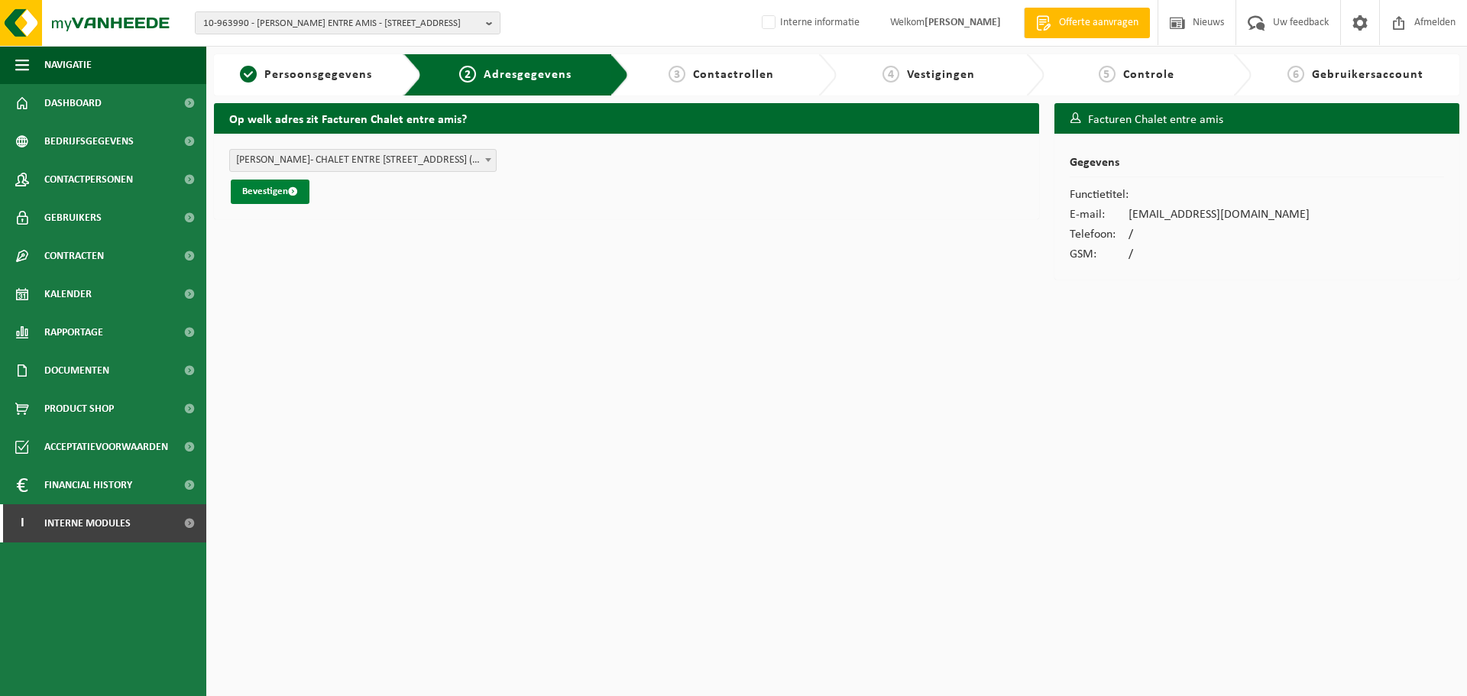
click at [271, 189] on button "Bevestigen" at bounding box center [270, 192] width 79 height 24
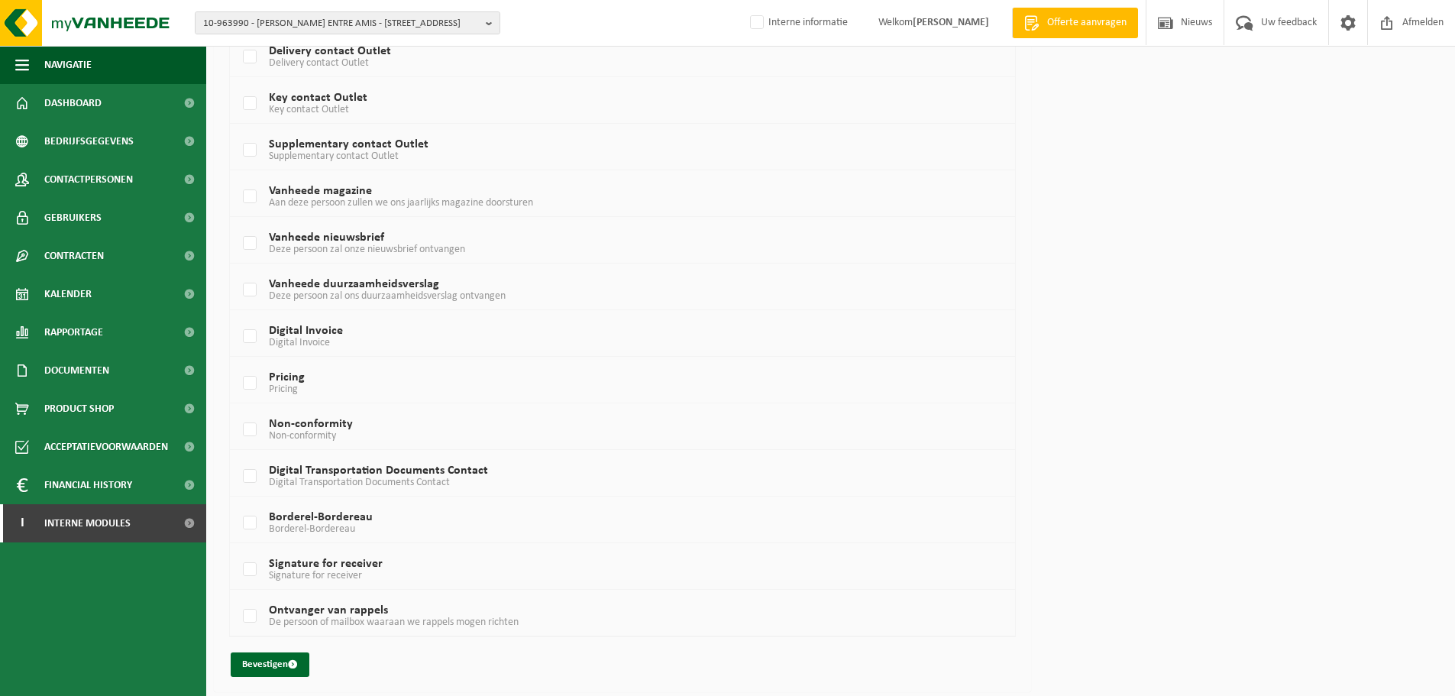
scroll to position [821, 0]
click at [248, 334] on label "Digital Invoice Digital Invoice" at bounding box center [590, 333] width 700 height 23
click at [238, 315] on input "Digital Invoice Digital Invoice" at bounding box center [237, 314] width 1 height 1
checkbox input "true"
click at [248, 514] on label "Borderel-Bordereau Borderel-Bordereau" at bounding box center [590, 520] width 700 height 23
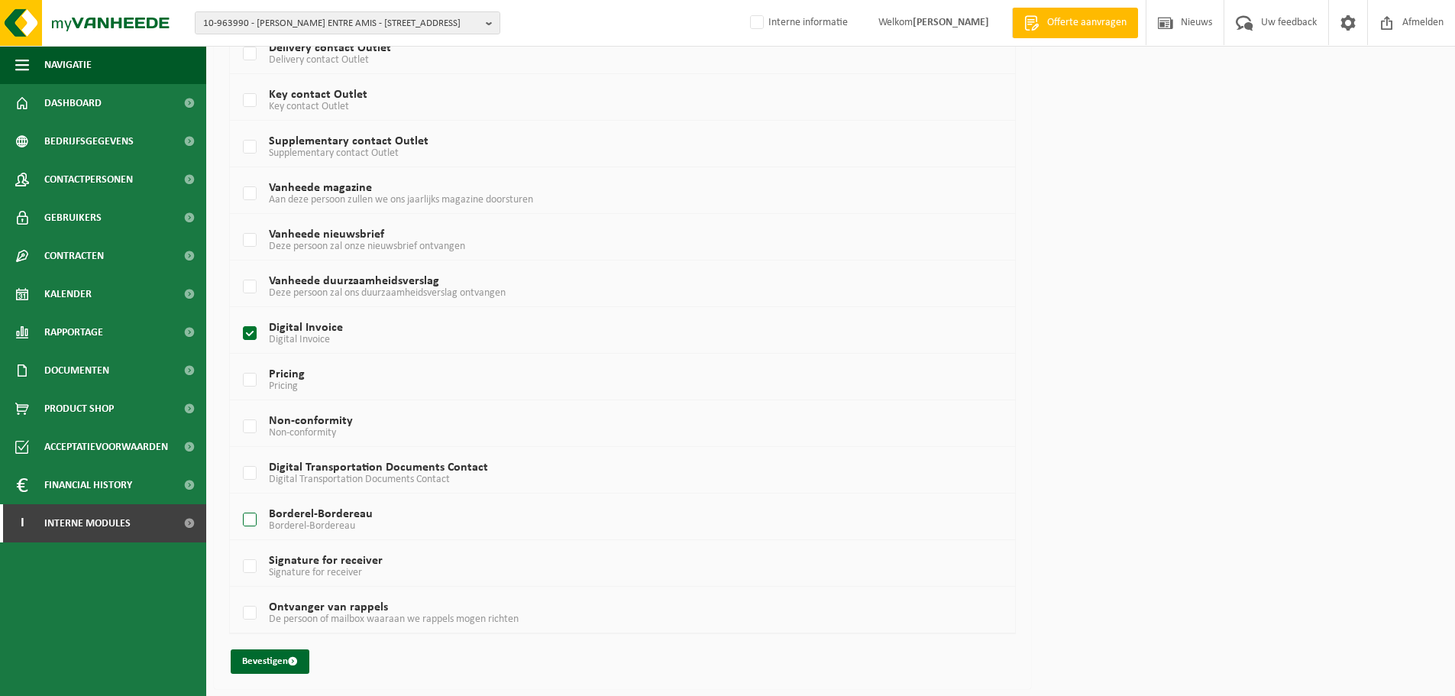
click at [238, 501] on input "Borderel-Bordereau Borderel-Bordereau" at bounding box center [237, 500] width 1 height 1
checkbox input "true"
click at [270, 659] on button "Bevestigen" at bounding box center [270, 661] width 79 height 24
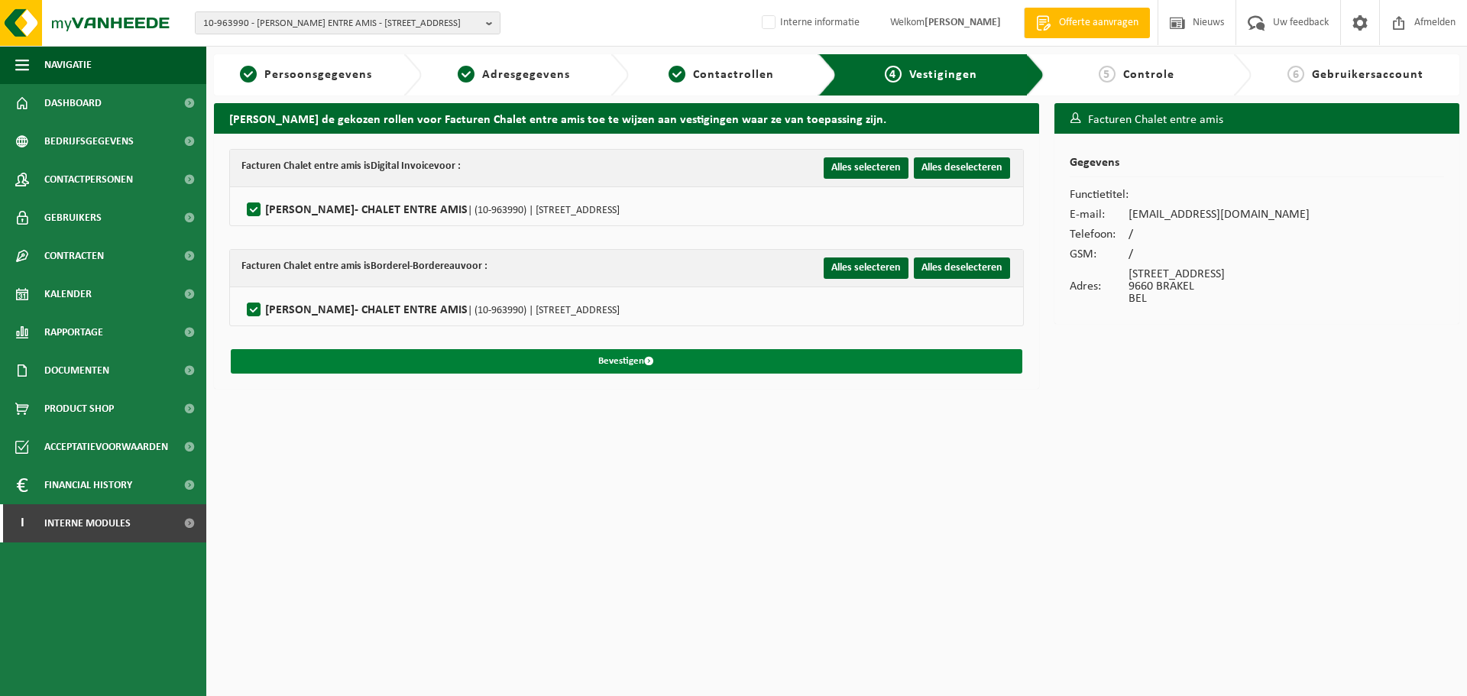
click at [307, 352] on button "Bevestigen" at bounding box center [626, 361] width 791 height 24
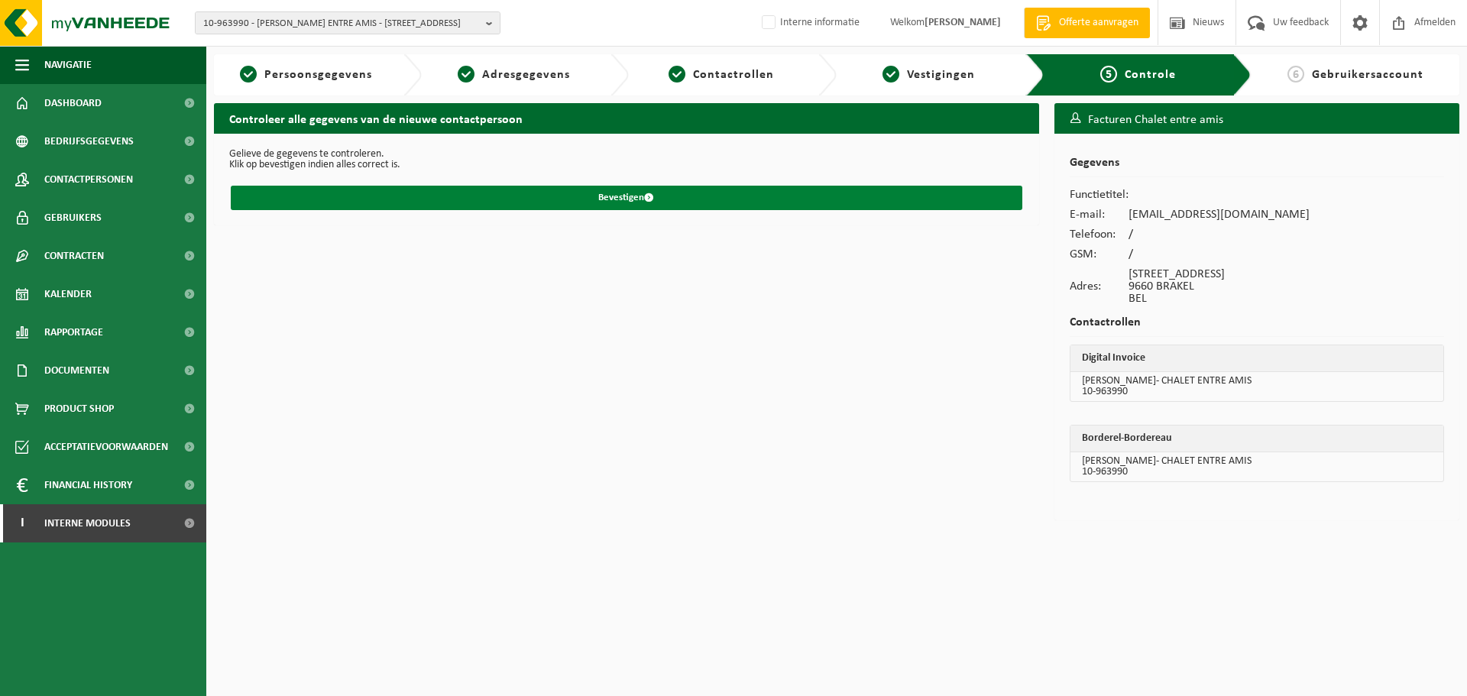
click at [305, 193] on button "Bevestigen" at bounding box center [626, 198] width 791 height 24
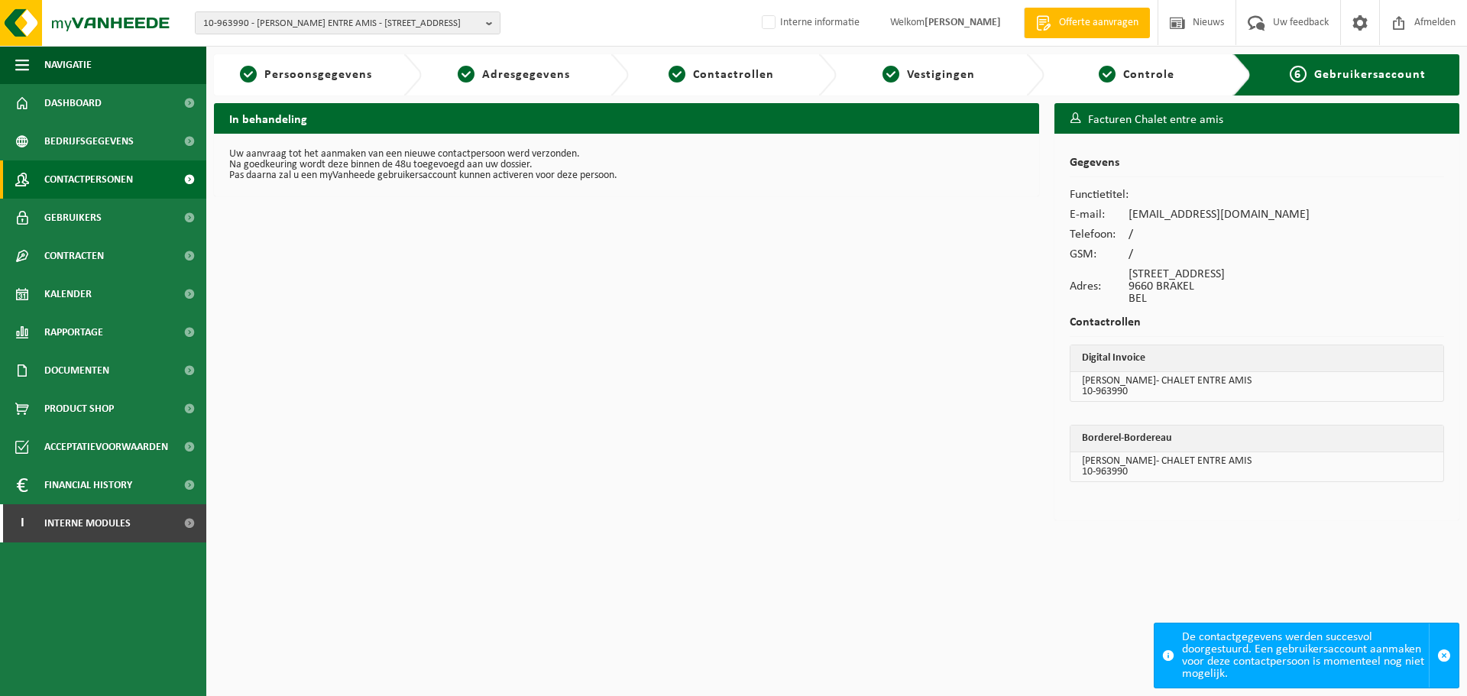
click at [121, 177] on span "Contactpersonen" at bounding box center [88, 179] width 89 height 38
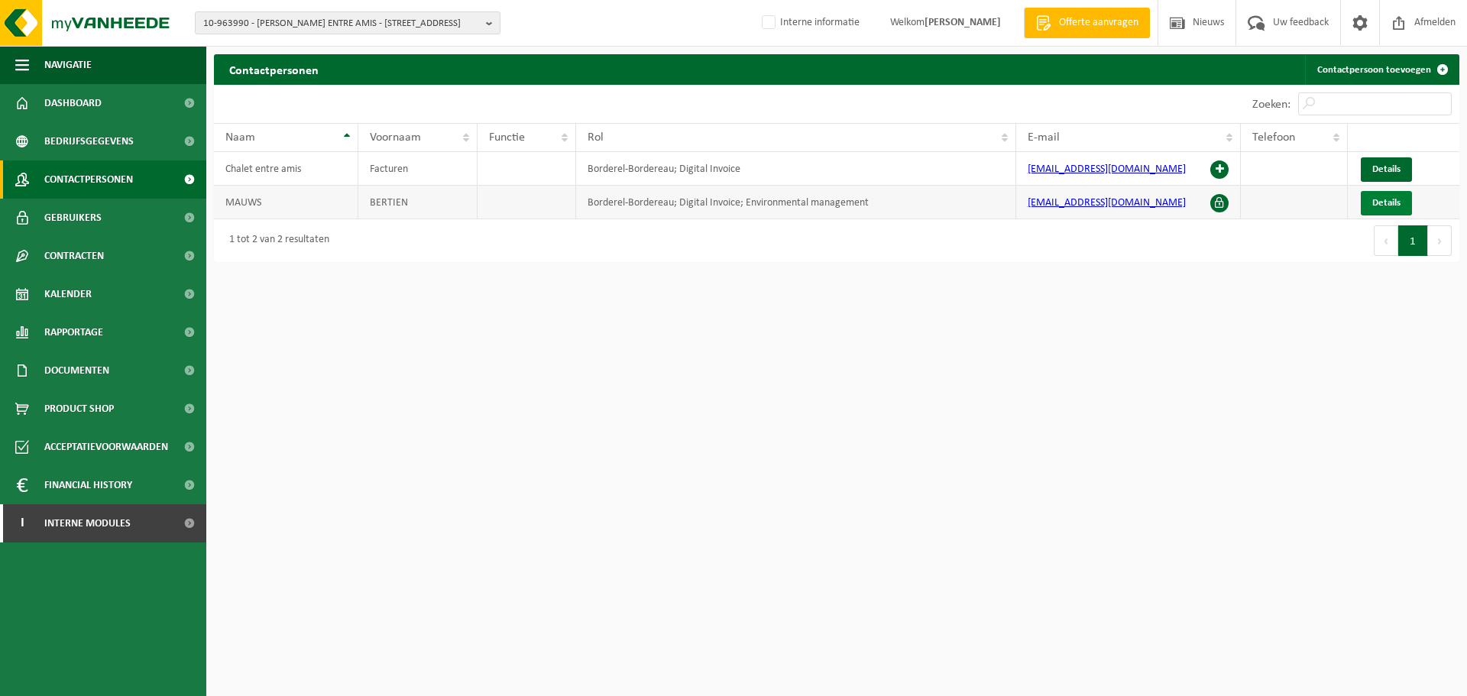
click at [1380, 205] on span "Details" at bounding box center [1386, 203] width 28 height 10
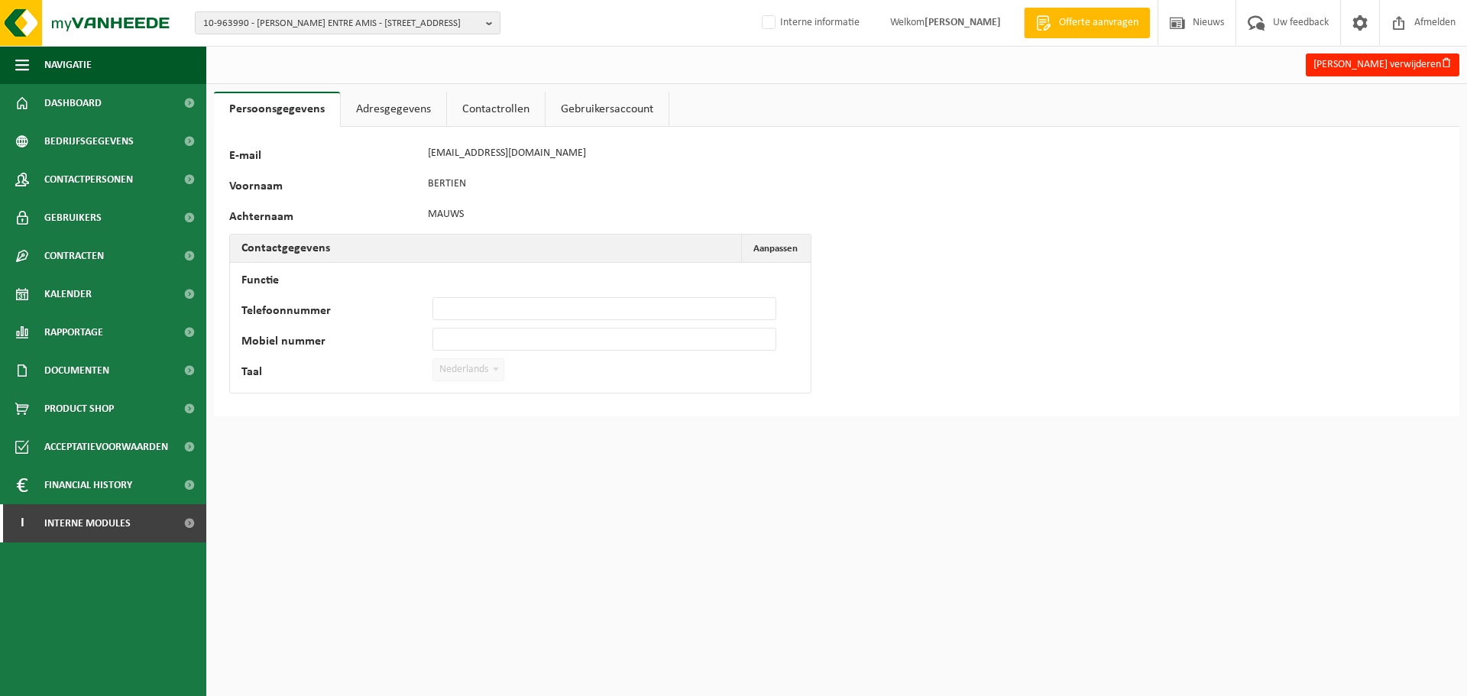
click at [417, 103] on link "Adresgegevens" at bounding box center [393, 109] width 105 height 35
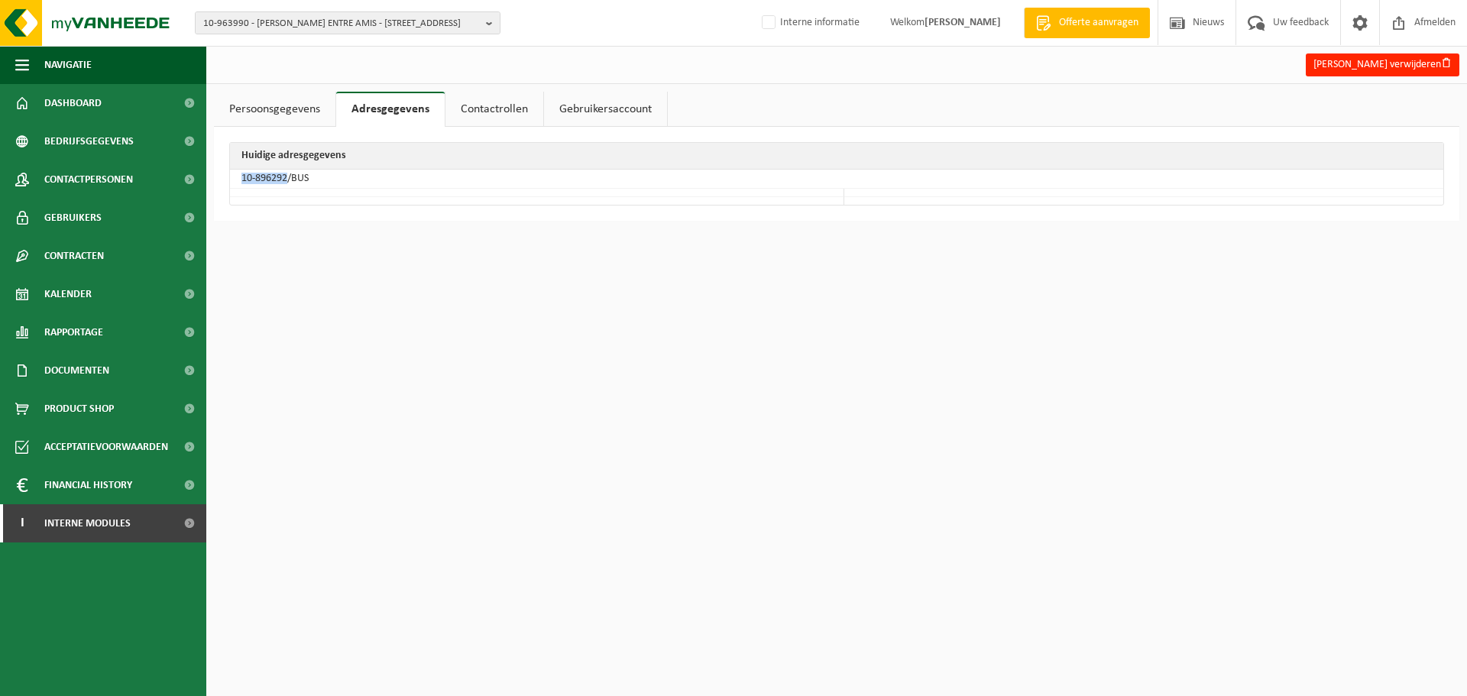
drag, startPoint x: 287, startPoint y: 177, endPoint x: 243, endPoint y: 180, distance: 44.4
click at [243, 180] on td "10-896292/BUS" at bounding box center [836, 179] width 1213 height 19
copy td "10-896292"
click at [294, 25] on span "10-963990 - BERTIEN MAUWS- CHALET ENTRE AMIS - 9660 BRAKEL, PARKWEG 7" at bounding box center [341, 23] width 277 height 23
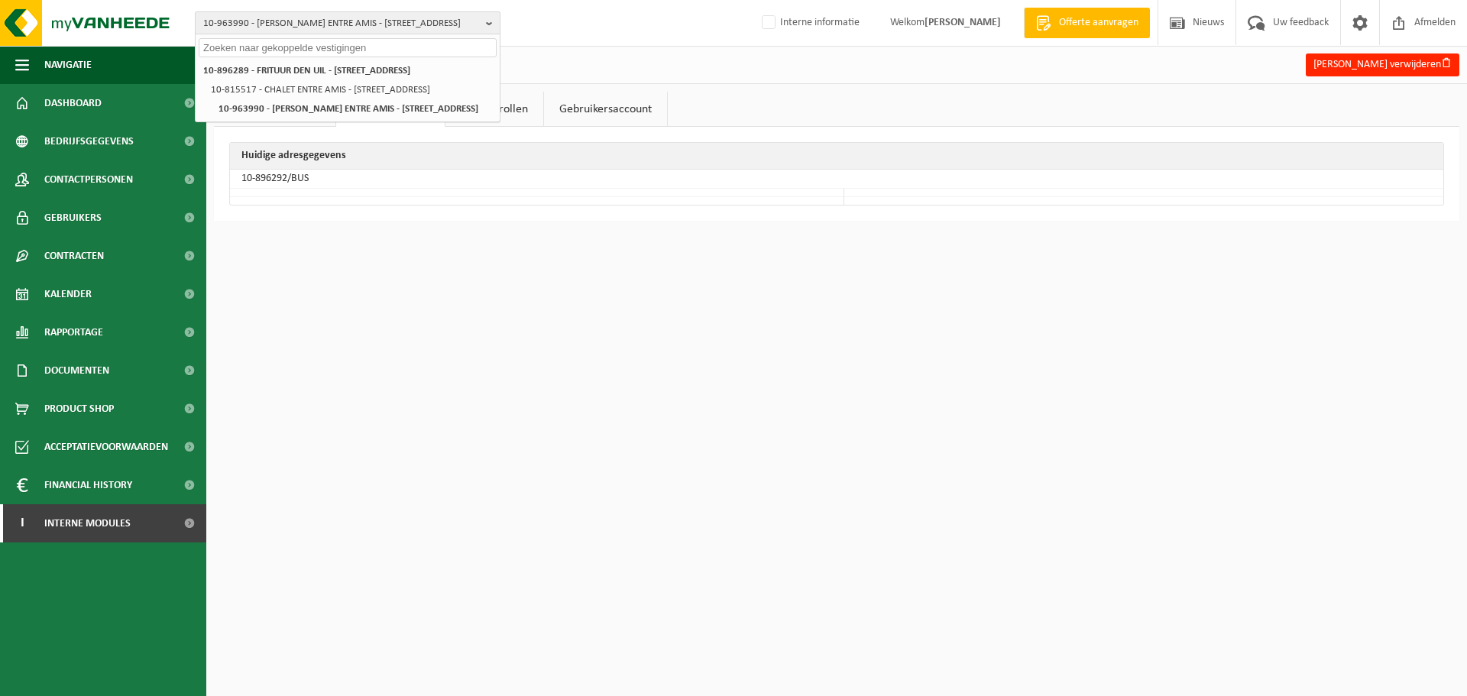
paste input "10-953185"
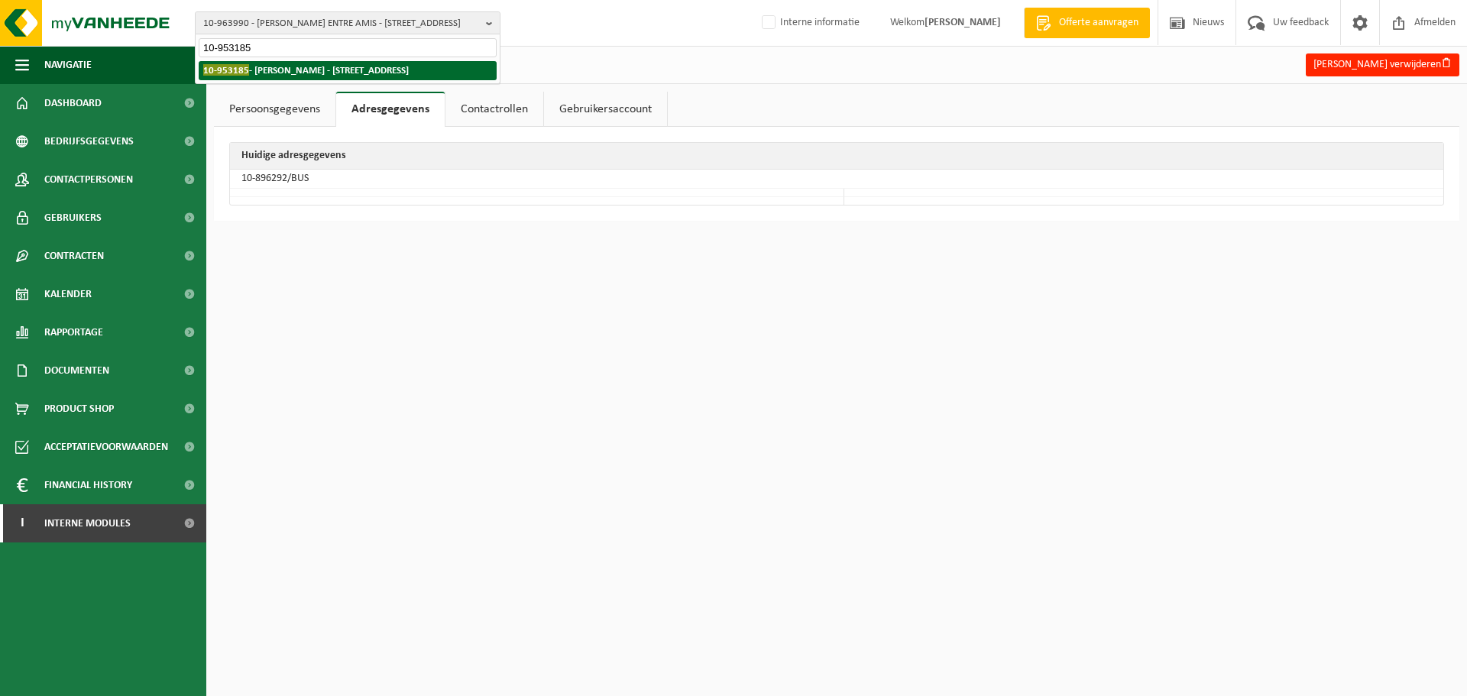
type input "10-953185"
click at [274, 72] on strong "10-953185 - ANDY WAUTERS - 9660 BRAKEL, PARKWEG 7" at bounding box center [305, 69] width 205 height 11
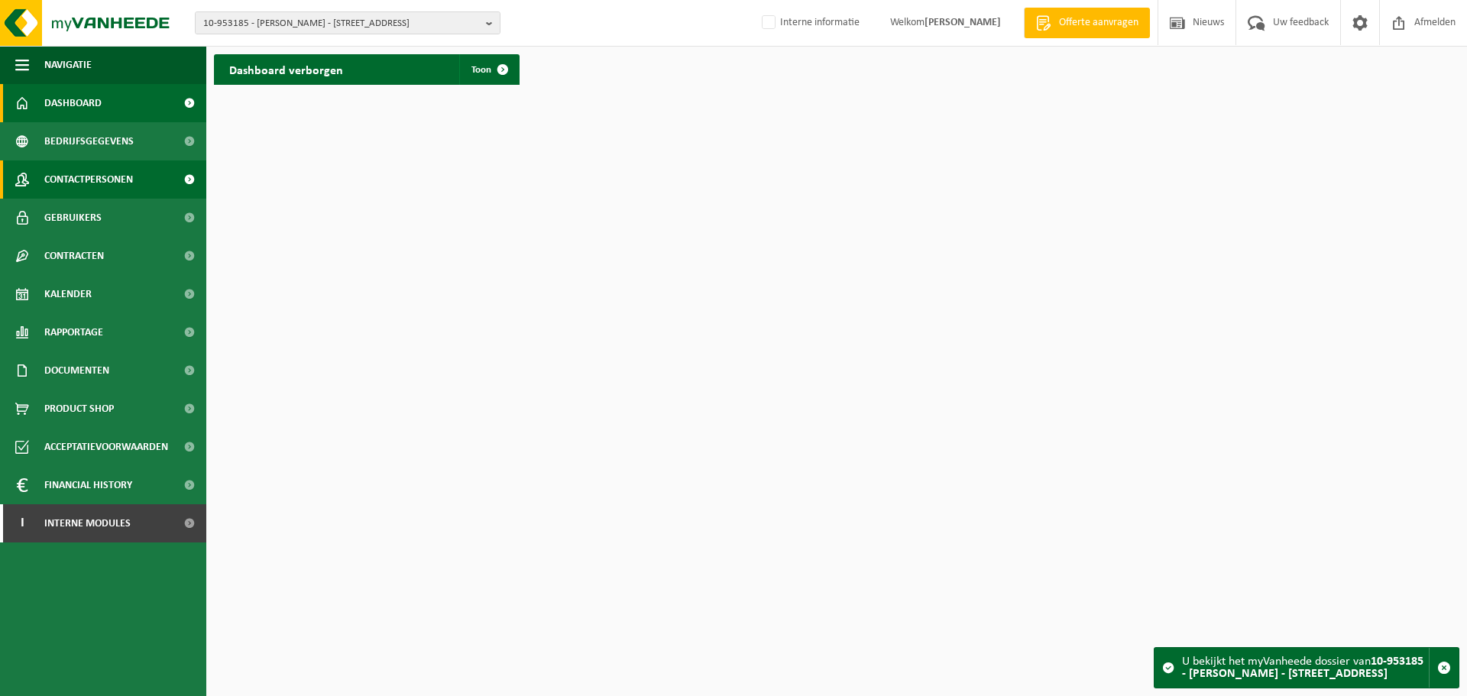
click at [110, 177] on span "Contactpersonen" at bounding box center [88, 179] width 89 height 38
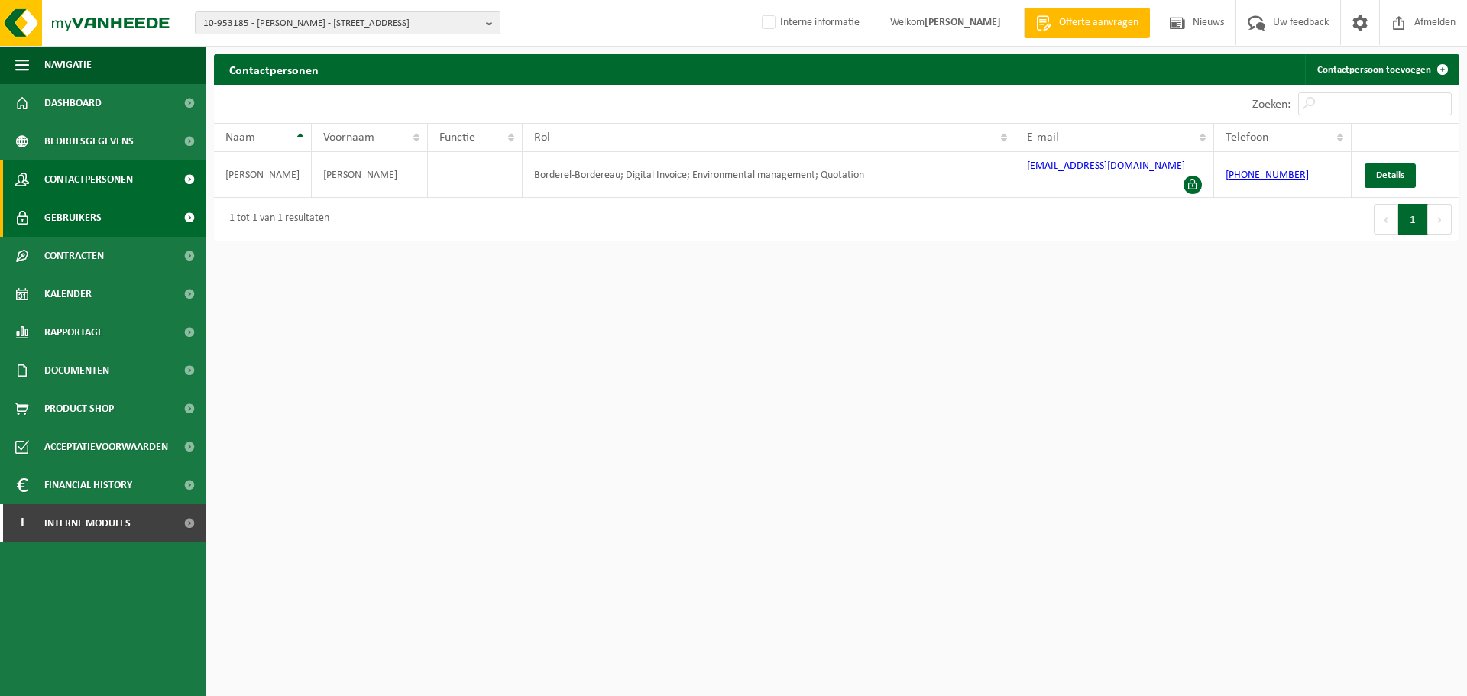
click at [98, 213] on span "Gebruikers" at bounding box center [72, 218] width 57 height 38
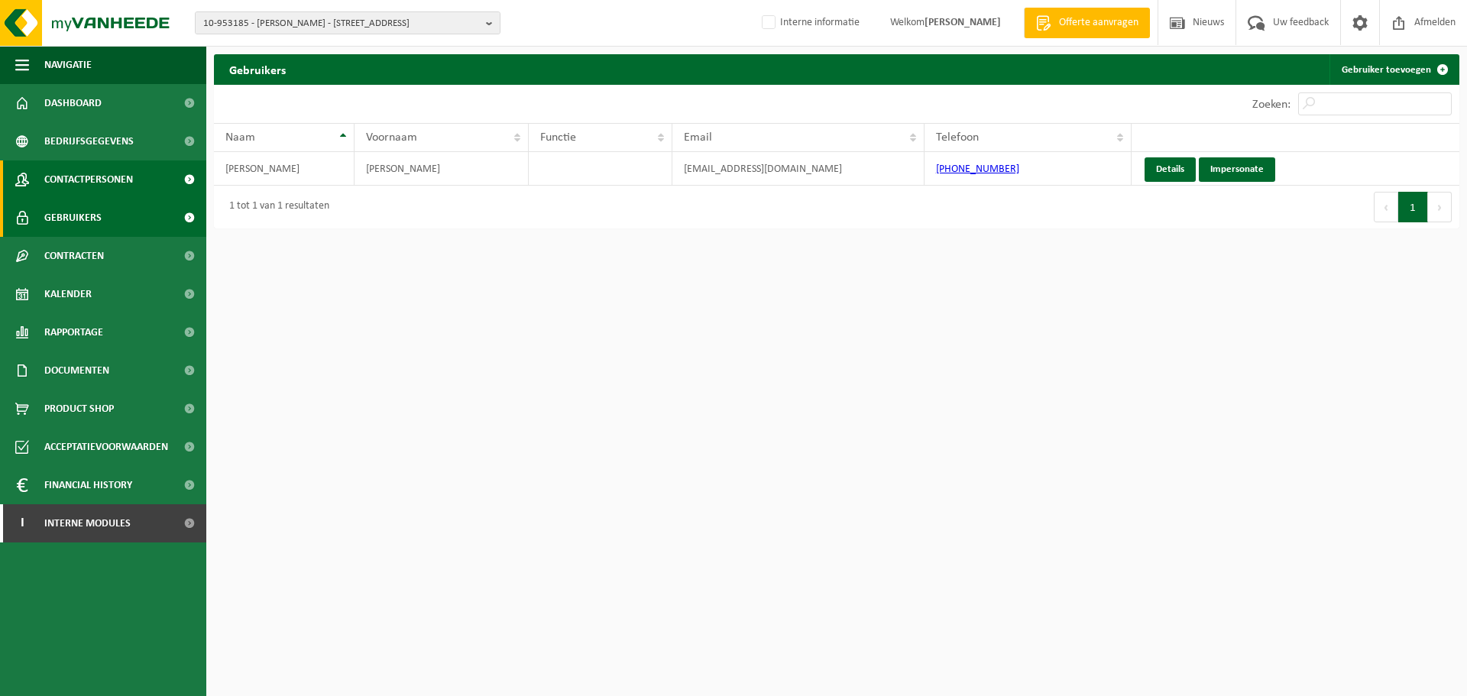
click at [95, 183] on span "Contactpersonen" at bounding box center [88, 179] width 89 height 38
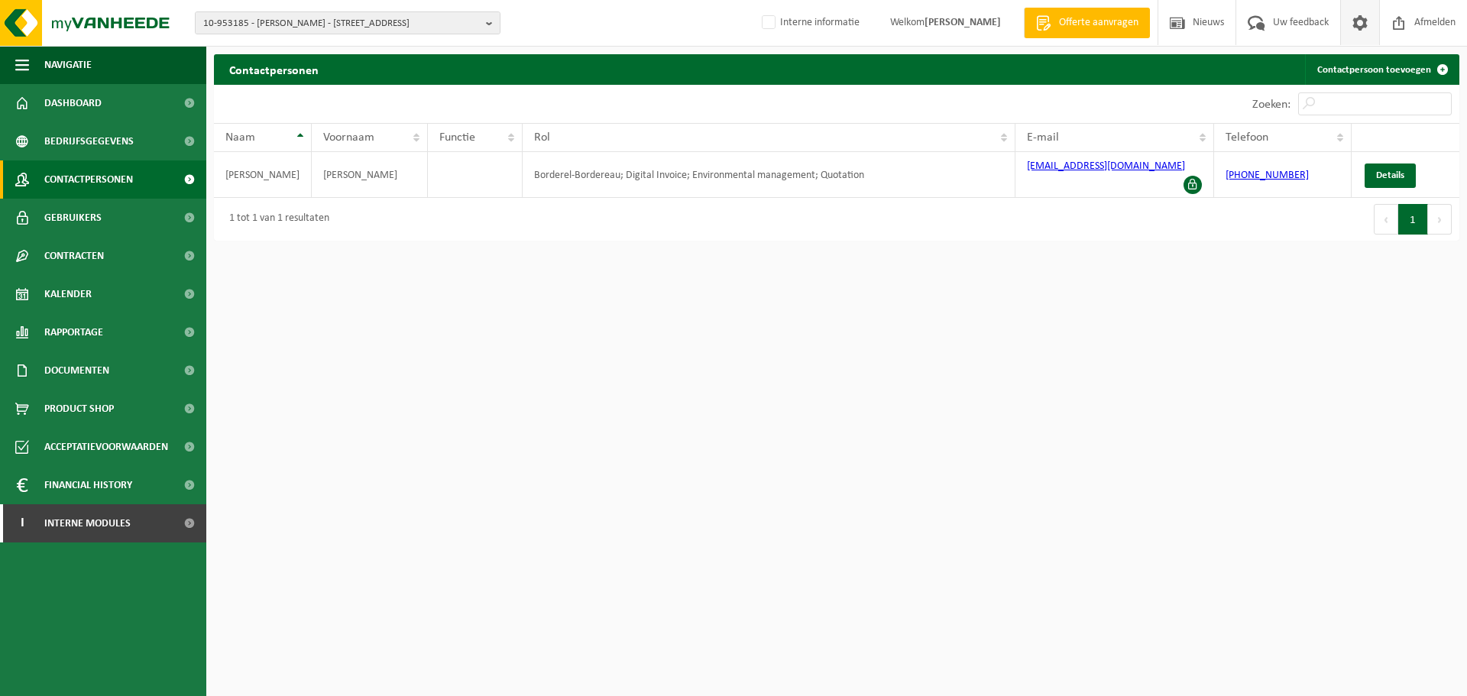
click at [1357, 24] on span at bounding box center [1359, 22] width 23 height 45
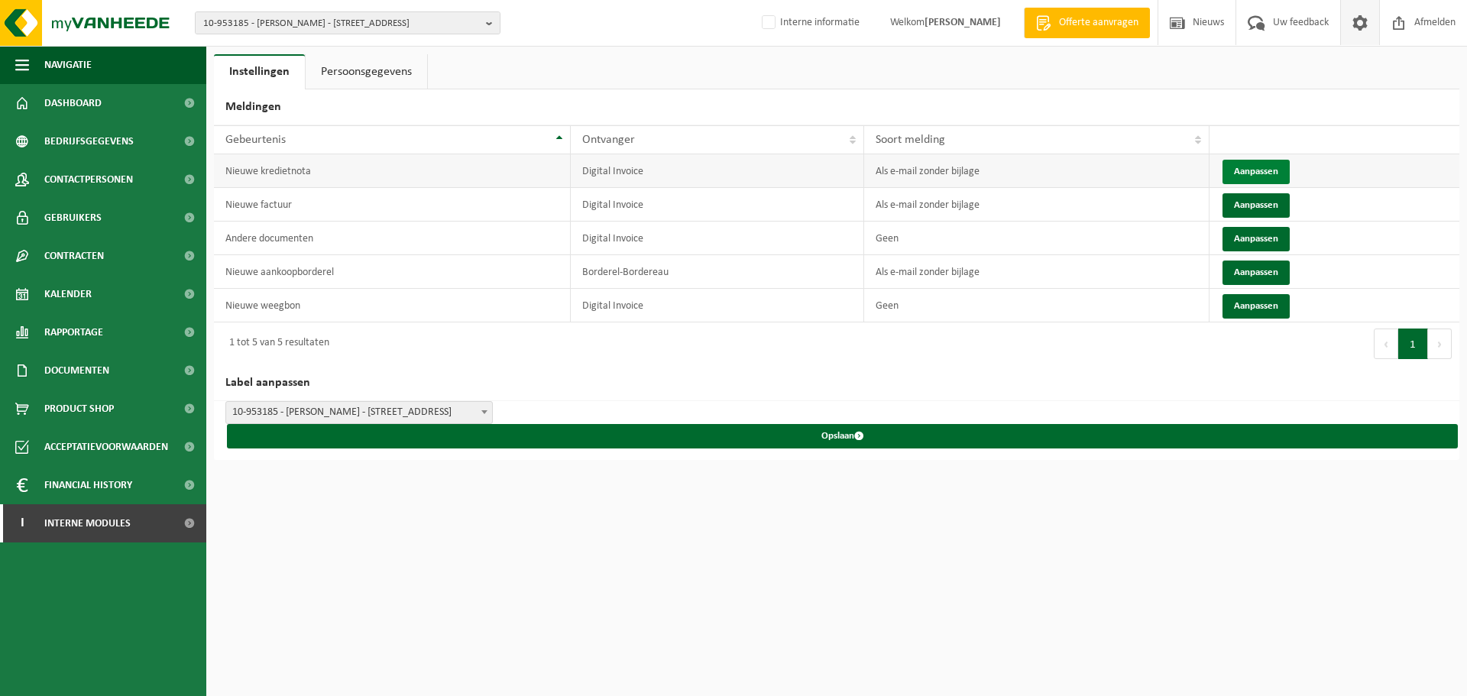
click at [1237, 171] on button "Aanpassen" at bounding box center [1255, 172] width 67 height 24
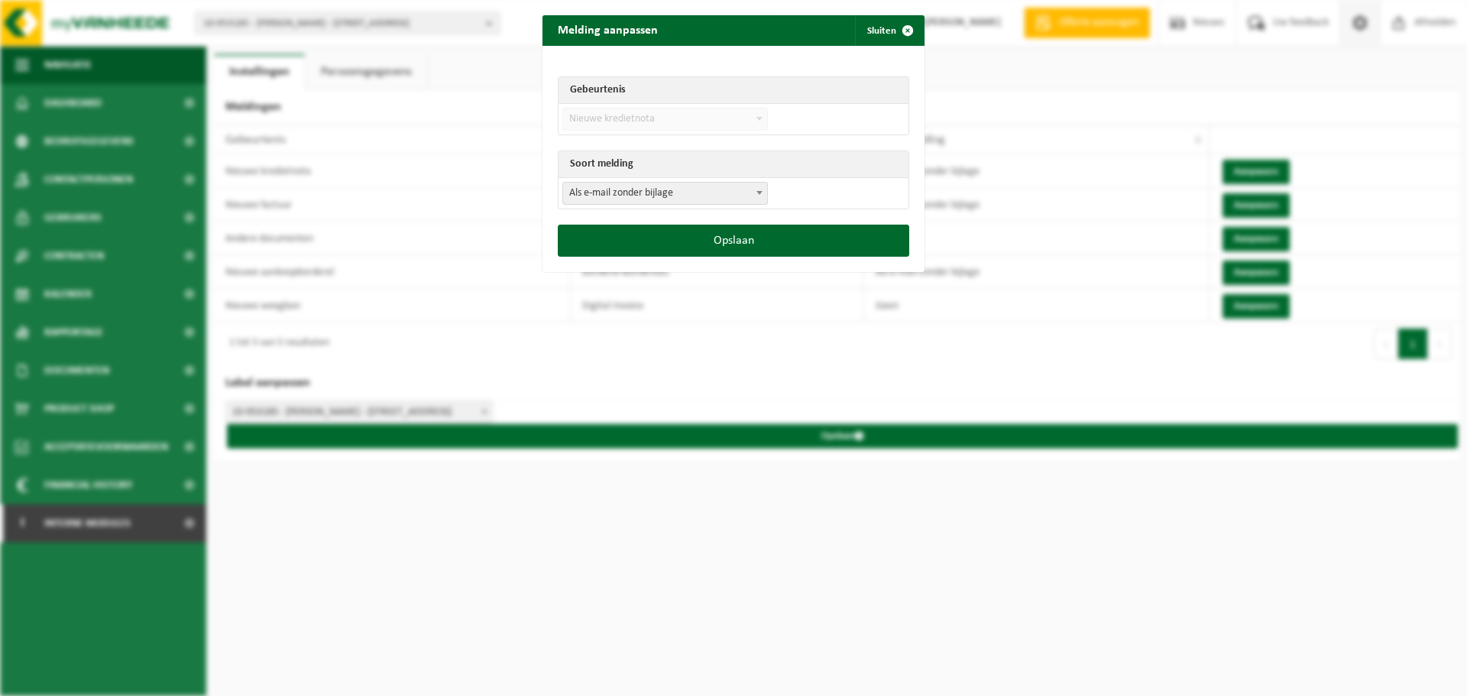
click at [600, 191] on span "Als e-mail zonder bijlage" at bounding box center [665, 193] width 204 height 21
select select "3"
click at [709, 240] on button "Opslaan" at bounding box center [733, 241] width 351 height 32
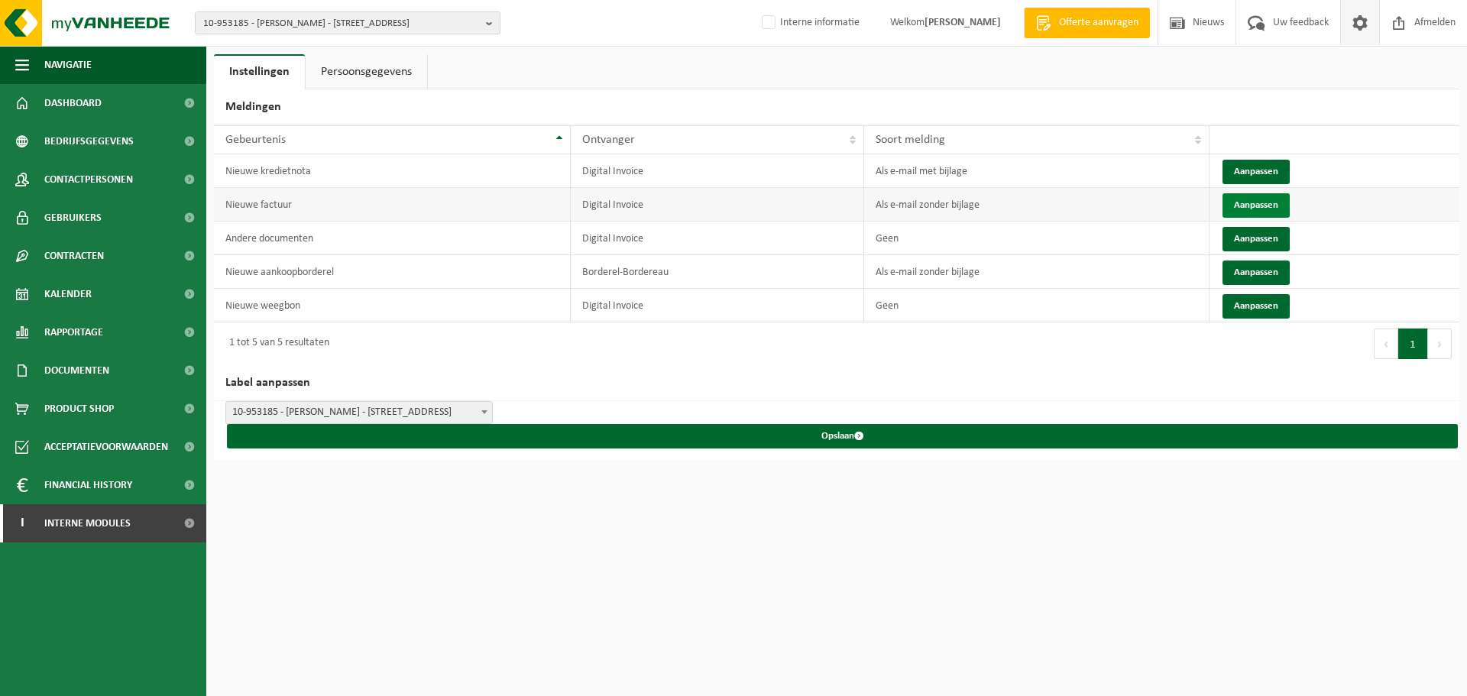
click at [1247, 201] on button "Aanpassen" at bounding box center [1255, 205] width 67 height 24
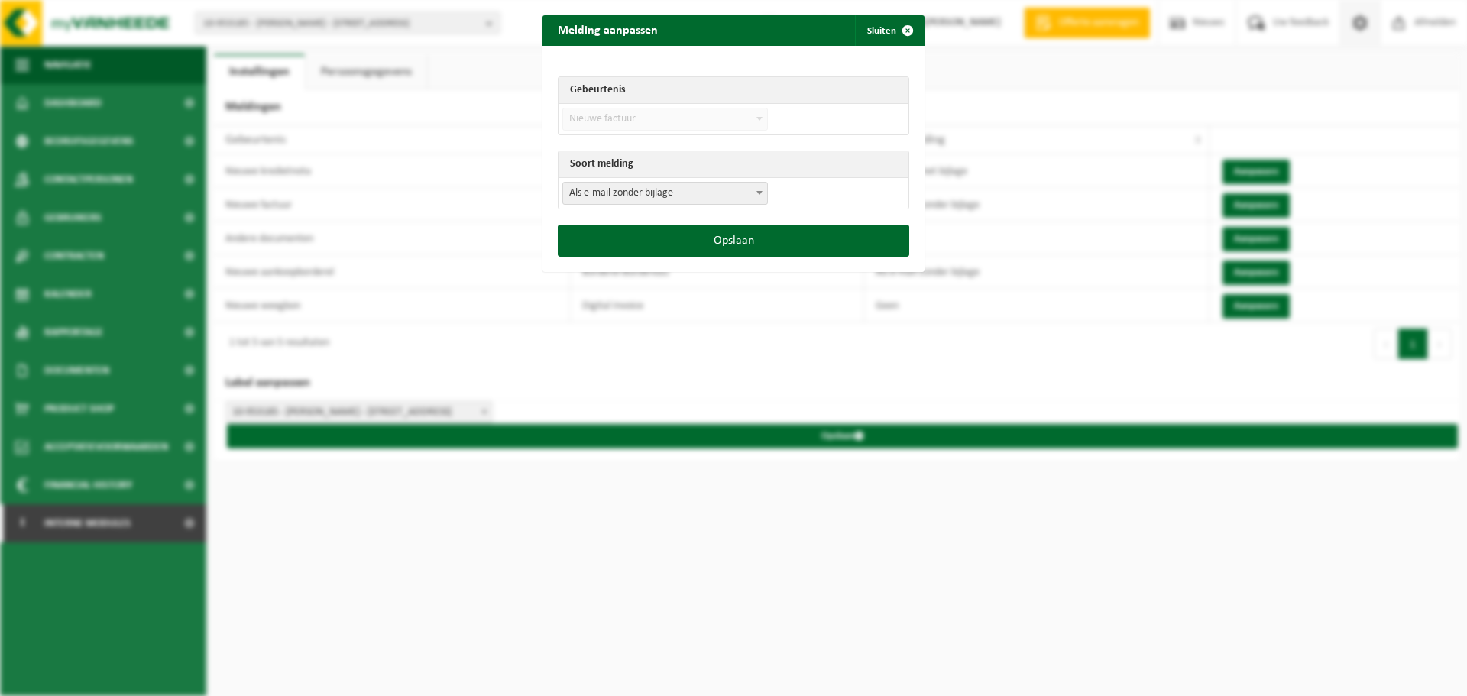
click at [681, 194] on span "Als e-mail zonder bijlage" at bounding box center [665, 193] width 204 height 21
select select "3"
click at [756, 240] on button "Opslaan" at bounding box center [733, 241] width 351 height 32
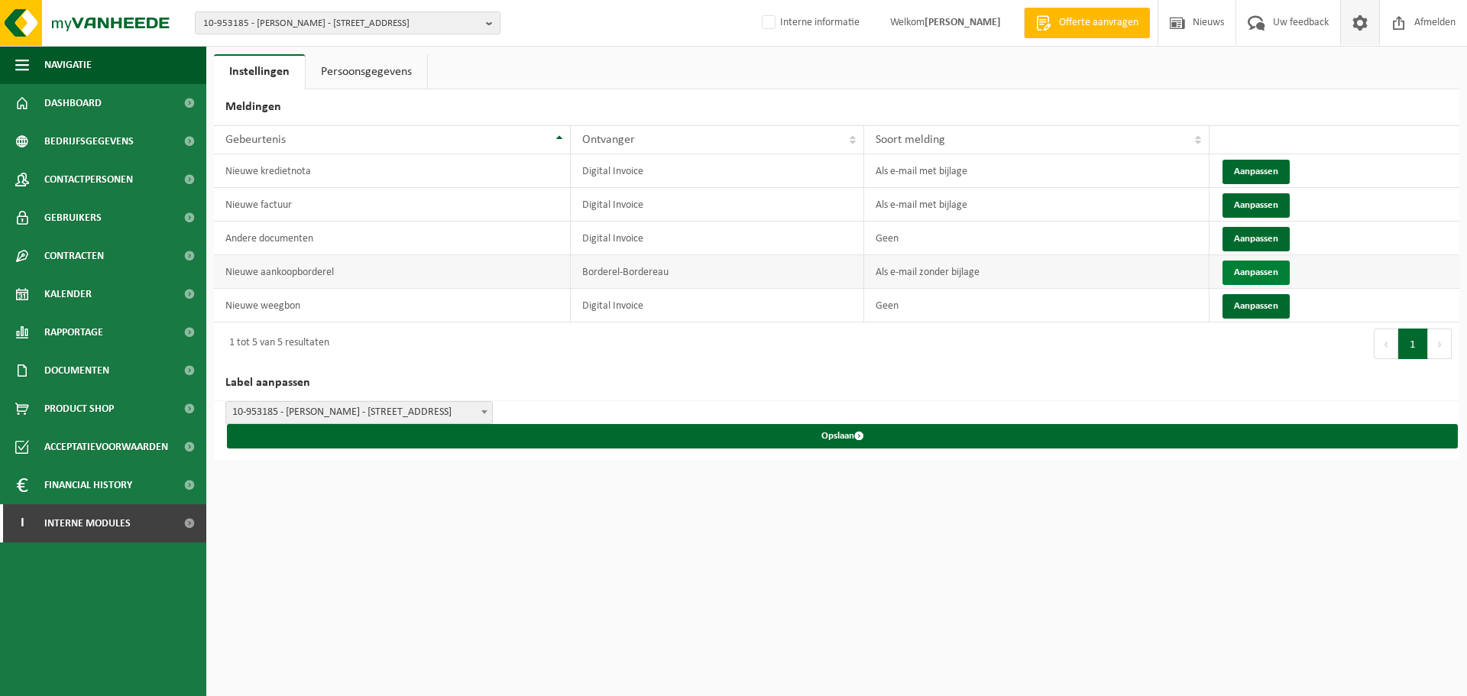
click at [1267, 265] on button "Aanpassen" at bounding box center [1255, 272] width 67 height 24
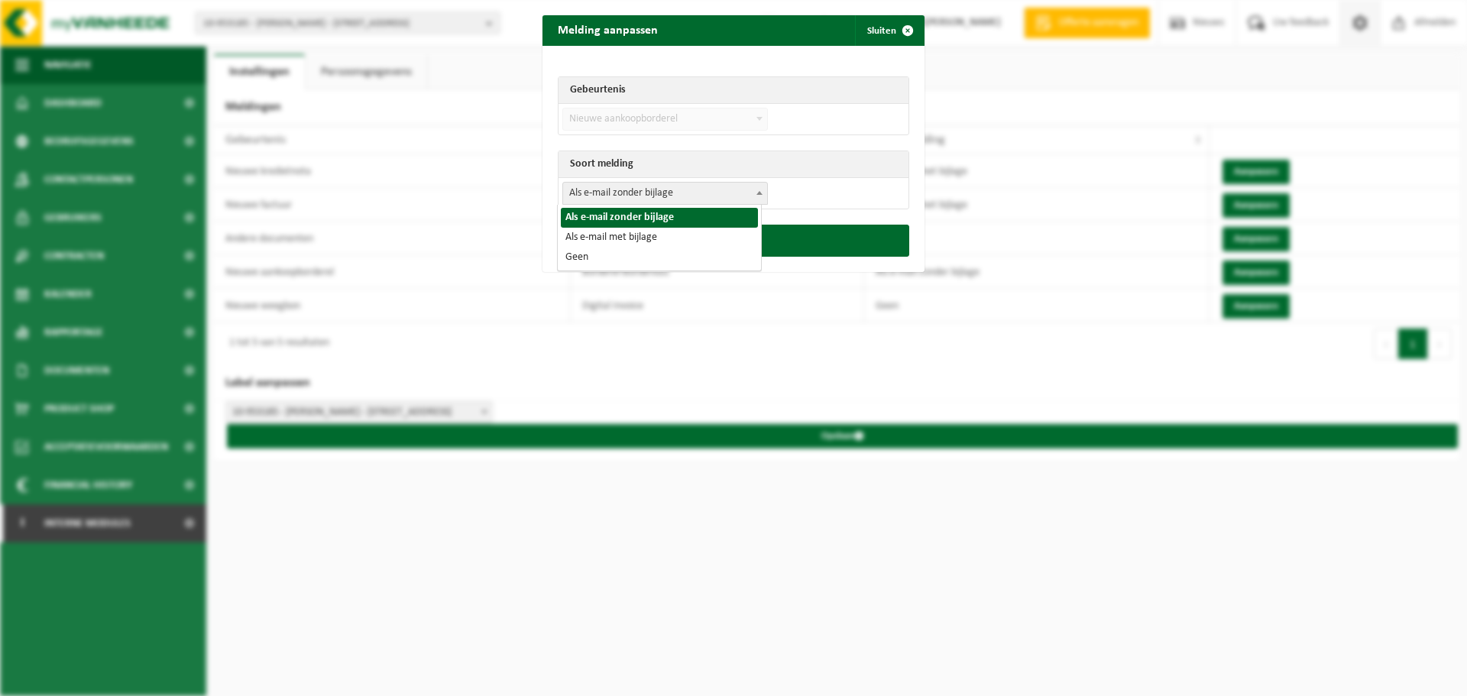
click at [623, 195] on span "Als e-mail zonder bijlage" at bounding box center [665, 193] width 204 height 21
select select "3"
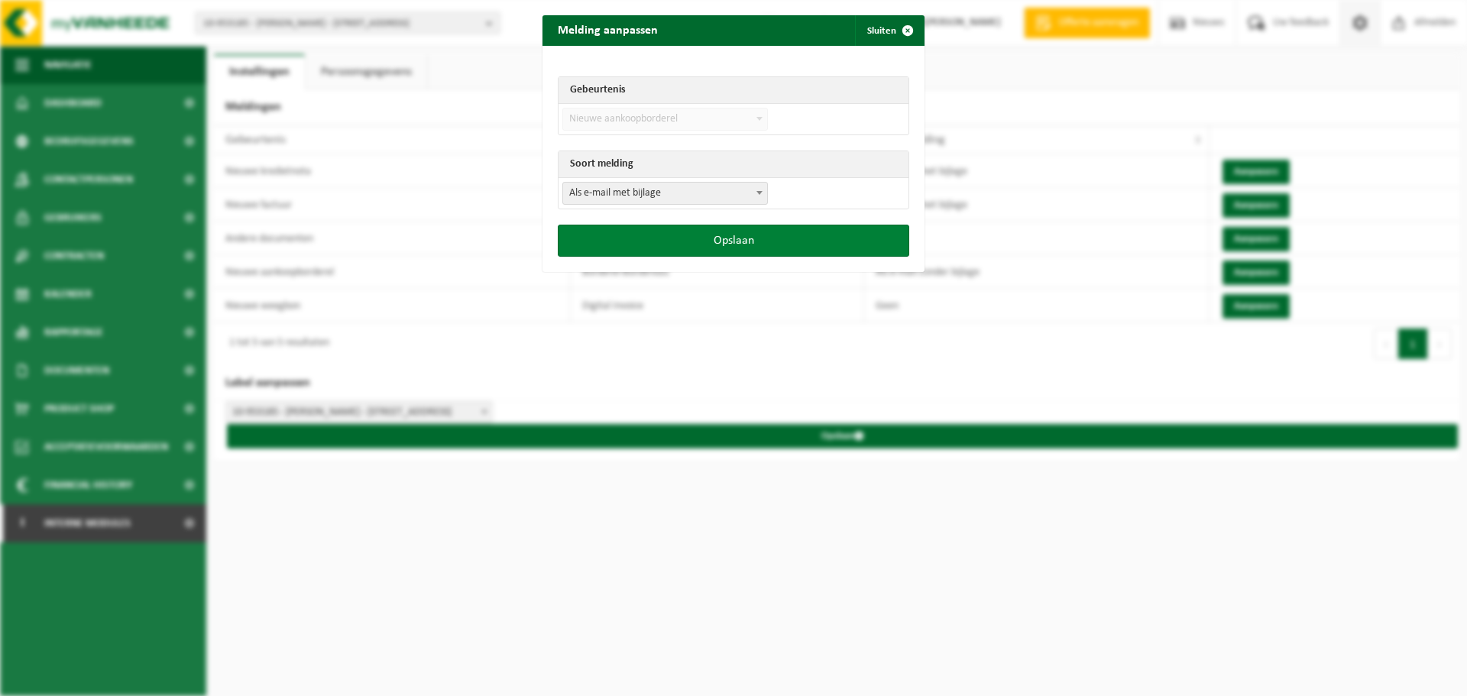
click at [714, 249] on button "Opslaan" at bounding box center [733, 241] width 351 height 32
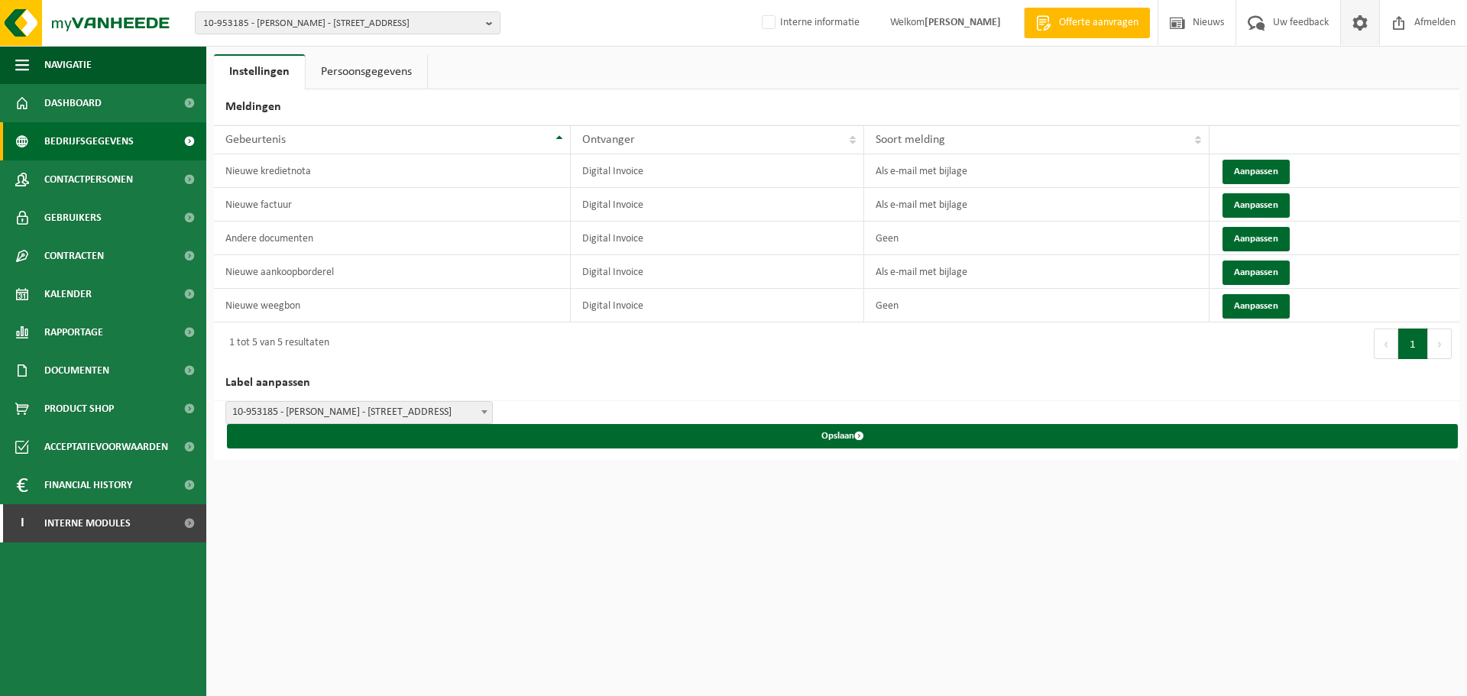
click at [95, 139] on span "Bedrijfsgegevens" at bounding box center [88, 141] width 89 height 38
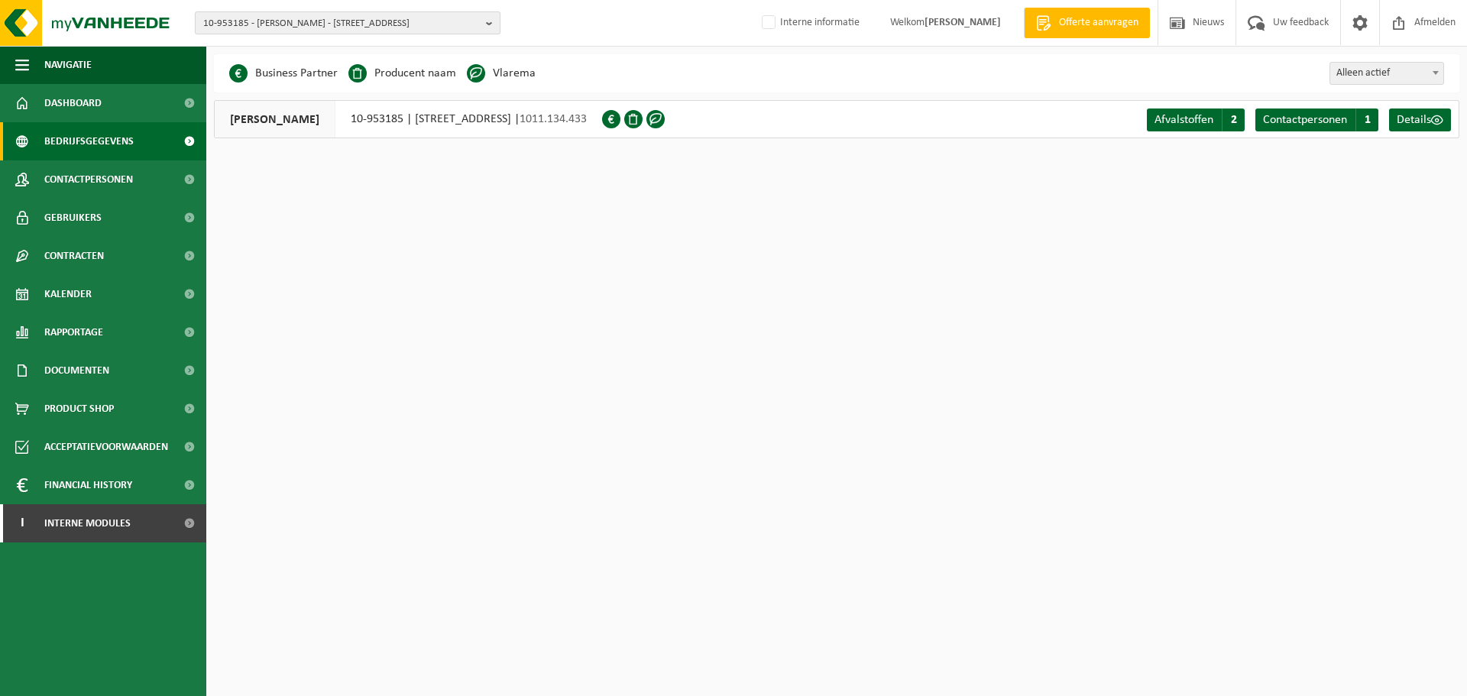
click at [333, 27] on span "10-953185 - [PERSON_NAME] - [STREET_ADDRESS]" at bounding box center [341, 23] width 277 height 23
paste input "10-963990"
type input "10-963990"
click at [293, 66] on strong "10-963990 - BERTIEN MAUWS- CHALET ENTRE AMIS - 9660 BRAKEL, PARKWEG 7" at bounding box center [331, 69] width 257 height 11
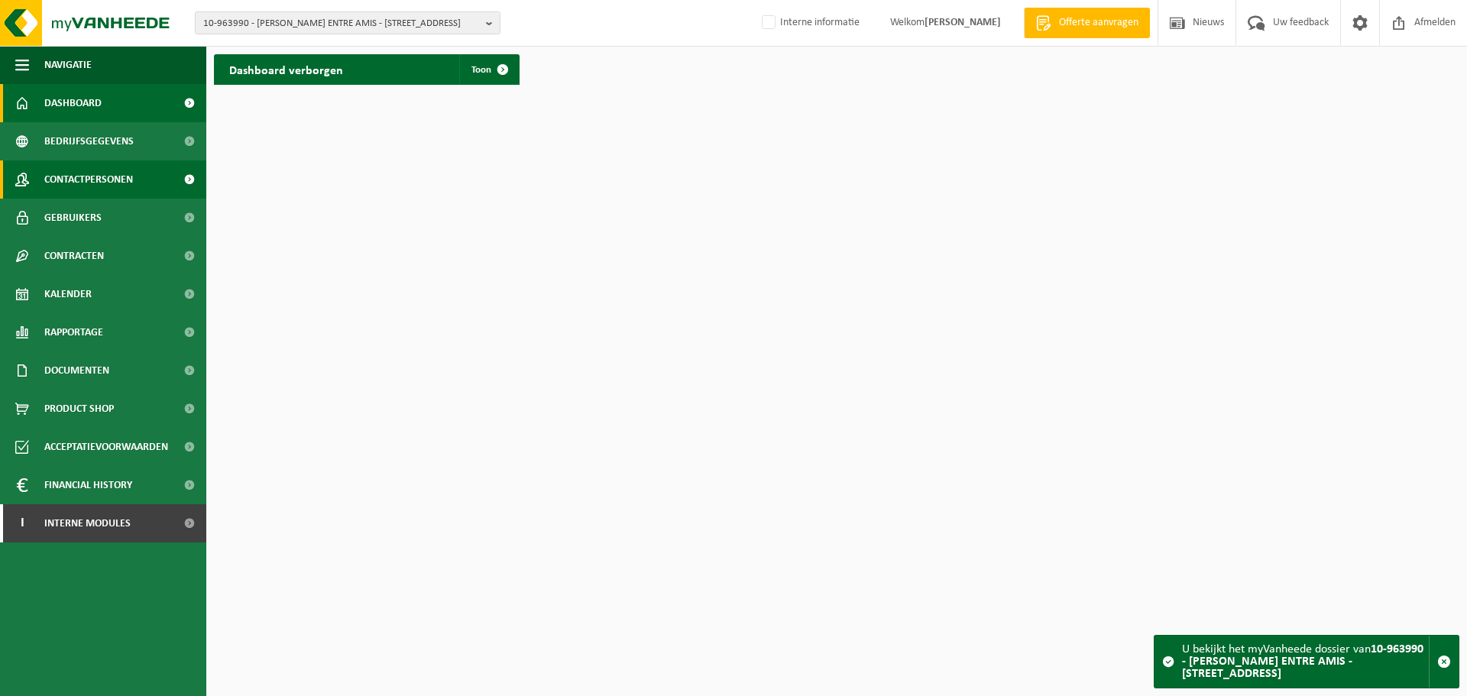
click at [106, 186] on span "Contactpersonen" at bounding box center [88, 179] width 89 height 38
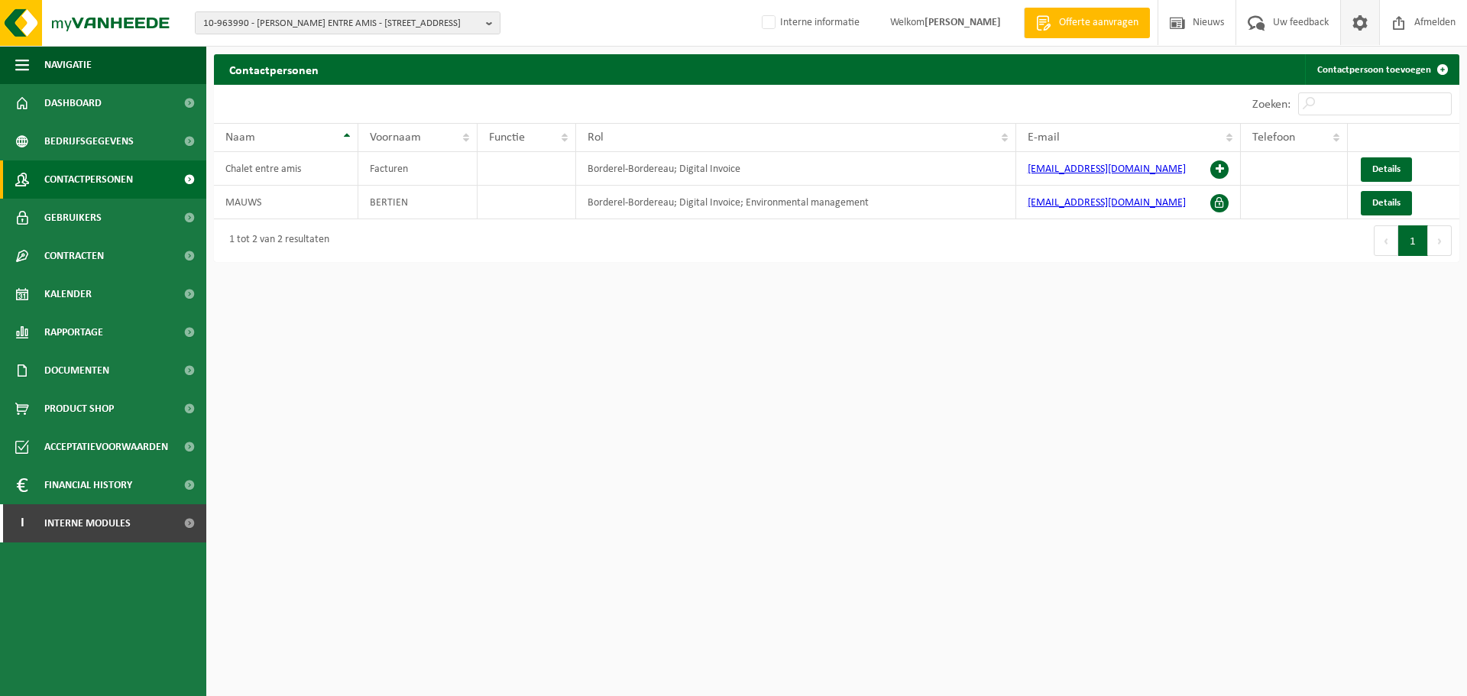
click at [1355, 19] on span at bounding box center [1359, 22] width 23 height 45
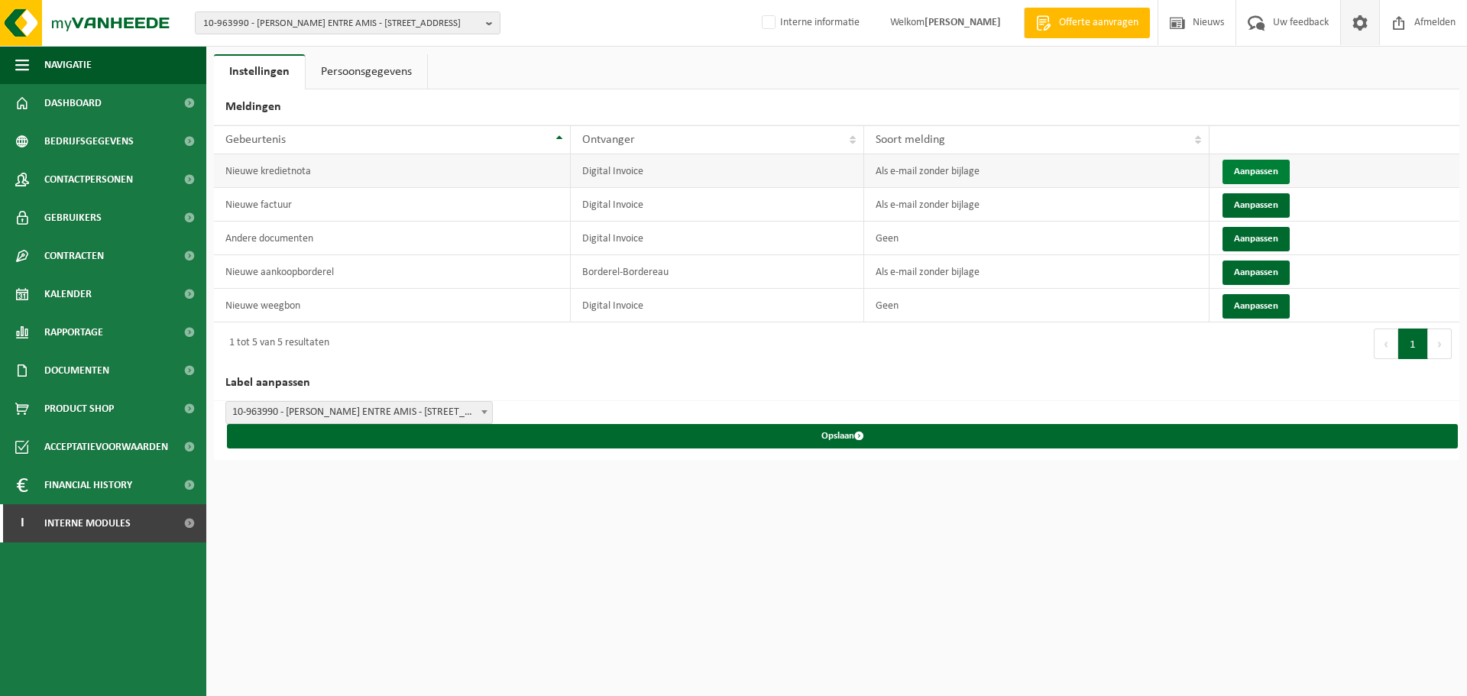
click at [1245, 168] on button "Aanpassen" at bounding box center [1255, 172] width 67 height 24
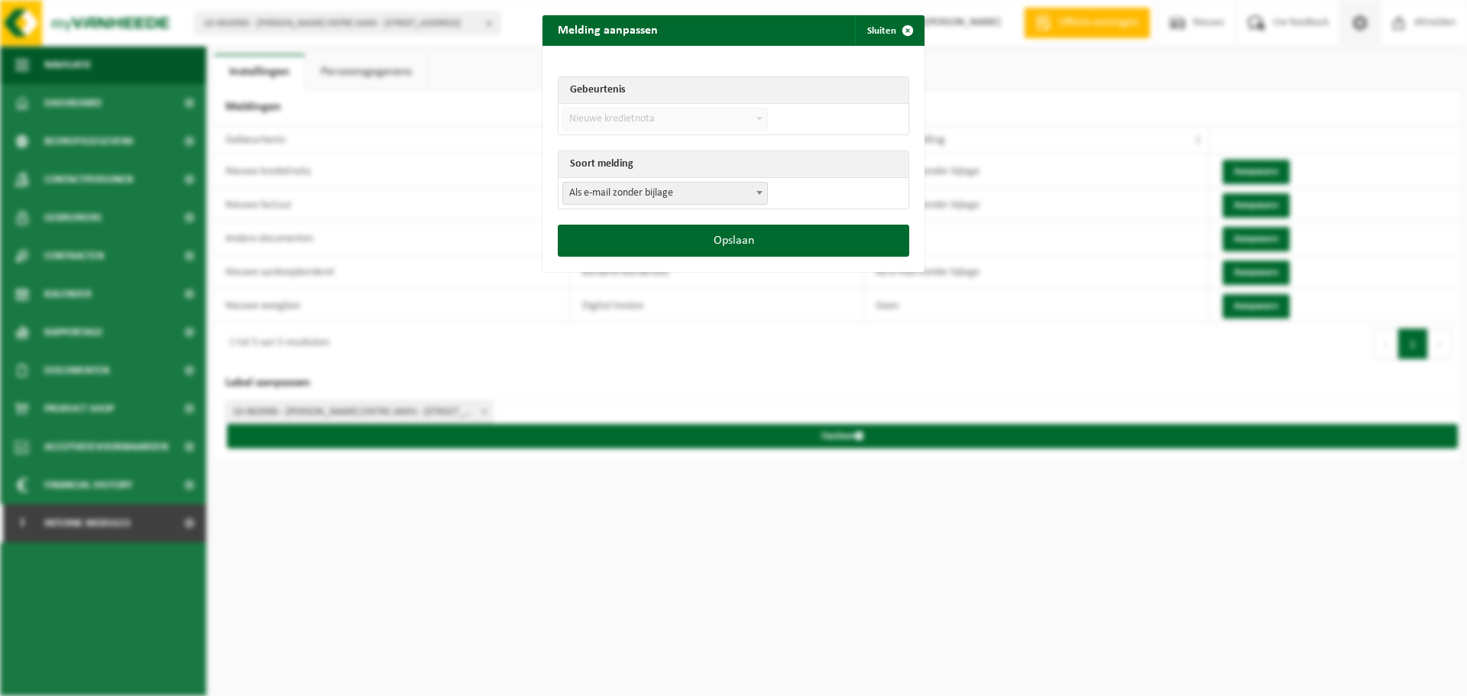
click at [694, 190] on span "Als e-mail zonder bijlage" at bounding box center [665, 193] width 204 height 21
select select "3"
click at [720, 232] on button "Opslaan" at bounding box center [733, 241] width 351 height 32
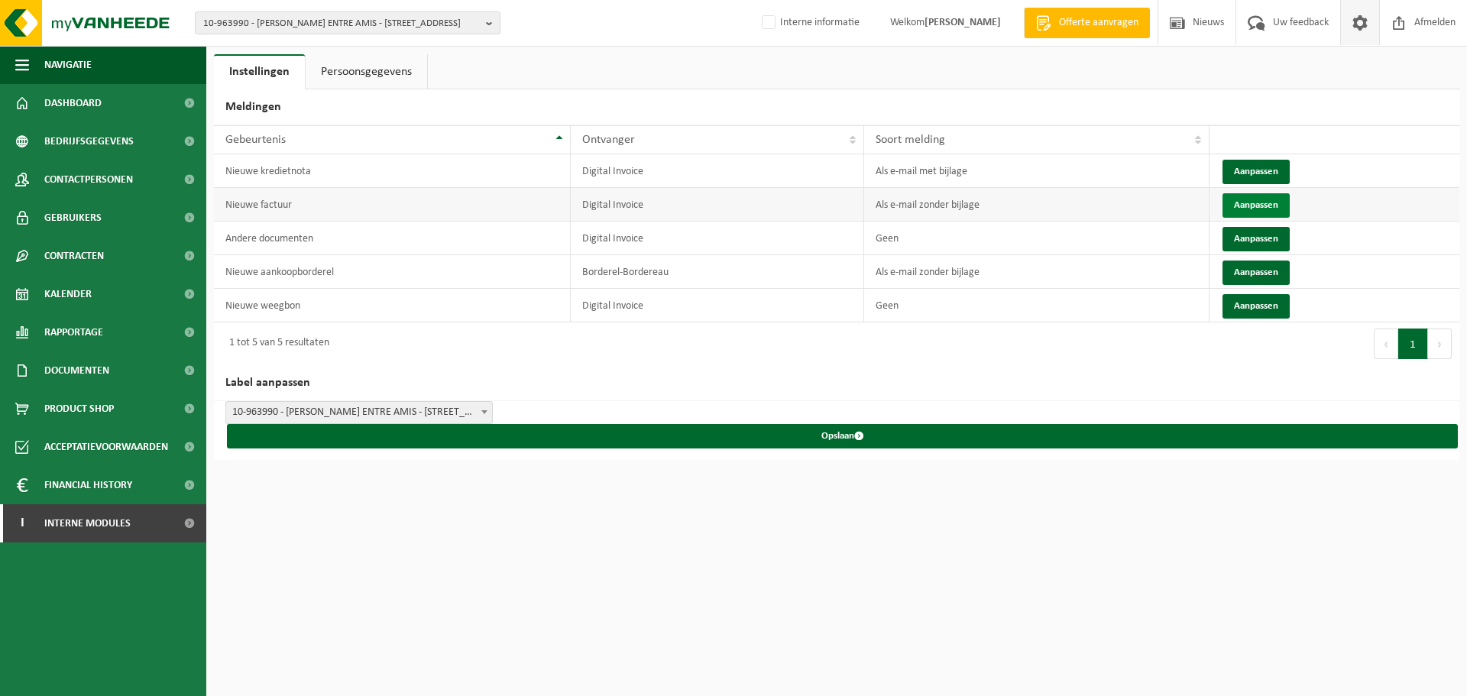
click at [1248, 200] on button "Aanpassen" at bounding box center [1255, 205] width 67 height 24
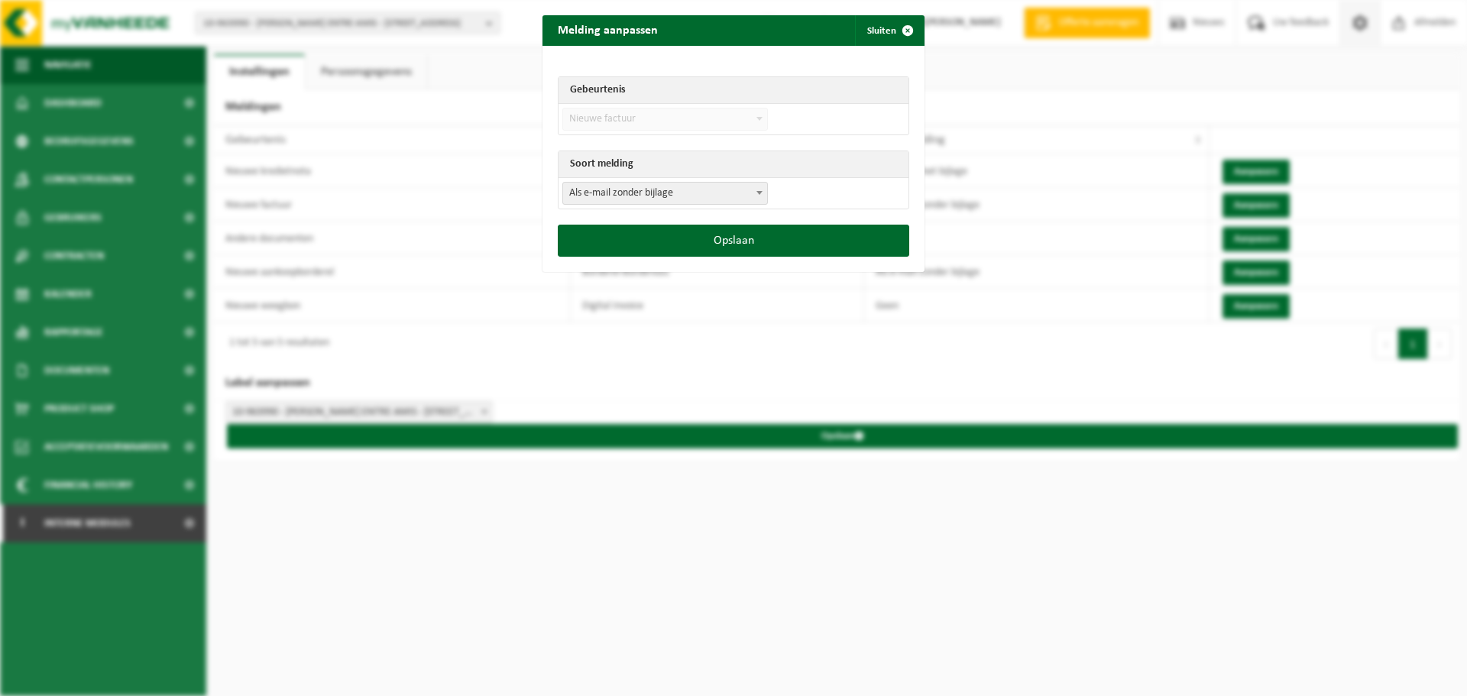
click at [646, 194] on span "Als e-mail zonder bijlage" at bounding box center [665, 193] width 204 height 21
select select "3"
click at [726, 248] on button "Opslaan" at bounding box center [733, 241] width 351 height 32
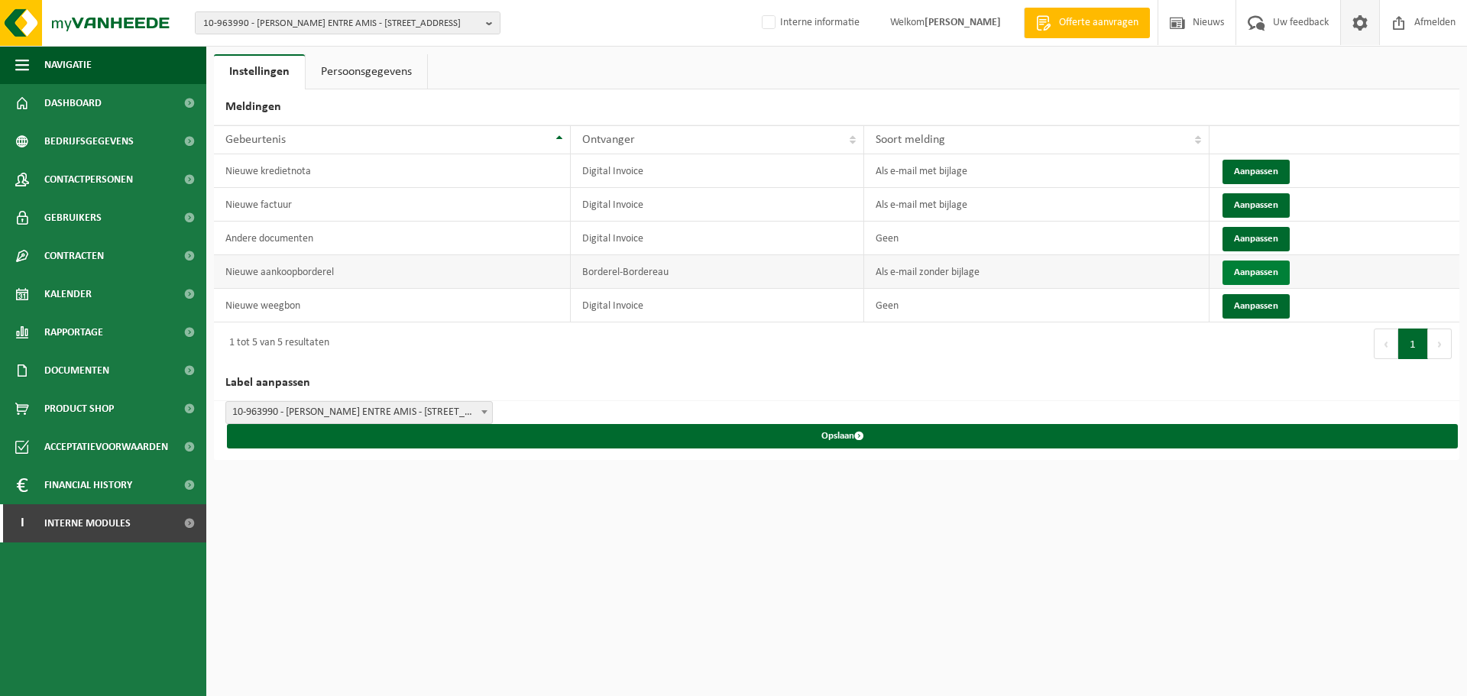
click at [1242, 271] on button "Aanpassen" at bounding box center [1255, 272] width 67 height 24
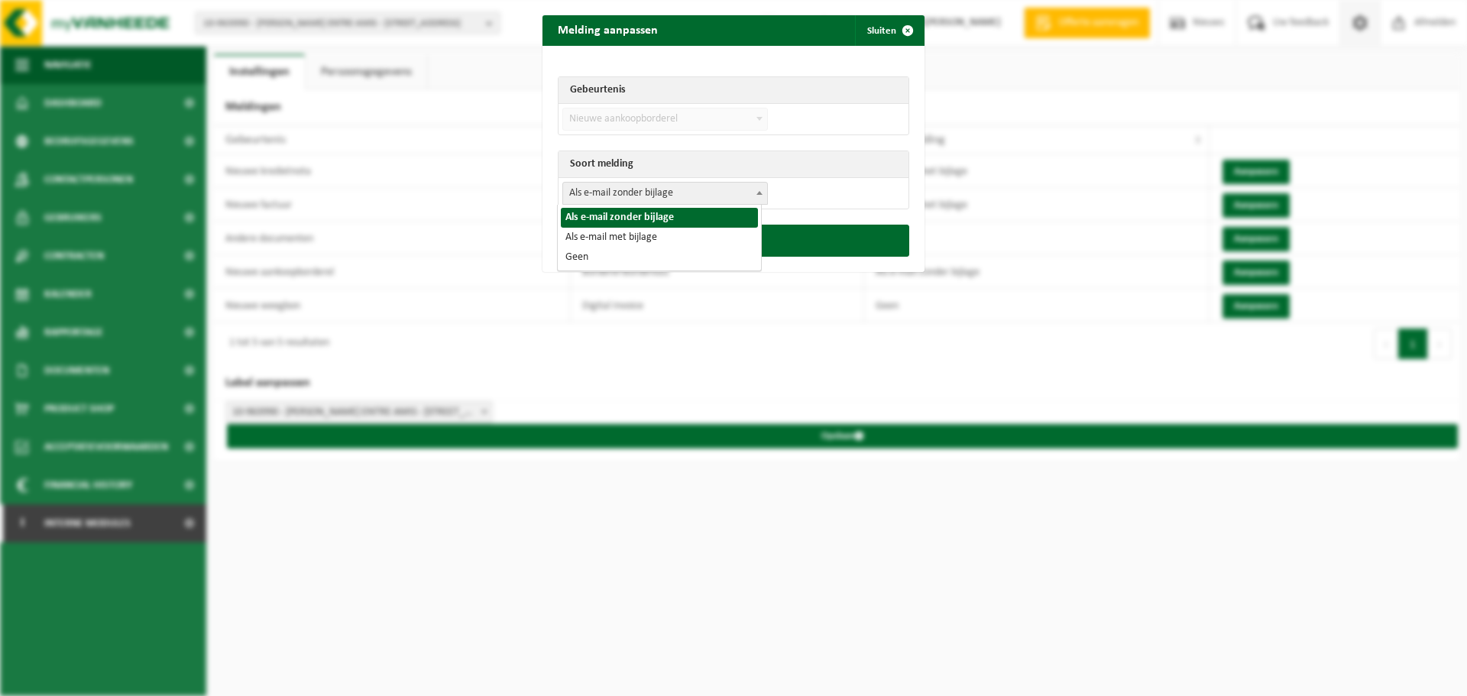
click at [642, 196] on span "Als e-mail zonder bijlage" at bounding box center [665, 193] width 204 height 21
select select "3"
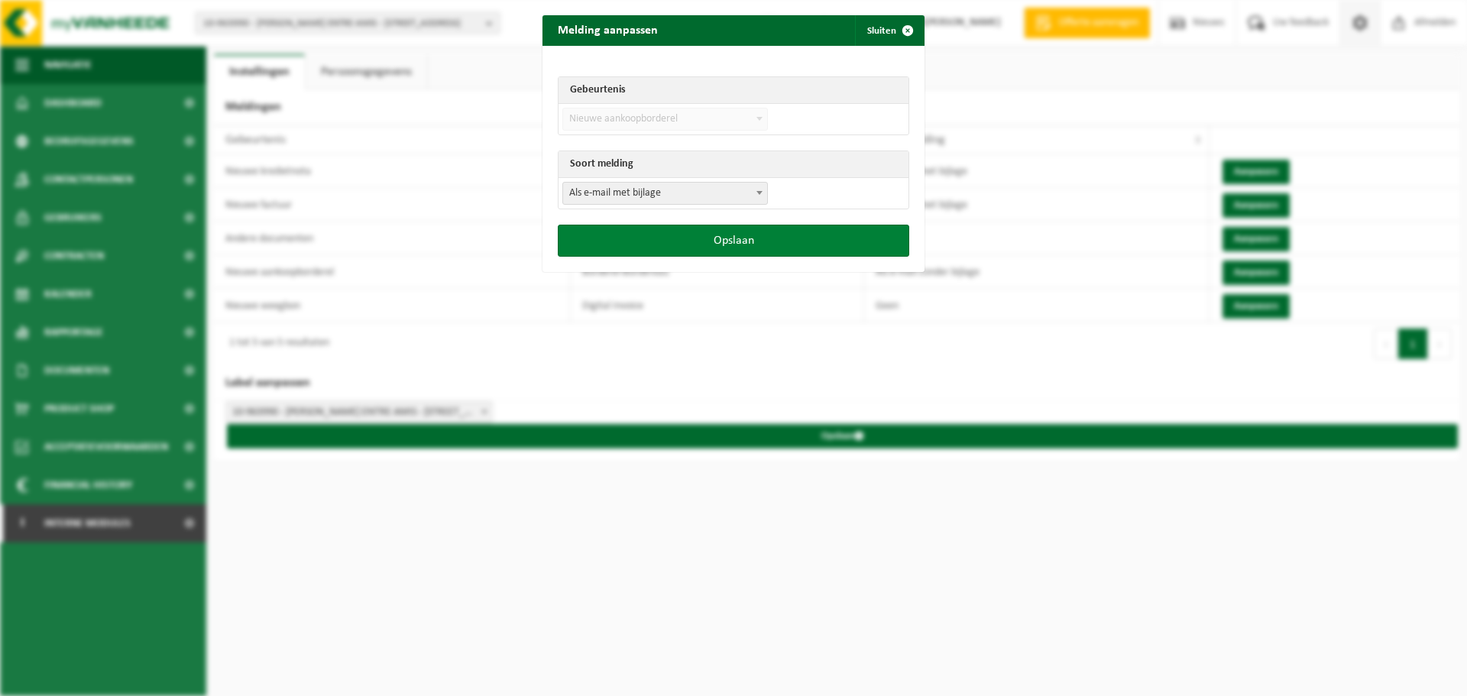
click at [681, 241] on button "Opslaan" at bounding box center [733, 241] width 351 height 32
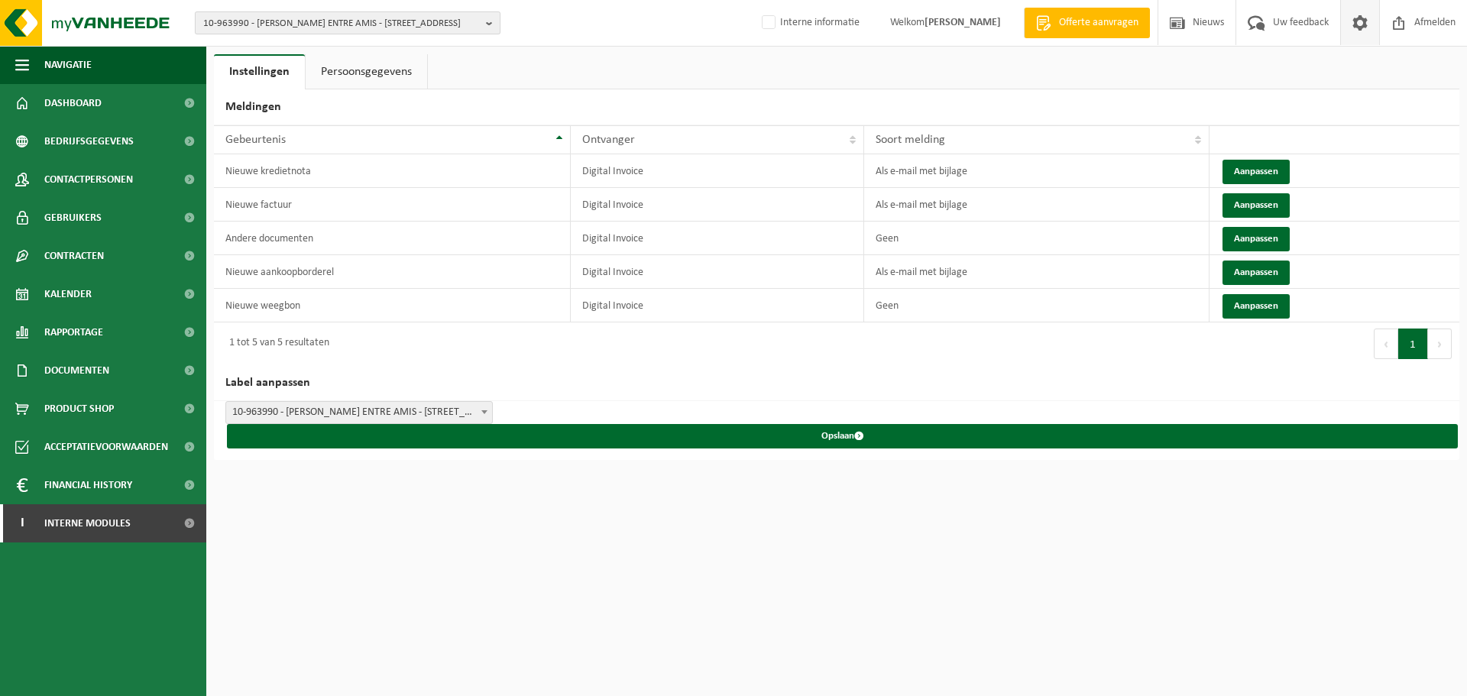
click at [349, 15] on span "10-963990 - BERTIEN MAUWS- CHALET ENTRE AMIS - 9660 BRAKEL, PARKWEG 7" at bounding box center [341, 23] width 277 height 23
paste input "10-989412"
type input "10-989412"
click at [301, 73] on strong "10-989412 - MAUWS, BERTIEN - 9660 BRAKEL, MARKTPLEIN 5" at bounding box center [335, 69] width 265 height 11
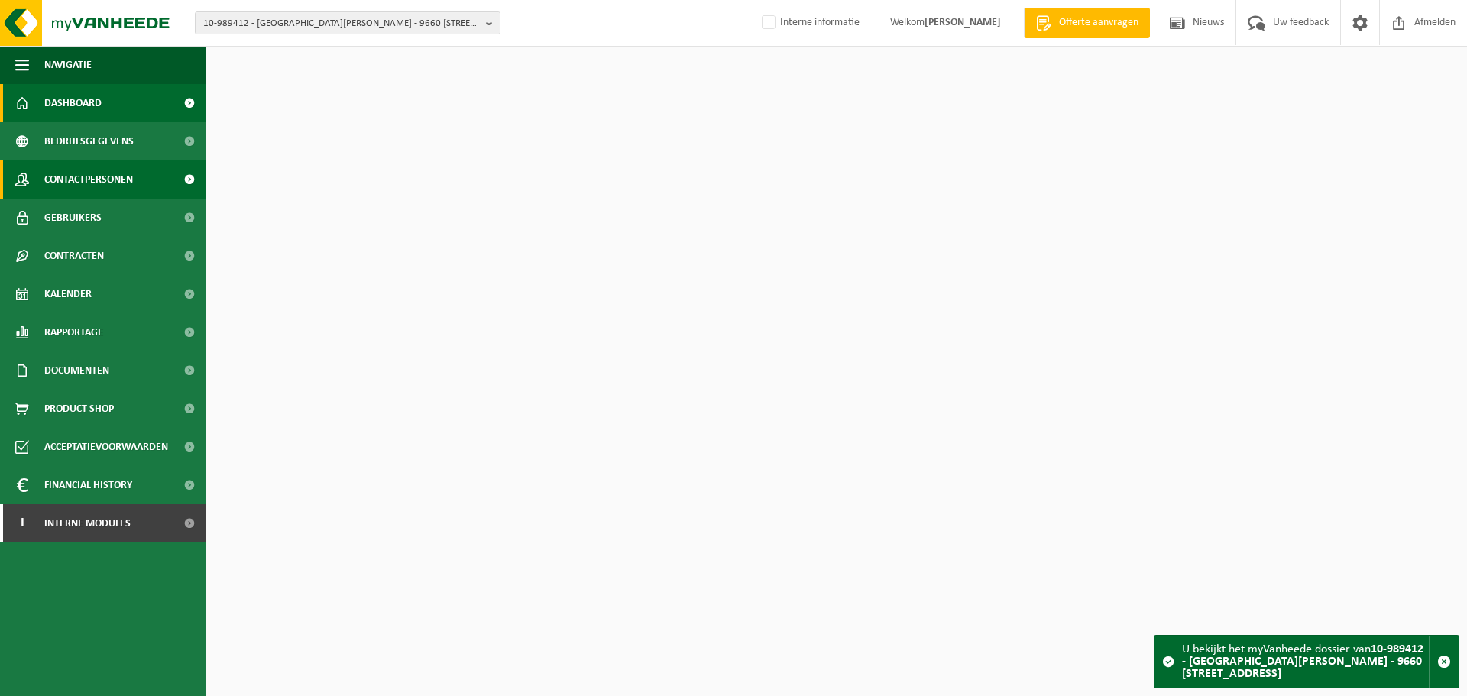
click at [122, 176] on span "Contactpersonen" at bounding box center [88, 179] width 89 height 38
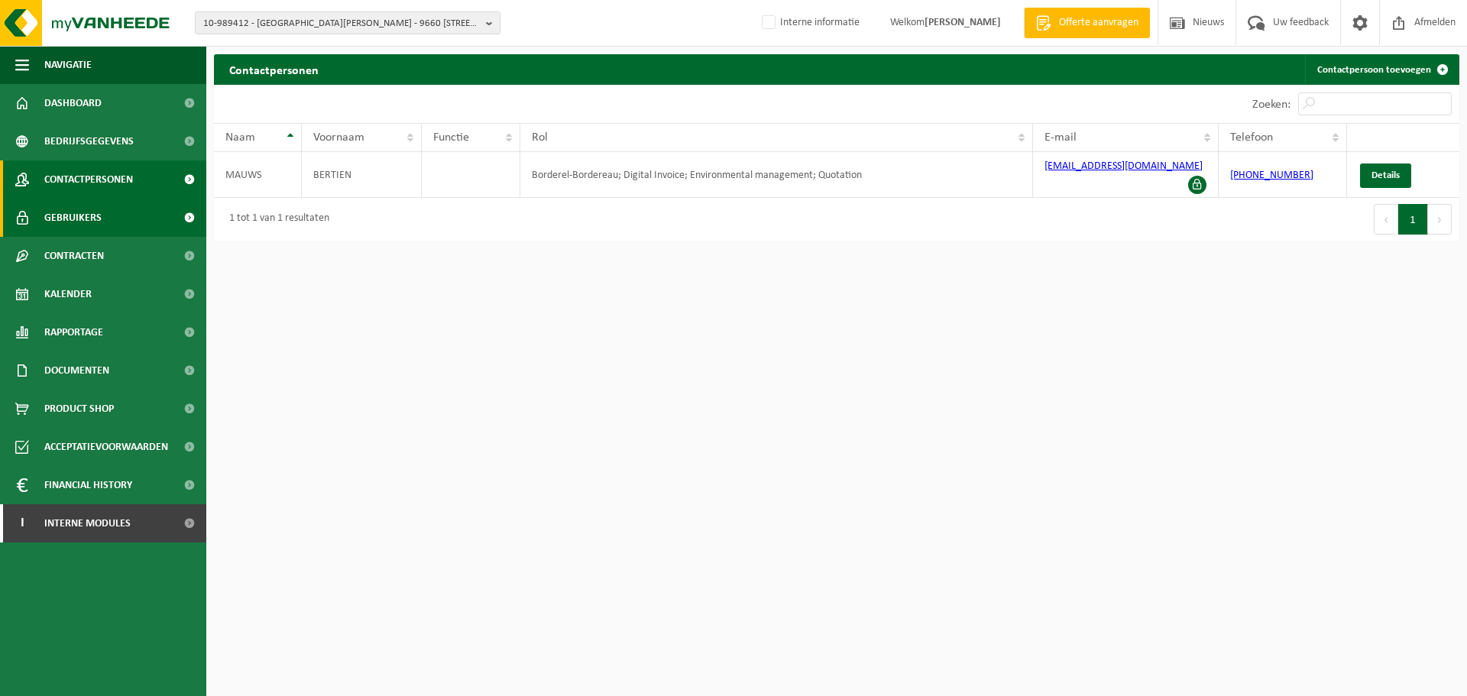
click at [118, 217] on link "Gebruikers" at bounding box center [103, 218] width 206 height 38
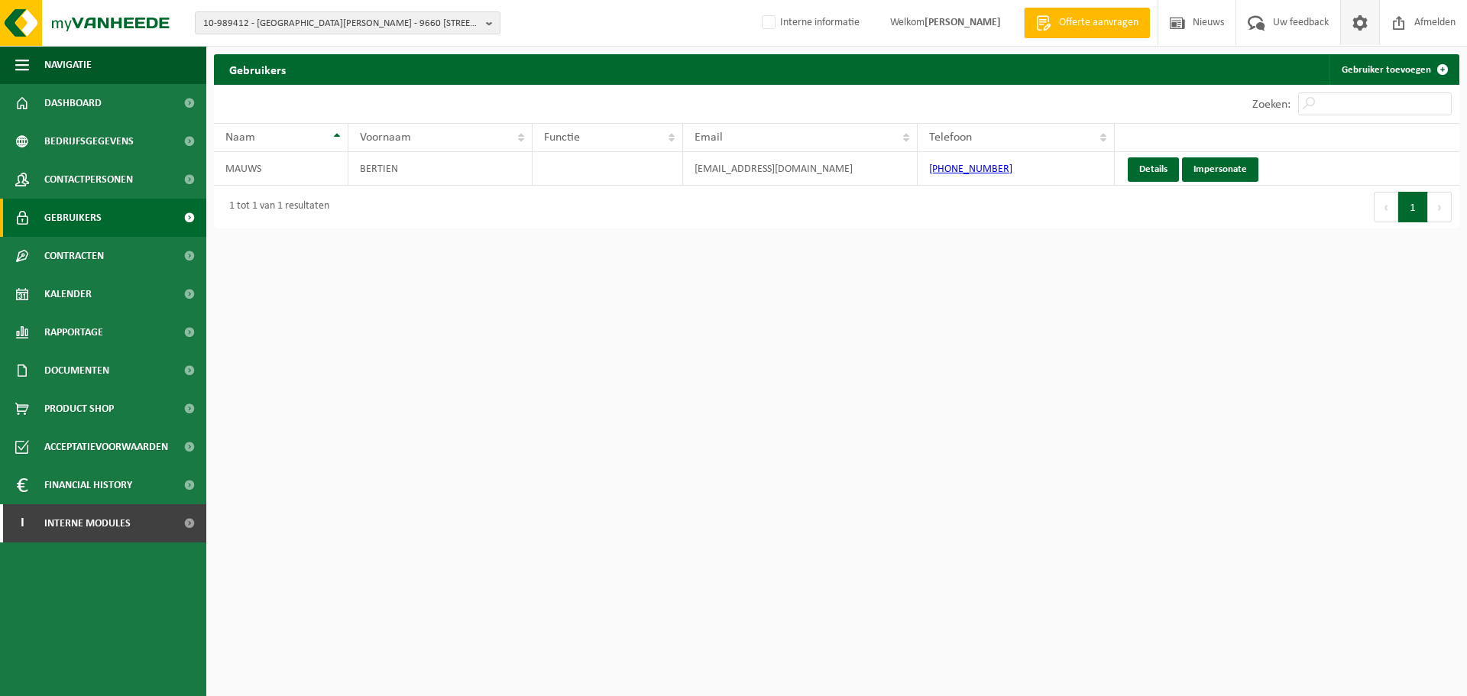
click at [1356, 18] on span at bounding box center [1359, 22] width 23 height 45
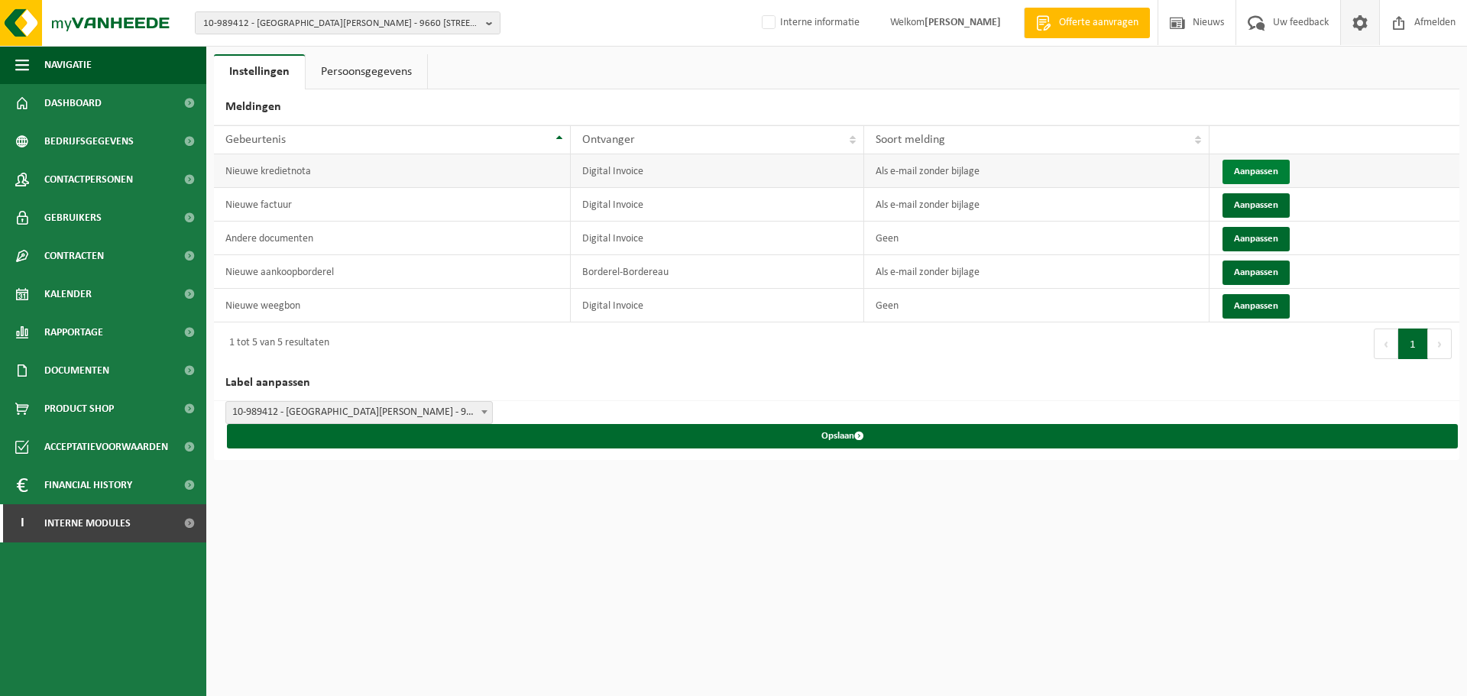
click at [1251, 176] on button "Aanpassen" at bounding box center [1255, 172] width 67 height 24
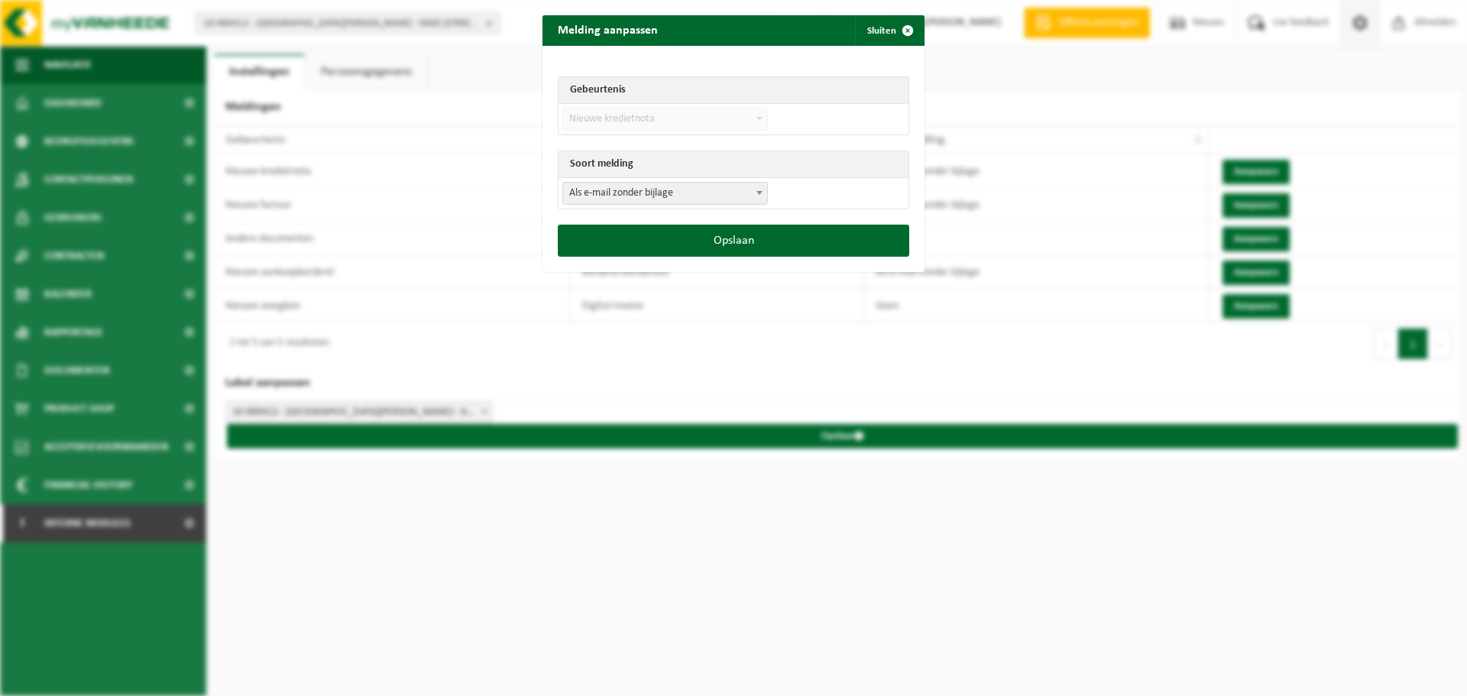
click at [696, 193] on span "Als e-mail zonder bijlage" at bounding box center [665, 193] width 204 height 21
select select "3"
click at [697, 239] on button "Opslaan" at bounding box center [733, 241] width 351 height 32
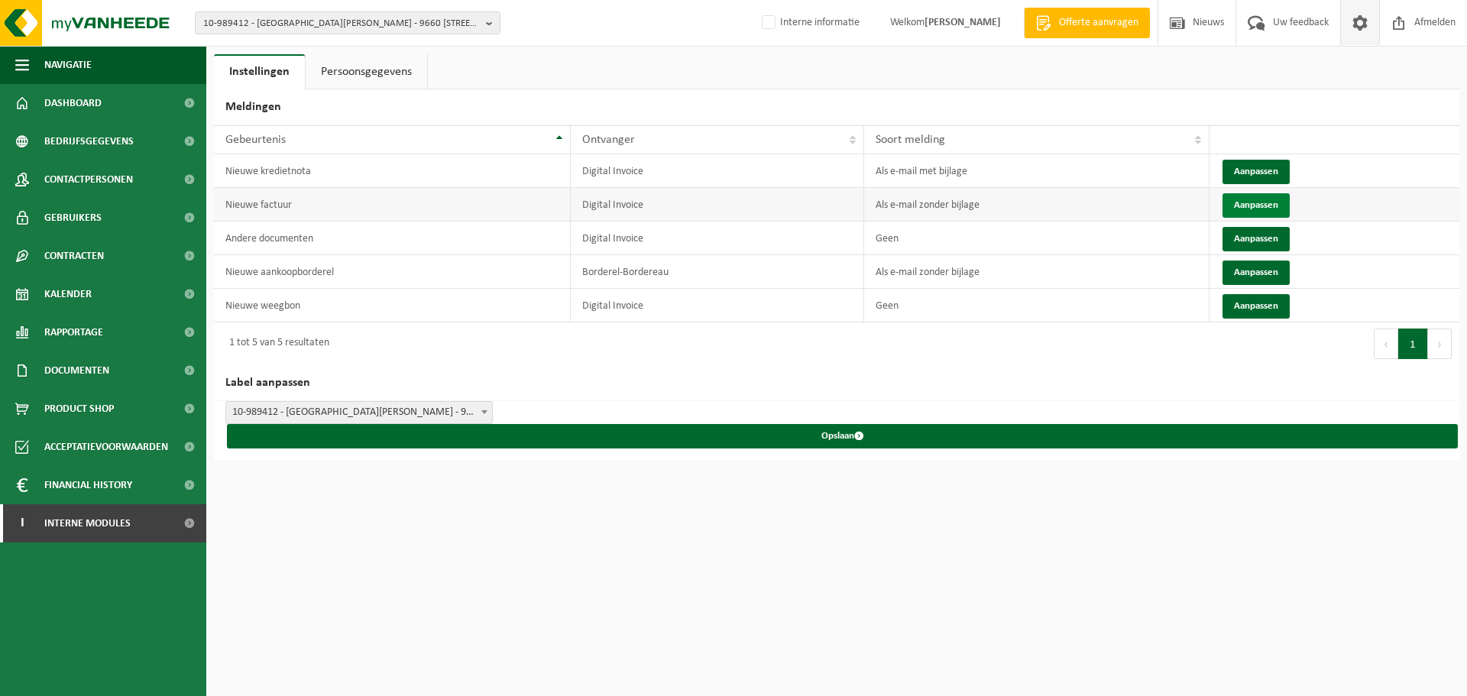
click at [1238, 199] on button "Aanpassen" at bounding box center [1255, 205] width 67 height 24
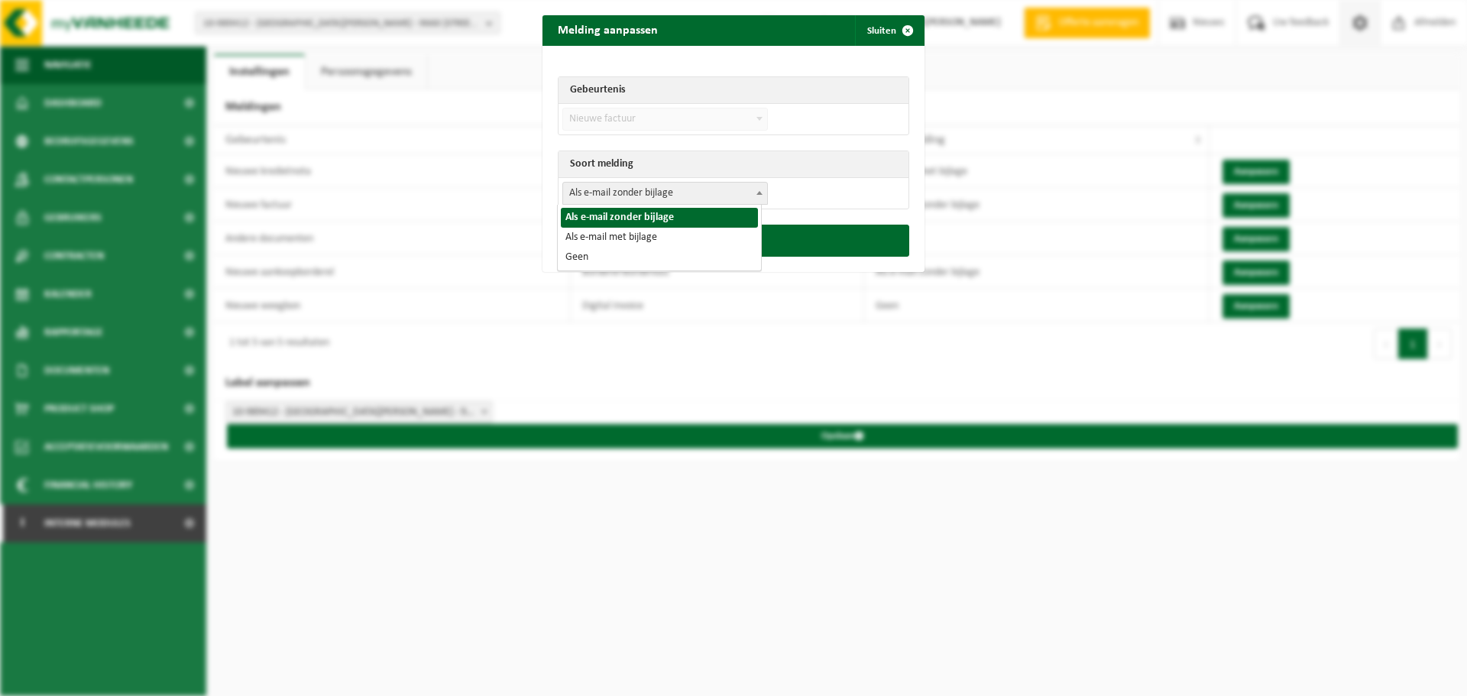
click at [629, 187] on span "Als e-mail zonder bijlage" at bounding box center [665, 193] width 204 height 21
select select "3"
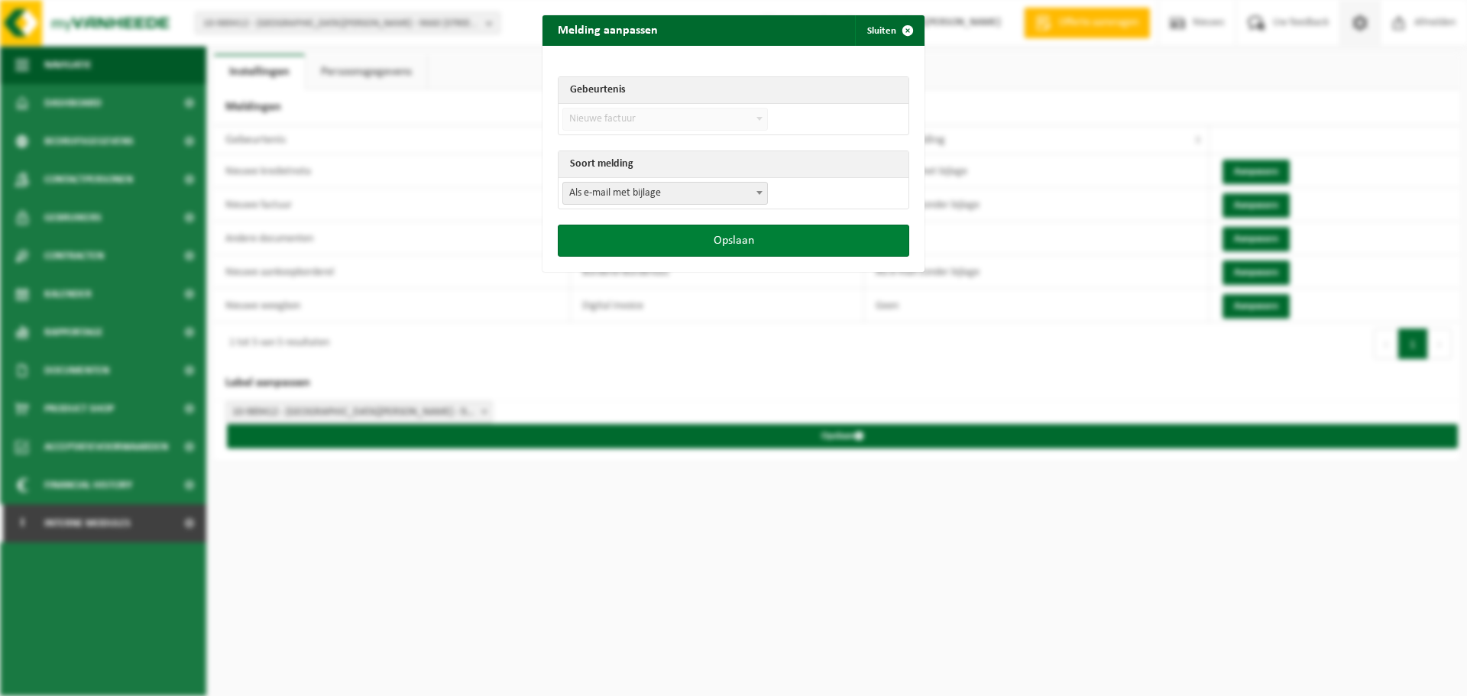
click at [701, 240] on button "Opslaan" at bounding box center [733, 241] width 351 height 32
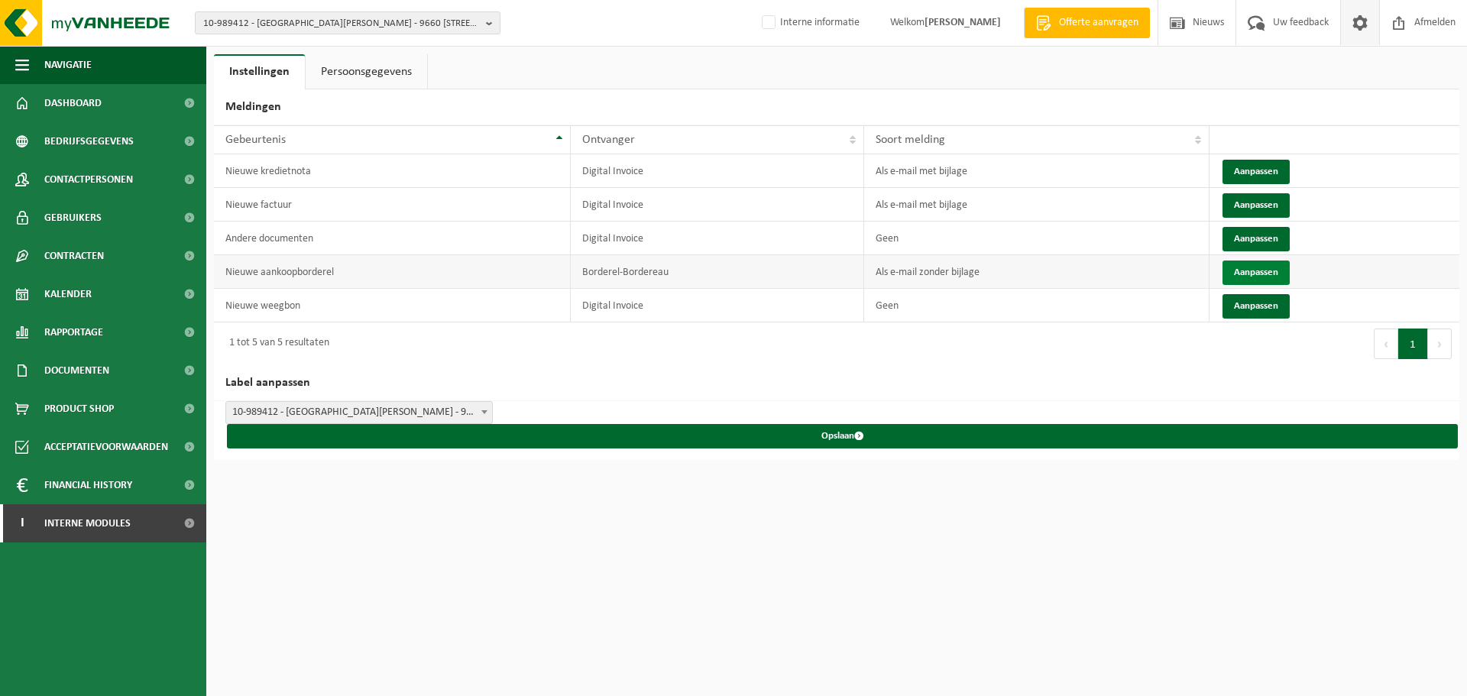
click at [1275, 267] on button "Aanpassen" at bounding box center [1255, 272] width 67 height 24
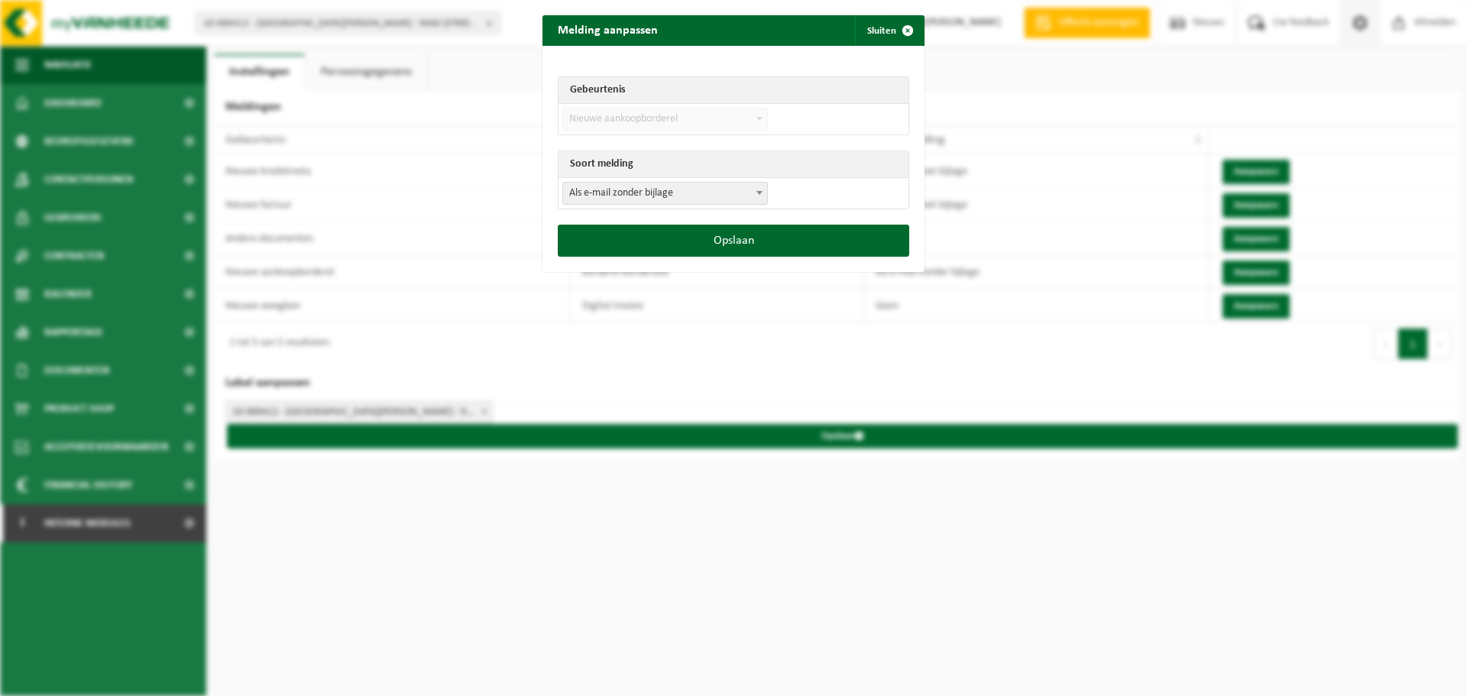
click at [597, 193] on span "Als e-mail zonder bijlage" at bounding box center [665, 193] width 204 height 21
select select "3"
click at [604, 238] on button "Opslaan" at bounding box center [733, 241] width 351 height 32
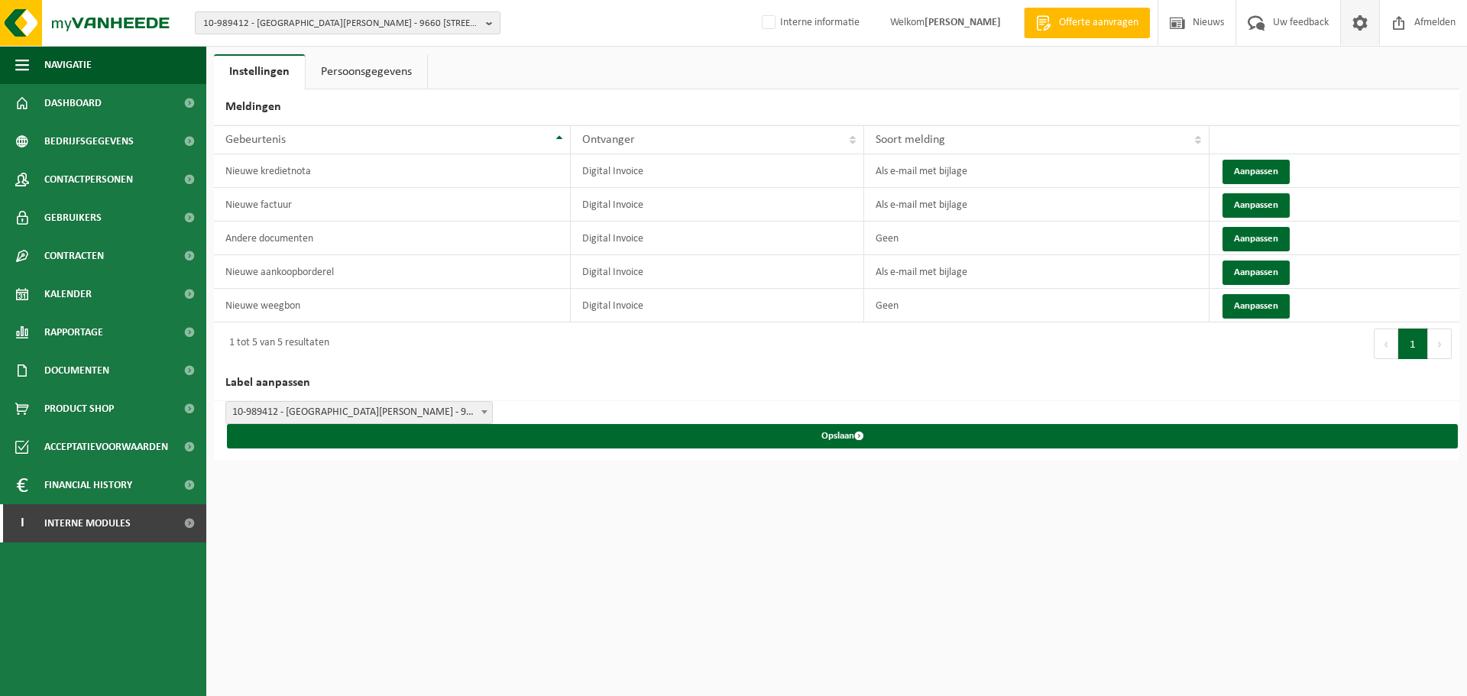
click at [242, 26] on span "10-989412 - MAUWS, BERTIEN - 9660 BRAKEL, MARKTPLEIN 5" at bounding box center [341, 23] width 277 height 23
paste input "10-819796"
type input "10-819796"
click at [268, 70] on strong "10-819796 - DECOSTER THOMAS - 8210 ZEDELGEM, KRUISHILLESTRAAT 35" at bounding box center [305, 69] width 205 height 11
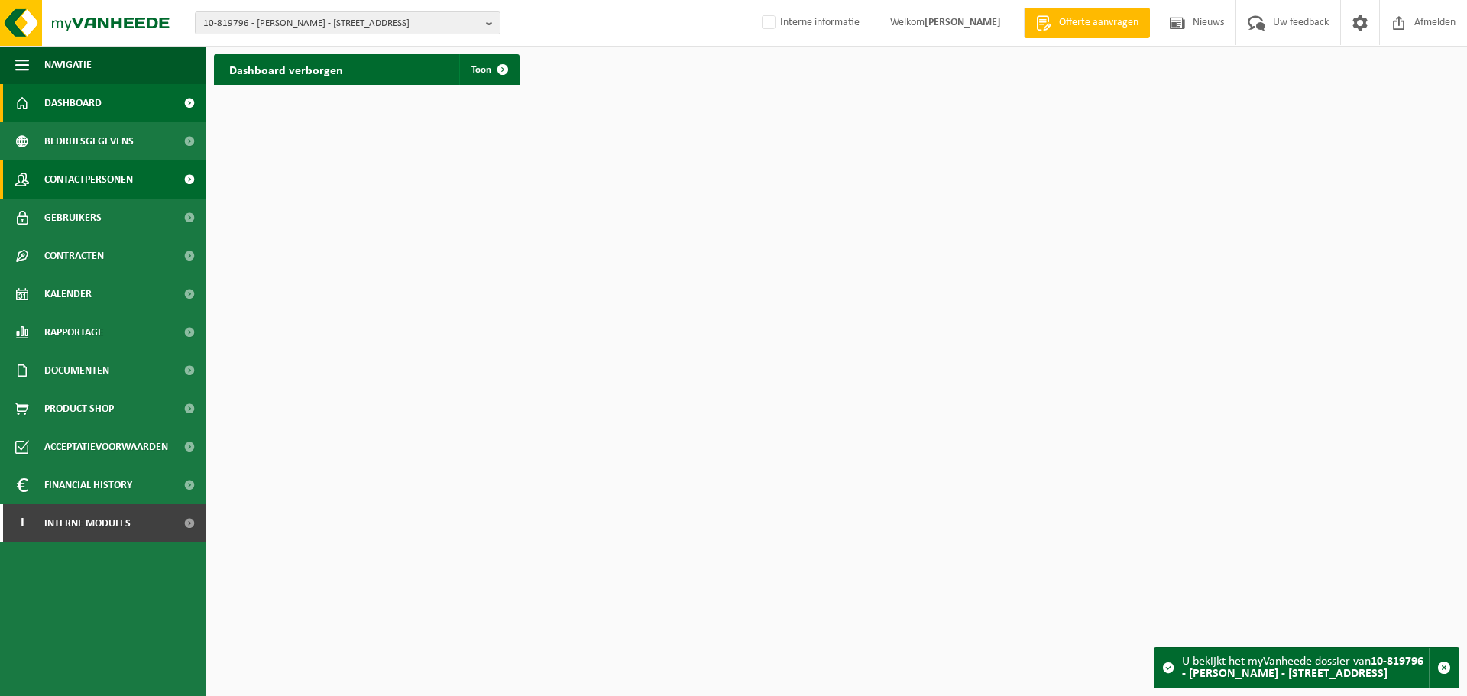
click at [88, 184] on span "Contactpersonen" at bounding box center [88, 179] width 89 height 38
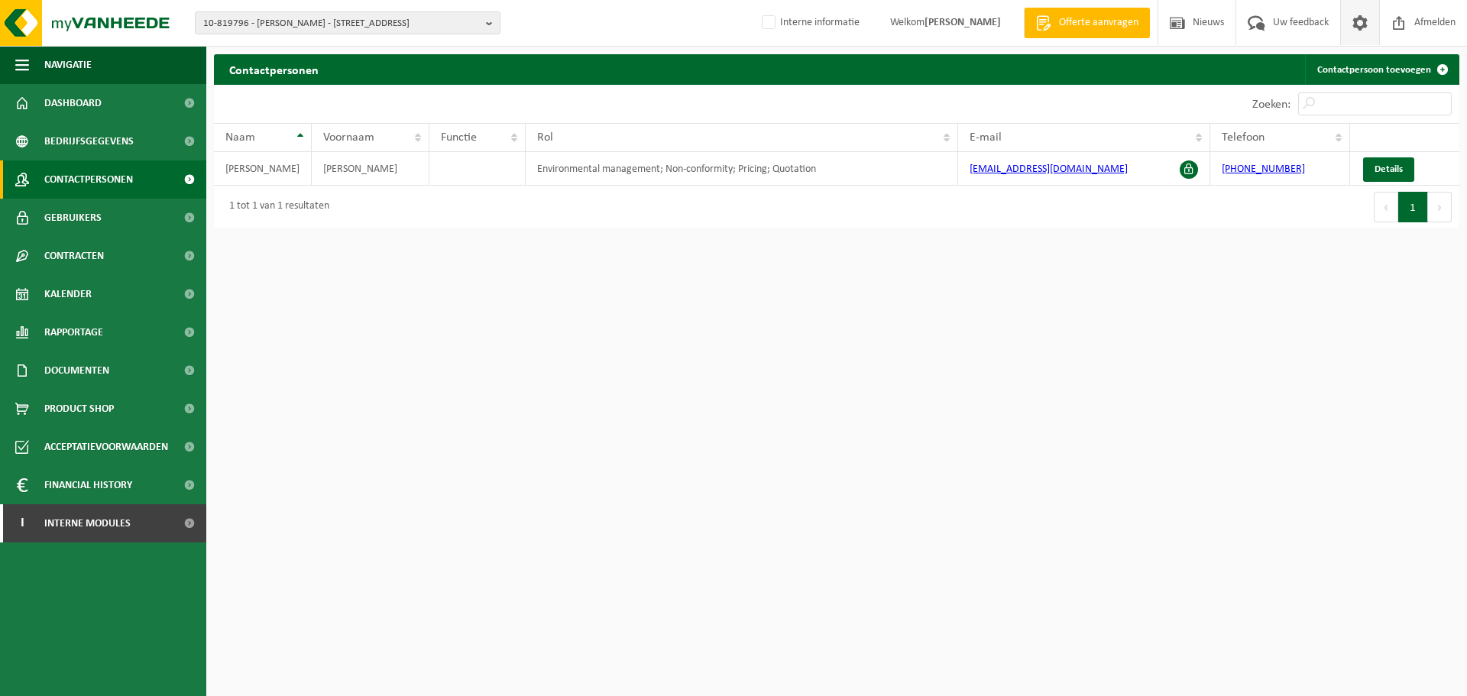
click at [1361, 24] on span at bounding box center [1359, 22] width 23 height 45
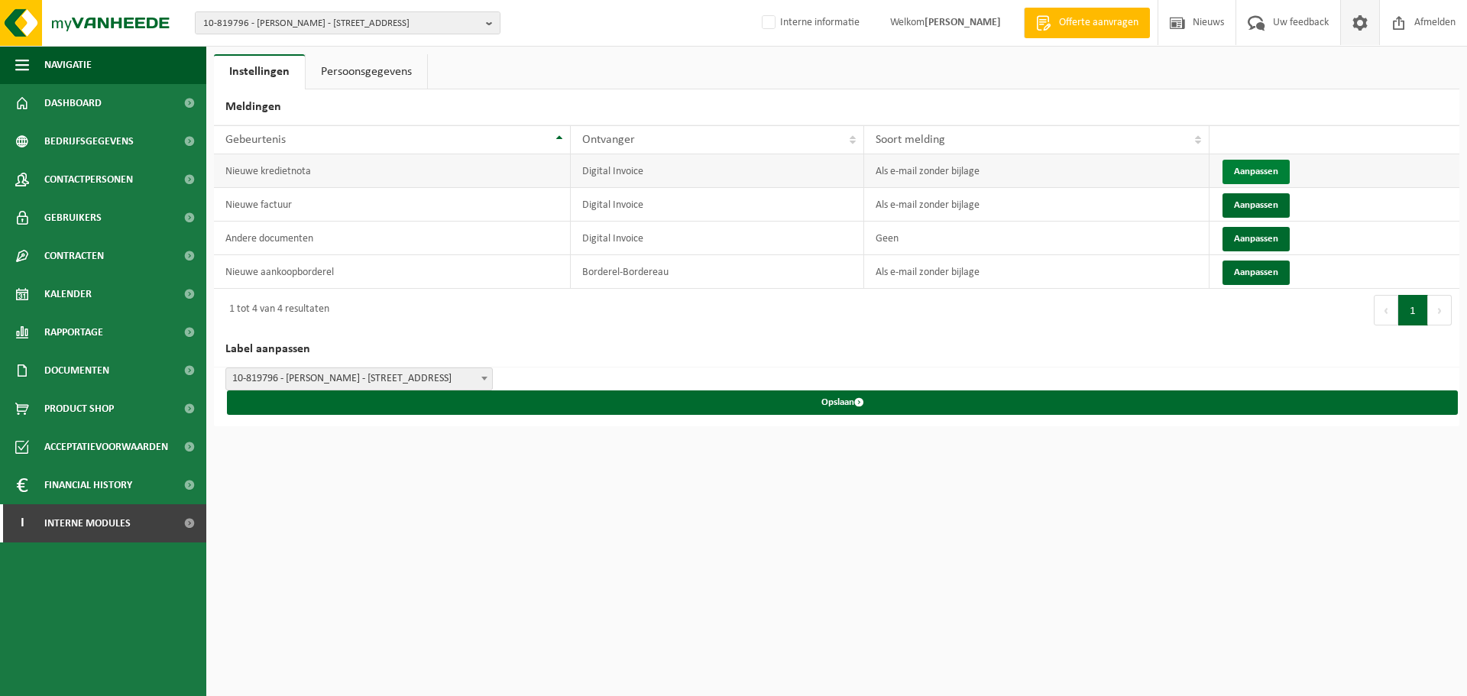
click at [1251, 166] on button "Aanpassen" at bounding box center [1255, 172] width 67 height 24
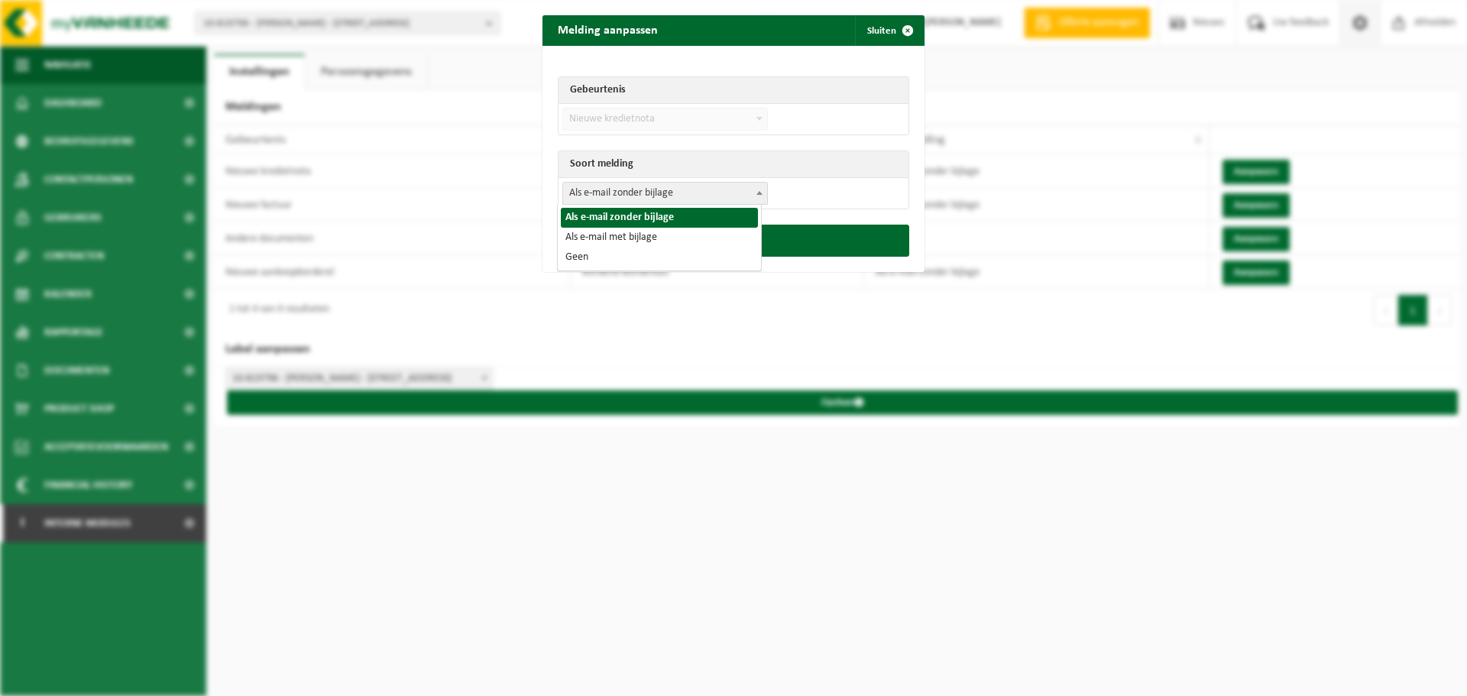
click at [686, 200] on span "Als e-mail zonder bijlage" at bounding box center [665, 193] width 204 height 21
select select "3"
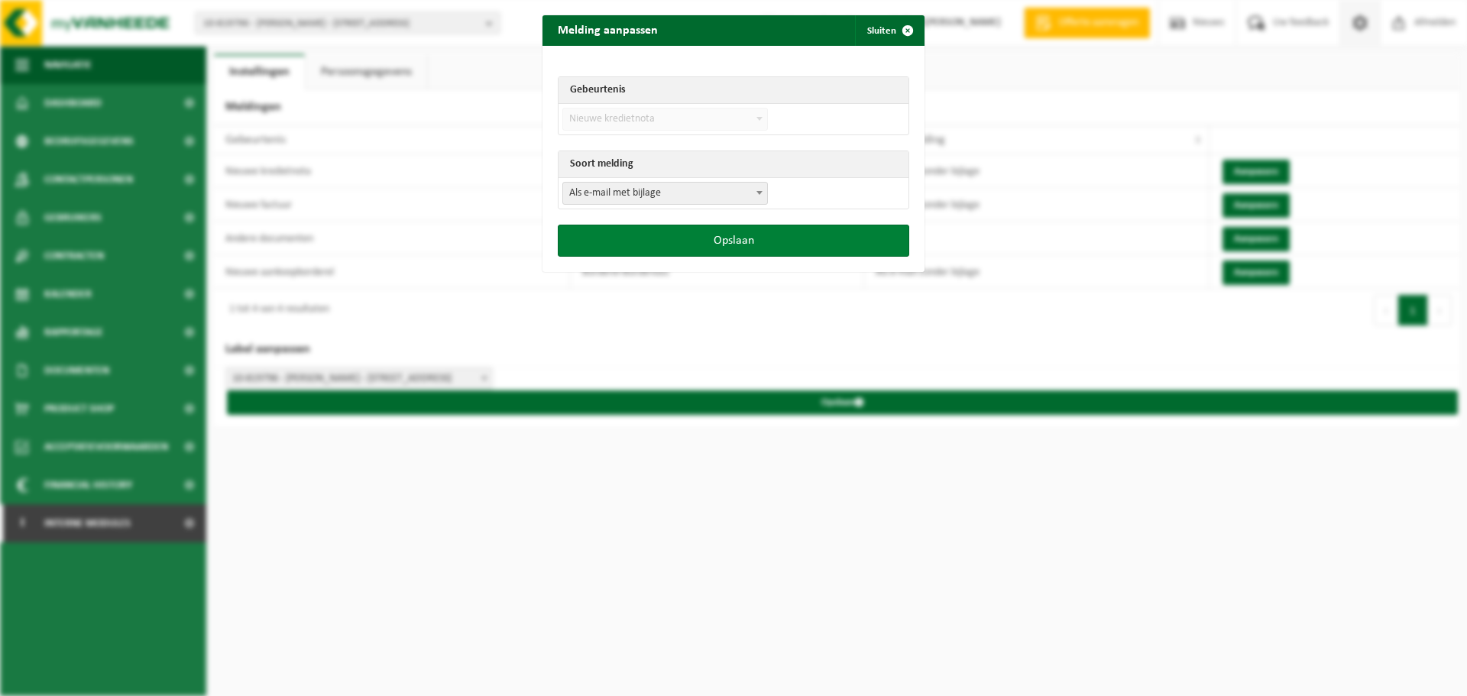
click at [701, 243] on button "Opslaan" at bounding box center [733, 241] width 351 height 32
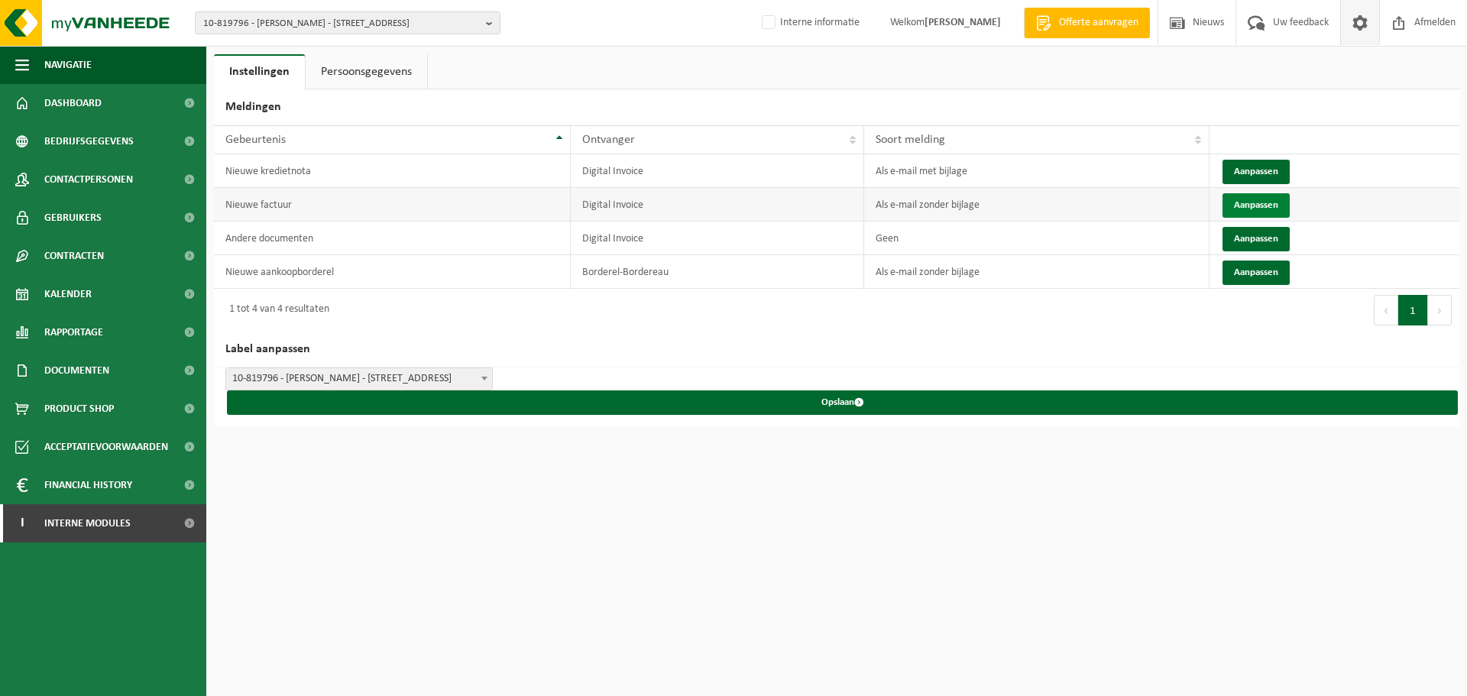
click at [1254, 202] on button "Aanpassen" at bounding box center [1255, 205] width 67 height 24
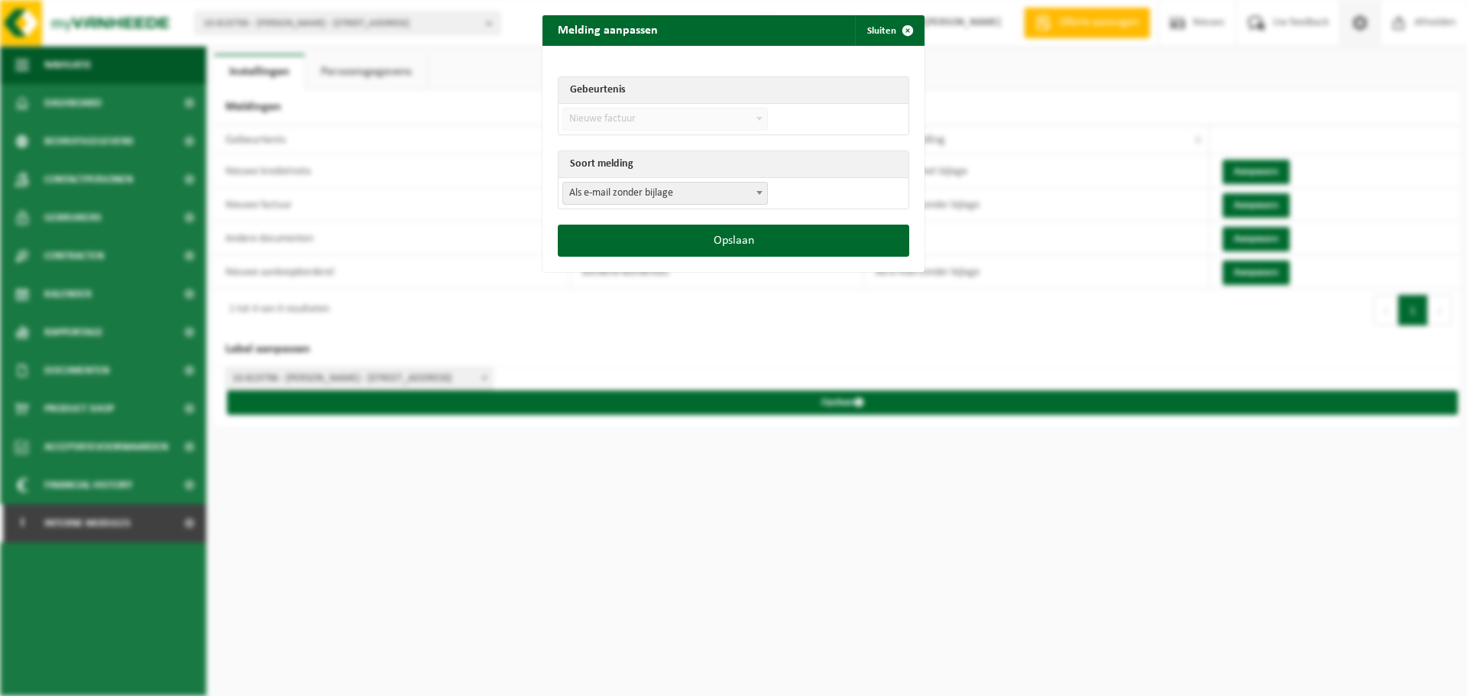
click at [607, 187] on span "Als e-mail zonder bijlage" at bounding box center [665, 193] width 204 height 21
select select "3"
click at [691, 237] on button "Opslaan" at bounding box center [733, 241] width 351 height 32
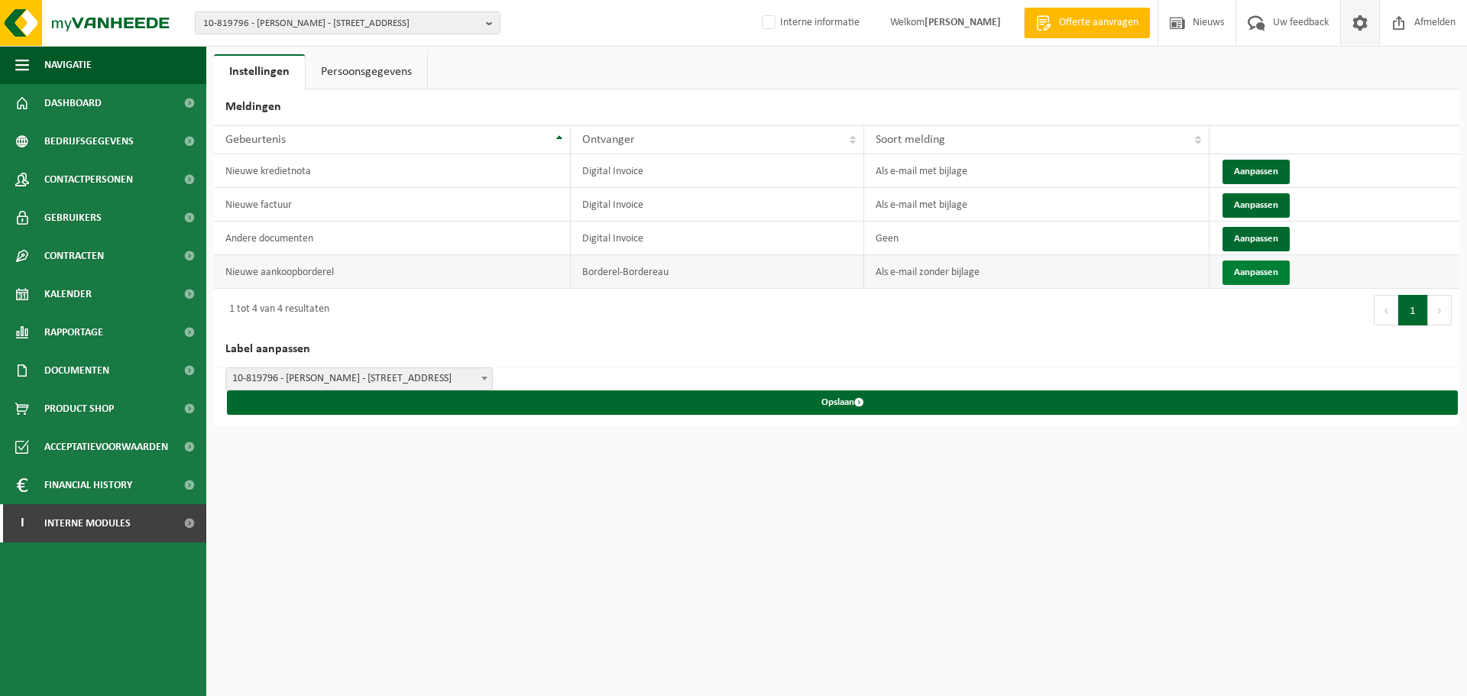
click at [1244, 269] on button "Aanpassen" at bounding box center [1255, 272] width 67 height 24
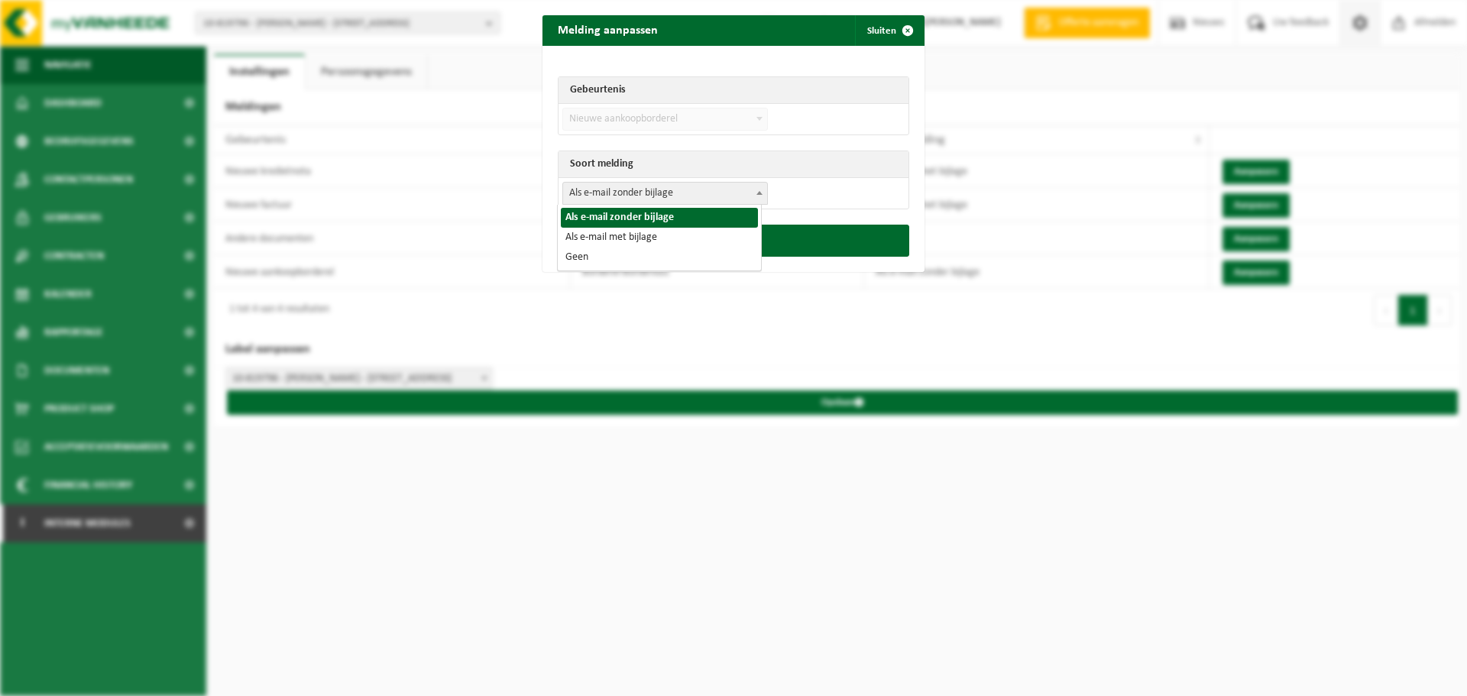
click at [626, 197] on span "Als e-mail zonder bijlage" at bounding box center [665, 193] width 204 height 21
select select "3"
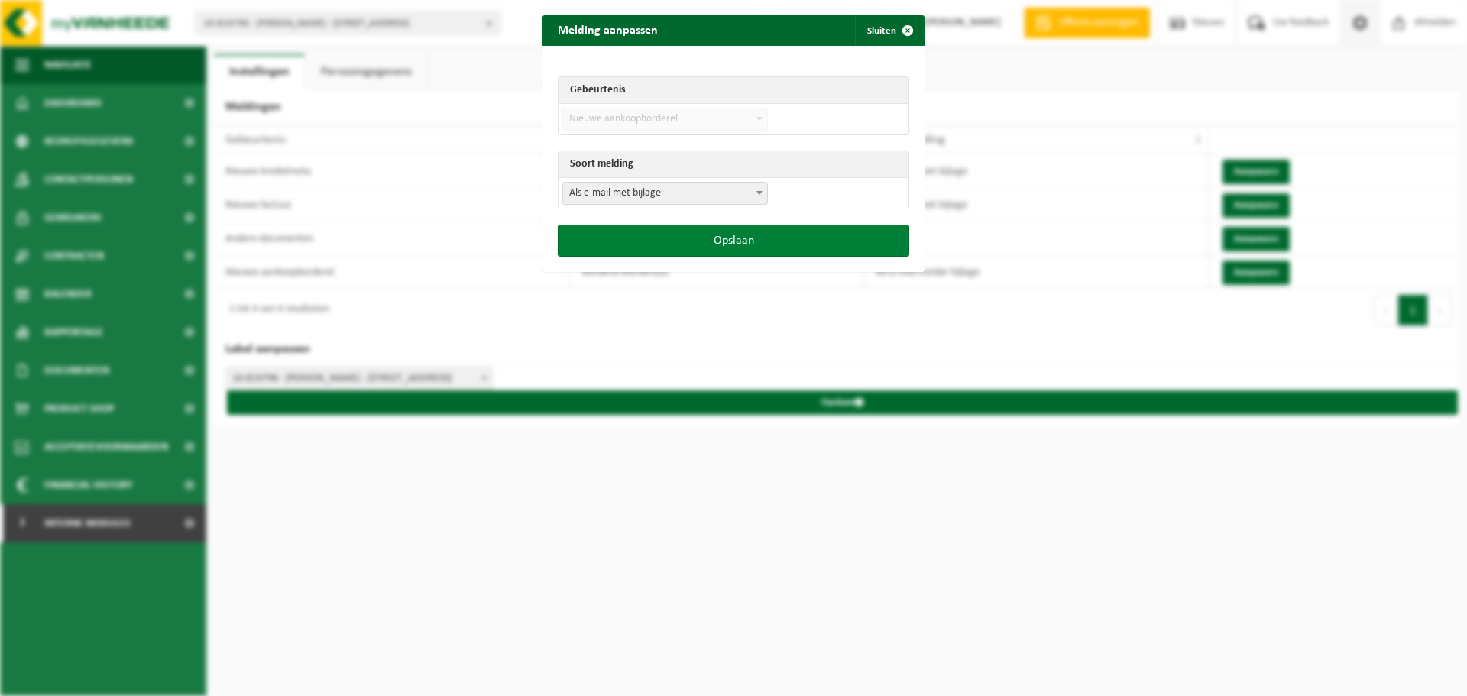
click at [676, 242] on button "Opslaan" at bounding box center [733, 241] width 351 height 32
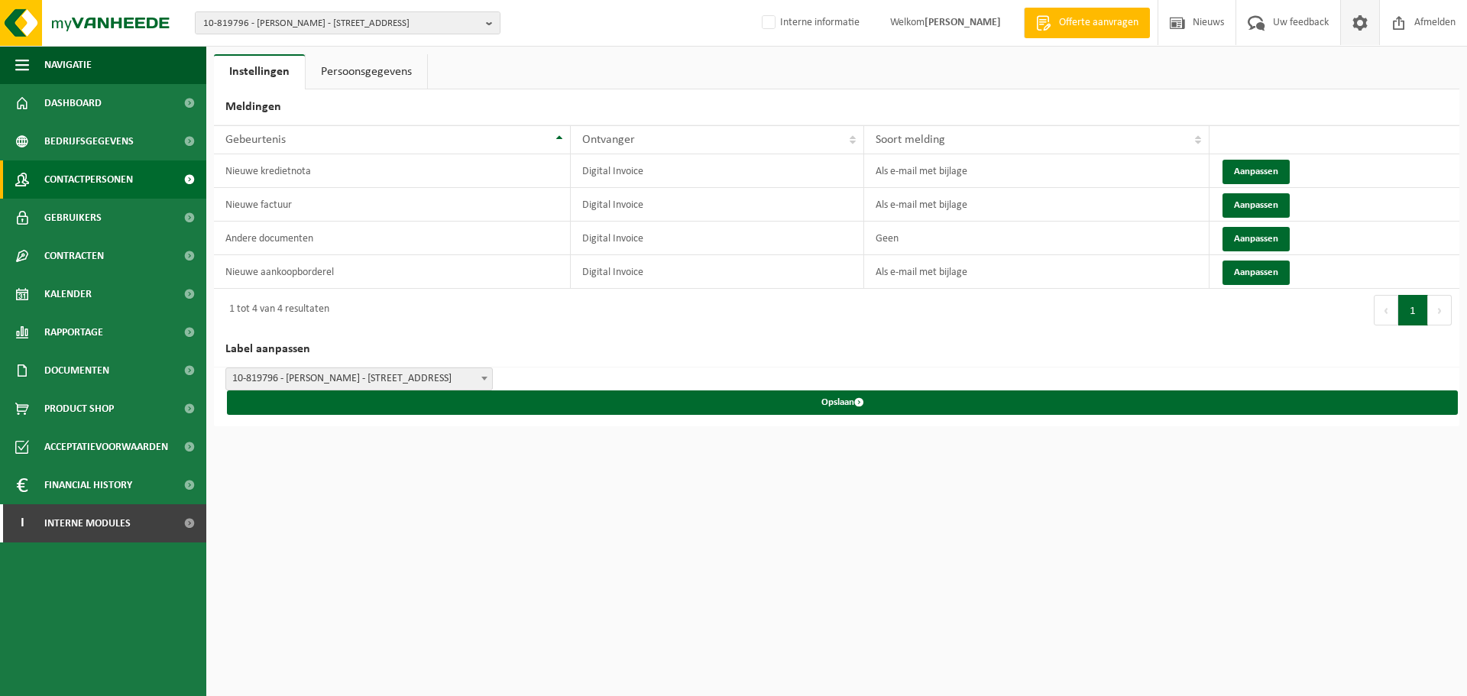
click at [130, 170] on span "Contactpersonen" at bounding box center [88, 179] width 89 height 38
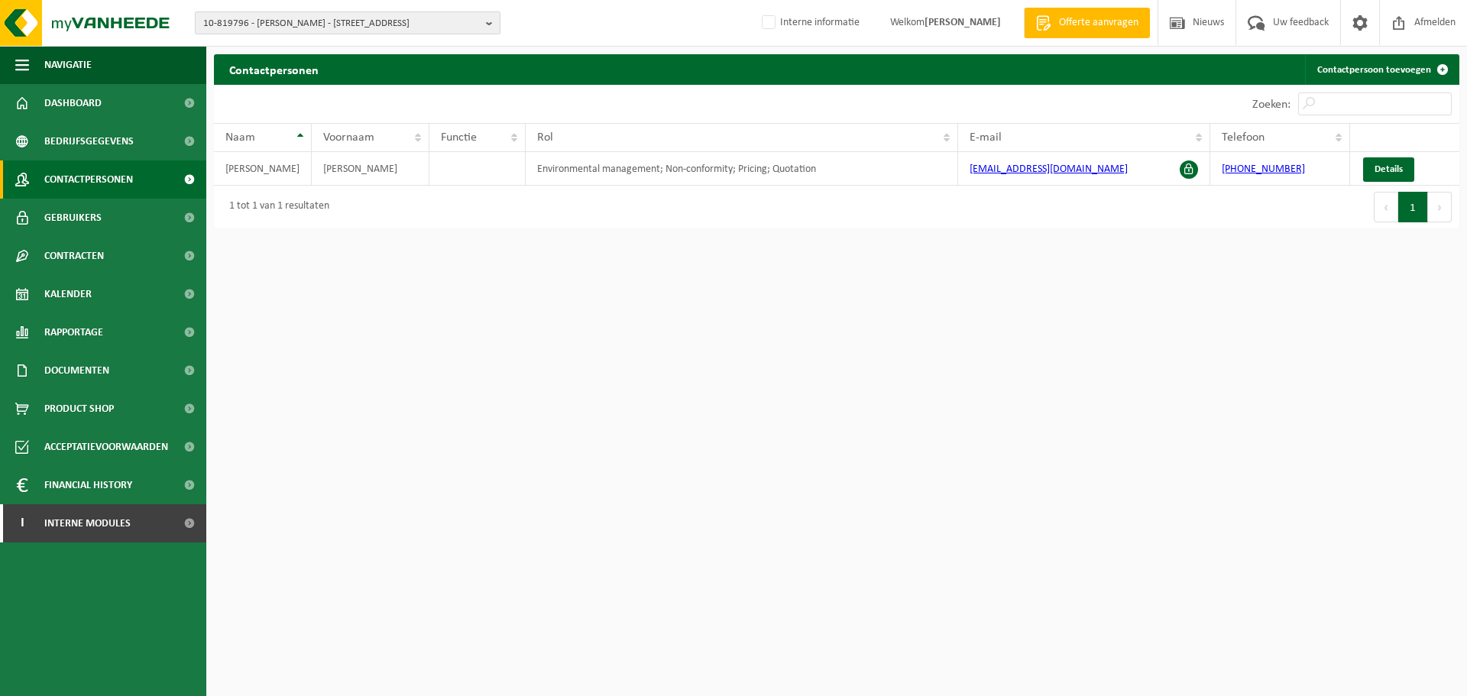
click at [255, 19] on span "10-819796 - [PERSON_NAME] - [STREET_ADDRESS]" at bounding box center [341, 23] width 277 height 23
paste input "10-980805"
type input "10-980805"
click at [280, 73] on strong "10-980805 - [PERSON_NAME] DESIGN - [GEOGRAPHIC_DATA][STREET_ADDRESS]" at bounding box center [322, 69] width 238 height 11
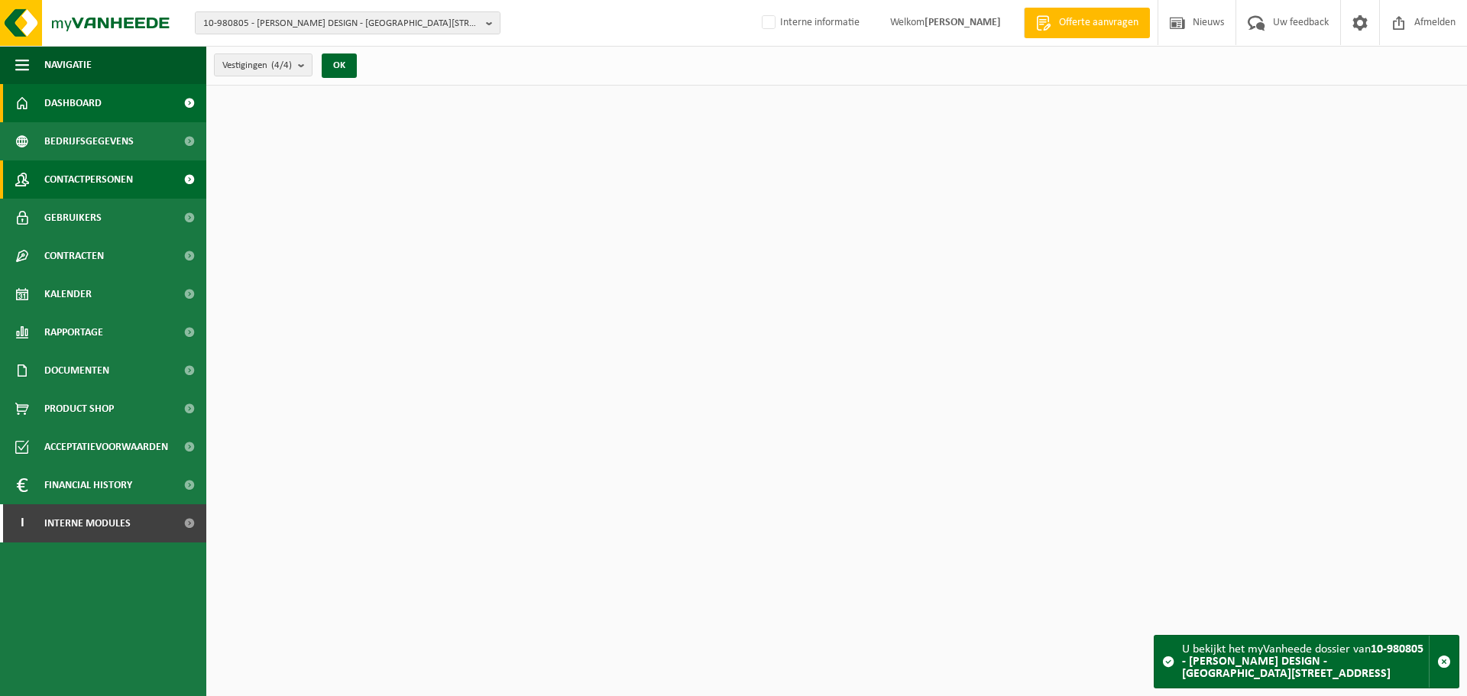
click at [118, 176] on span "Contactpersonen" at bounding box center [88, 179] width 89 height 38
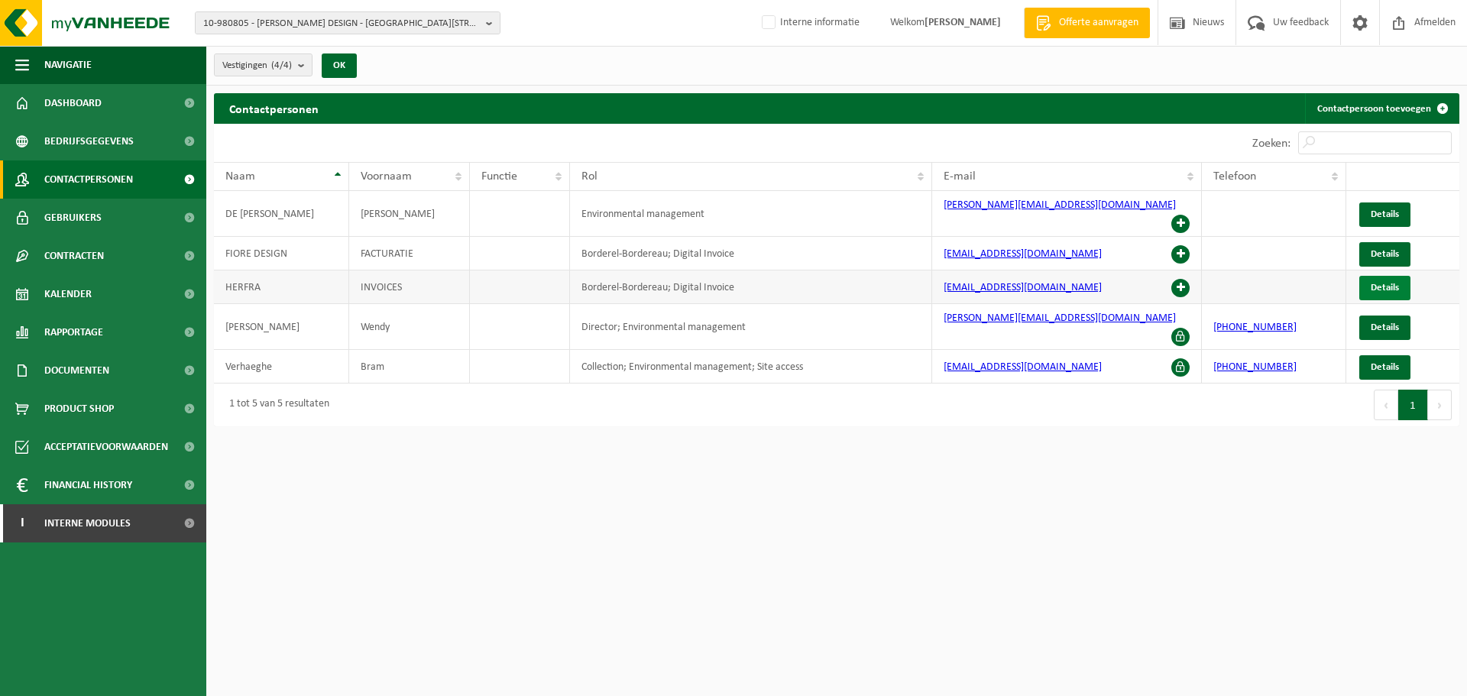
click at [1387, 283] on span "Details" at bounding box center [1384, 288] width 28 height 10
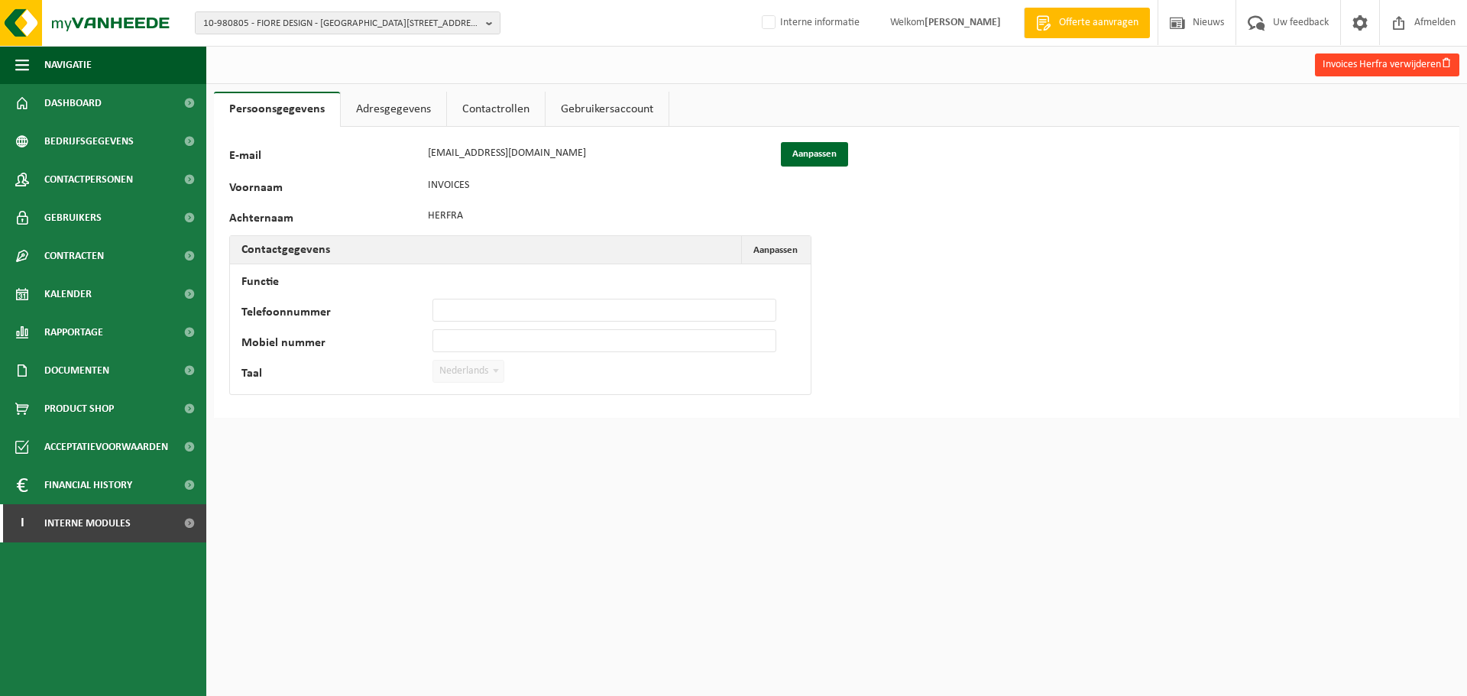
click at [1330, 63] on button "Invoices Herfra verwijderen" at bounding box center [1387, 64] width 144 height 23
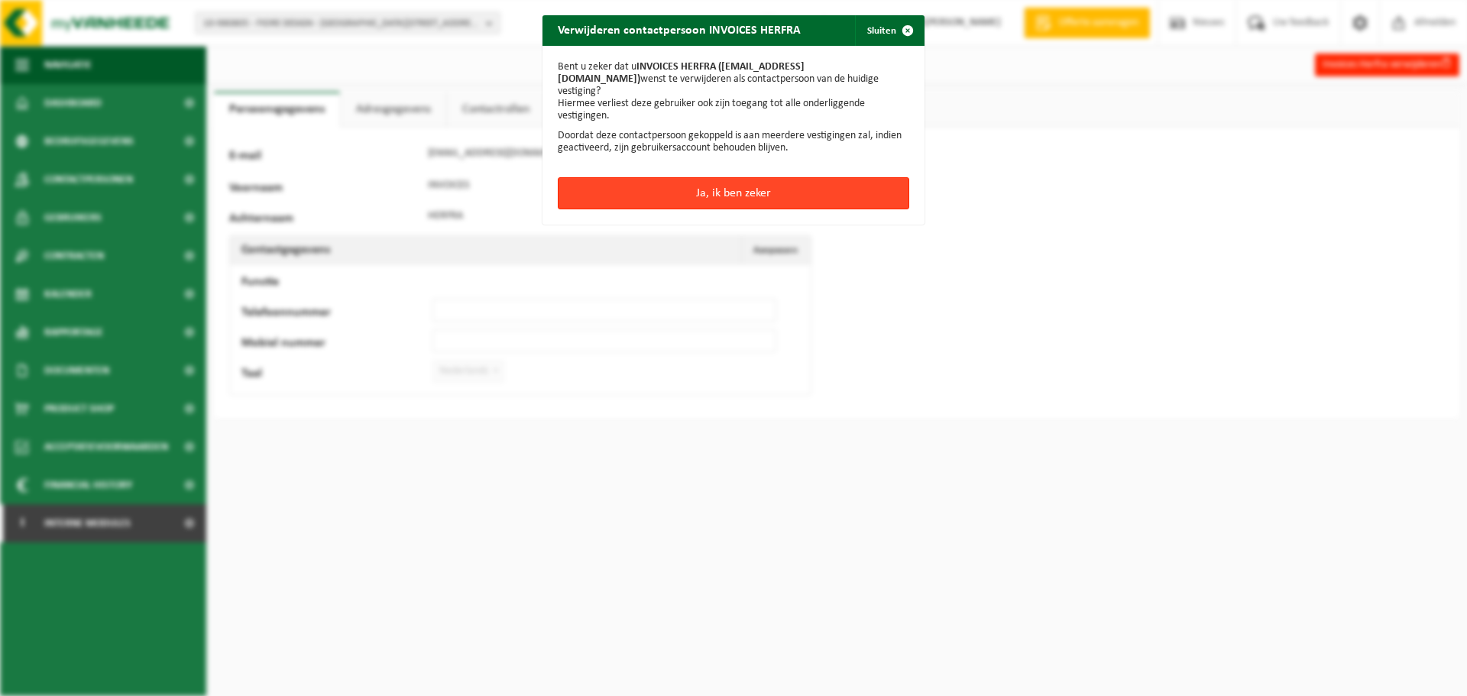
click at [749, 183] on button "Ja, ik ben zeker" at bounding box center [733, 193] width 351 height 32
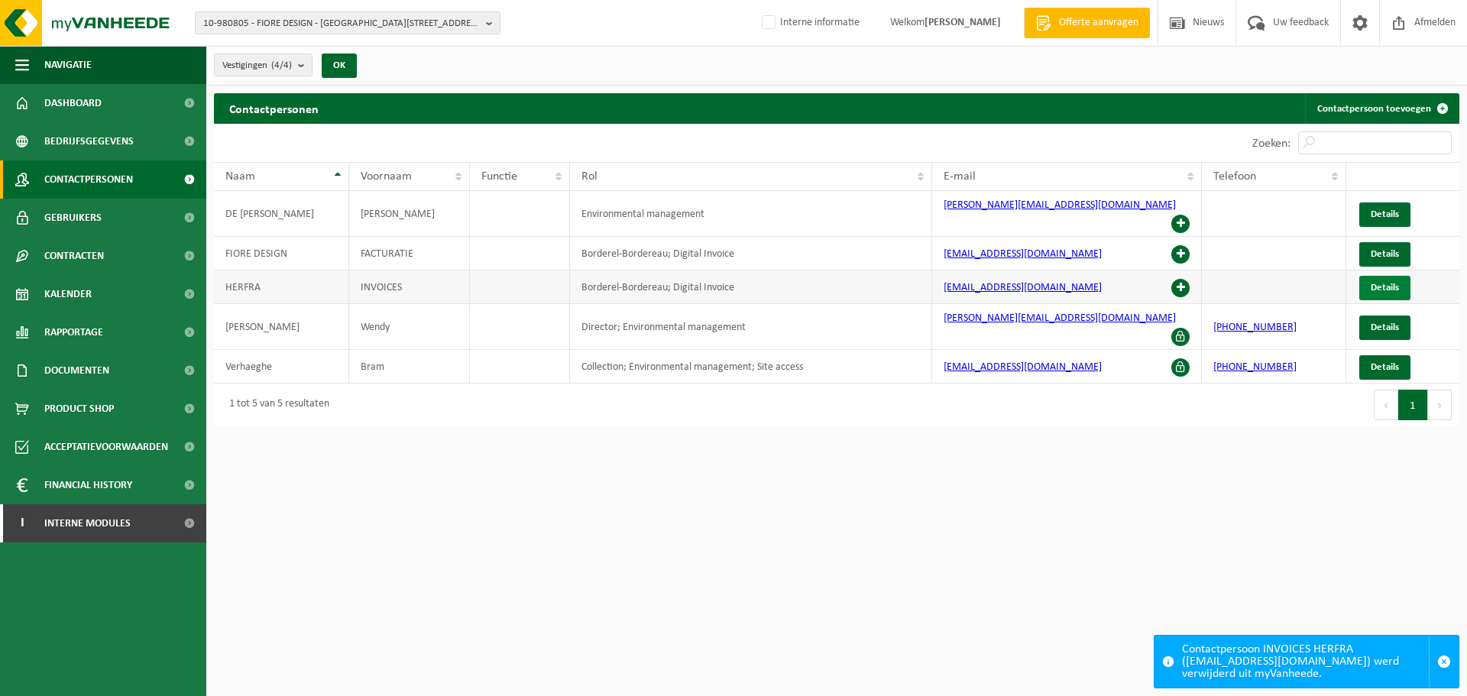
click at [1387, 276] on link "Details" at bounding box center [1384, 288] width 51 height 24
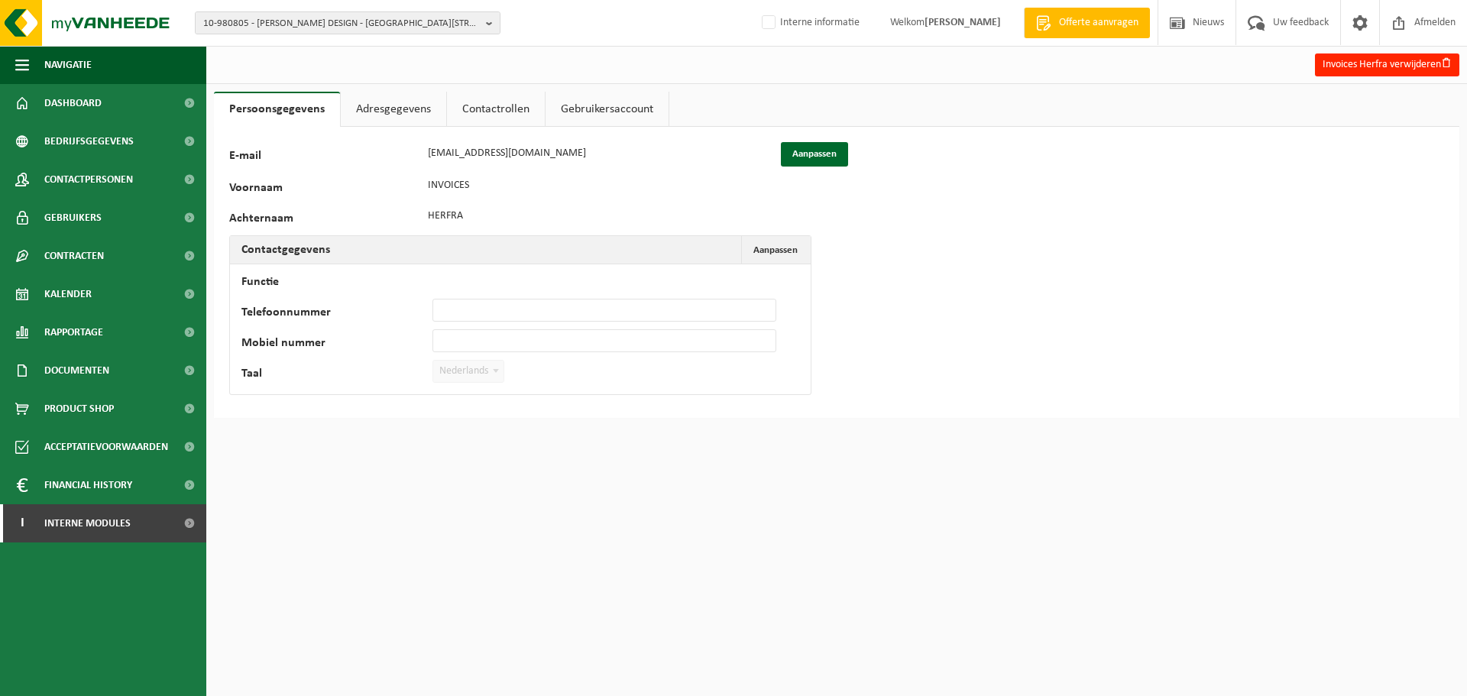
click at [403, 108] on link "Adresgegevens" at bounding box center [393, 109] width 105 height 35
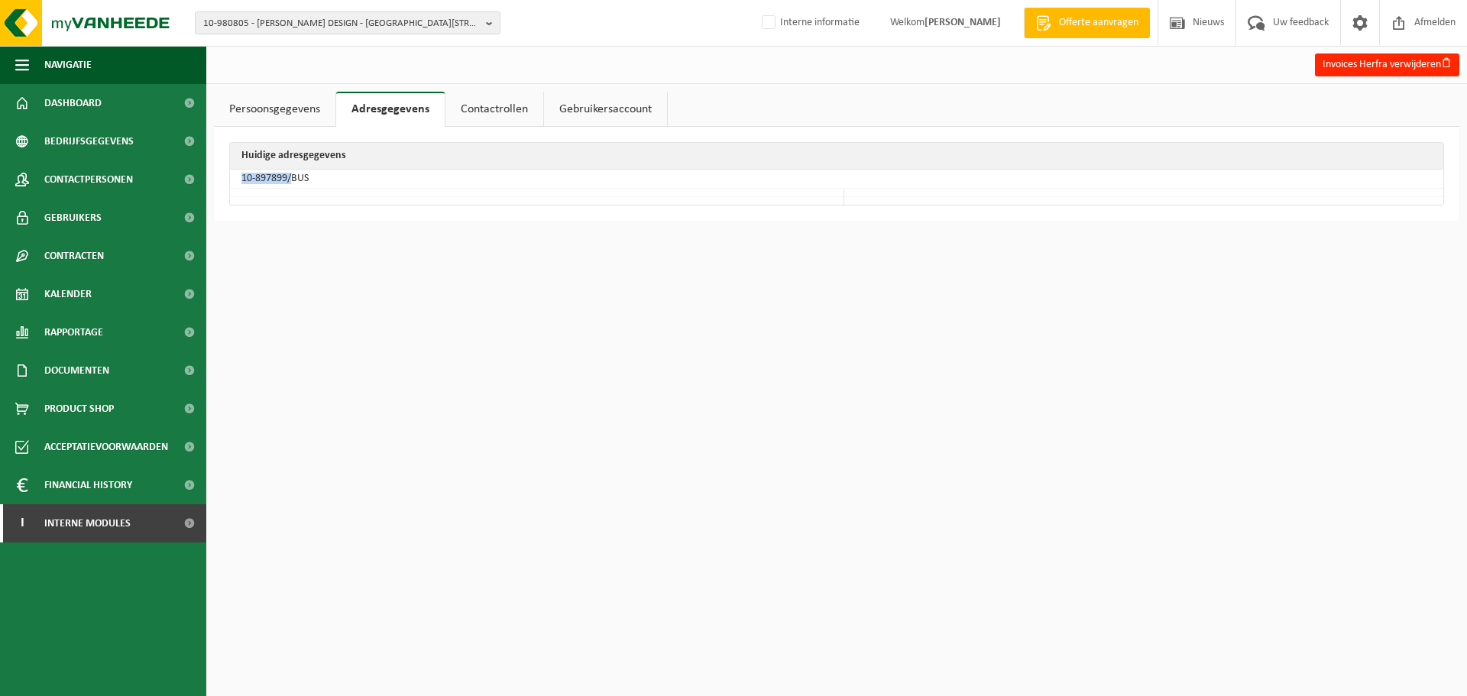
drag, startPoint x: 290, startPoint y: 176, endPoint x: 230, endPoint y: 177, distance: 60.4
click at [230, 177] on td "10-897899/BUS" at bounding box center [836, 179] width 1213 height 19
copy td "10-897899/"
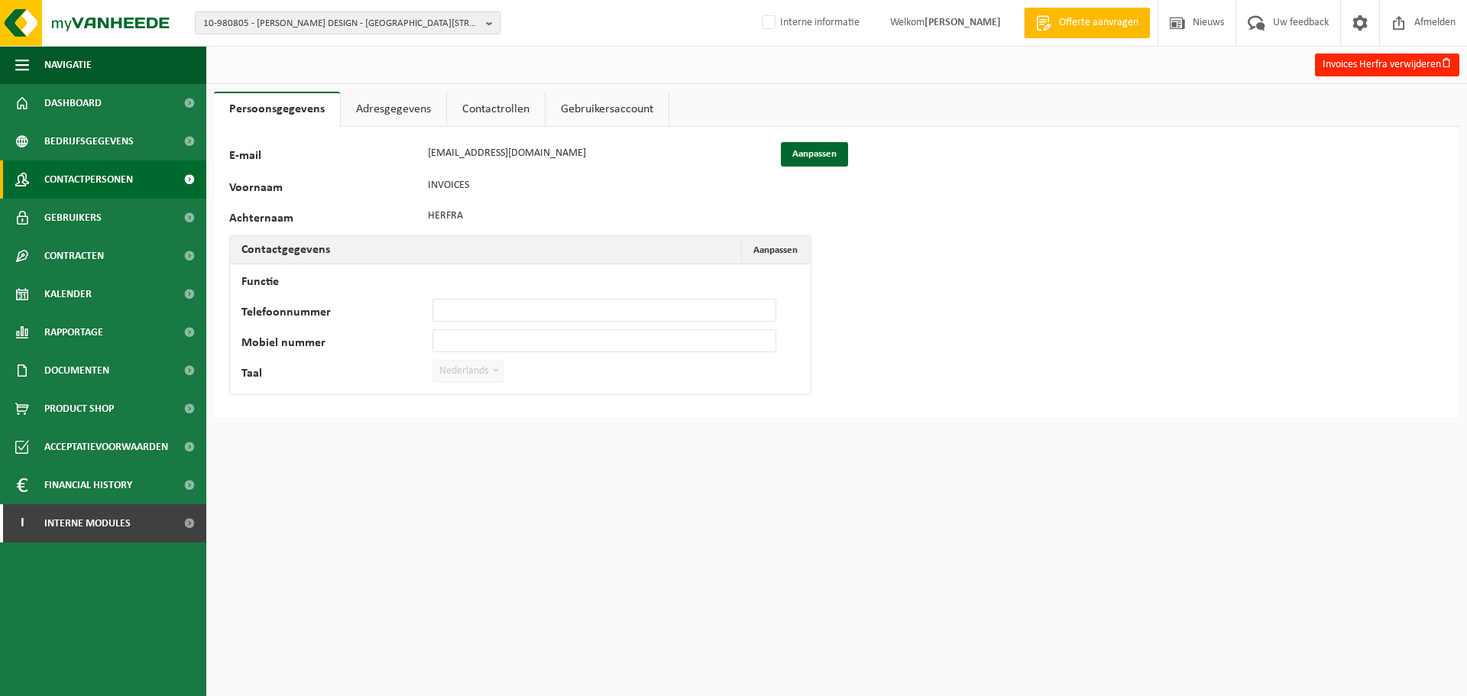
click at [108, 165] on span "Contactpersonen" at bounding box center [88, 179] width 89 height 38
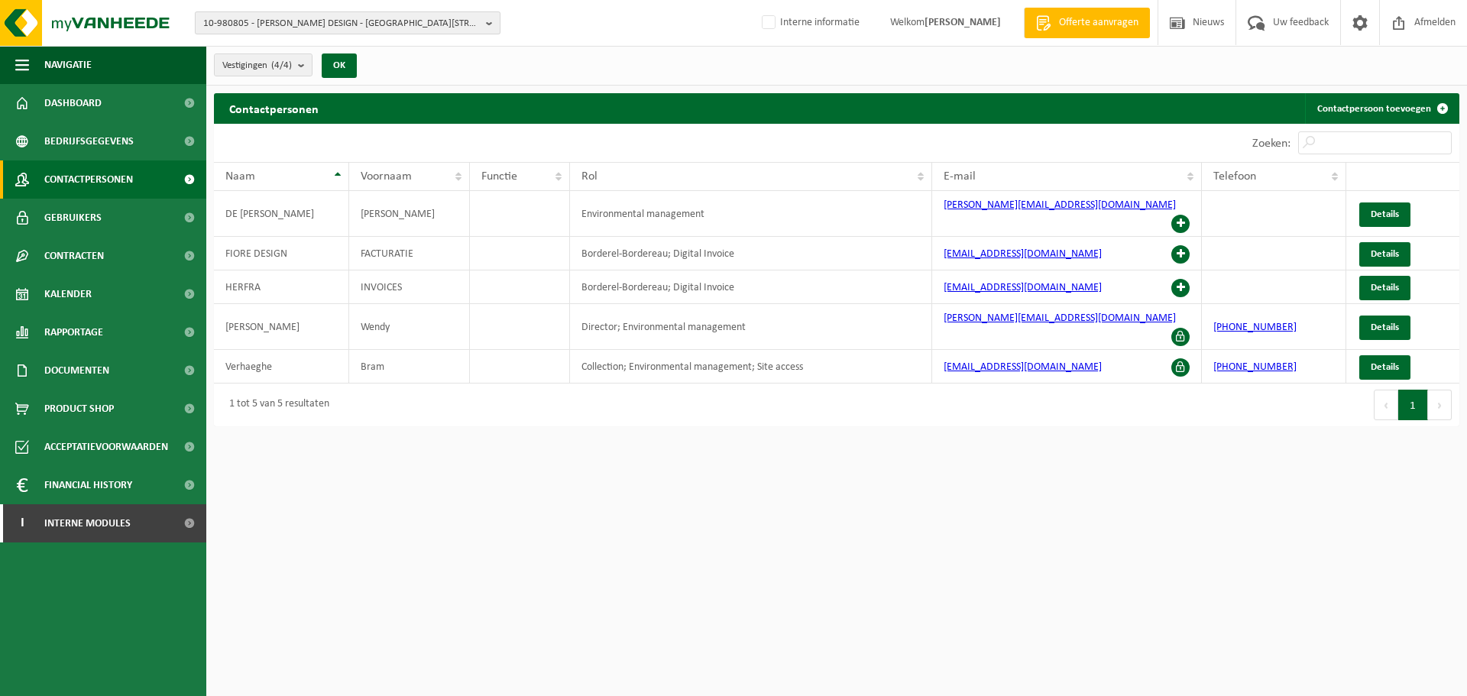
click at [260, 20] on span "10-980805 - FIORE DESIGN - [GEOGRAPHIC_DATA][STREET_ADDRESS]" at bounding box center [341, 23] width 277 height 23
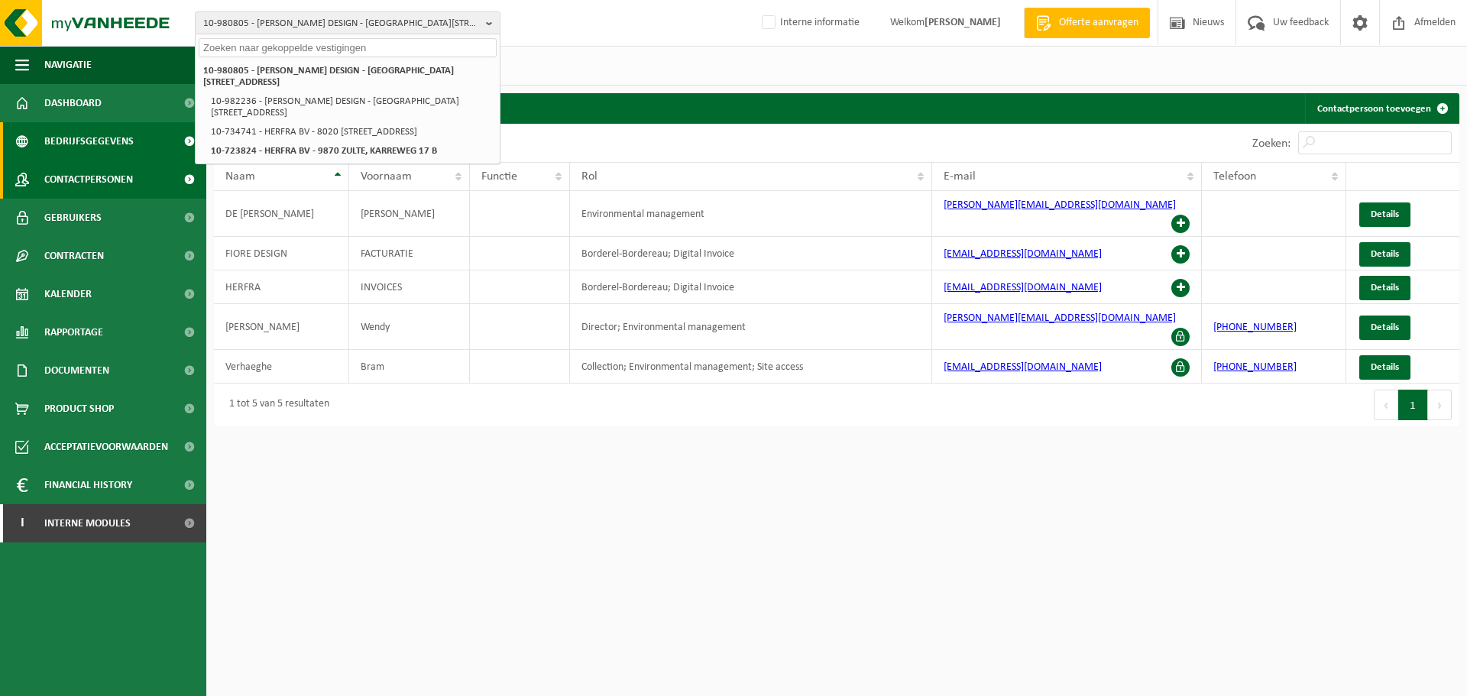
click at [107, 148] on span "Bedrijfsgegevens" at bounding box center [88, 141] width 89 height 38
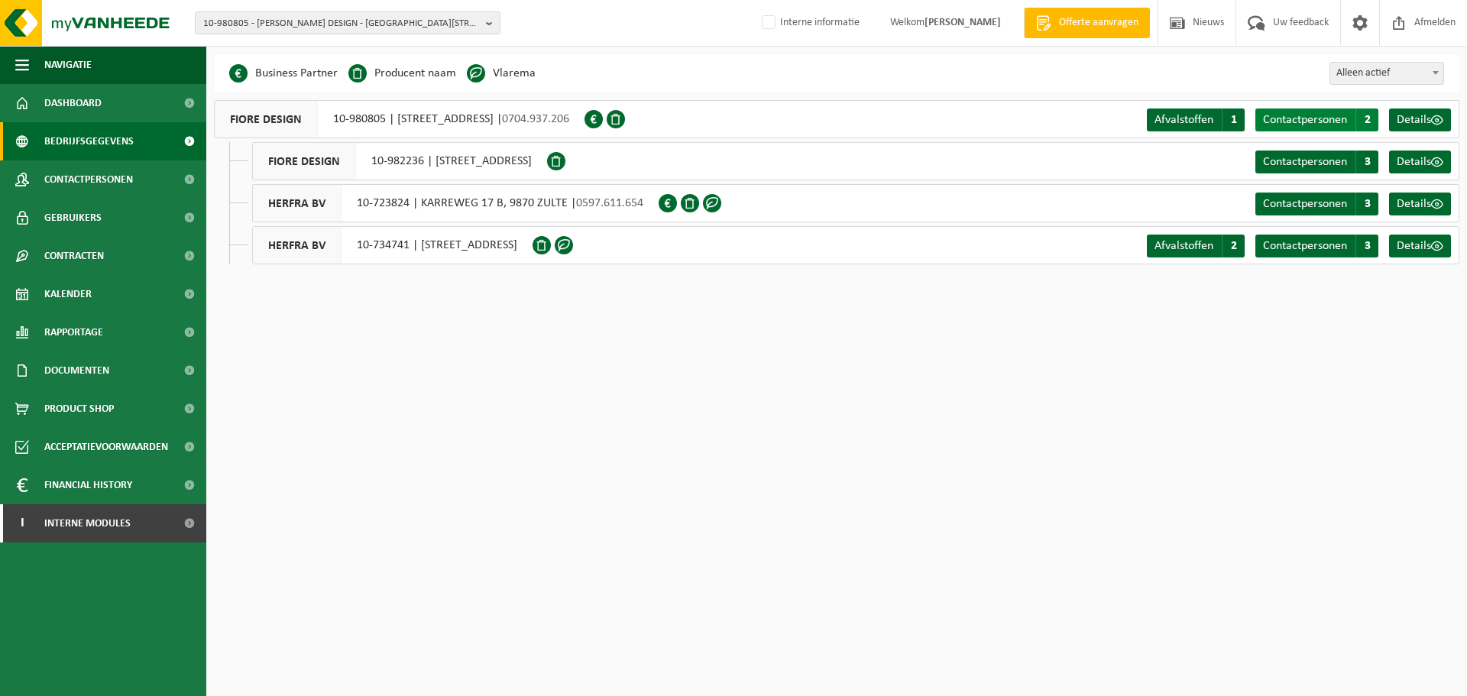
click at [1301, 121] on span "Contactpersonen" at bounding box center [1305, 120] width 84 height 12
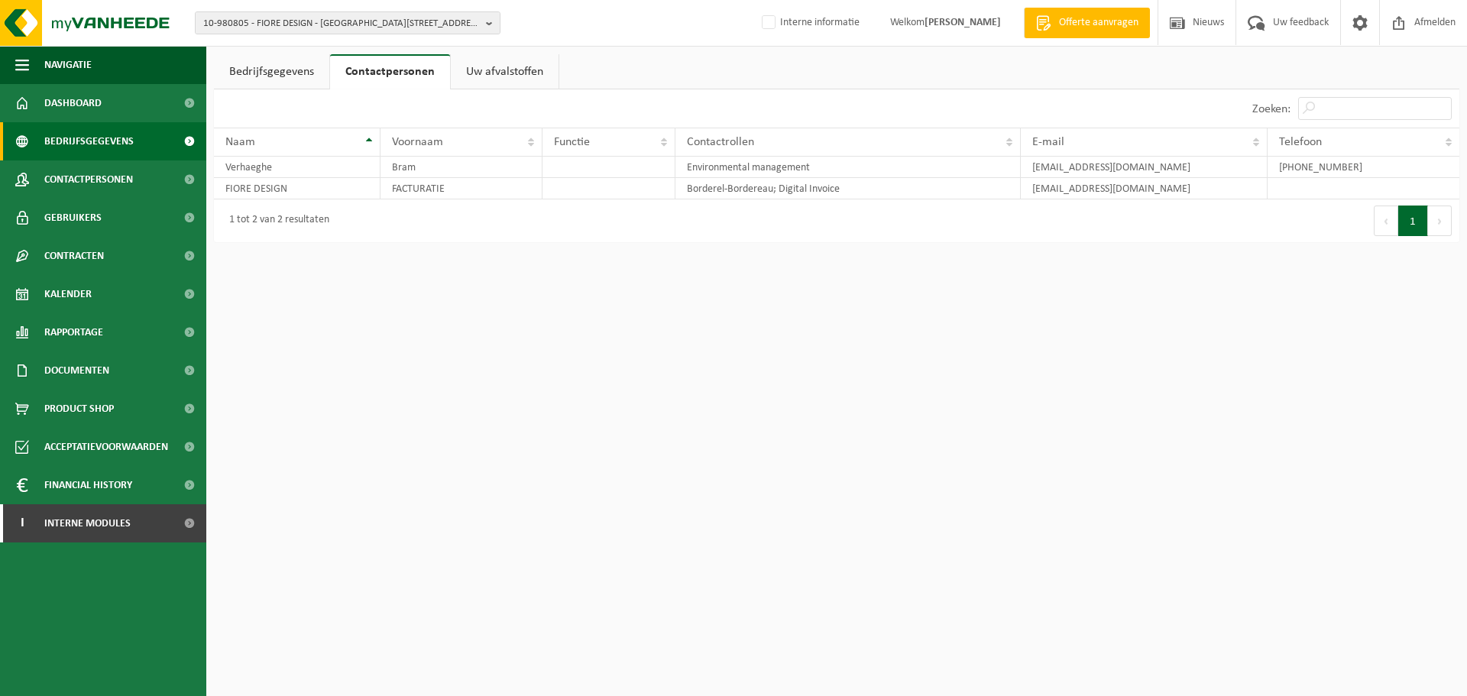
click at [126, 143] on span "Bedrijfsgegevens" at bounding box center [88, 141] width 89 height 38
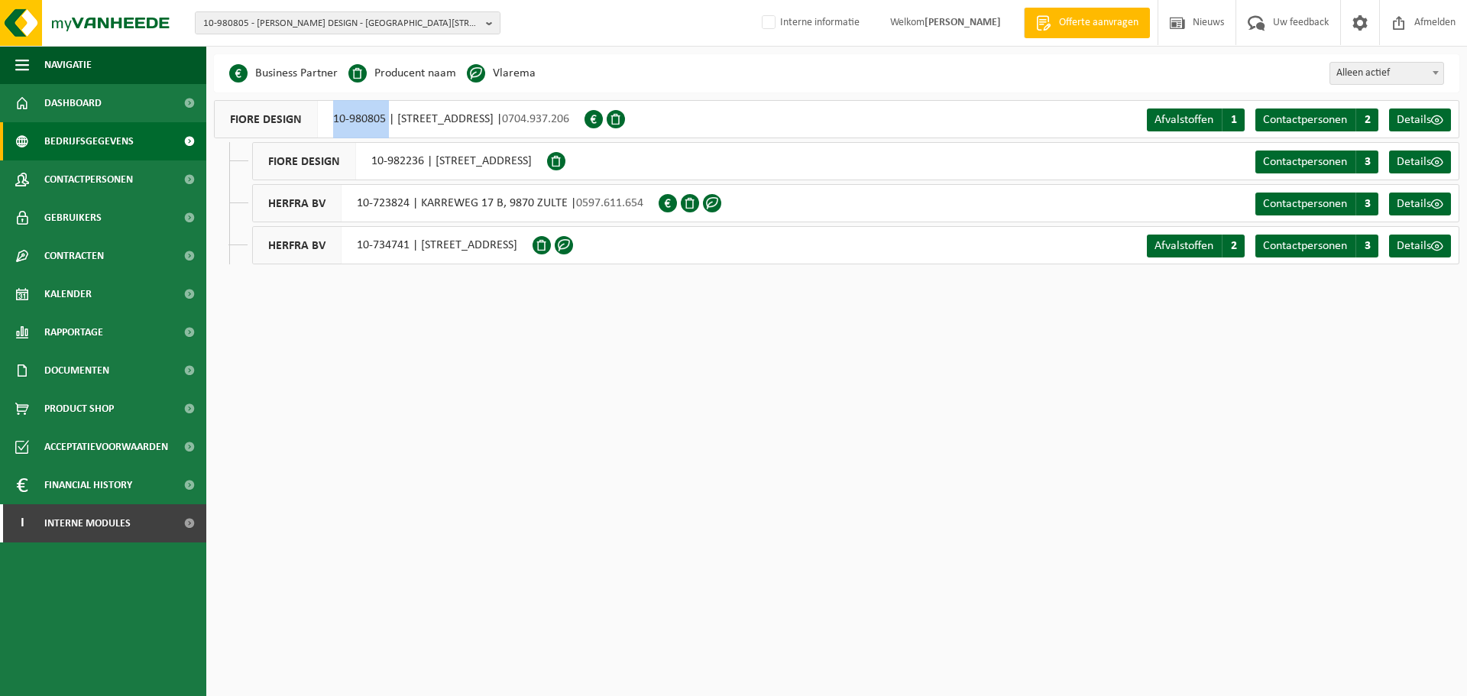
drag, startPoint x: 387, startPoint y: 120, endPoint x: 333, endPoint y: 121, distance: 54.3
click at [333, 121] on div "FIORE DESIGN 10-980805 | ESSERSTRAAT 9, 8550 ZWEVEGEM | 0704.937.206" at bounding box center [399, 119] width 371 height 38
copy div "10-980805"
click at [679, 386] on html "10-980805 - FIORE DESIGN - 8550 ZWEVEGEM, ESSERSTRAAT 9 10-980805 - FIORE DESIG…" at bounding box center [733, 348] width 1467 height 696
click at [319, 24] on span "10-980805 - FIORE DESIGN - 8550 ZWEVEGEM, ESSERSTRAAT 9" at bounding box center [341, 23] width 277 height 23
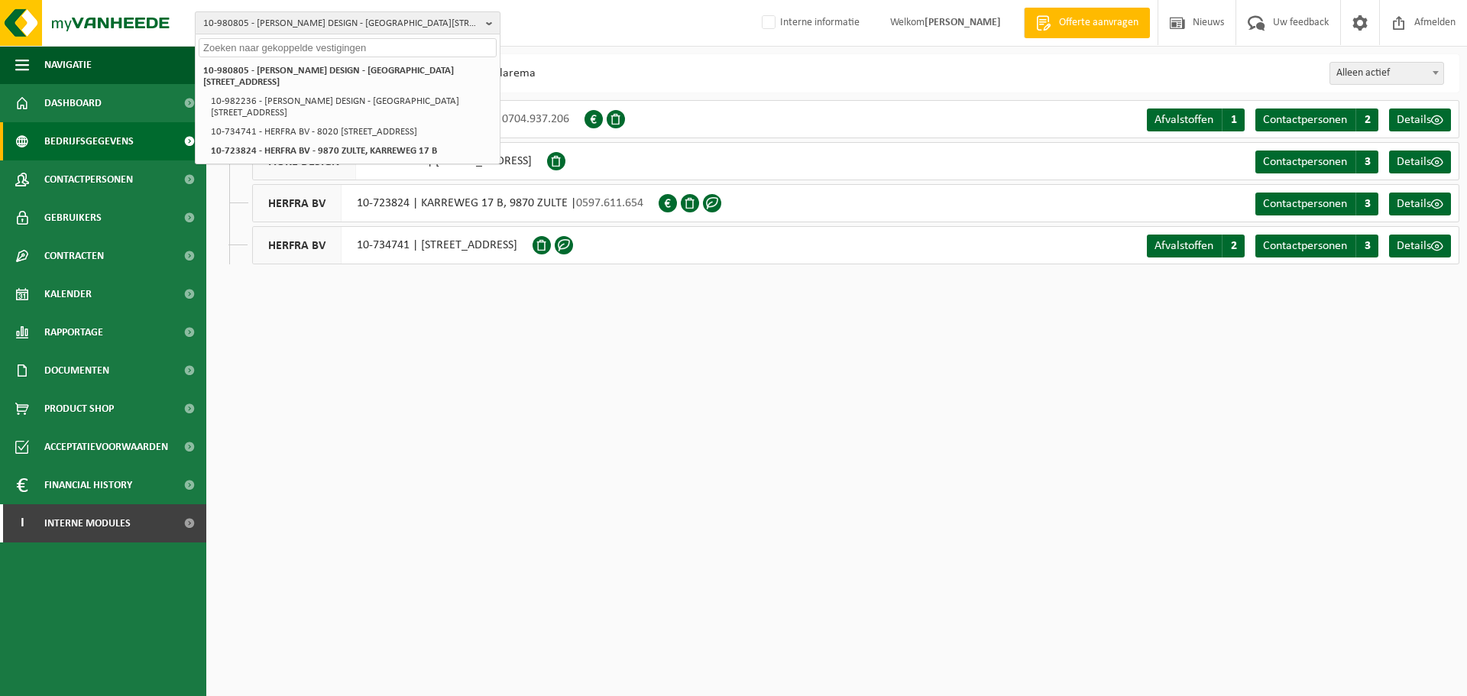
paste input "10-930519"
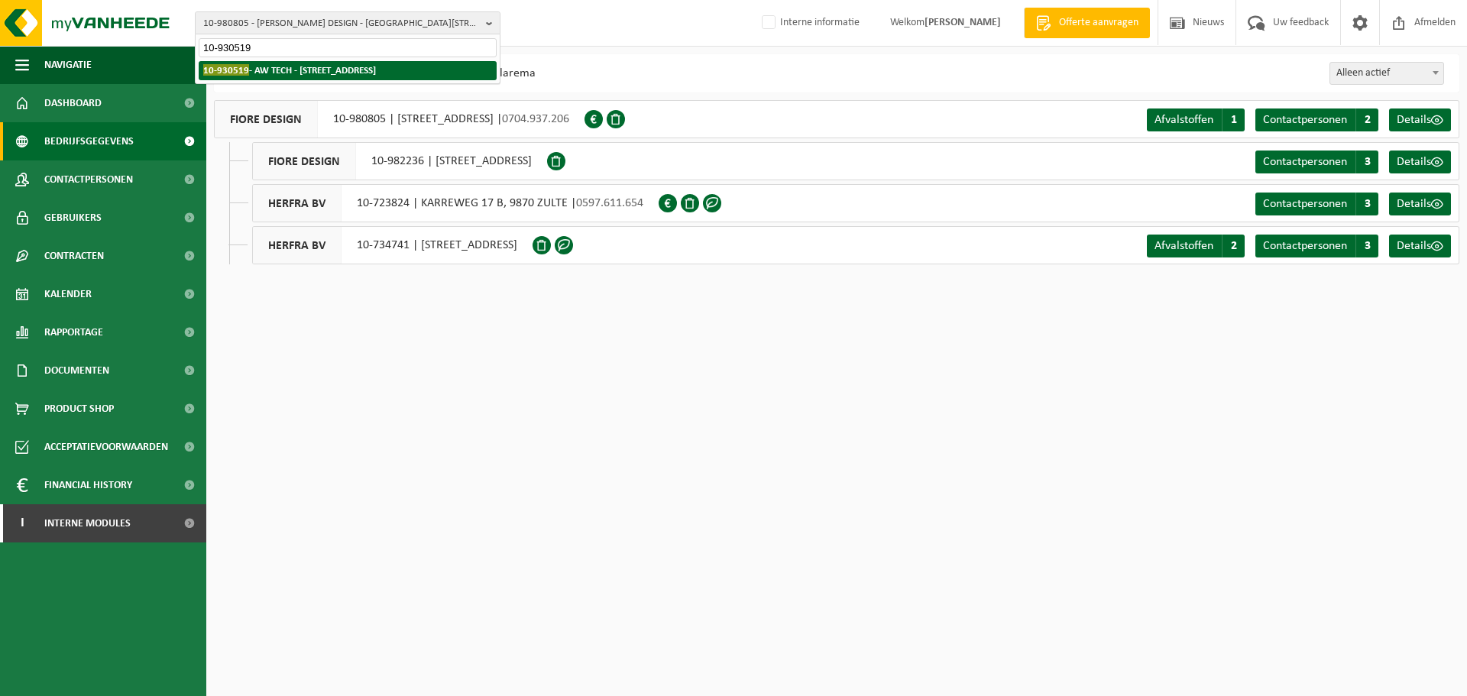
type input "10-930519"
click at [283, 69] on strong "10-930519 - AW TECH - 8800 ROESELARE, MEENSESTEENWEG 637" at bounding box center [289, 69] width 173 height 11
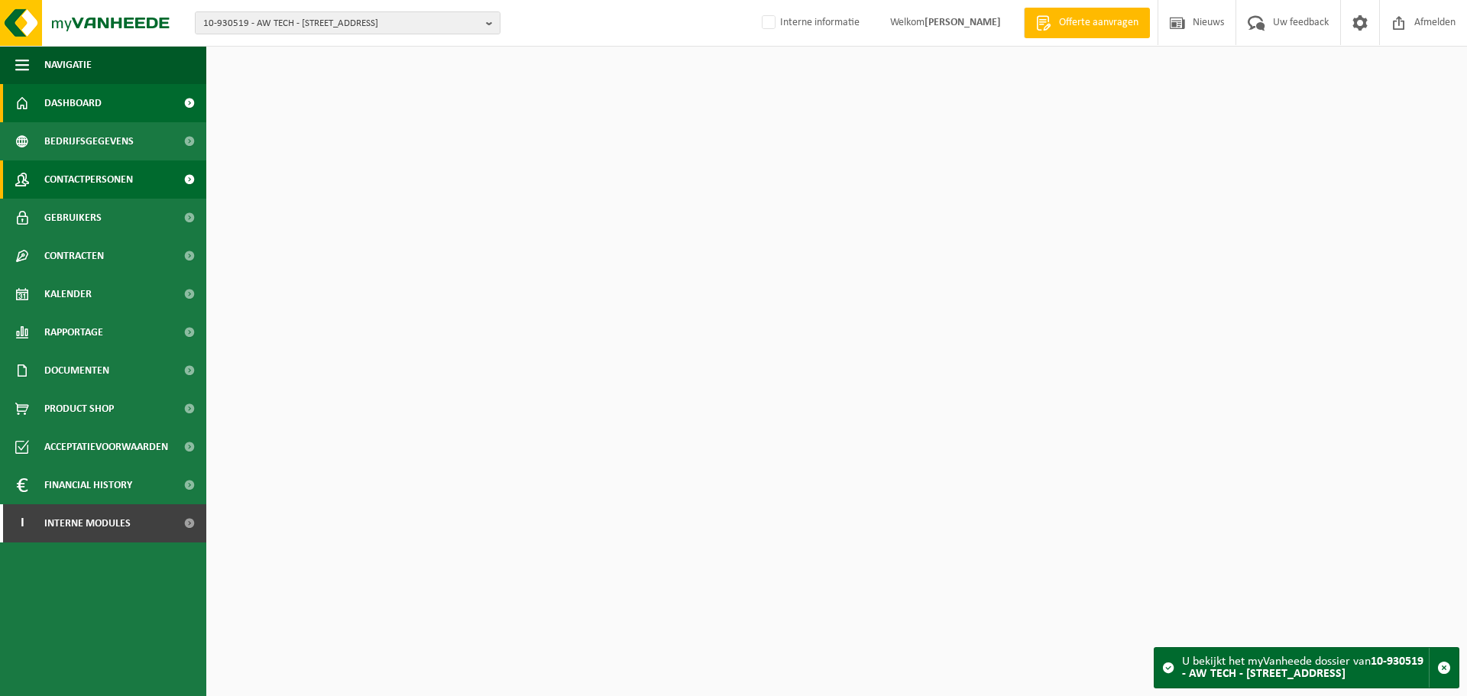
click at [101, 180] on span "Contactpersonen" at bounding box center [88, 179] width 89 height 38
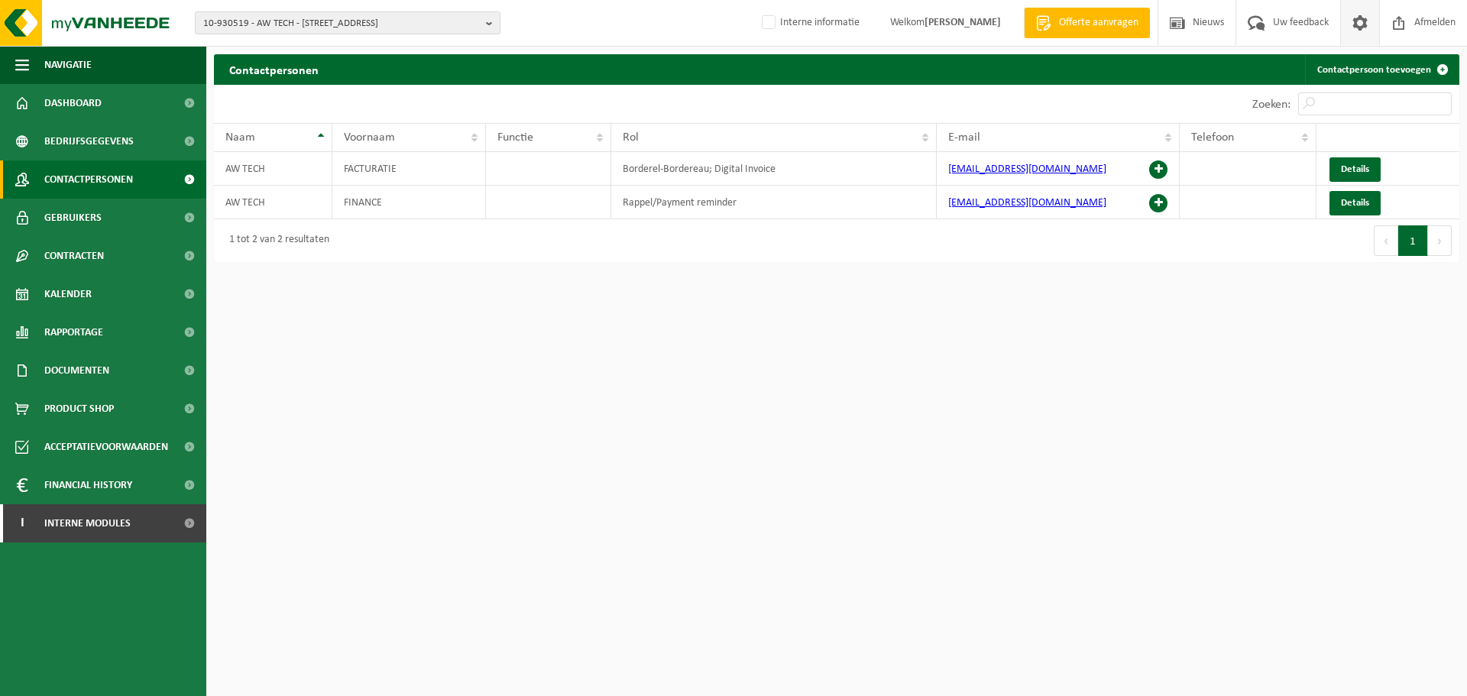
click at [1365, 24] on span at bounding box center [1359, 22] width 23 height 45
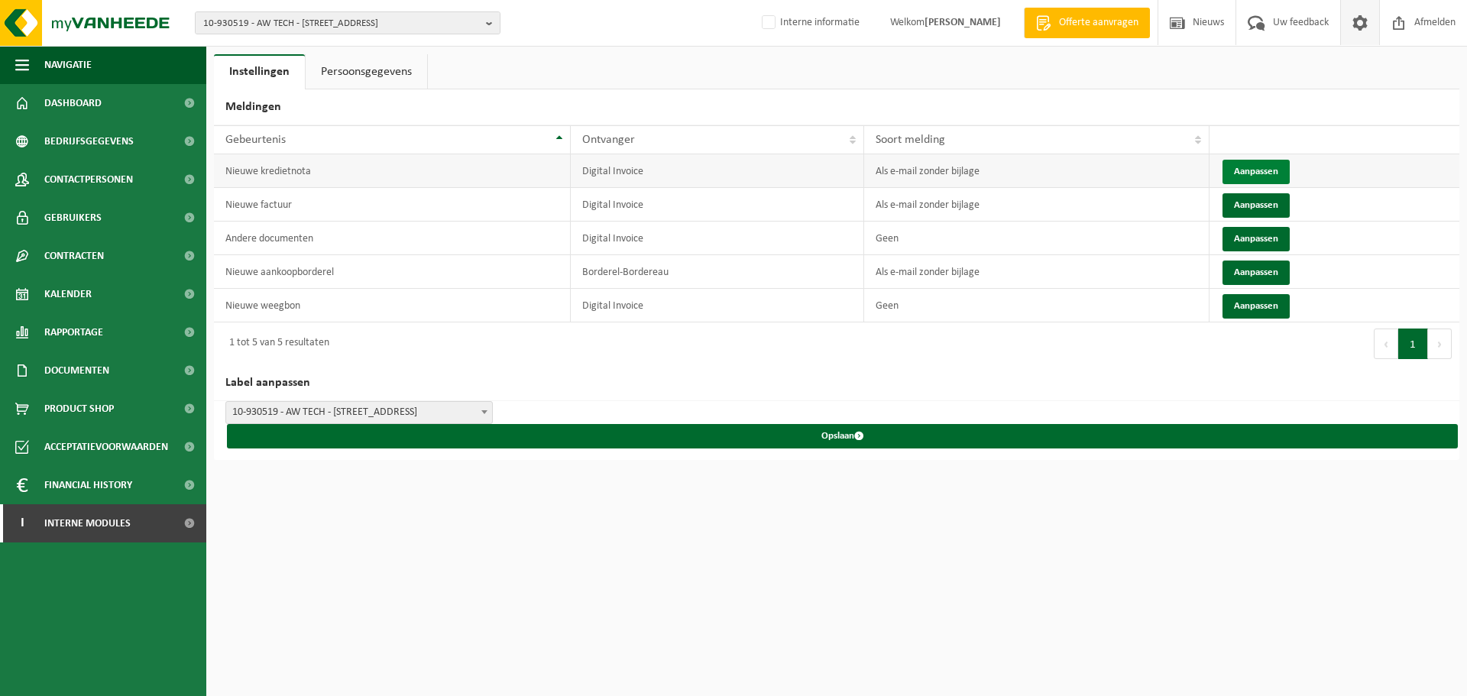
click at [1236, 165] on button "Aanpassen" at bounding box center [1255, 172] width 67 height 24
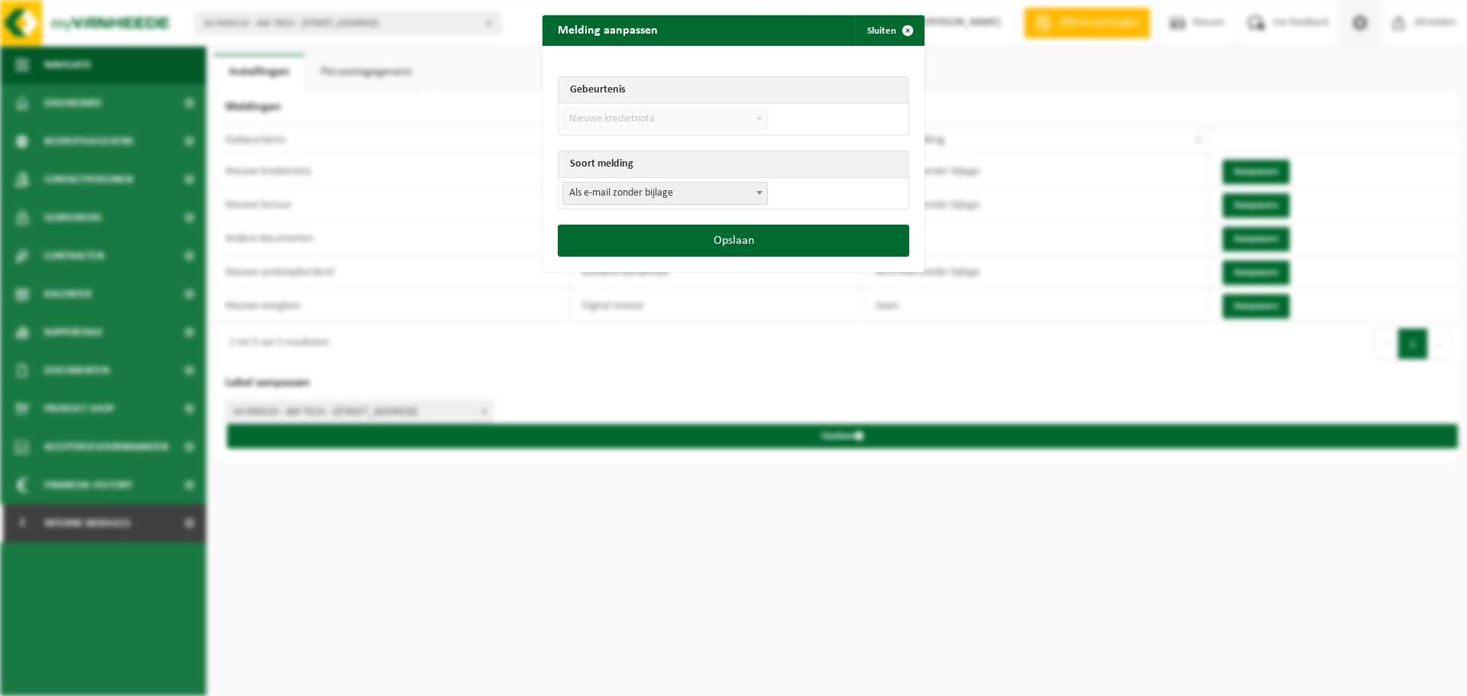
click at [615, 189] on span "Als e-mail zonder bijlage" at bounding box center [665, 193] width 204 height 21
select select "3"
click at [706, 240] on button "Opslaan" at bounding box center [733, 241] width 351 height 32
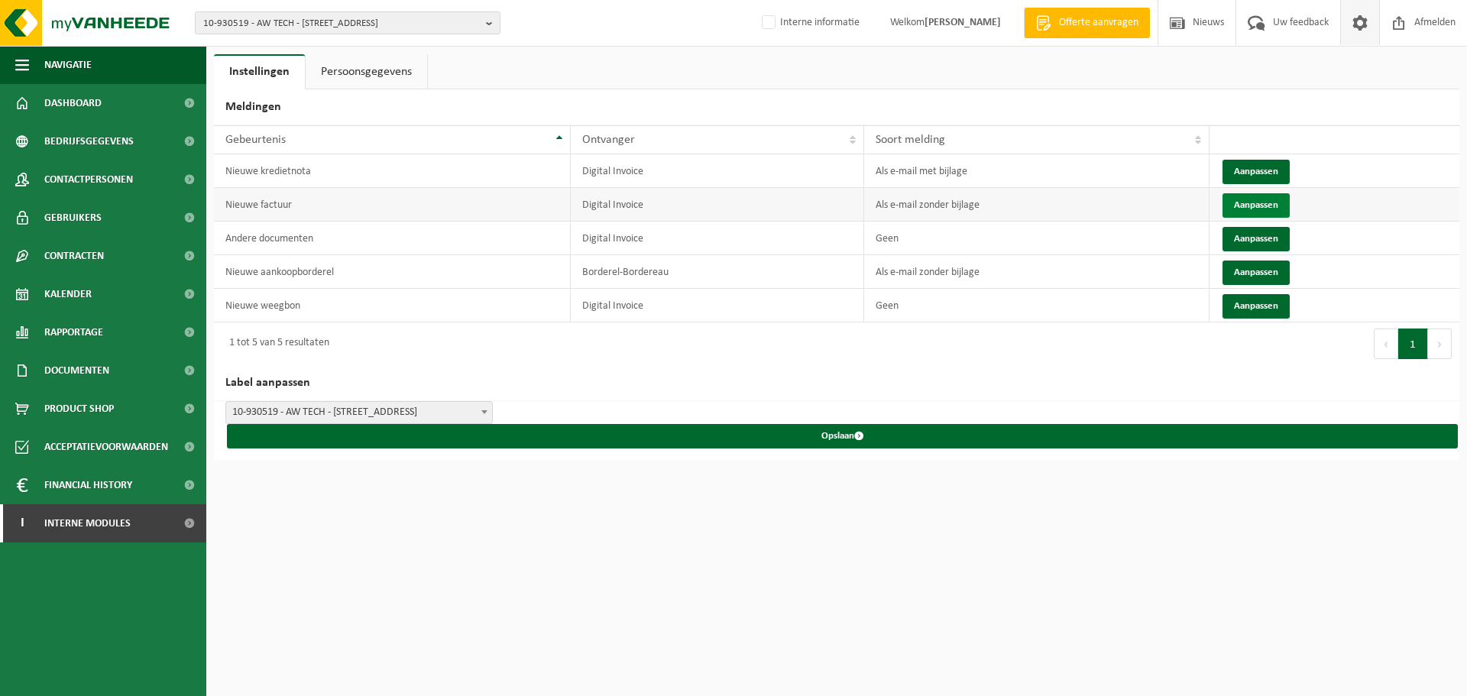
click at [1249, 204] on button "Aanpassen" at bounding box center [1255, 205] width 67 height 24
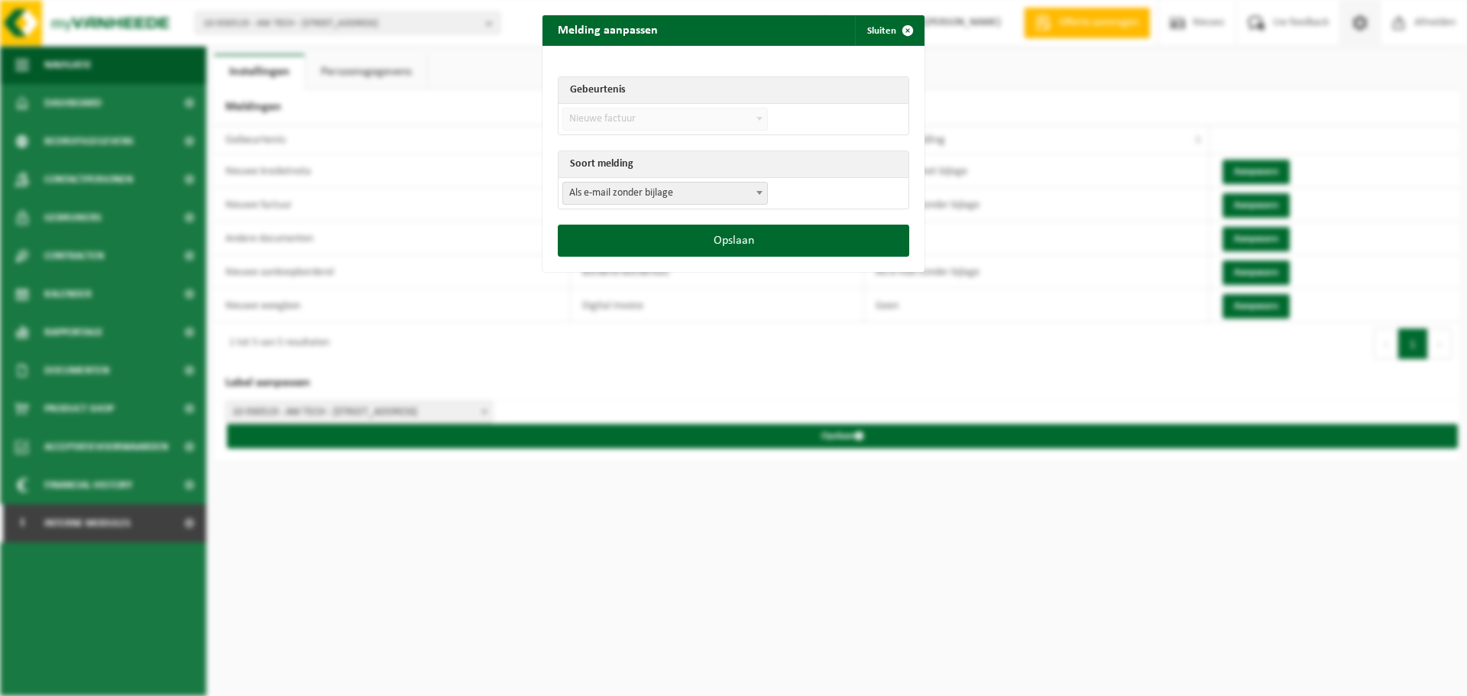
click at [632, 190] on span "Als e-mail zonder bijlage" at bounding box center [665, 193] width 204 height 21
select select "3"
drag, startPoint x: 742, startPoint y: 247, endPoint x: 756, endPoint y: 247, distance: 13.8
click at [743, 247] on button "Opslaan" at bounding box center [733, 241] width 351 height 32
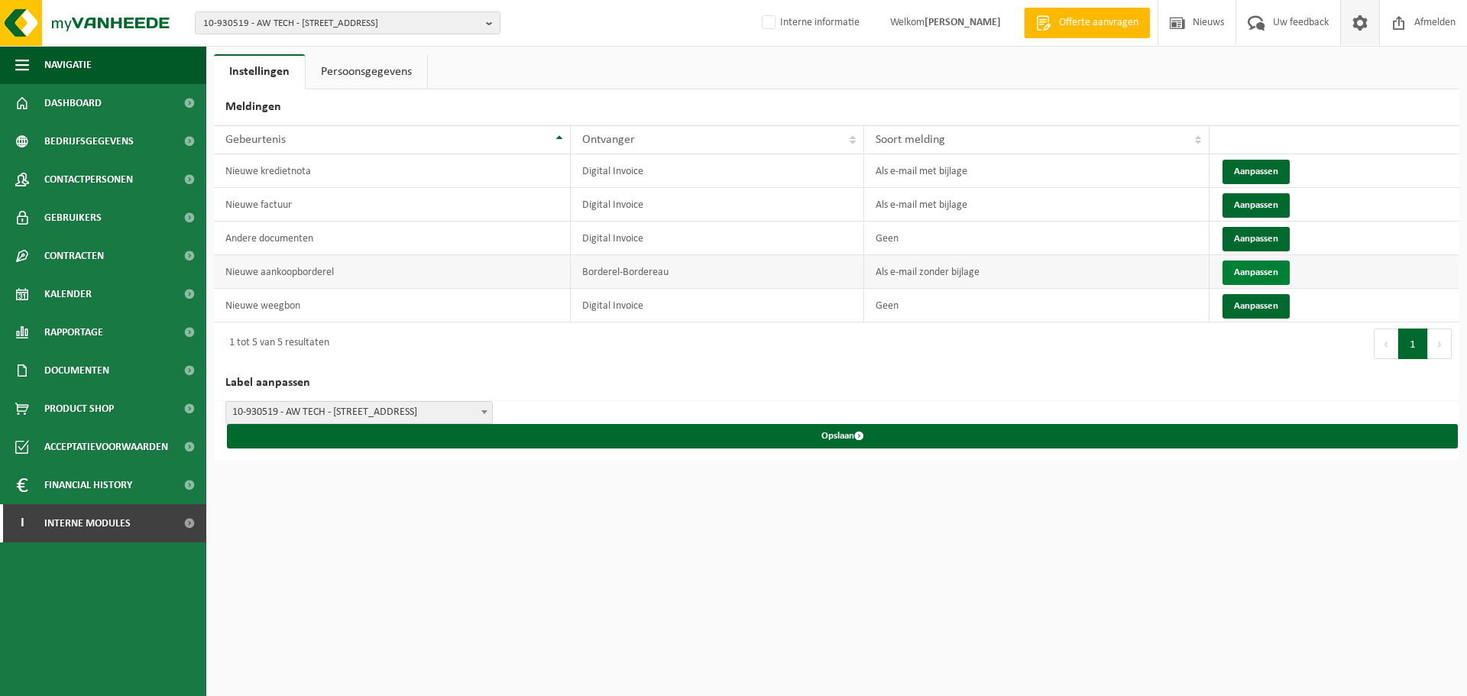
click at [1259, 267] on button "Aanpassen" at bounding box center [1255, 272] width 67 height 24
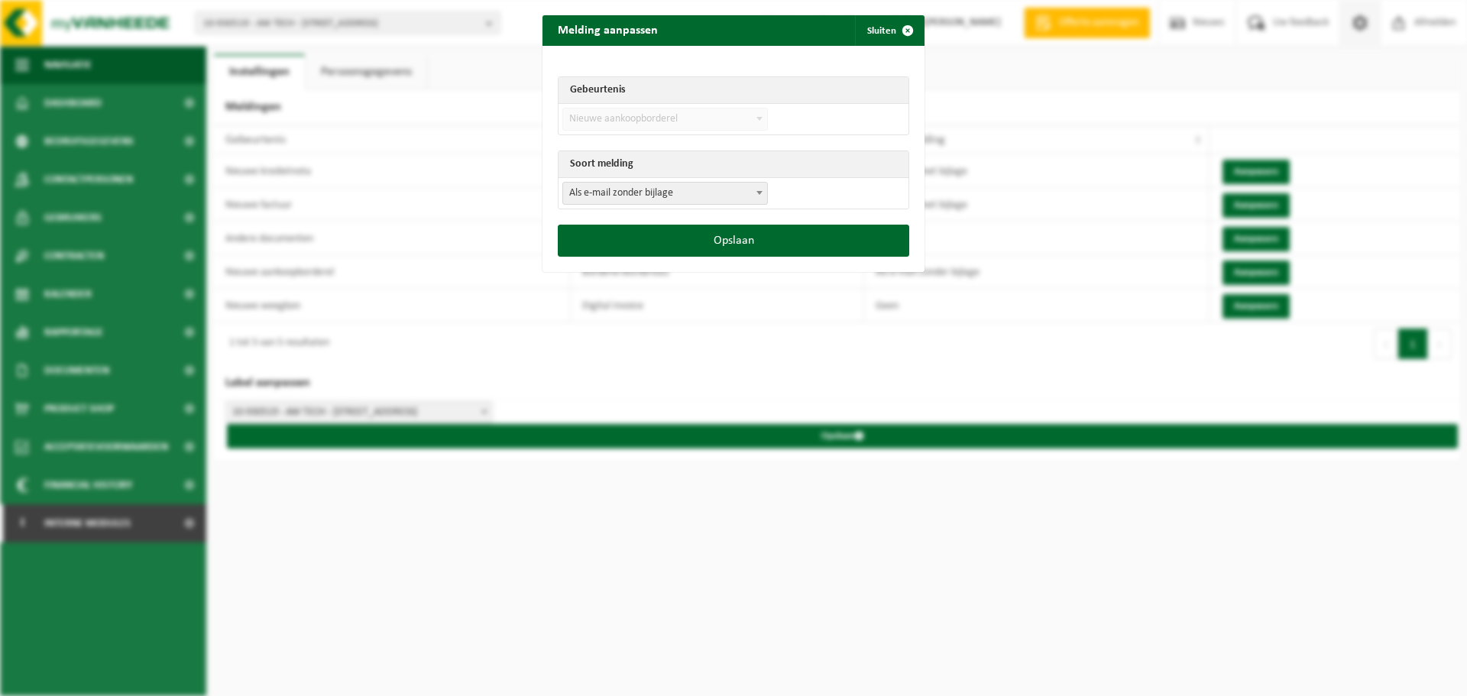
drag, startPoint x: 647, startPoint y: 186, endPoint x: 643, endPoint y: 197, distance: 11.4
click at [646, 186] on span "Als e-mail zonder bijlage" at bounding box center [665, 193] width 204 height 21
select select "3"
click at [740, 243] on button "Opslaan" at bounding box center [733, 241] width 351 height 32
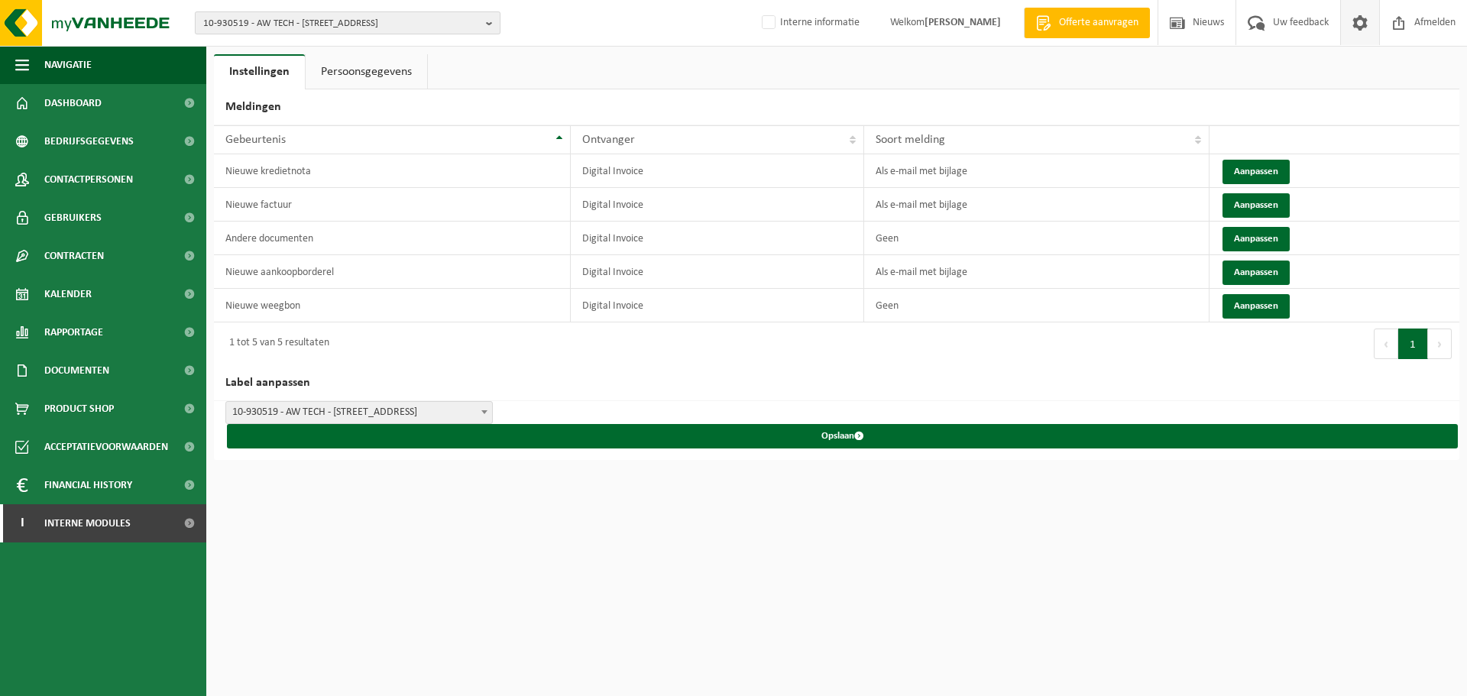
click at [412, 23] on span "10-930519 - AW TECH - 8800 ROESELARE, MEENSESTEENWEG 637" at bounding box center [341, 23] width 277 height 23
type input "f"
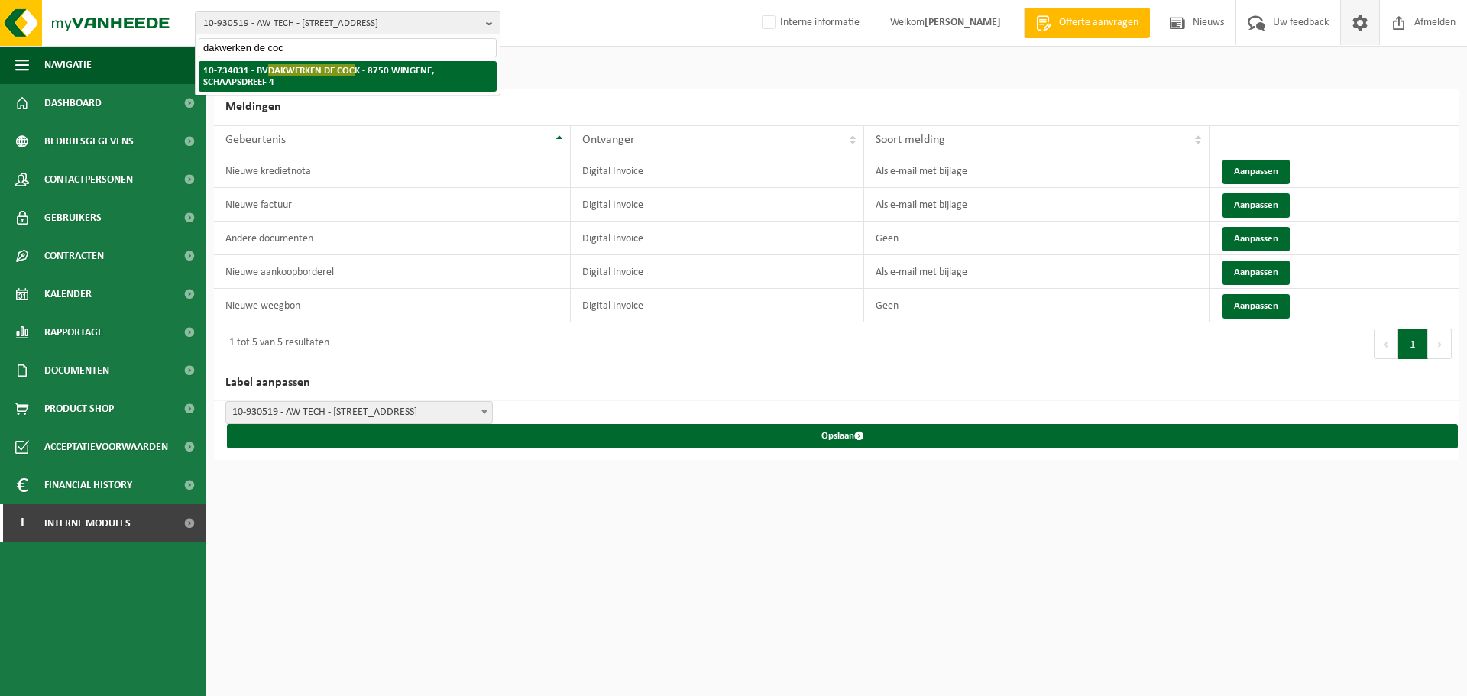
type input "dakwerken de coc"
click at [294, 75] on span "DAKWERKEN DE COC" at bounding box center [311, 69] width 86 height 11
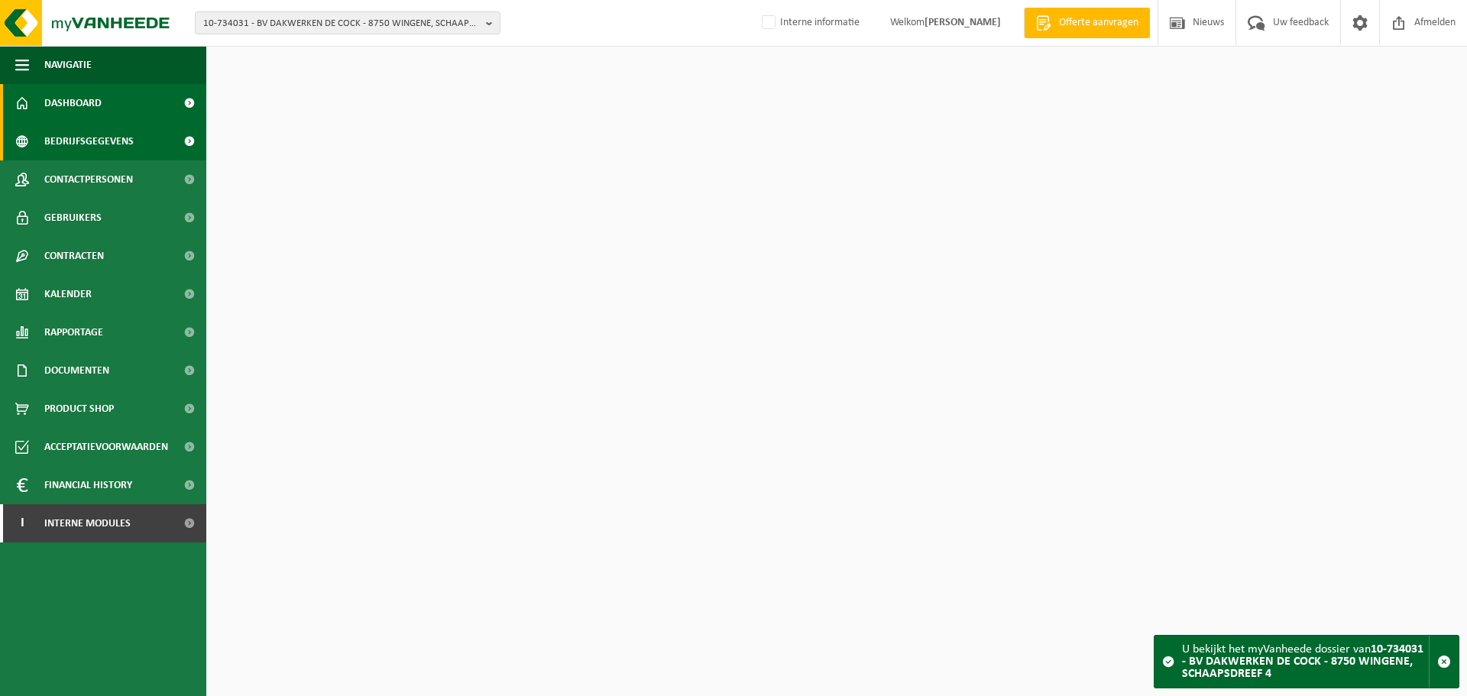
click at [108, 142] on span "Bedrijfsgegevens" at bounding box center [88, 141] width 89 height 38
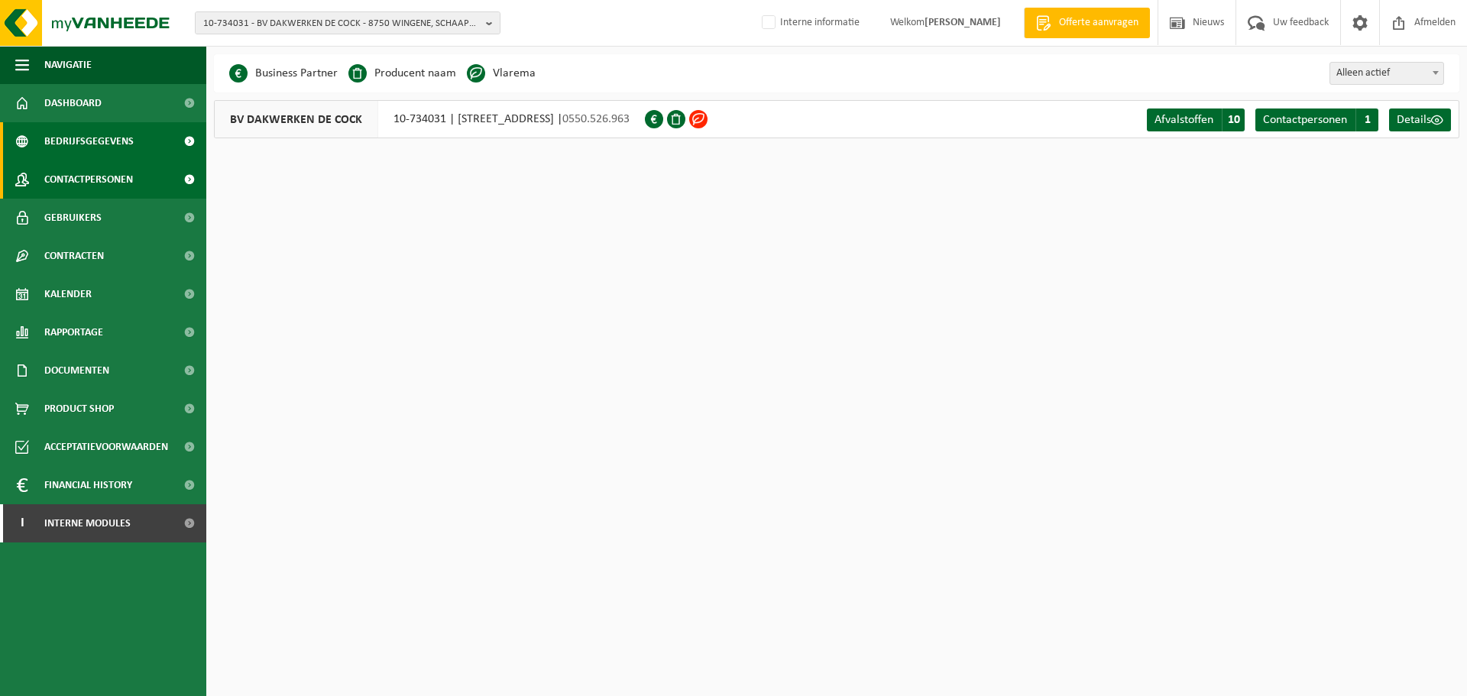
click at [120, 178] on span "Contactpersonen" at bounding box center [88, 179] width 89 height 38
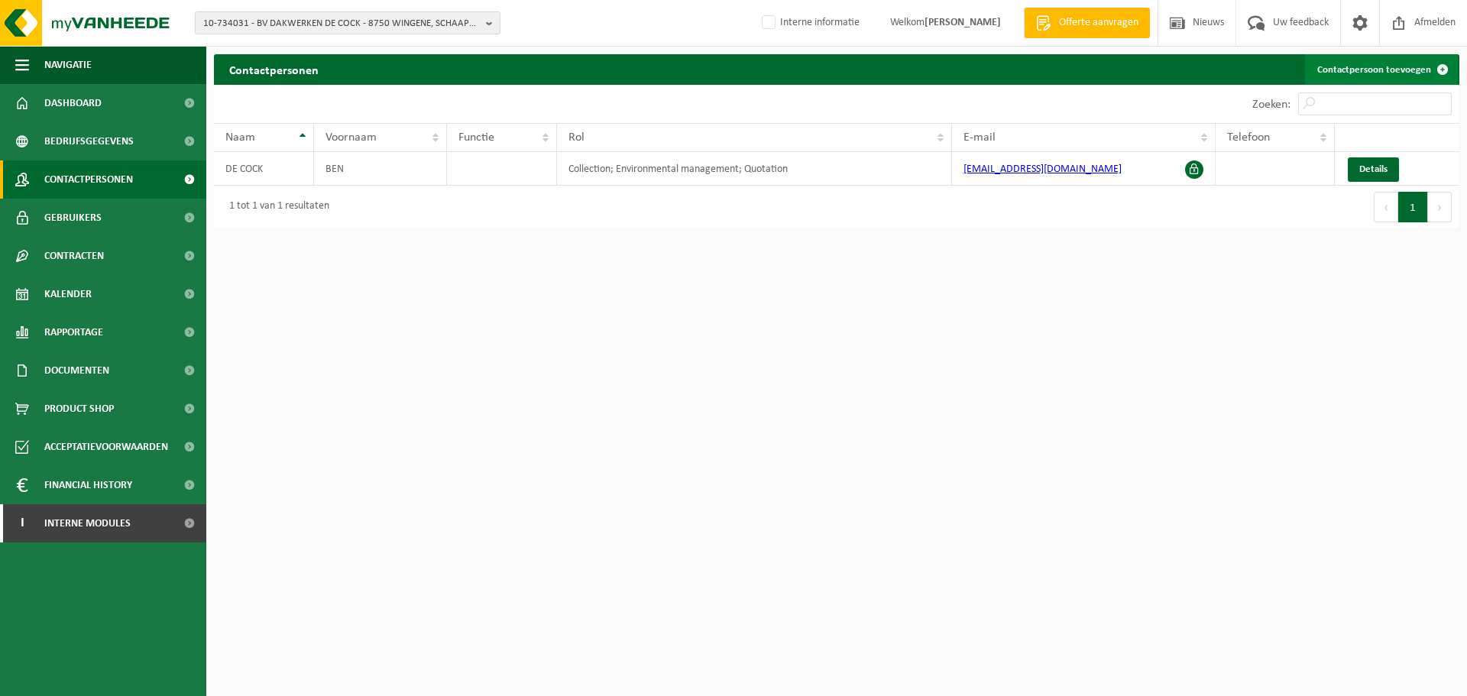
click at [1358, 67] on link "Contactpersoon toevoegen" at bounding box center [1381, 69] width 153 height 31
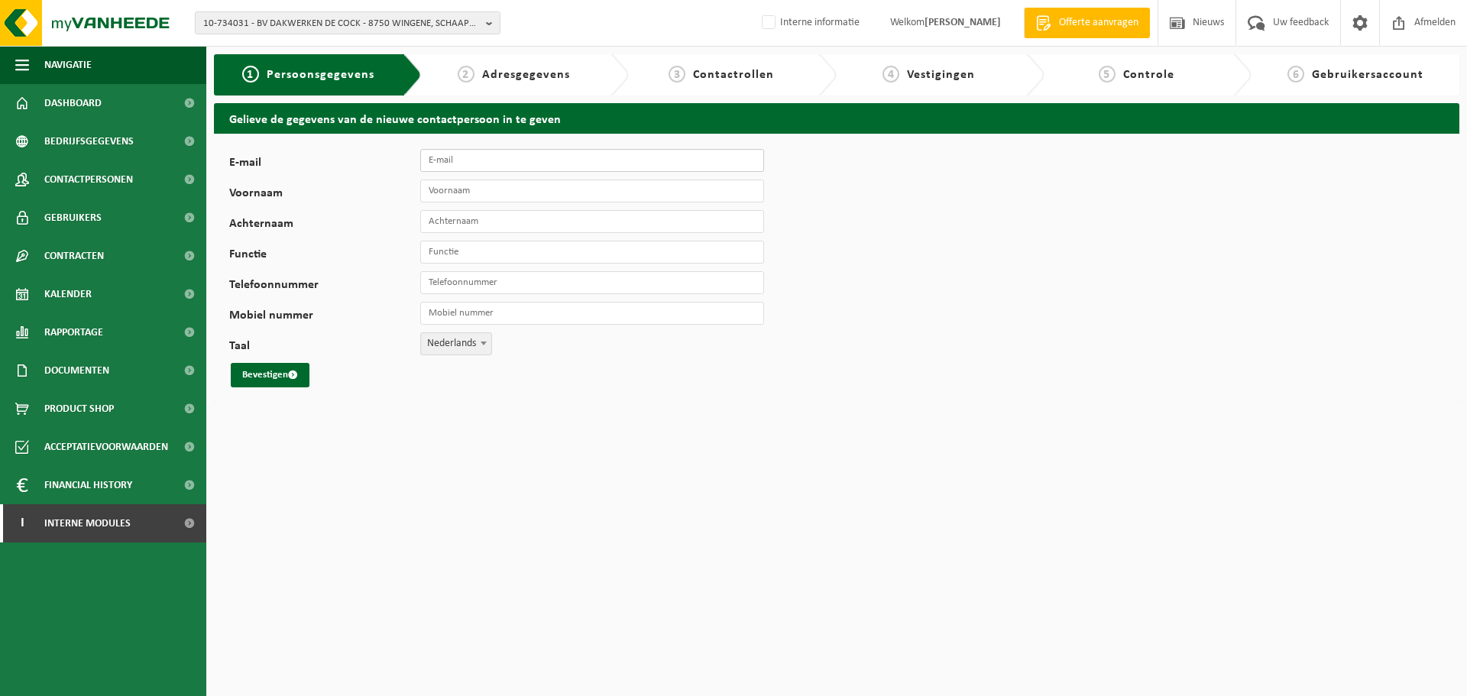
click at [505, 163] on input "E-mail" at bounding box center [592, 160] width 344 height 23
paste input "[EMAIL_ADDRESS][DOMAIN_NAME]"
click at [429, 159] on input "[EMAIL_ADDRESS][DOMAIN_NAME]" at bounding box center [592, 160] width 344 height 23
type input "[EMAIL_ADDRESS][DOMAIN_NAME]"
click at [453, 189] on input "Voornaam" at bounding box center [592, 191] width 344 height 23
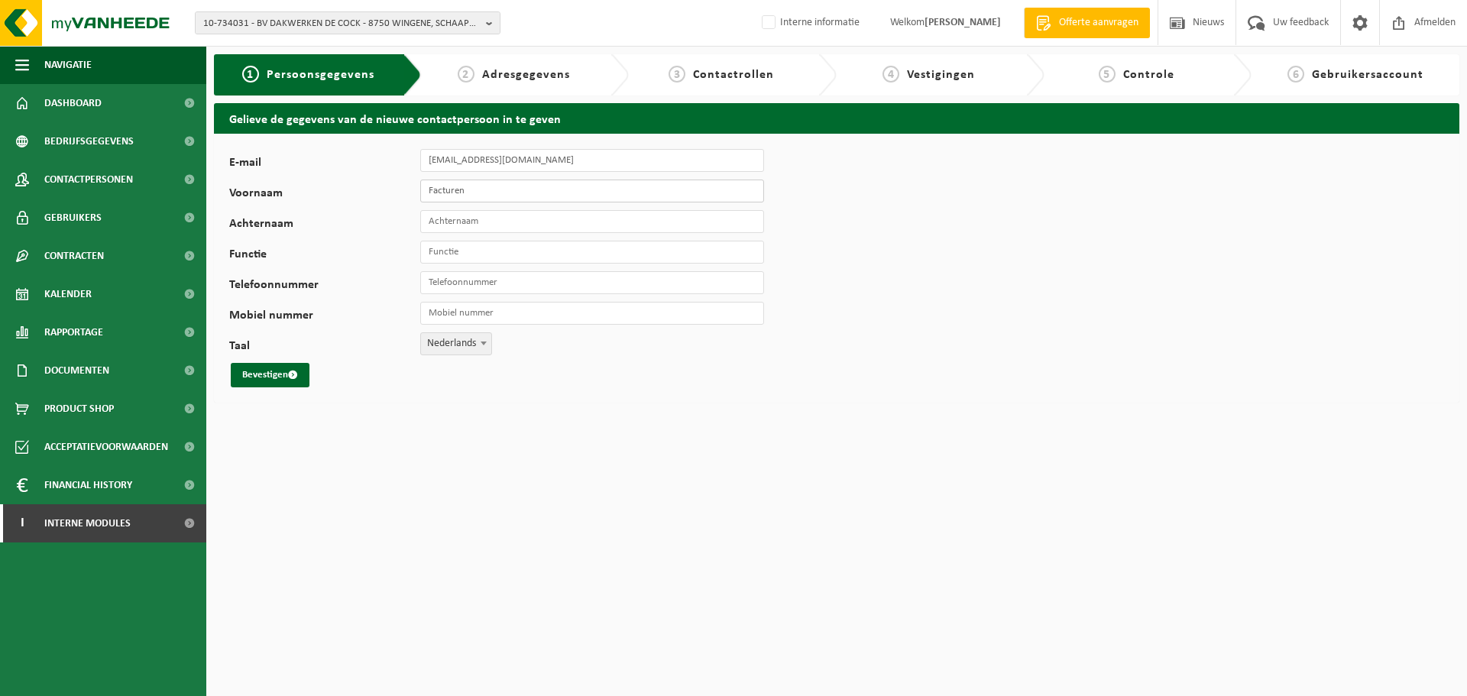
type input "Facturen"
click at [466, 219] on input "Achternaam" at bounding box center [592, 221] width 344 height 23
type input "De Cock Ben BV"
click at [506, 254] on input "Functie" at bounding box center [592, 252] width 344 height 23
click at [265, 369] on button "Bevestigen" at bounding box center [270, 375] width 79 height 24
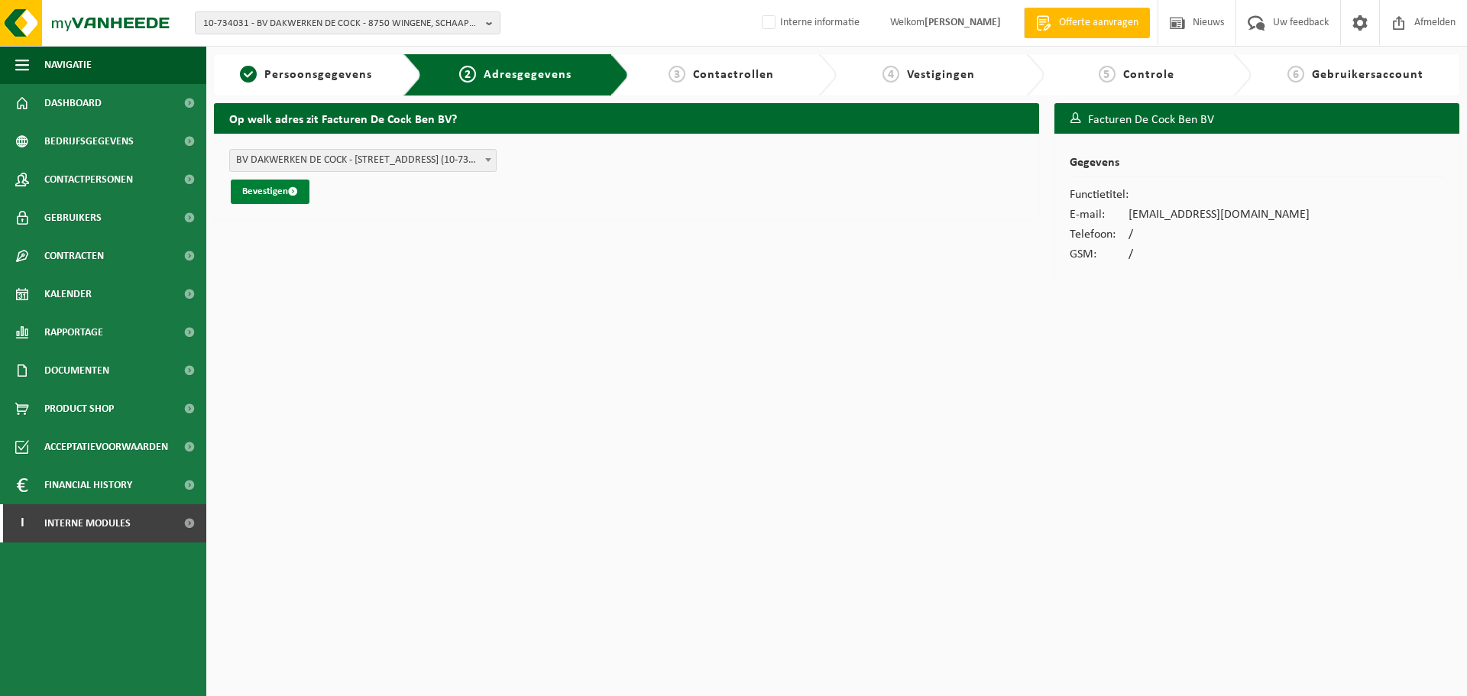
click at [287, 196] on button "Bevestigen" at bounding box center [270, 192] width 79 height 24
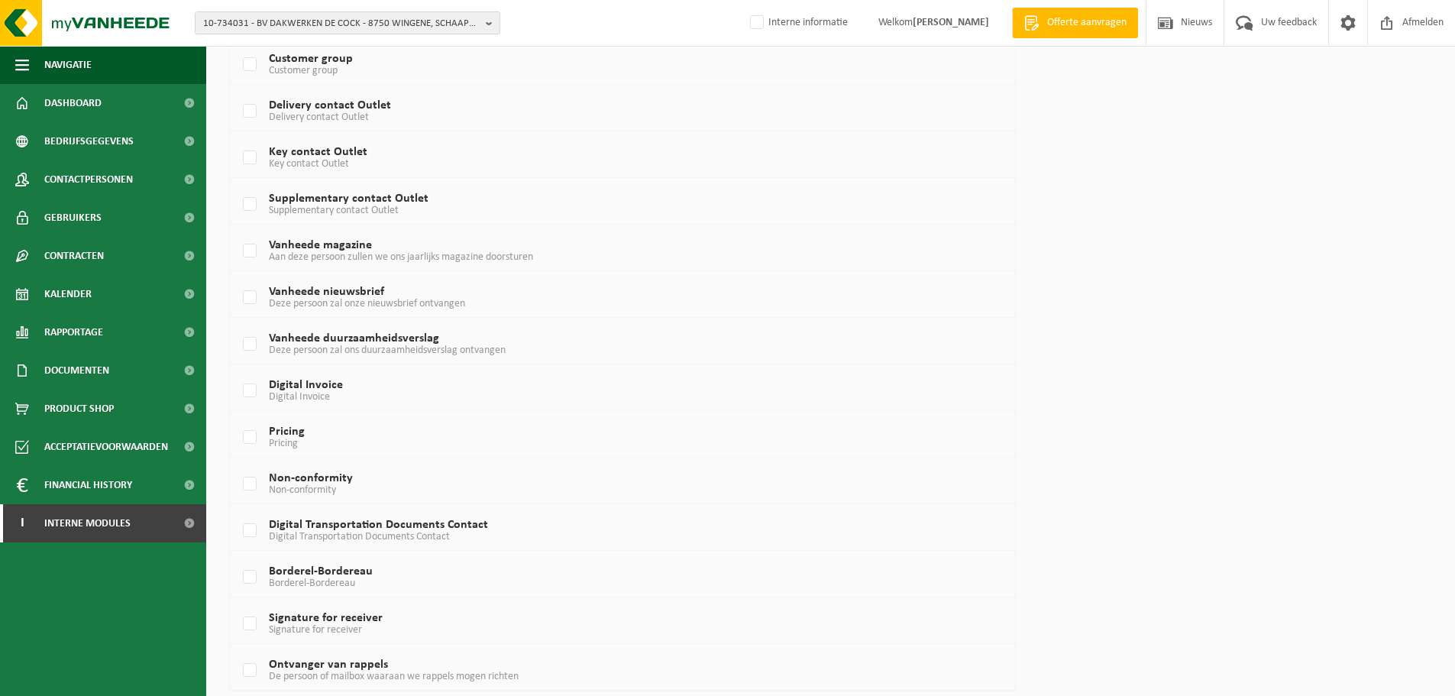
scroll to position [821, 0]
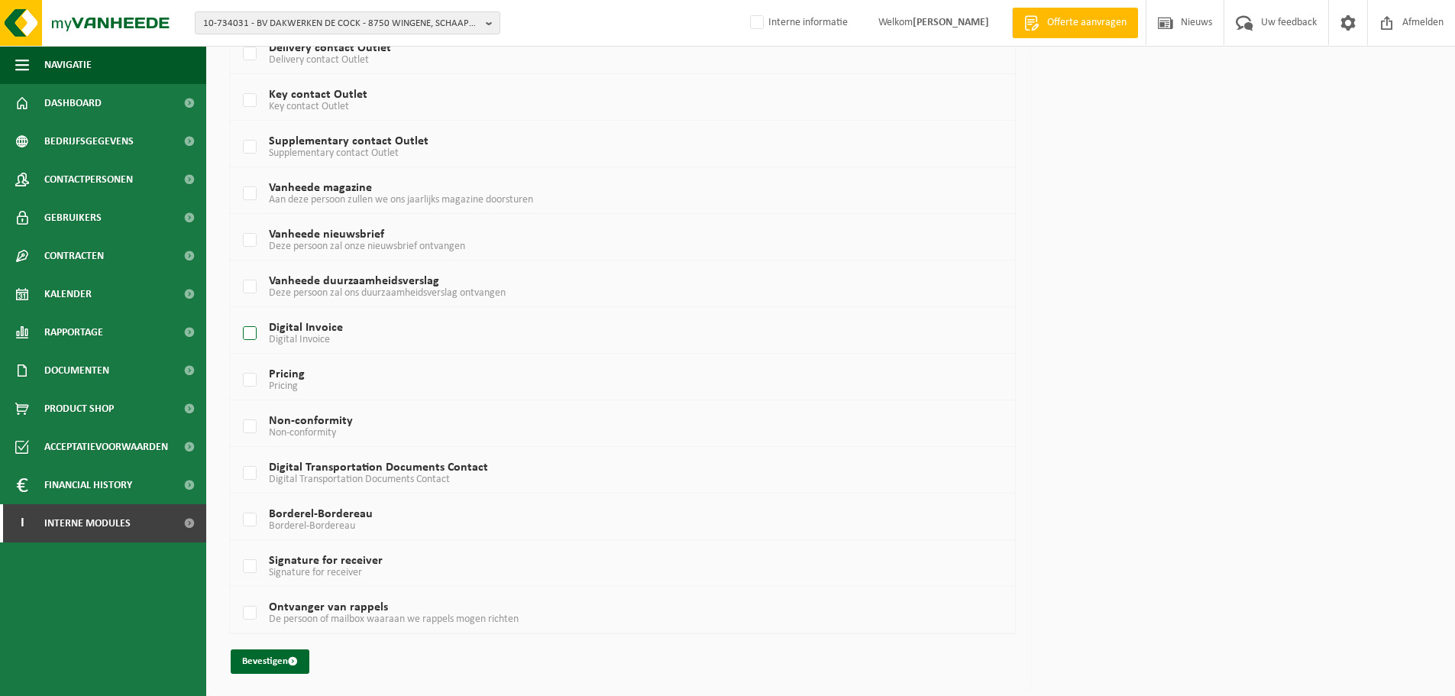
click at [249, 335] on label "Digital Invoice Digital Invoice" at bounding box center [590, 333] width 700 height 23
click at [238, 315] on input "Digital Invoice Digital Invoice" at bounding box center [237, 314] width 1 height 1
checkbox input "true"
click at [254, 521] on label "Borderel-Bordereau Borderel-Bordereau" at bounding box center [590, 520] width 700 height 23
click at [238, 501] on input "Borderel-Bordereau Borderel-Bordereau" at bounding box center [237, 500] width 1 height 1
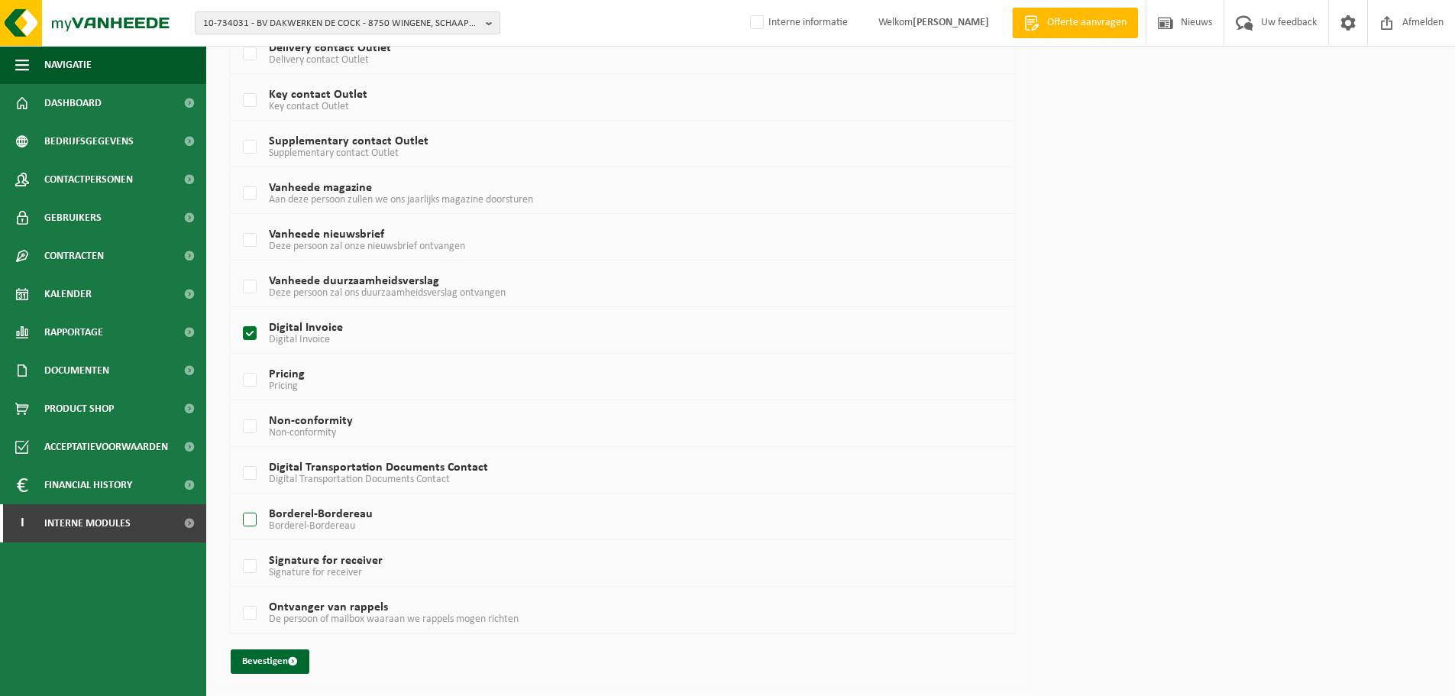
checkbox input "true"
click at [262, 663] on button "Bevestigen" at bounding box center [270, 661] width 79 height 24
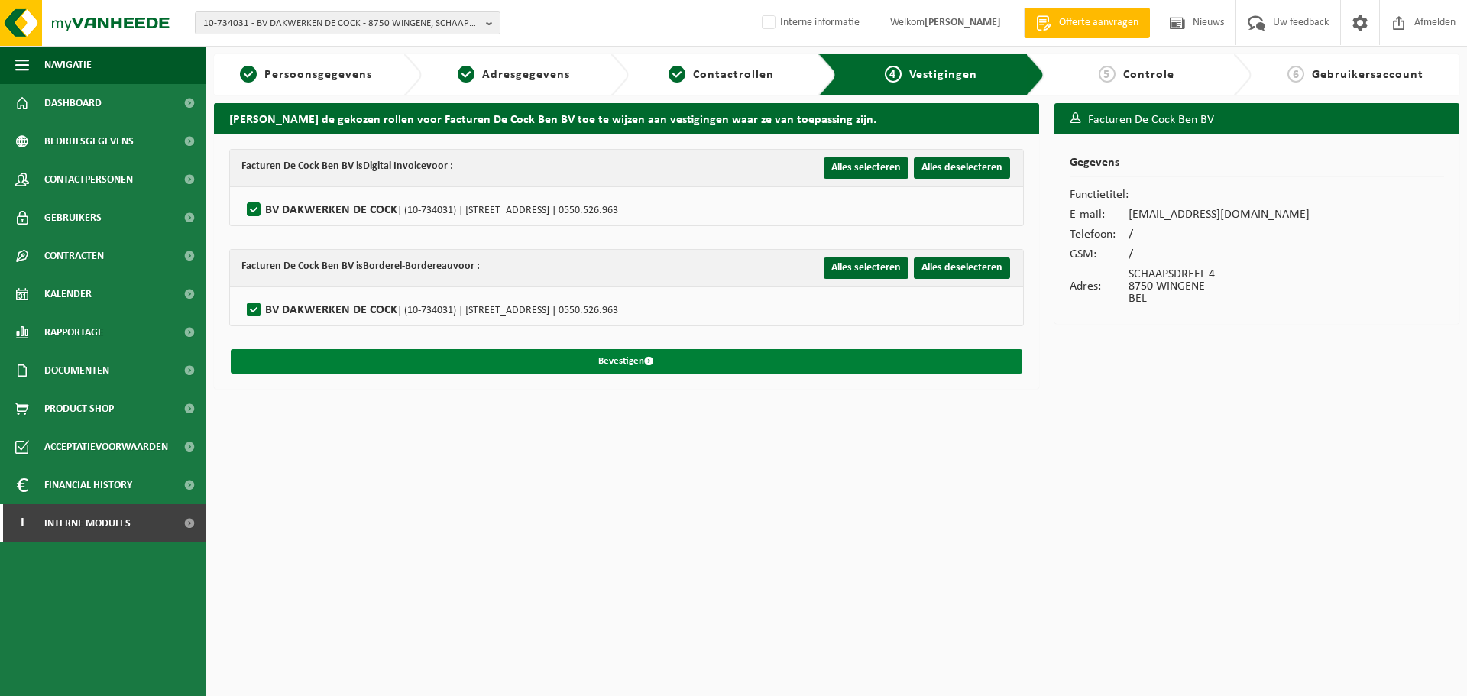
click at [273, 351] on button "Bevestigen" at bounding box center [626, 361] width 791 height 24
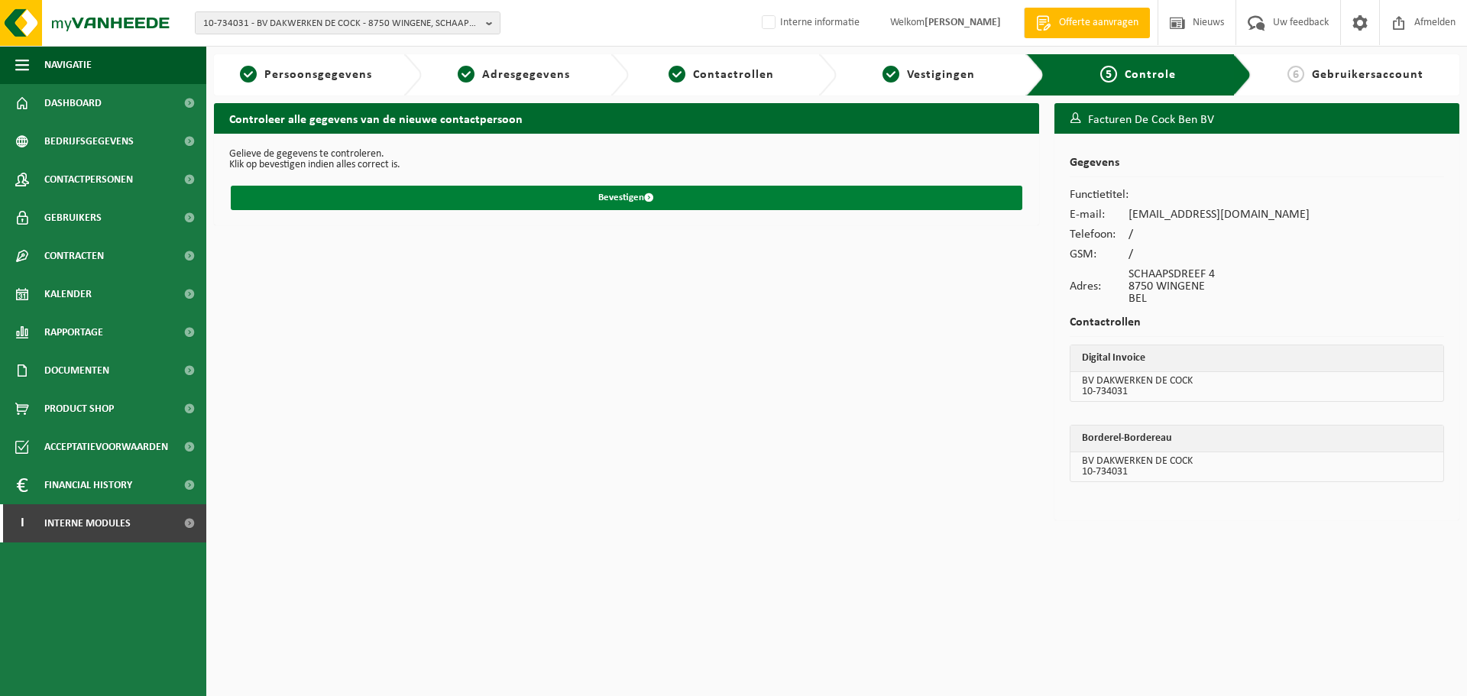
click at [286, 199] on button "Bevestigen" at bounding box center [626, 198] width 791 height 24
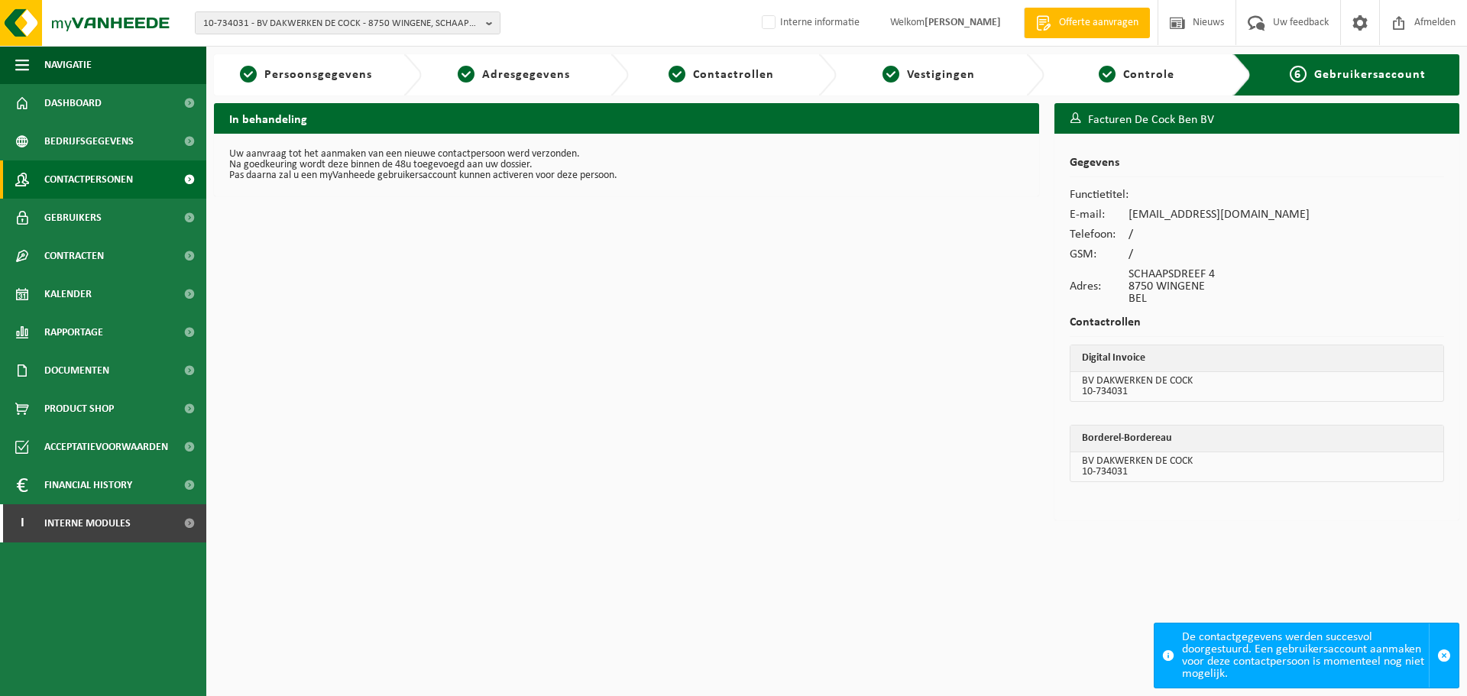
click at [83, 177] on span "Contactpersonen" at bounding box center [88, 179] width 89 height 38
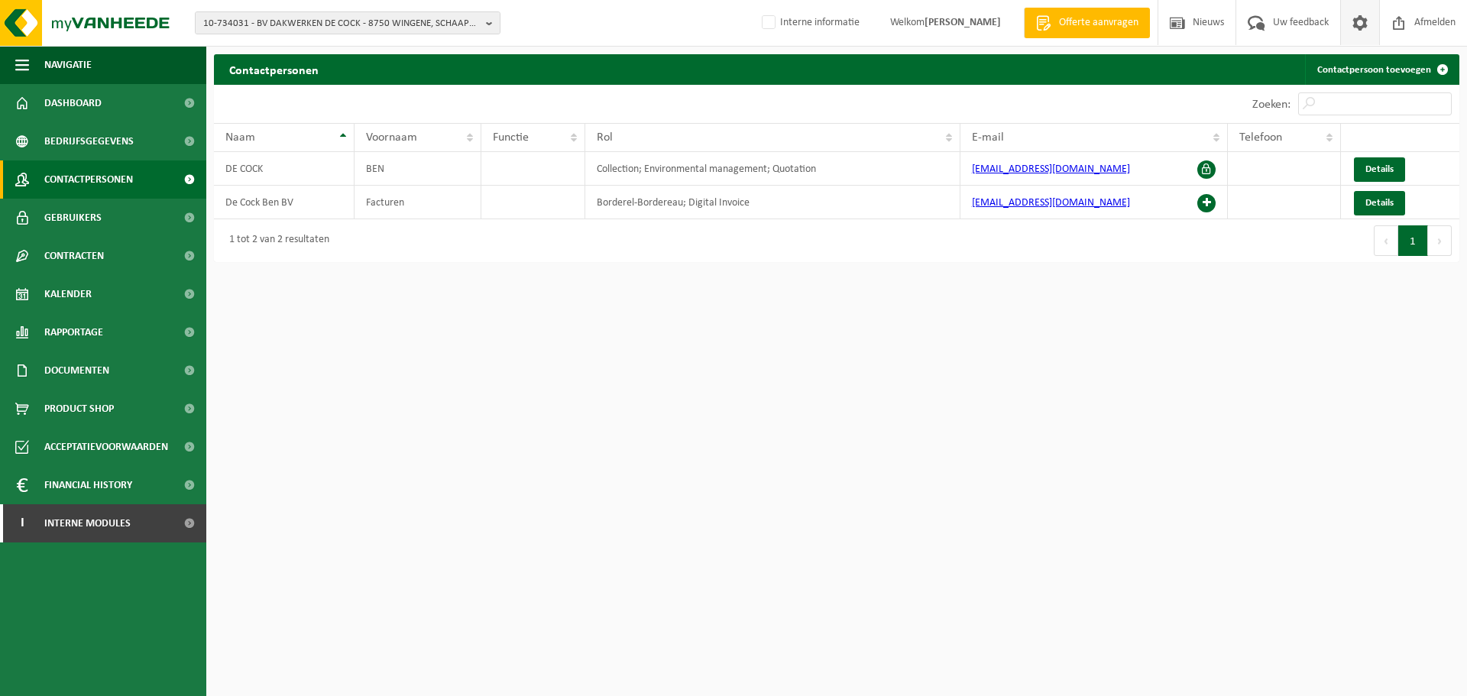
click at [1358, 21] on span at bounding box center [1359, 22] width 23 height 45
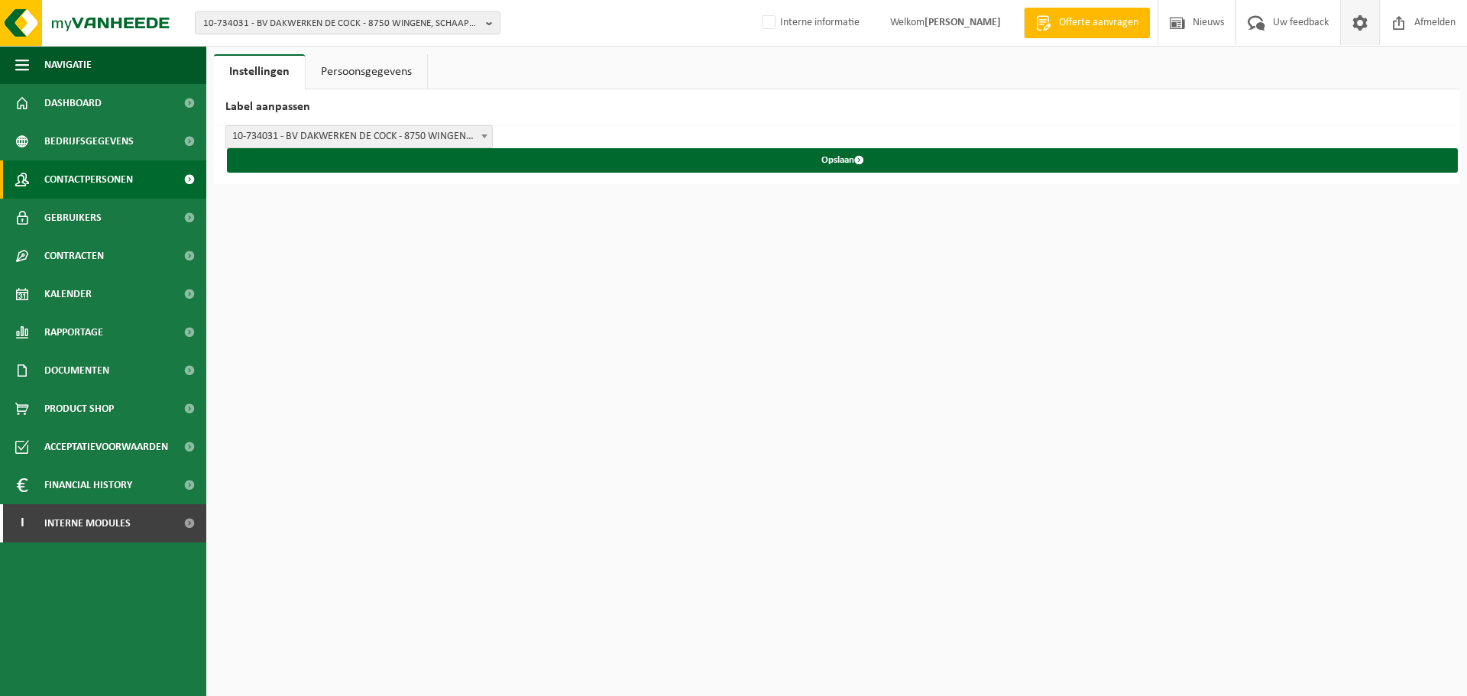
click at [97, 175] on span "Contactpersonen" at bounding box center [88, 179] width 89 height 38
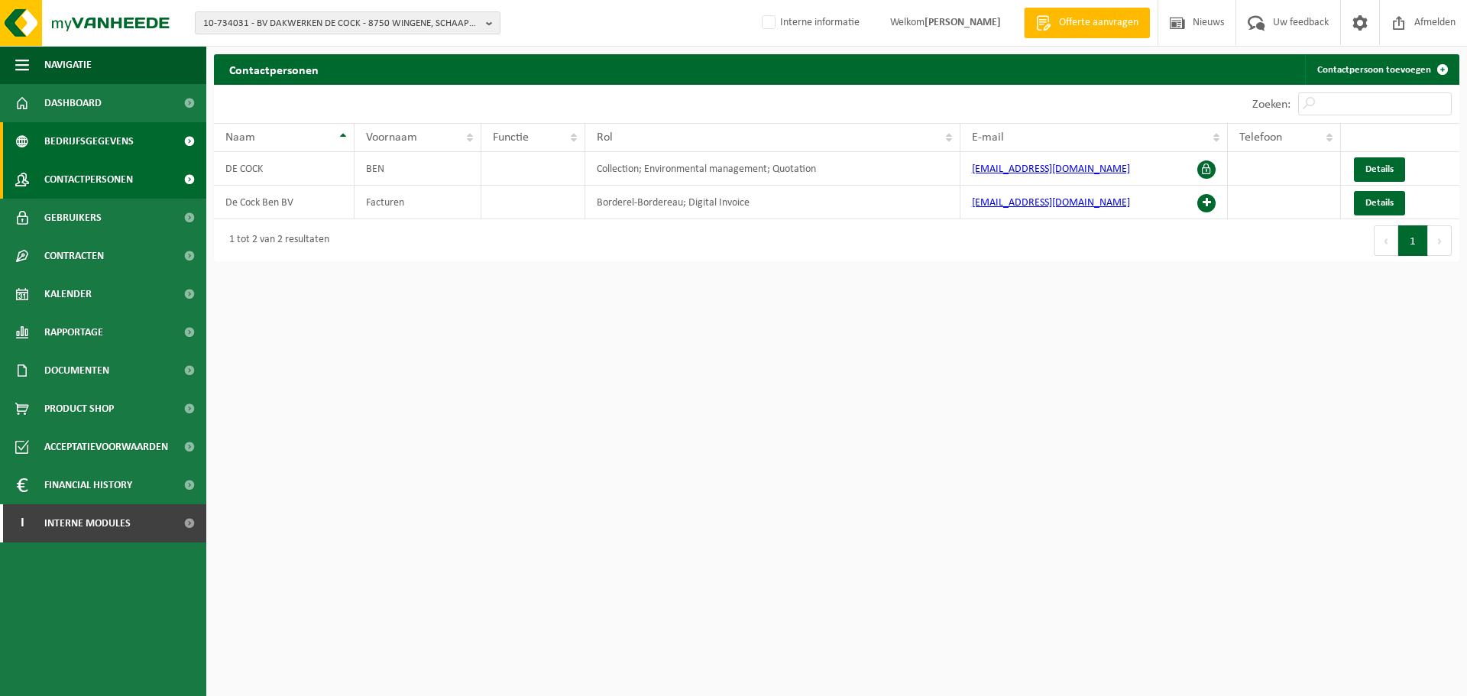
drag, startPoint x: 116, startPoint y: 154, endPoint x: 116, endPoint y: 145, distance: 8.4
click at [116, 153] on span "Bedrijfsgegevens" at bounding box center [88, 141] width 89 height 38
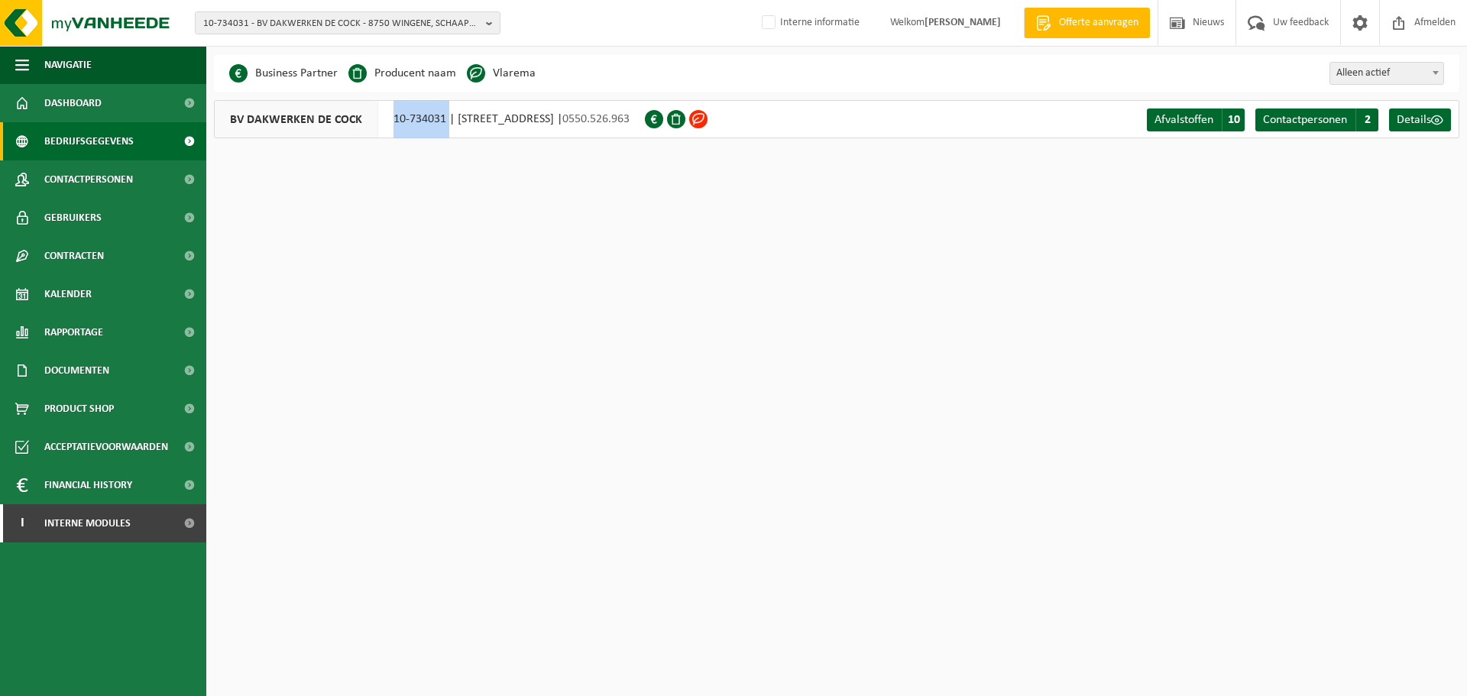
drag, startPoint x: 446, startPoint y: 120, endPoint x: 371, endPoint y: 125, distance: 75.1
click at [371, 125] on div "BV DAKWERKEN DE COCK 10-734031 | [STREET_ADDRESS] | 0550.526.963" at bounding box center [429, 119] width 431 height 38
copy div "10-734031"
